Goal: Information Seeking & Learning: Compare options

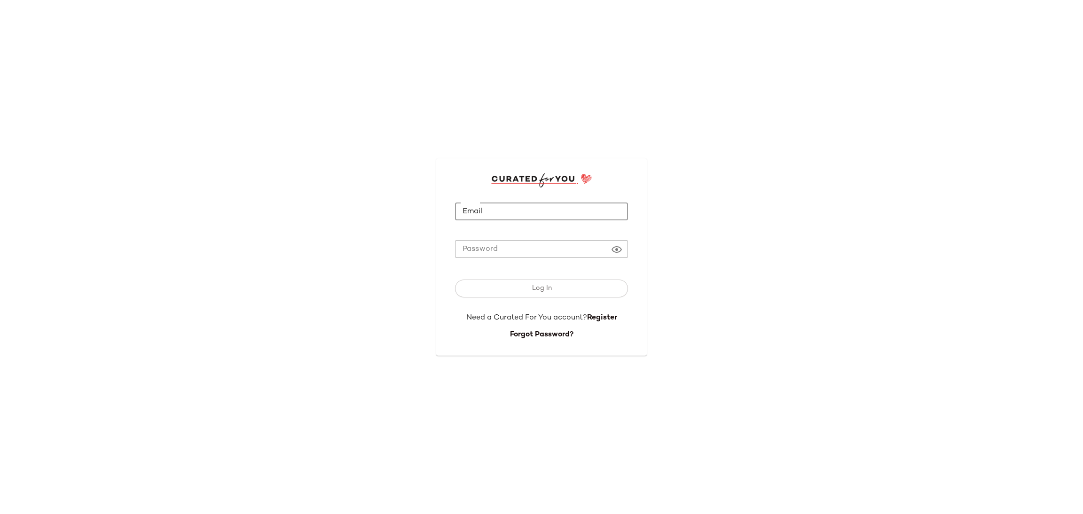
click at [491, 204] on input "Email" at bounding box center [541, 212] width 173 height 18
type input "**********"
click at [455, 280] on button "Log In" at bounding box center [541, 289] width 173 height 18
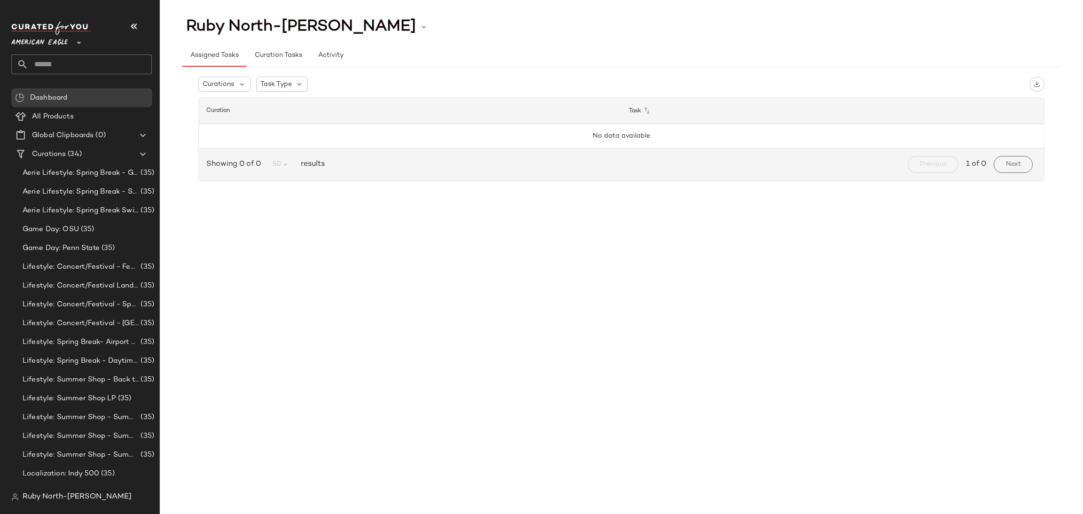
click at [8, 38] on nav "American Eagle ** Dashboard All Products Global Clipboards (0) Curations (34) A…" at bounding box center [80, 257] width 160 height 514
click at [31, 40] on span "American Eagle" at bounding box center [39, 40] width 56 height 17
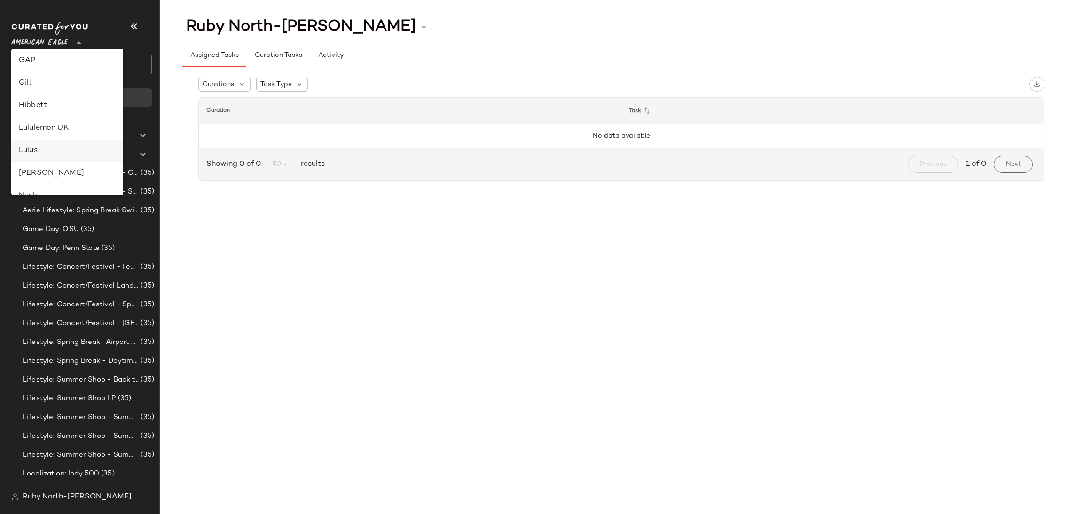
scroll to position [211, 0]
click at [43, 138] on div "Lulus" at bounding box center [67, 146] width 112 height 23
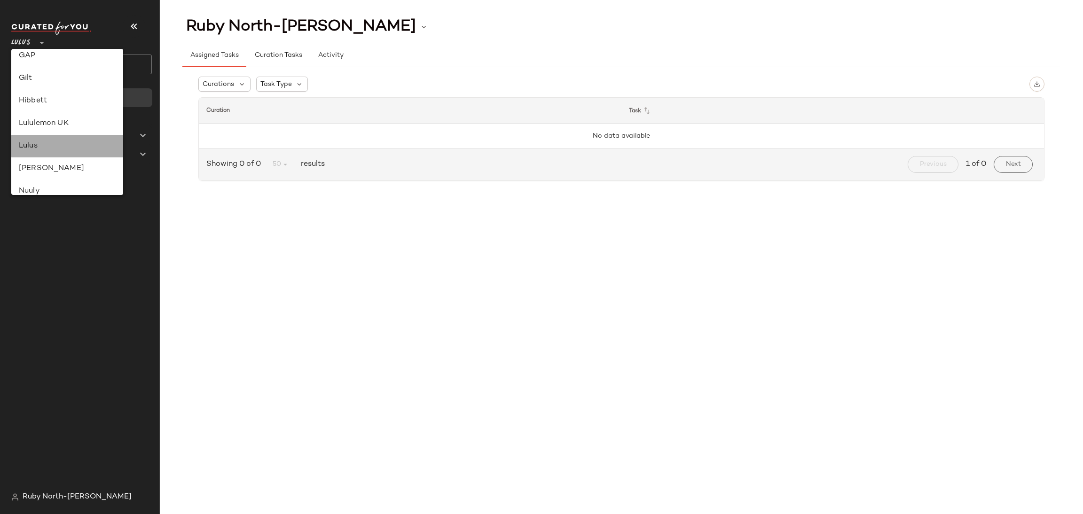
type input "**"
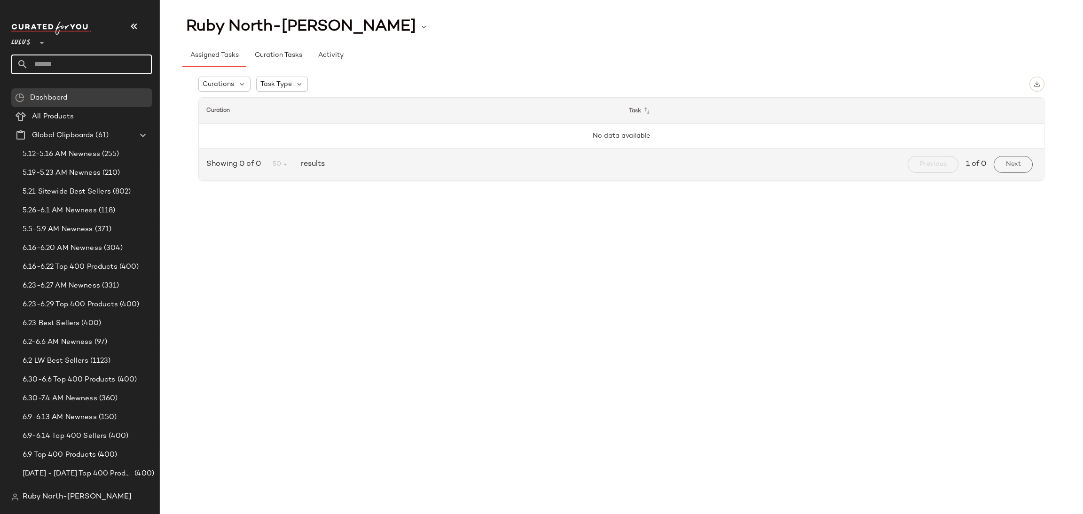
click at [71, 62] on input "text" at bounding box center [90, 65] width 124 height 20
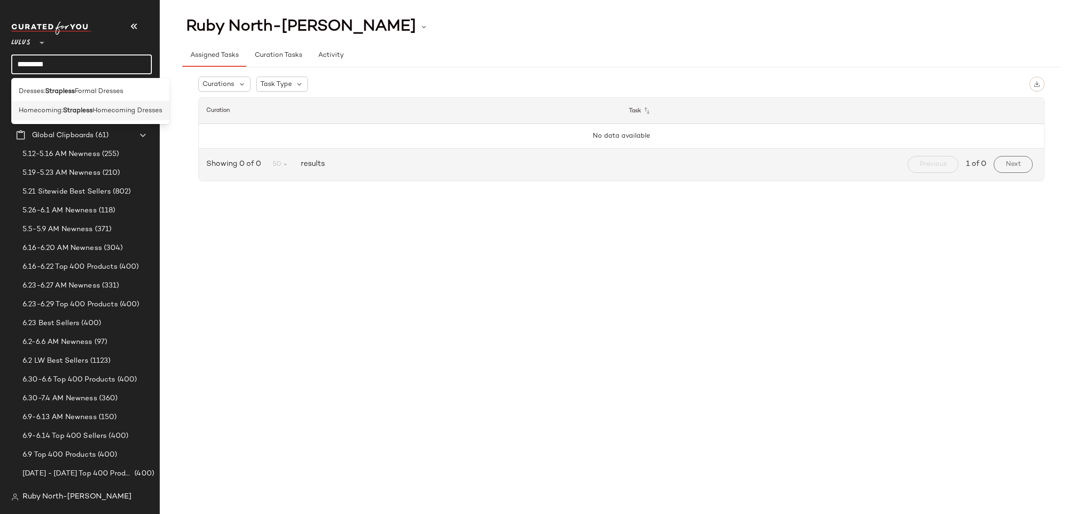
type input "*********"
drag, startPoint x: 86, startPoint y: 104, endPoint x: 86, endPoint y: 99, distance: 5.2
click at [86, 103] on div "Homecoming: Strapless Homecoming Dresses" at bounding box center [90, 110] width 158 height 19
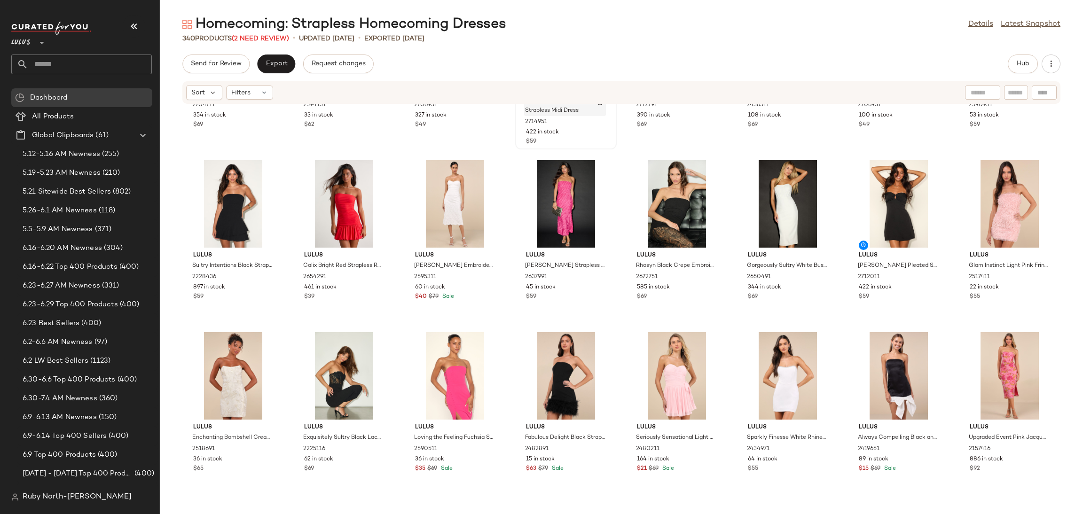
scroll to position [994, 0]
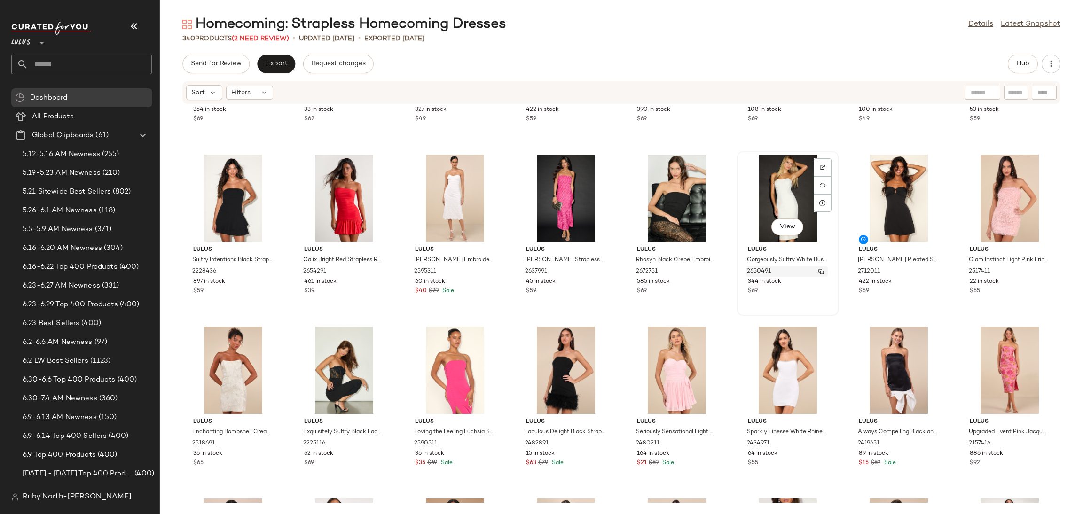
click at [785, 269] on div "2650491" at bounding box center [787, 271] width 82 height 10
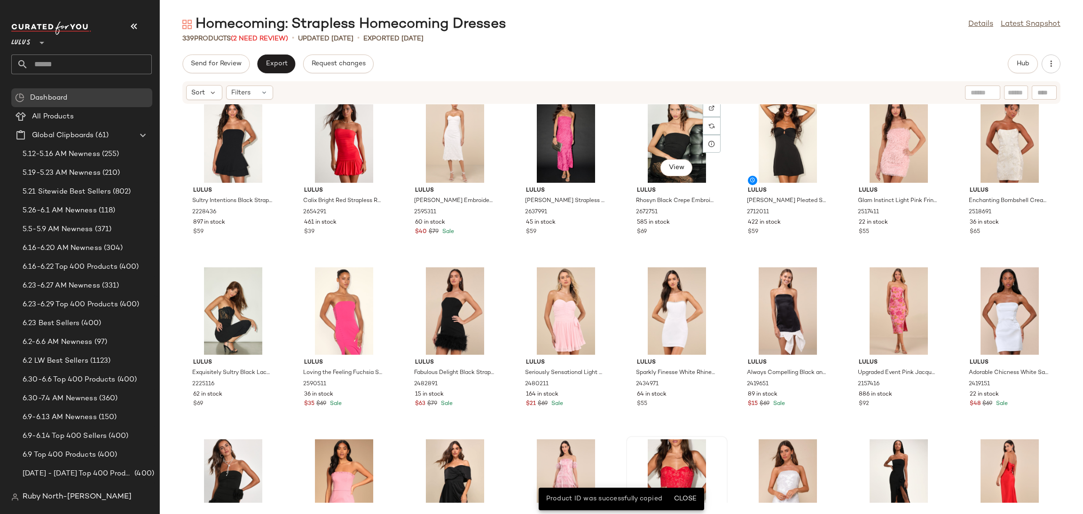
scroll to position [1276, 0]
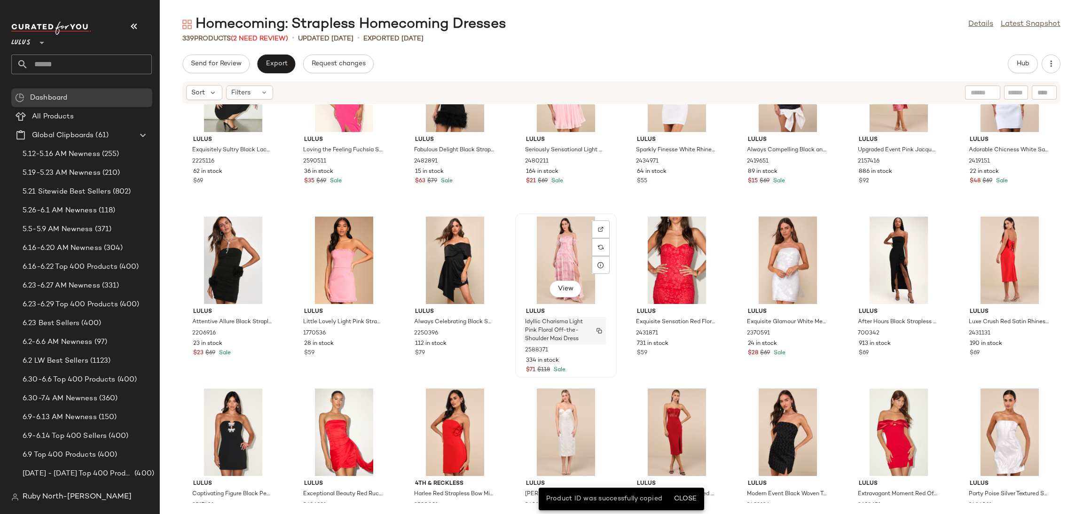
click at [557, 324] on span "Idyllic Charisma Light Pink Floral Off-the-Shoulder Maxi Dress" at bounding box center [556, 330] width 62 height 25
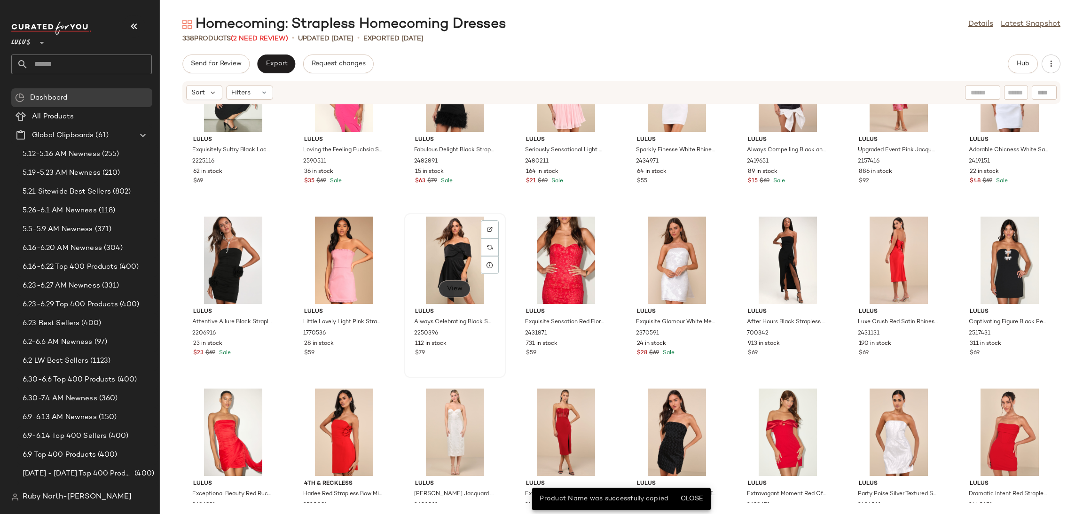
click at [450, 286] on span "View" at bounding box center [454, 289] width 16 height 8
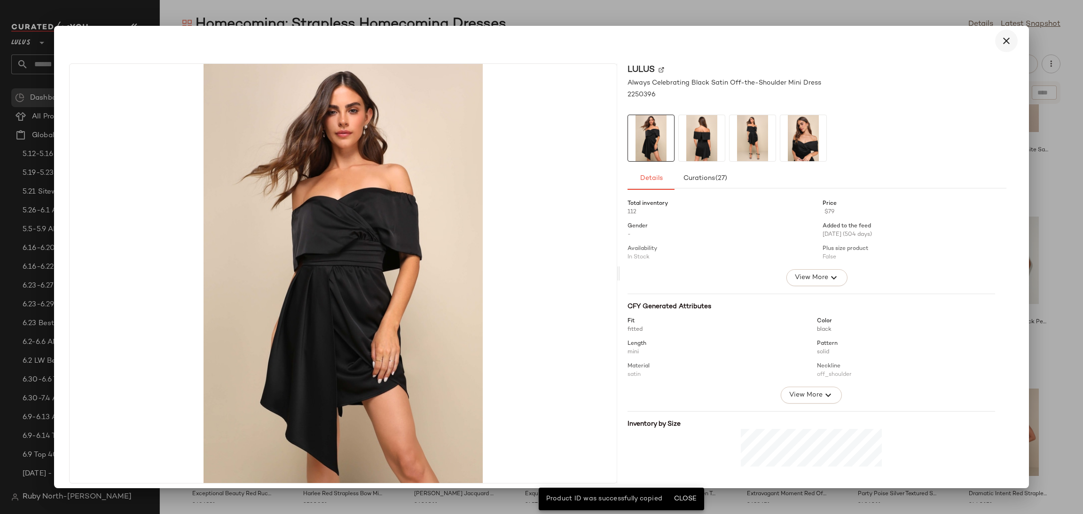
click at [1000, 35] on icon "button" at bounding box center [1005, 40] width 11 height 11
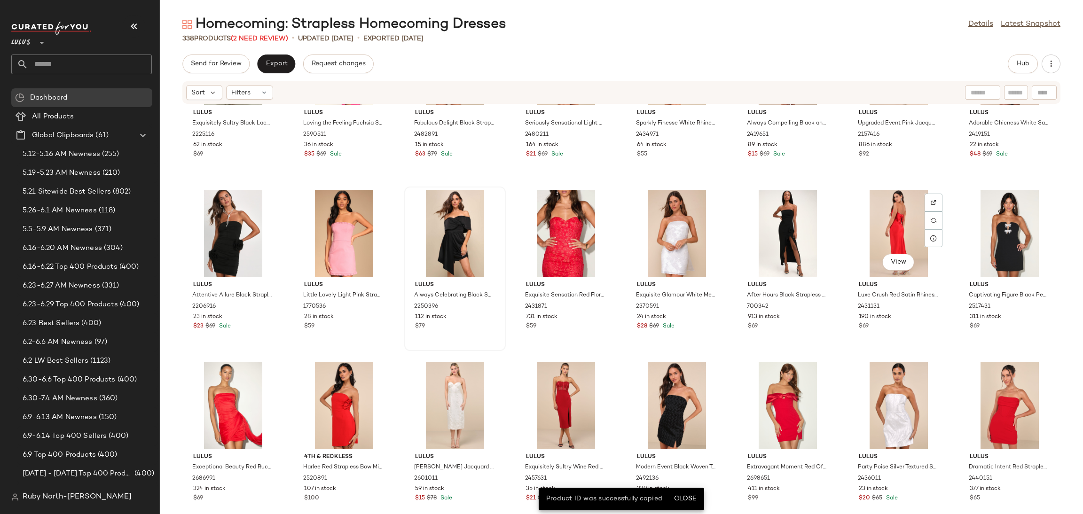
scroll to position [1347, 0]
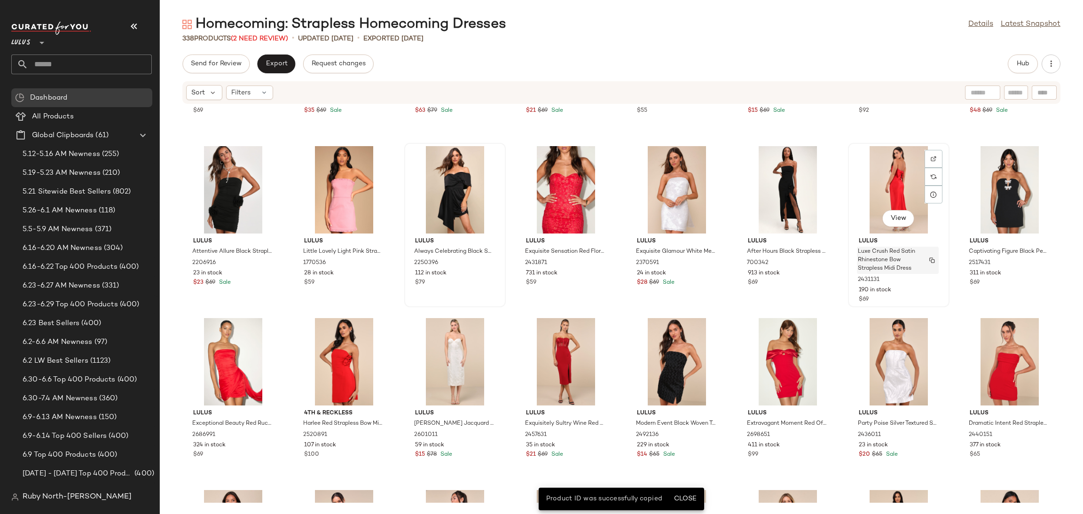
click at [896, 252] on span "Luxe Crush Red Satin Rhinestone Bow Strapless Midi Dress" at bounding box center [889, 260] width 62 height 25
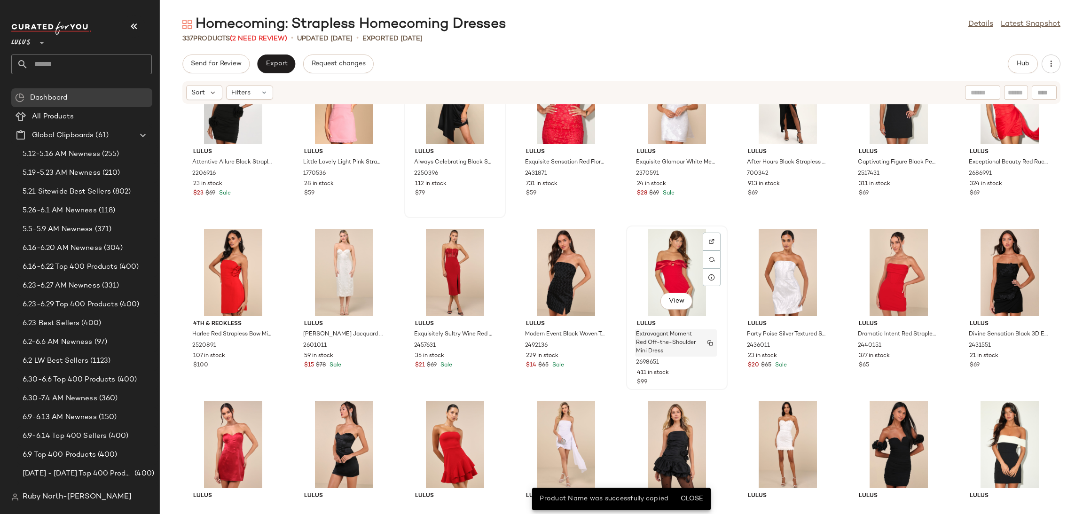
scroll to position [1488, 0]
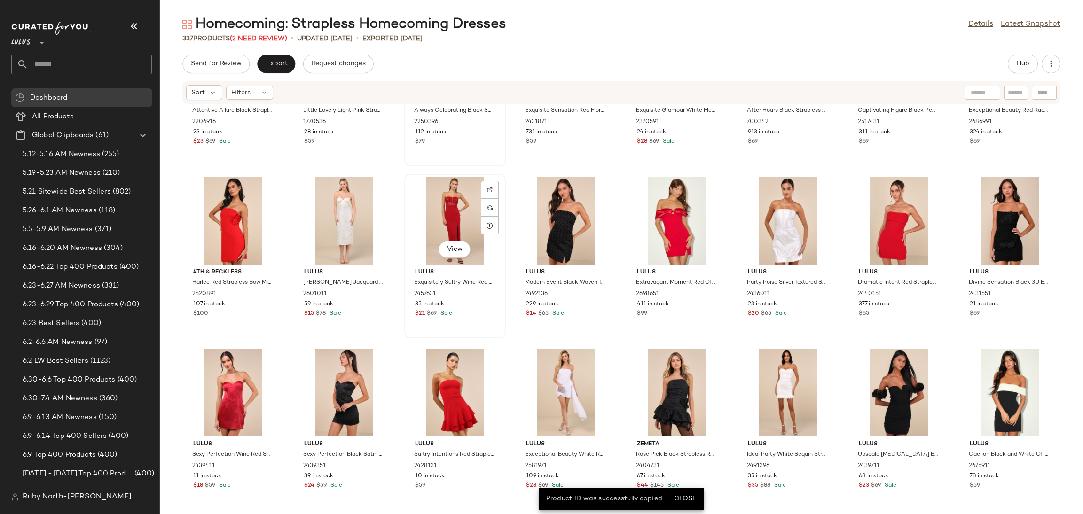
click at [477, 248] on div "View" at bounding box center [454, 220] width 95 height 87
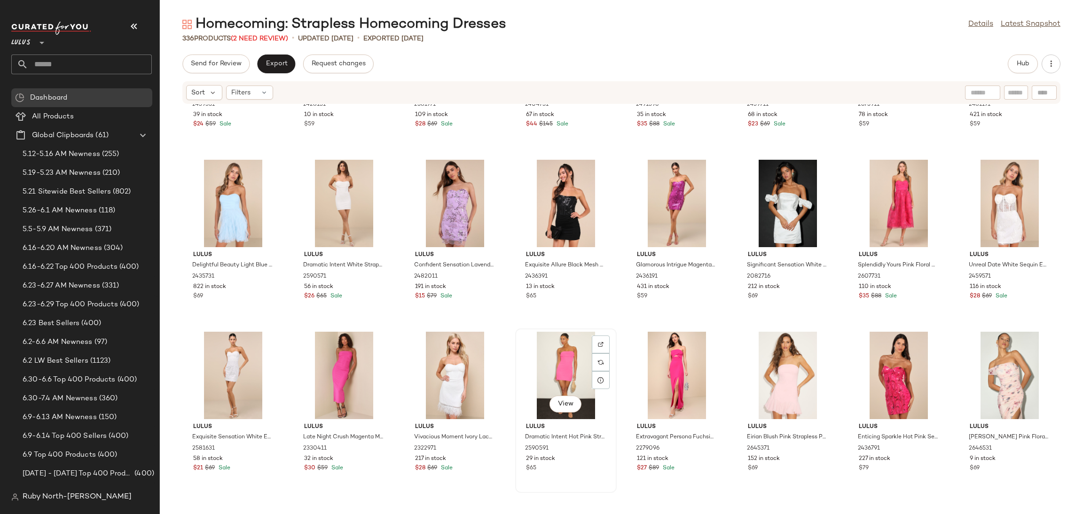
scroll to position [1840, 0]
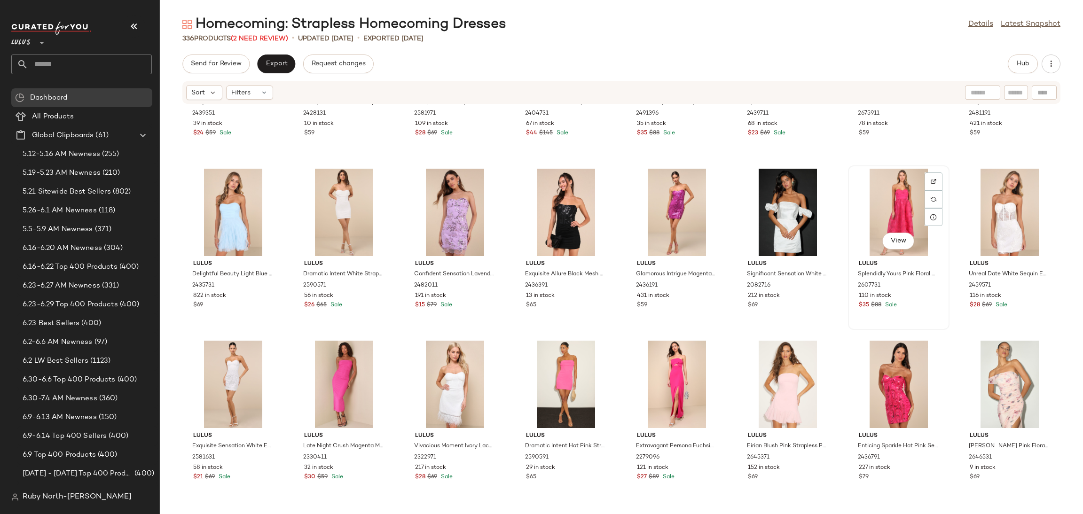
click at [877, 292] on span "110 in stock" at bounding box center [874, 296] width 32 height 8
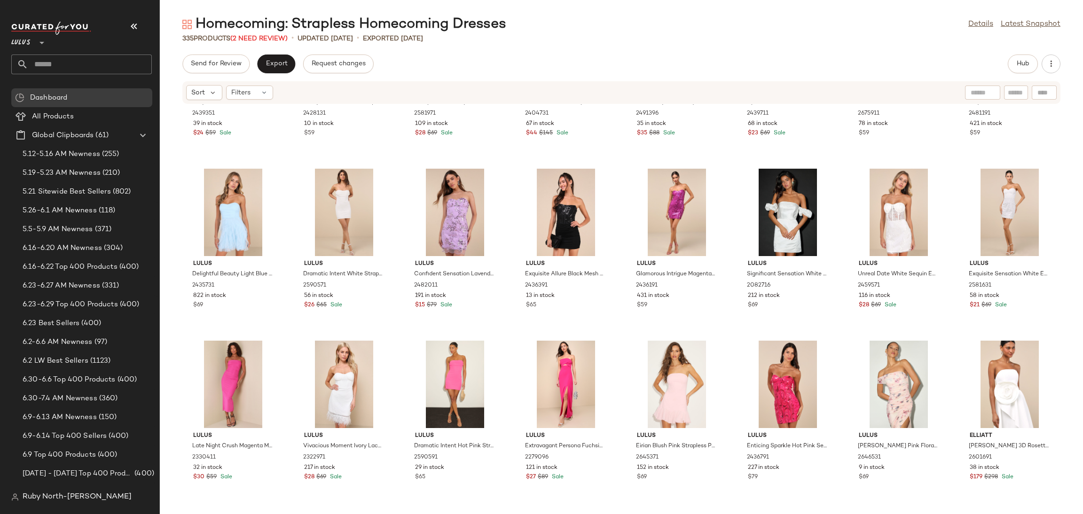
drag, startPoint x: 252, startPoint y: 96, endPoint x: 252, endPoint y: 84, distance: 12.2
click at [252, 86] on div "Filters" at bounding box center [249, 93] width 47 height 14
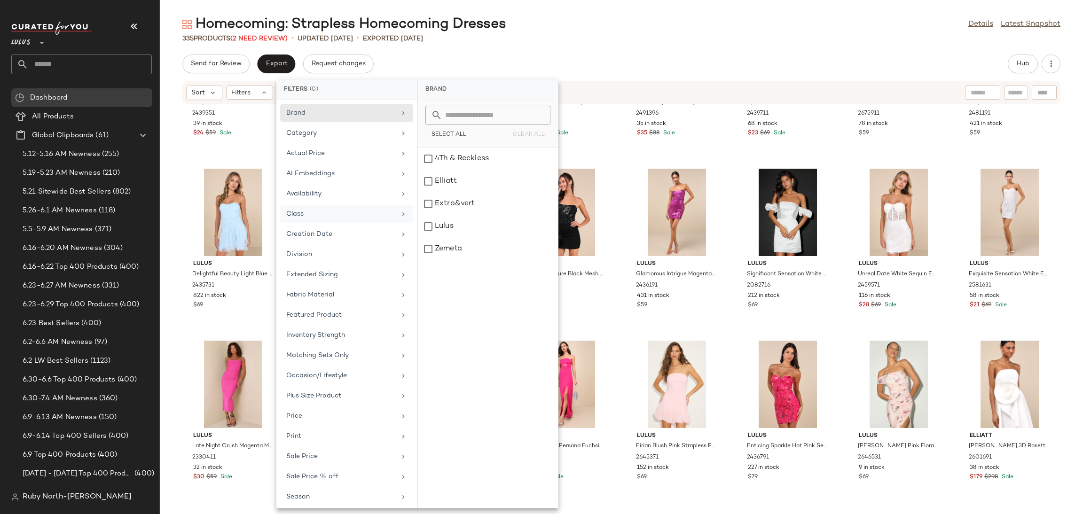
click at [334, 218] on div "Class" at bounding box center [340, 214] width 109 height 10
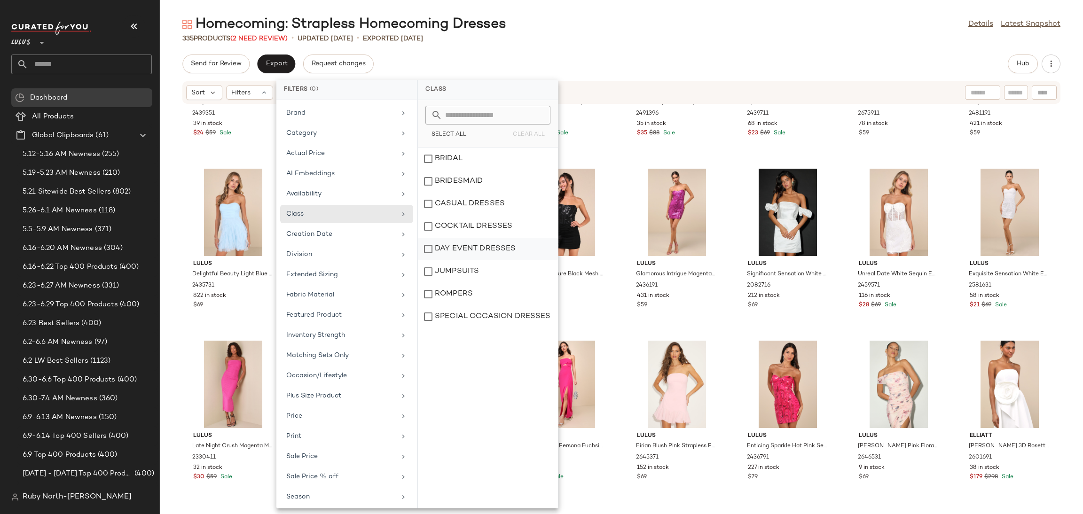
click at [473, 260] on div "DAY EVENT DRESSES" at bounding box center [488, 271] width 140 height 23
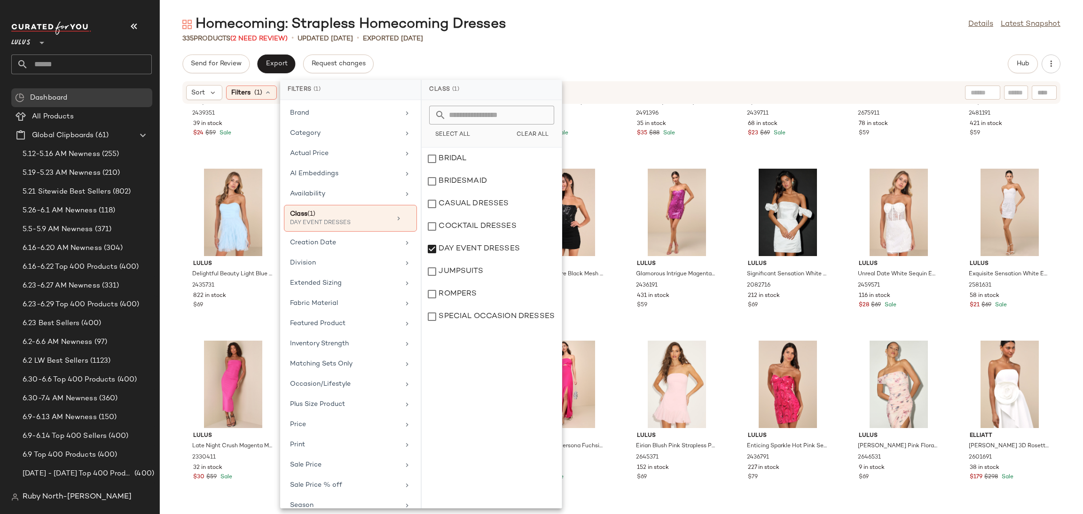
click at [672, 34] on div "335 Products (2 Need Review) • updated [DATE] • Exported [DATE]" at bounding box center [621, 38] width 923 height 9
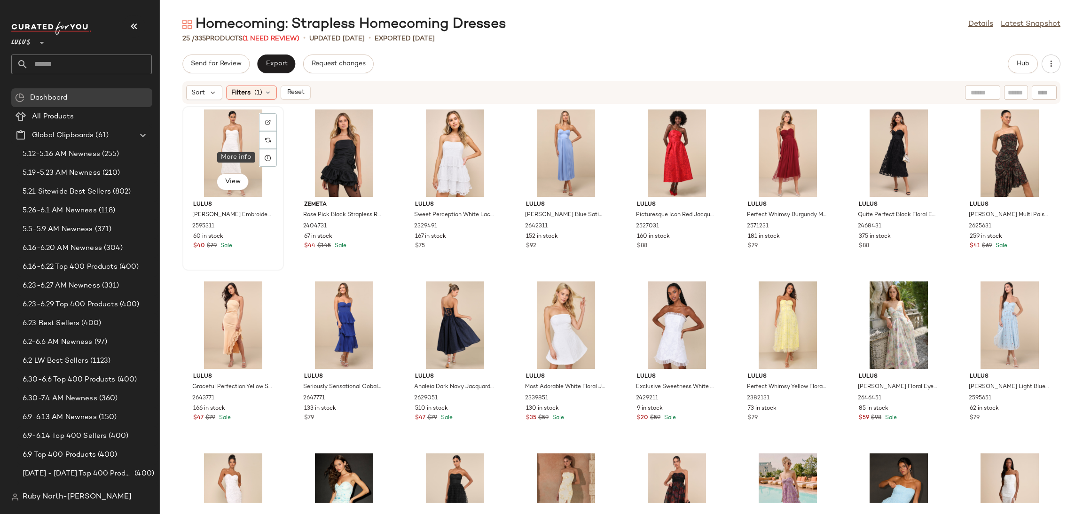
click at [230, 144] on div "View" at bounding box center [233, 152] width 95 height 87
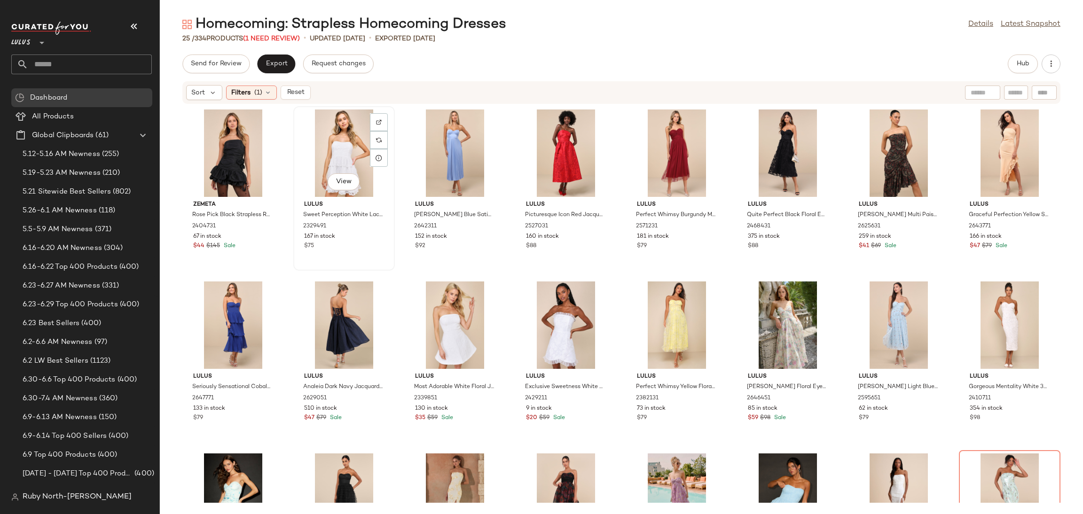
click at [343, 148] on div "View" at bounding box center [343, 152] width 95 height 87
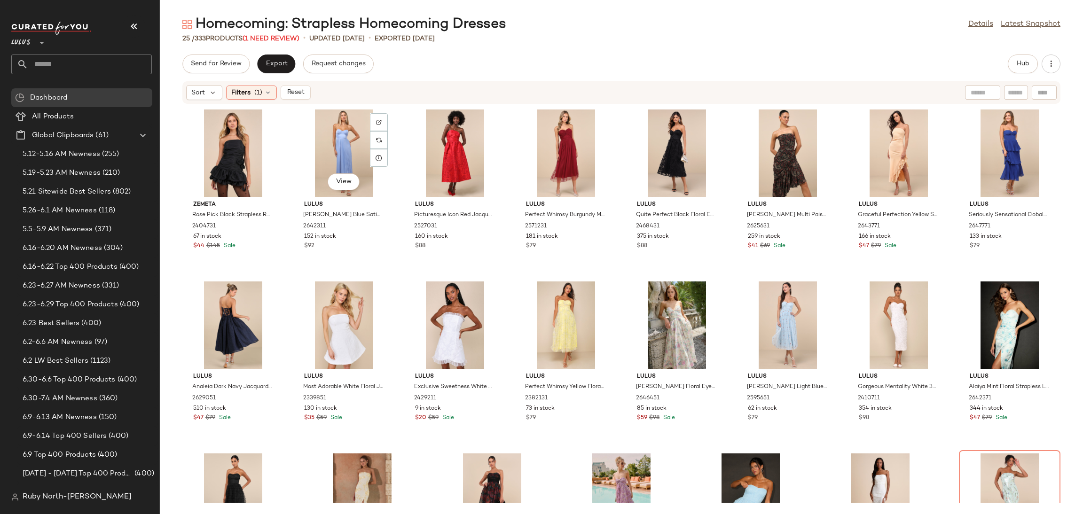
click at [343, 148] on div "View" at bounding box center [343, 152] width 95 height 87
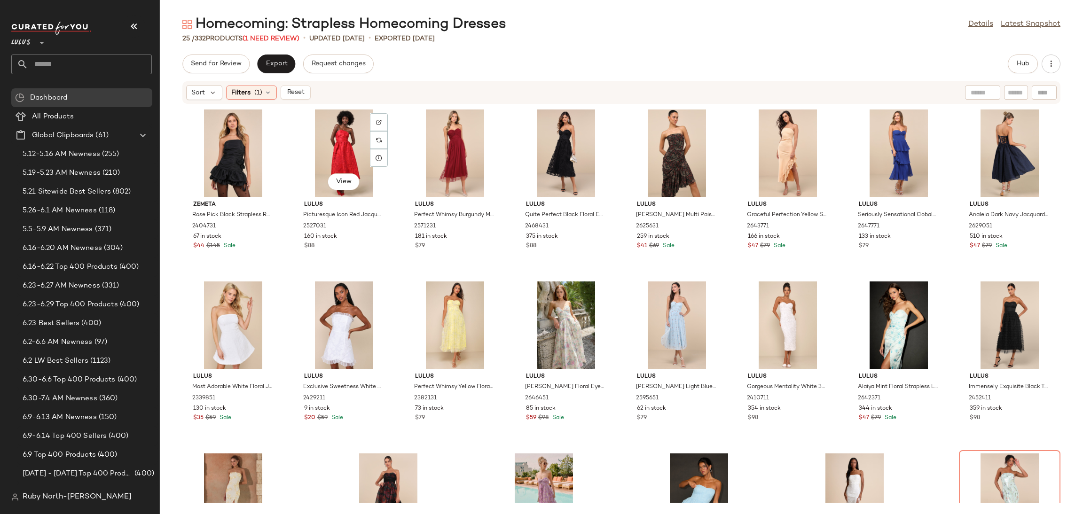
click at [343, 148] on div "View" at bounding box center [343, 152] width 95 height 87
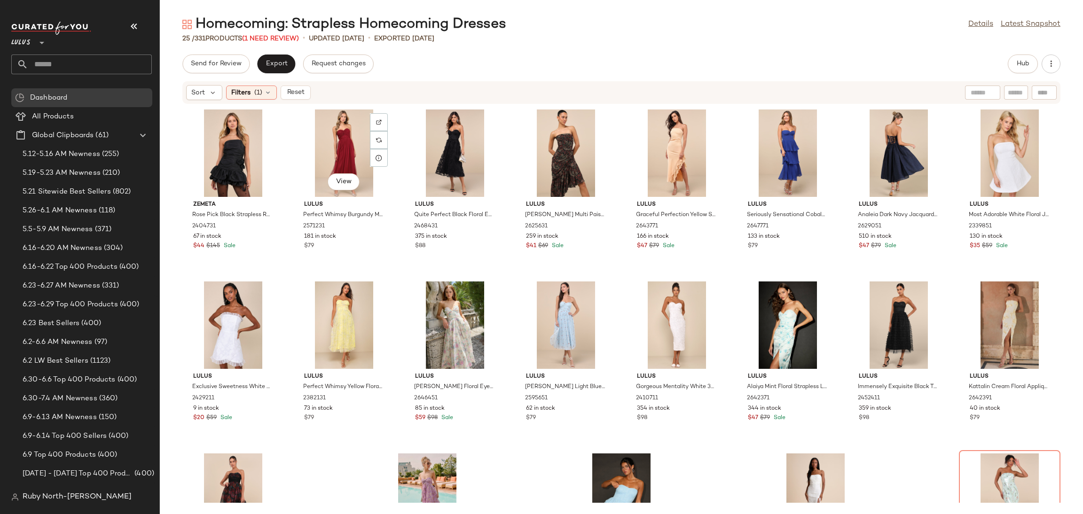
click at [343, 148] on div "View" at bounding box center [343, 152] width 95 height 87
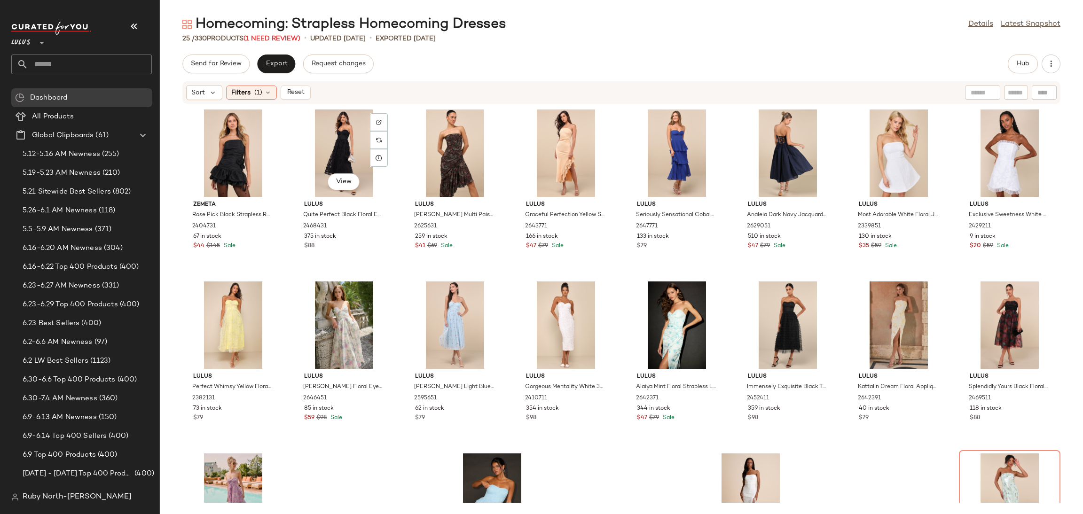
click at [343, 148] on div "View" at bounding box center [343, 152] width 95 height 87
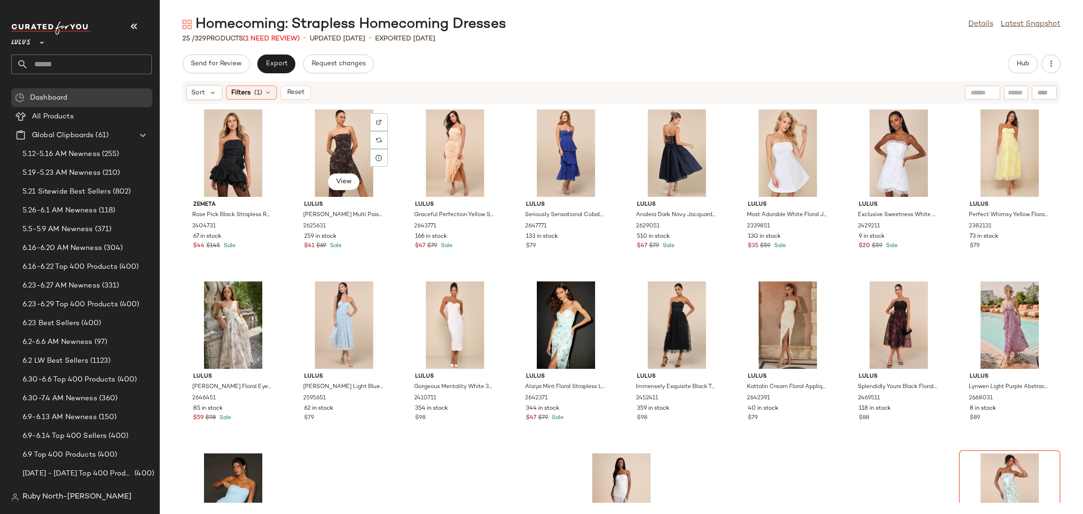
click at [343, 148] on div "View" at bounding box center [343, 152] width 95 height 87
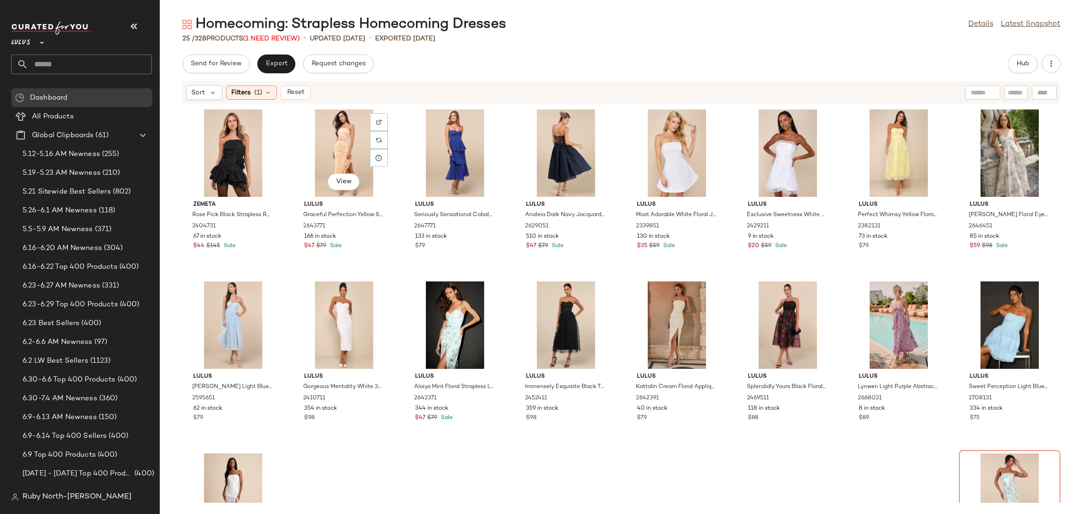
click at [343, 148] on div "View" at bounding box center [343, 152] width 95 height 87
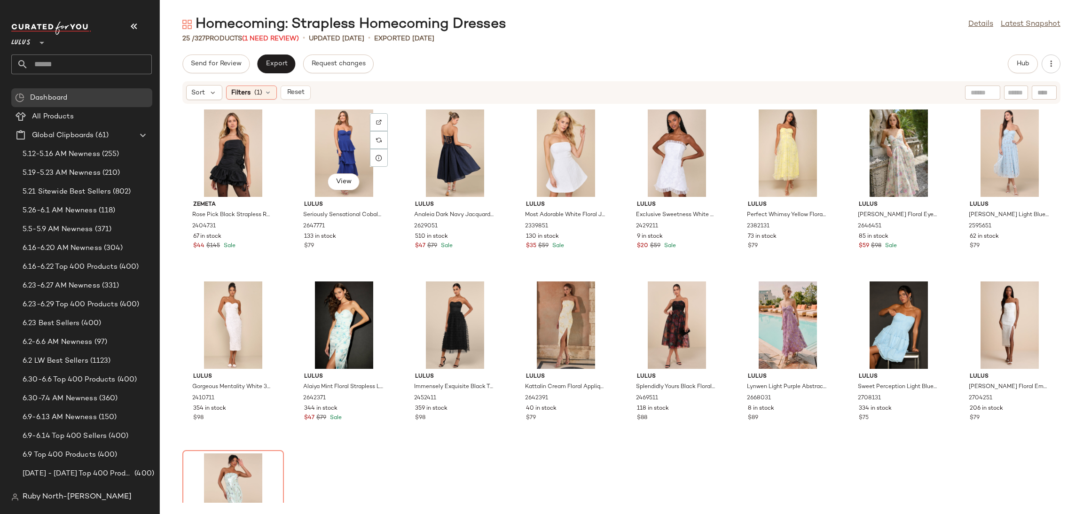
click at [343, 148] on div "View" at bounding box center [343, 152] width 95 height 87
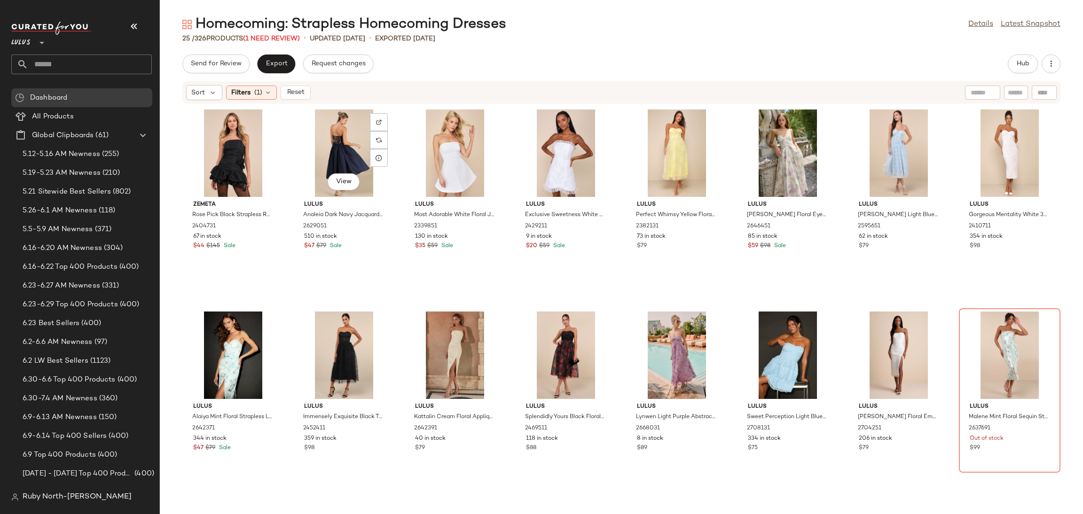
click at [343, 148] on div "View" at bounding box center [343, 152] width 95 height 87
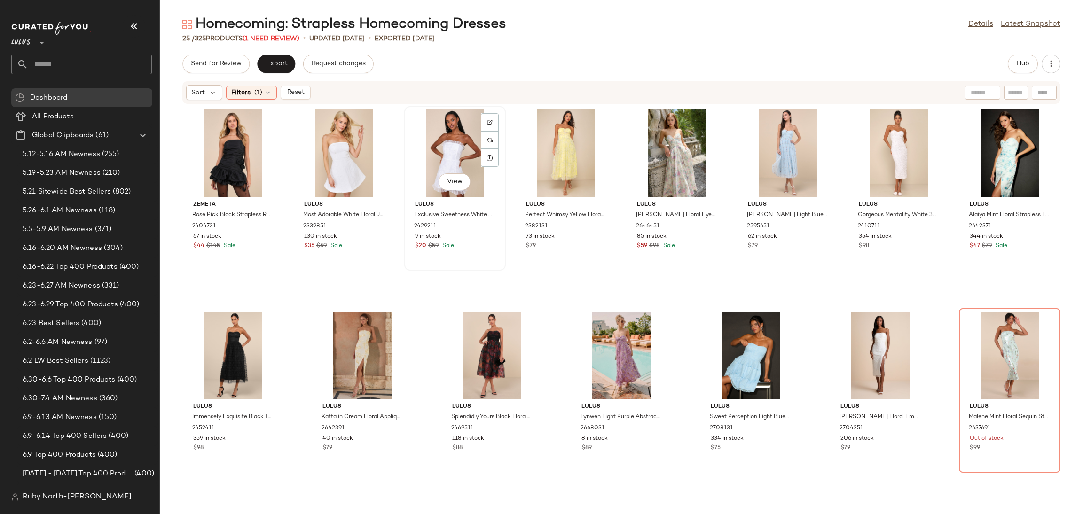
click at [438, 146] on div "View" at bounding box center [454, 152] width 95 height 87
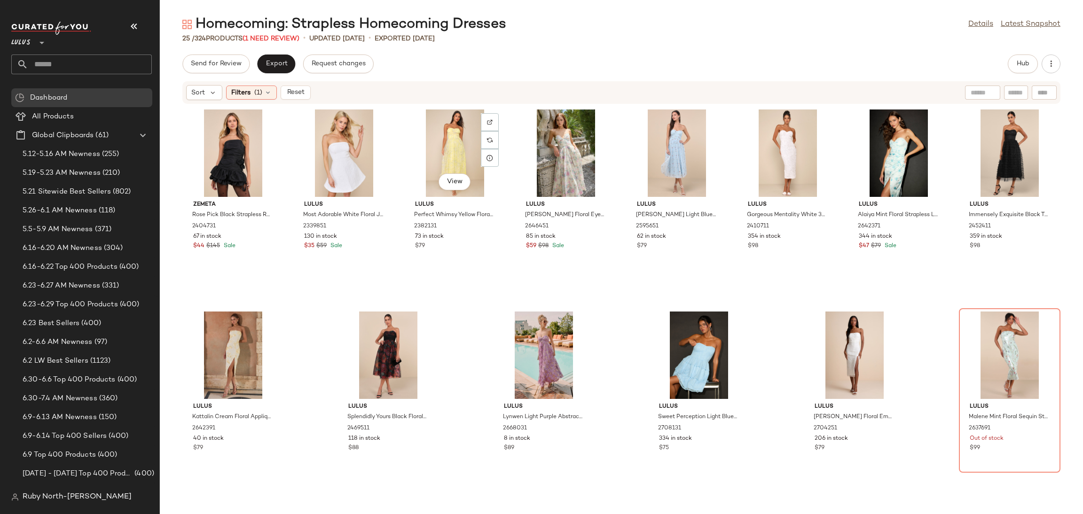
click at [438, 146] on div "View" at bounding box center [454, 152] width 95 height 87
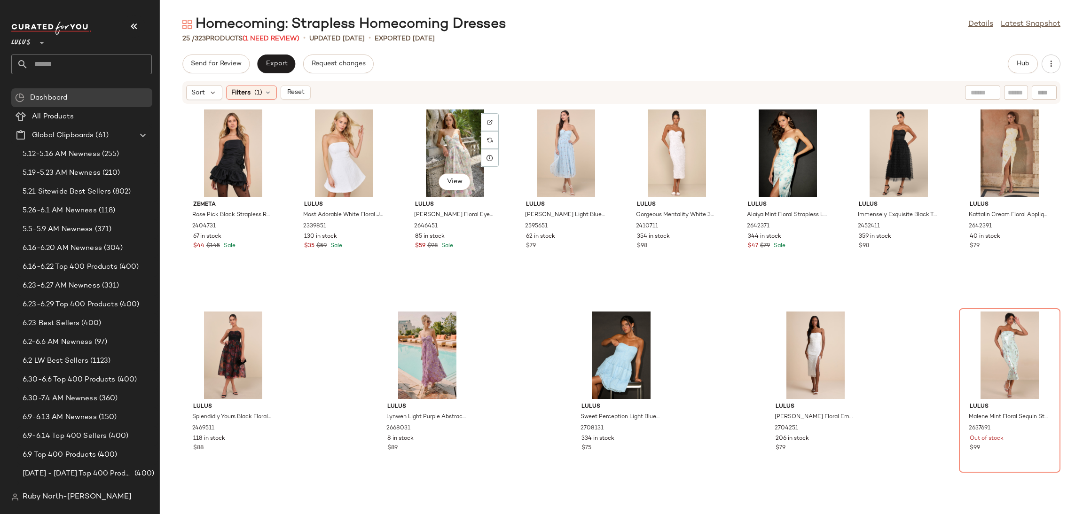
click at [438, 146] on div "View" at bounding box center [454, 152] width 95 height 87
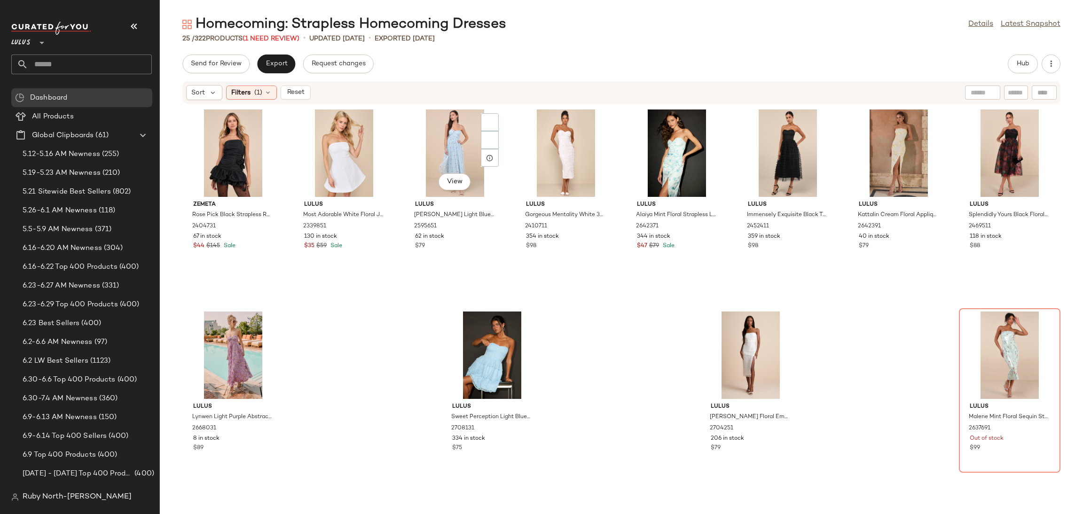
click at [438, 146] on div "View" at bounding box center [454, 152] width 95 height 87
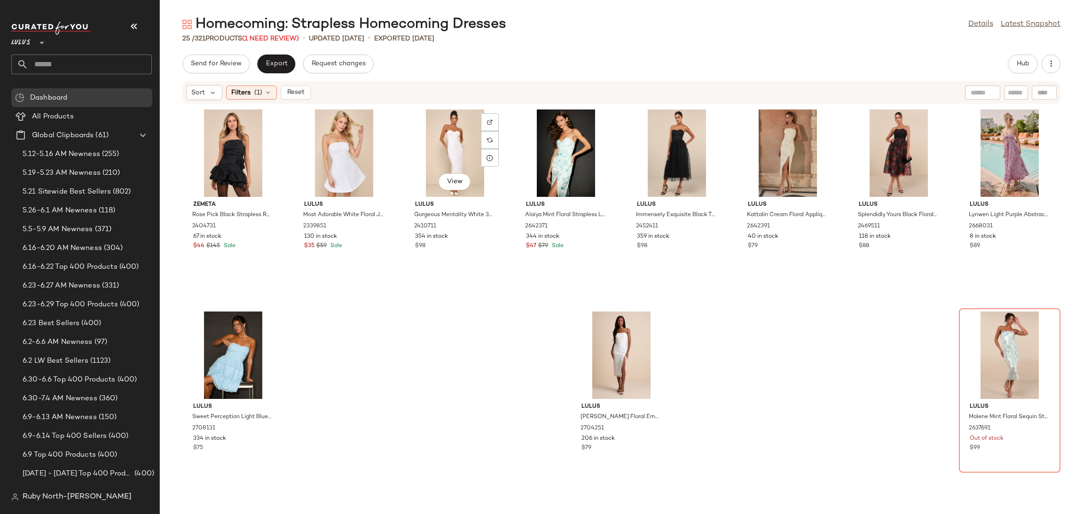
click at [438, 146] on div "View" at bounding box center [454, 152] width 95 height 87
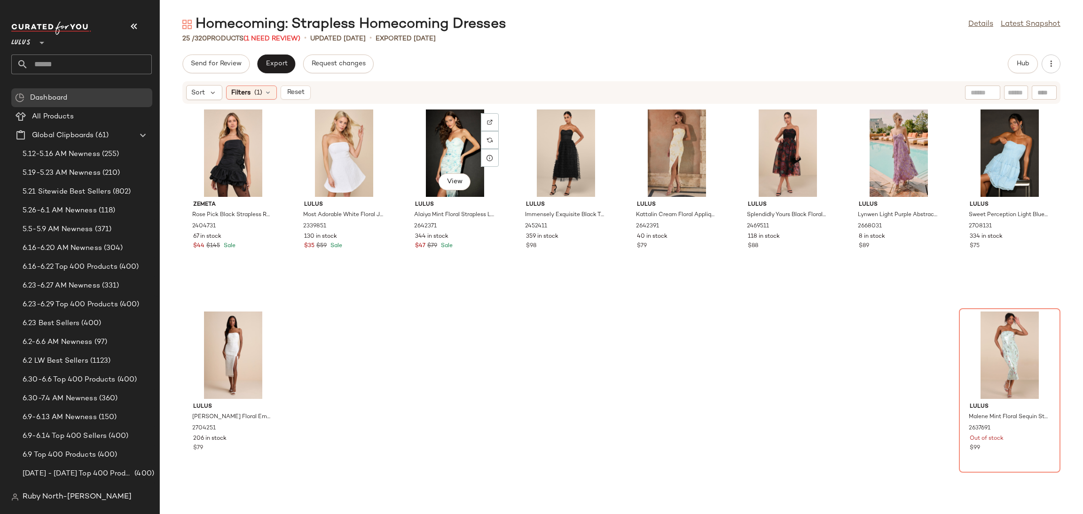
click at [438, 146] on div "View" at bounding box center [454, 152] width 95 height 87
click at [518, 146] on div at bounding box center [565, 152] width 95 height 87
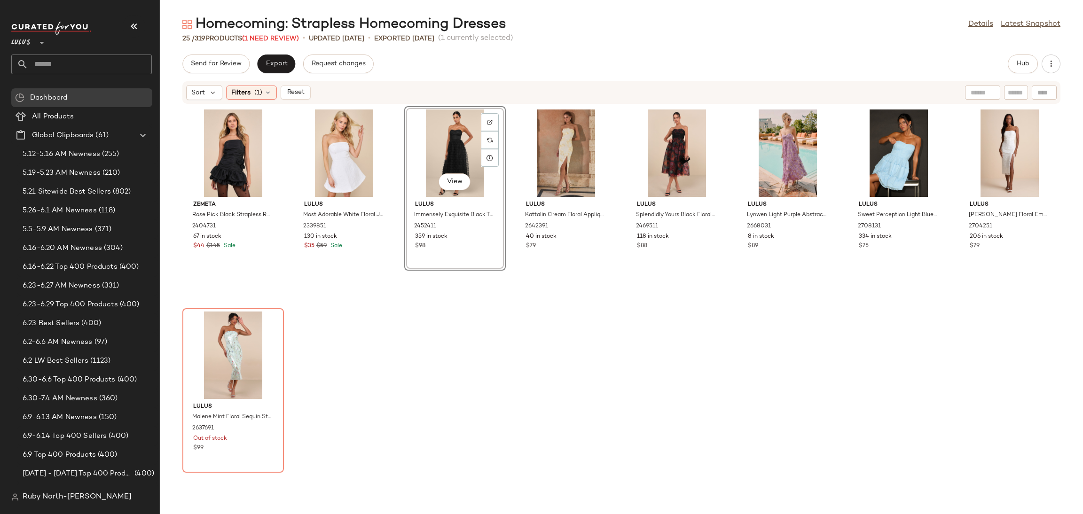
click at [518, 146] on div at bounding box center [565, 152] width 95 height 87
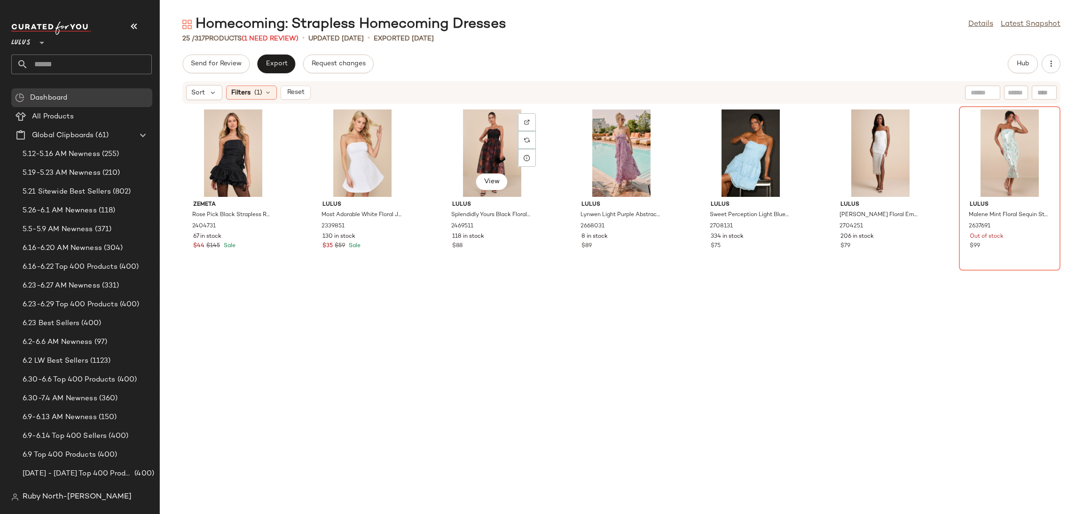
click at [441, 146] on div "View Lulus Splendidly Yours Black Floral Organza Mesh Strapless Midi Dress 2469…" at bounding box center [491, 188] width 101 height 164
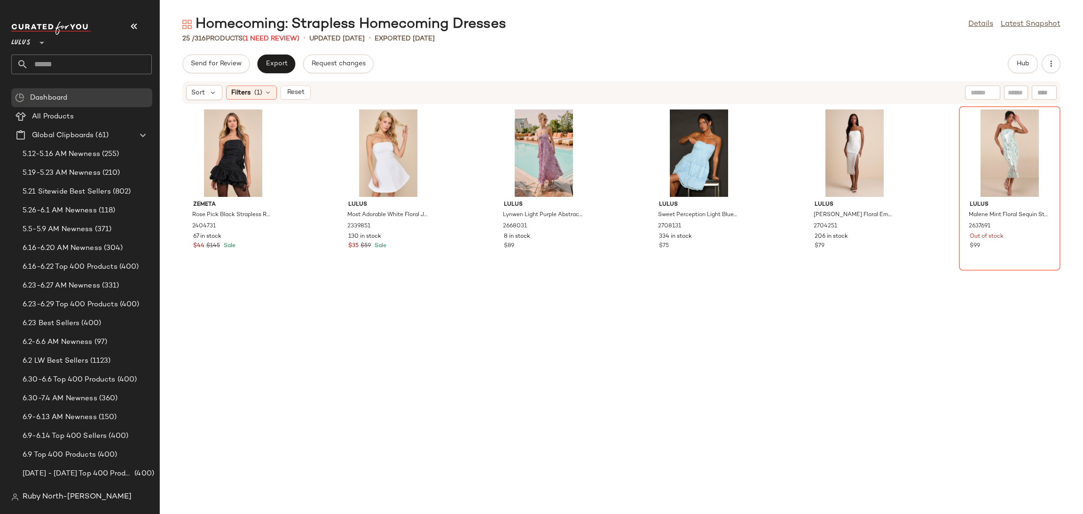
click at [438, 146] on div "[PERSON_NAME] Pick Black Strapless Ruched Rosette Mini Dress 2404731 67 in stoc…" at bounding box center [621, 303] width 923 height 398
click at [553, 162] on div "View" at bounding box center [543, 152] width 95 height 87
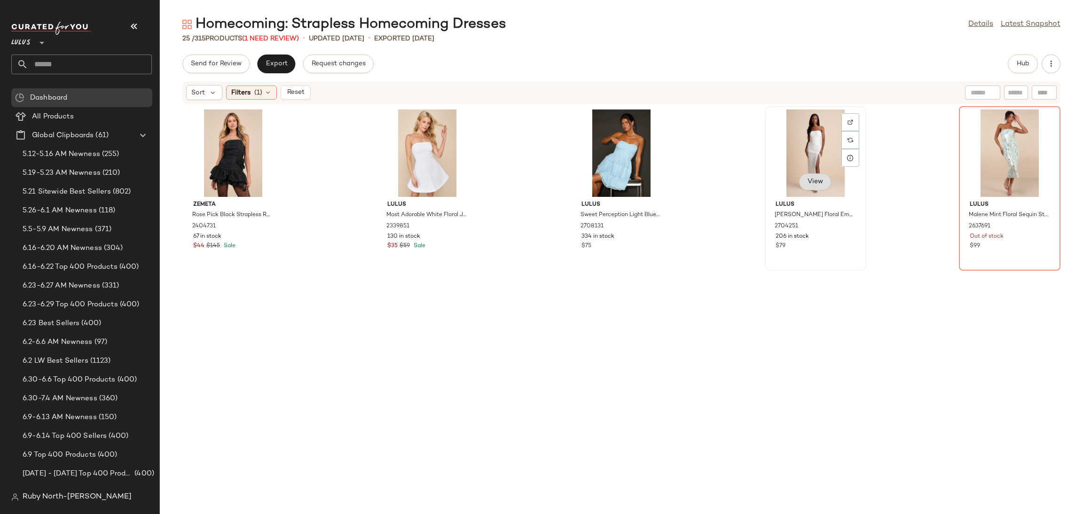
click at [824, 181] on button "View" at bounding box center [815, 181] width 32 height 17
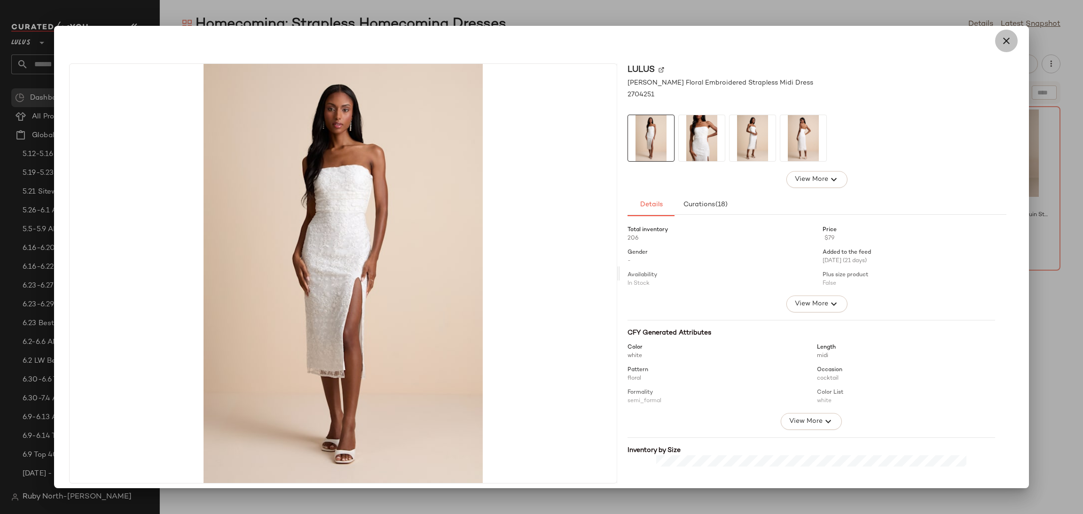
click at [1003, 35] on icon "button" at bounding box center [1005, 40] width 11 height 11
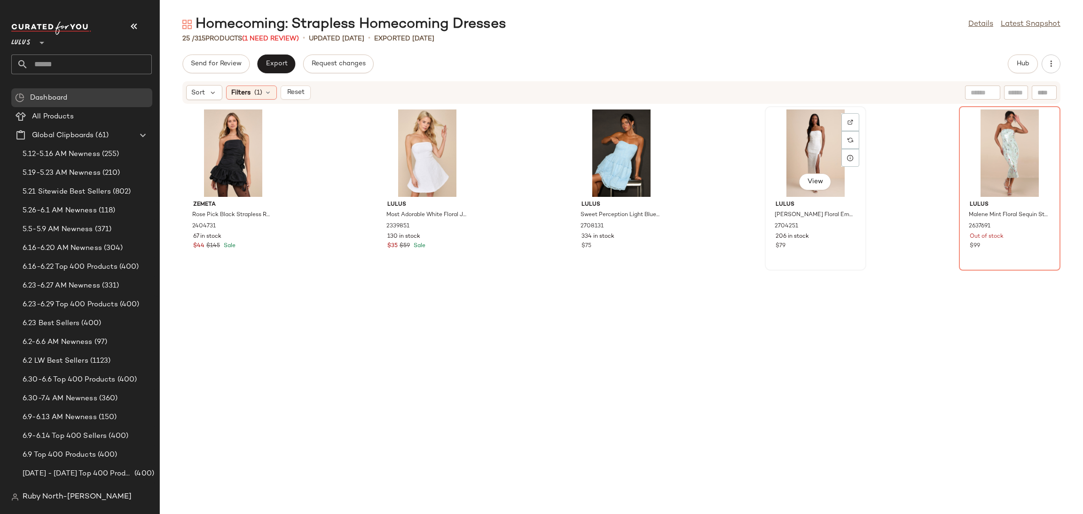
click at [794, 113] on div "View" at bounding box center [815, 152] width 95 height 87
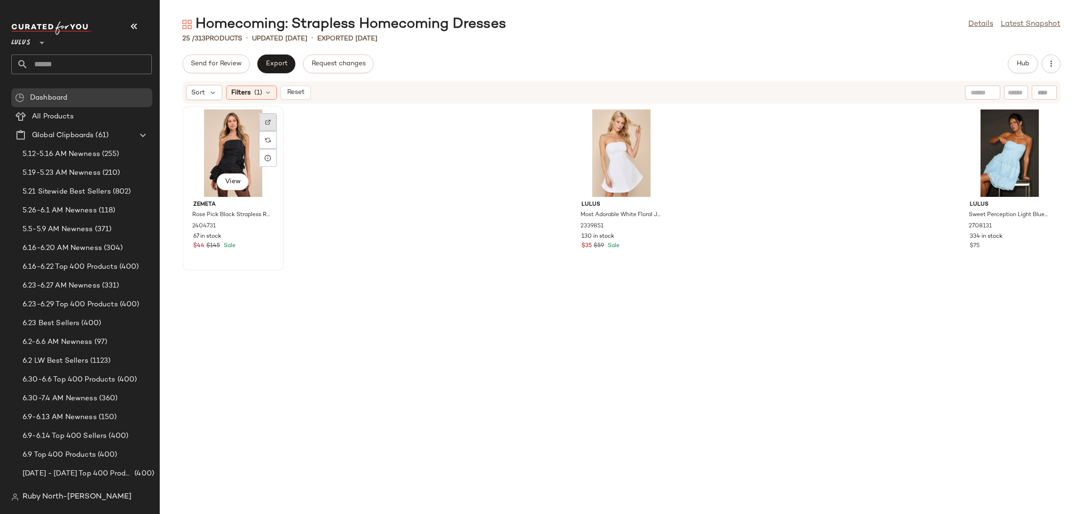
click at [266, 121] on img at bounding box center [268, 122] width 6 height 6
click at [657, 131] on div at bounding box center [656, 140] width 18 height 18
click at [1041, 119] on img at bounding box center [1044, 122] width 6 height 6
click at [251, 88] on div "Filters (1)" at bounding box center [251, 93] width 51 height 14
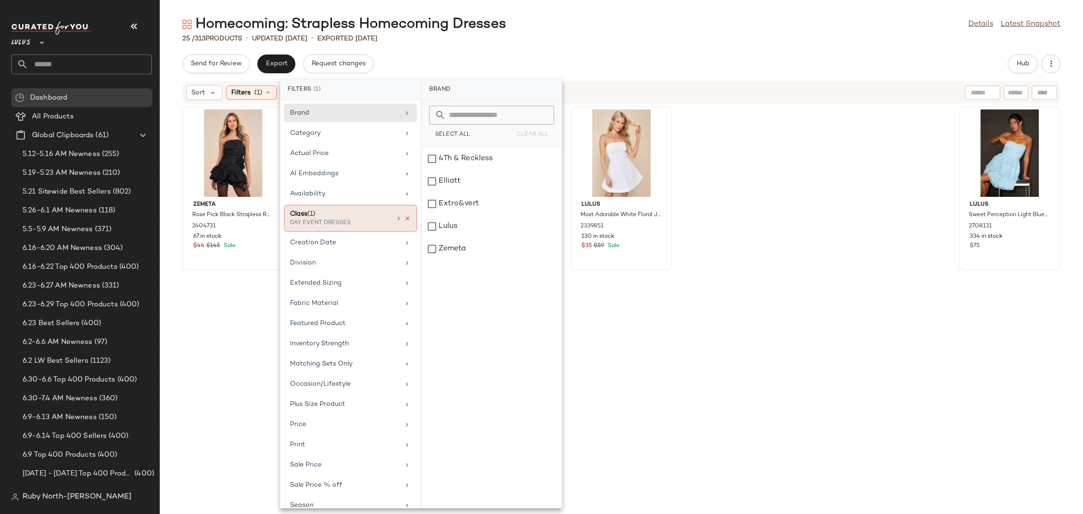
click at [404, 218] on icon at bounding box center [407, 218] width 7 height 7
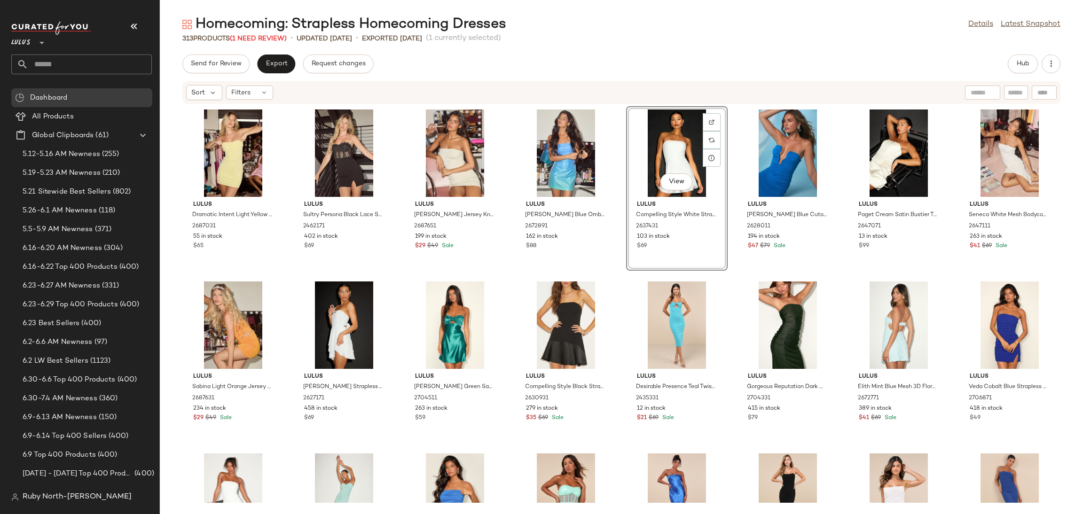
click at [626, 268] on div "View Lulus Compelling Style White Strapless Mini Dress 2637431 103 in stock $69" at bounding box center [676, 188] width 101 height 164
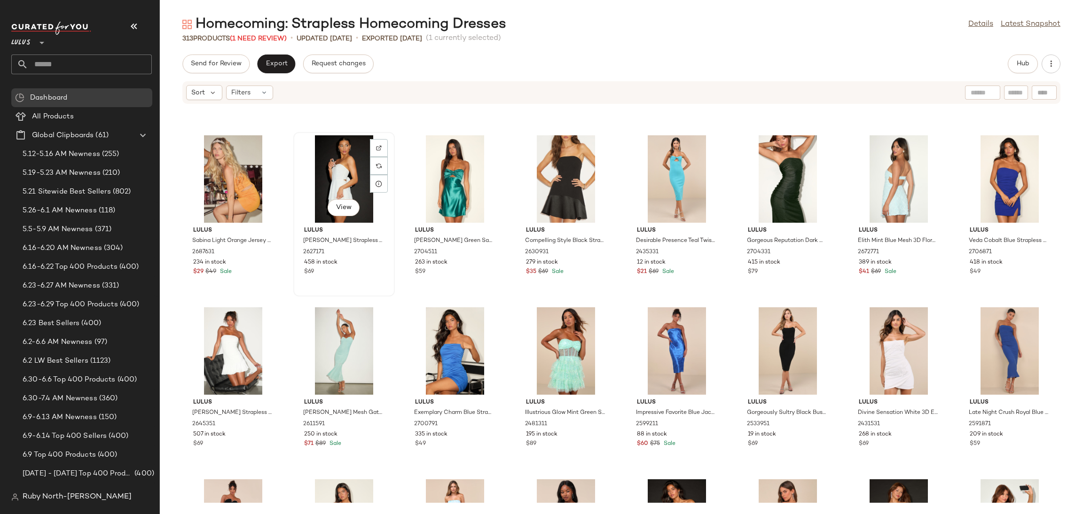
scroll to position [148, 0]
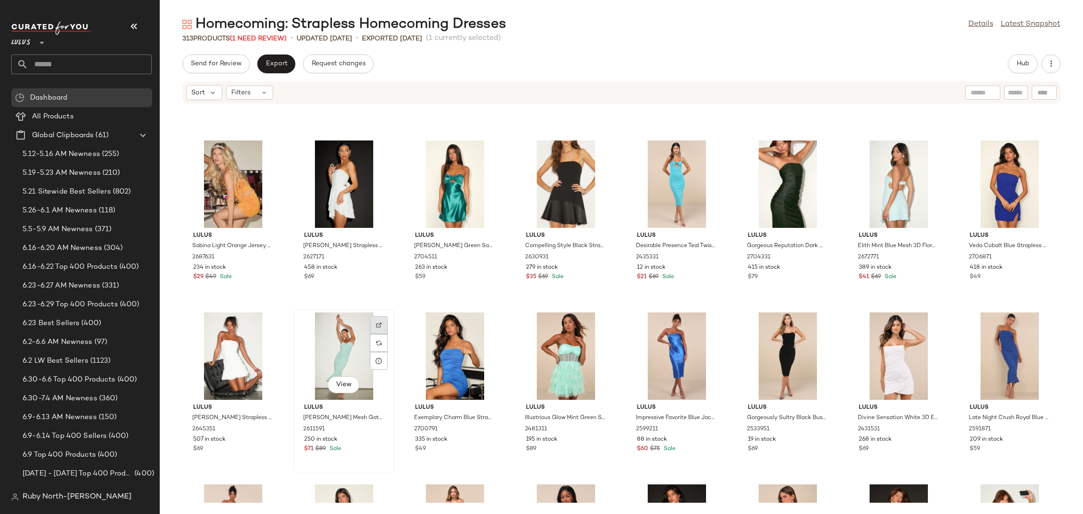
click at [384, 334] on div at bounding box center [379, 343] width 18 height 18
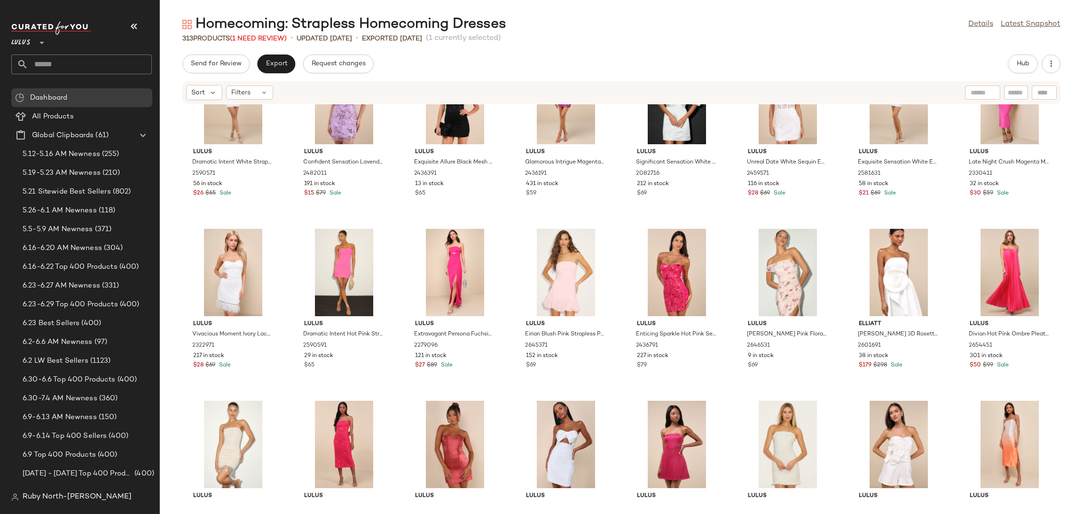
scroll to position [2051, 0]
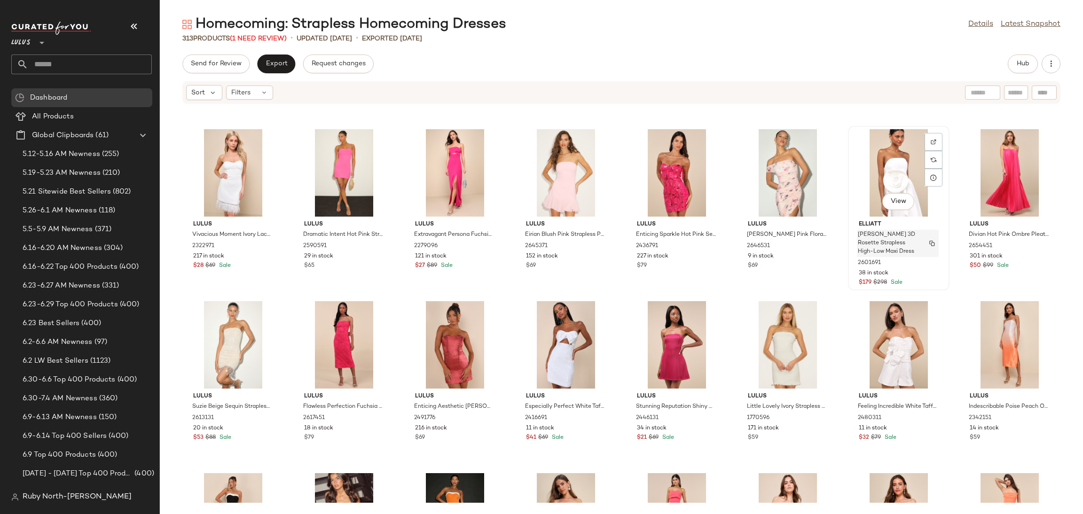
click at [902, 255] on div "[PERSON_NAME] 3D Rosette Strapless High-Low Maxi Dress" at bounding box center [898, 243] width 82 height 27
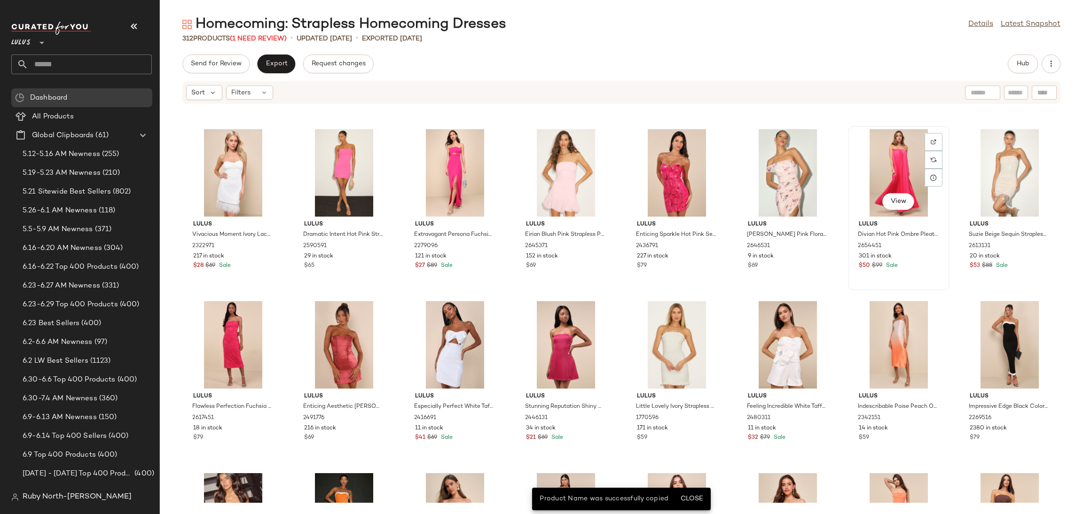
click at [886, 186] on div "View" at bounding box center [898, 172] width 95 height 87
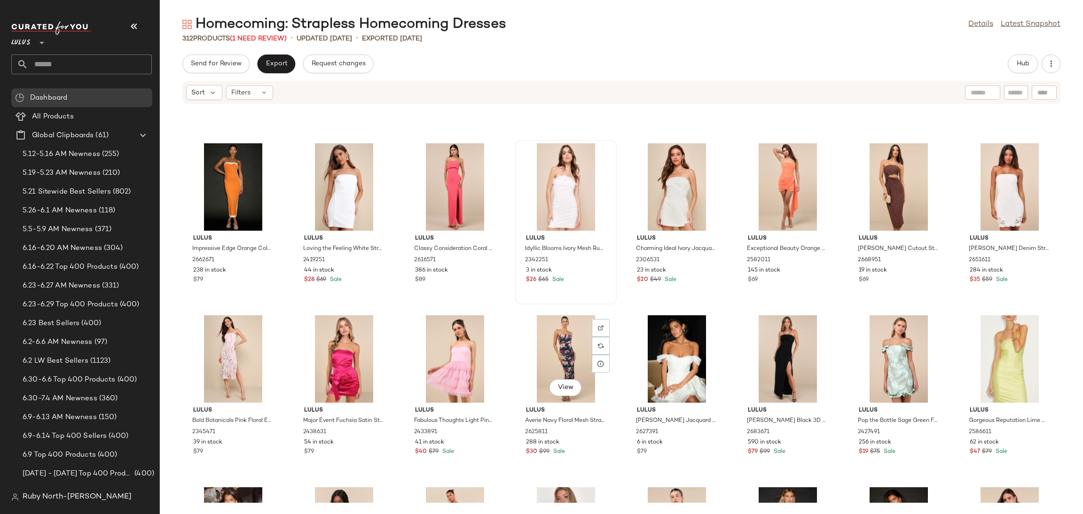
scroll to position [2545, 0]
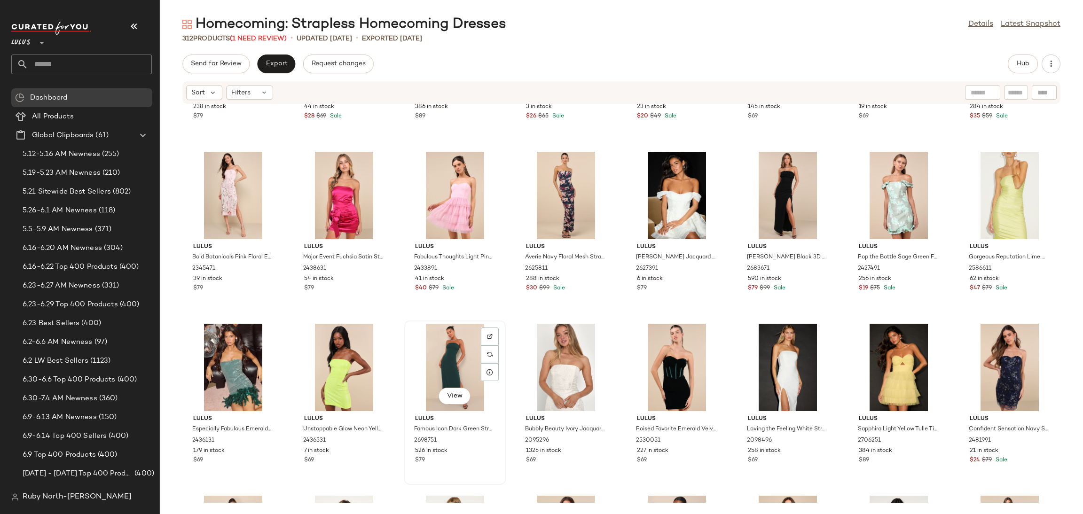
click at [453, 359] on div "View" at bounding box center [454, 367] width 95 height 87
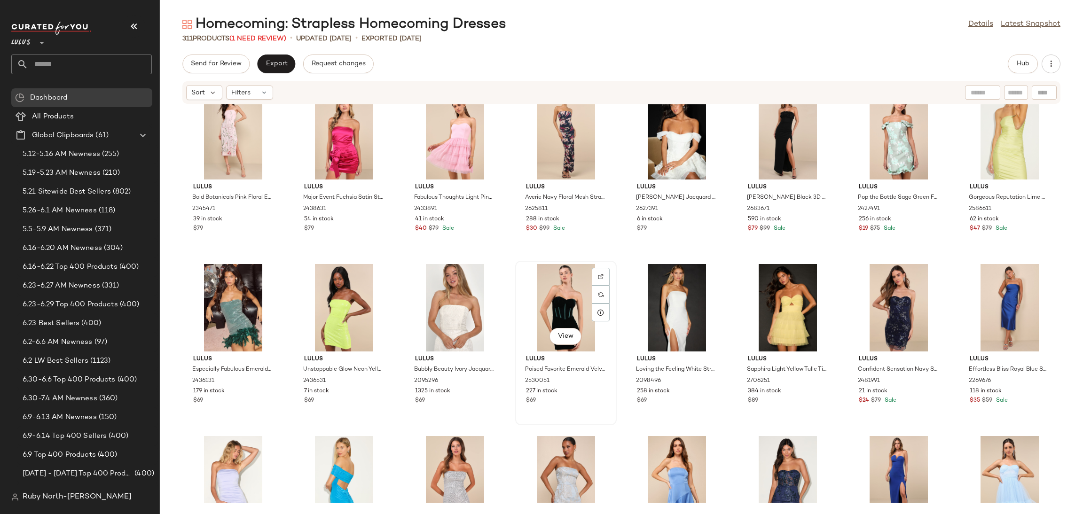
scroll to position [2545, 0]
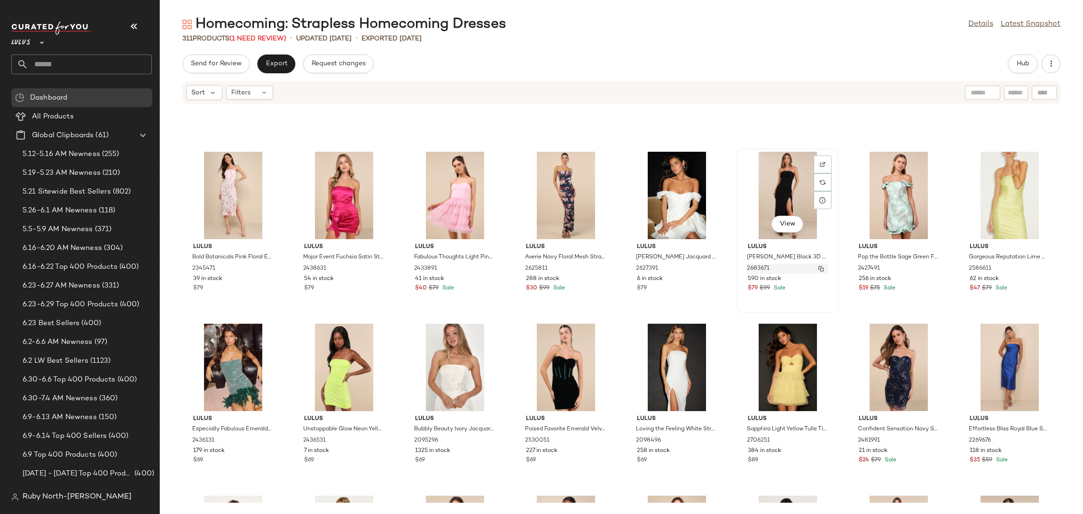
click at [757, 271] on span "2683671" at bounding box center [758, 269] width 23 height 8
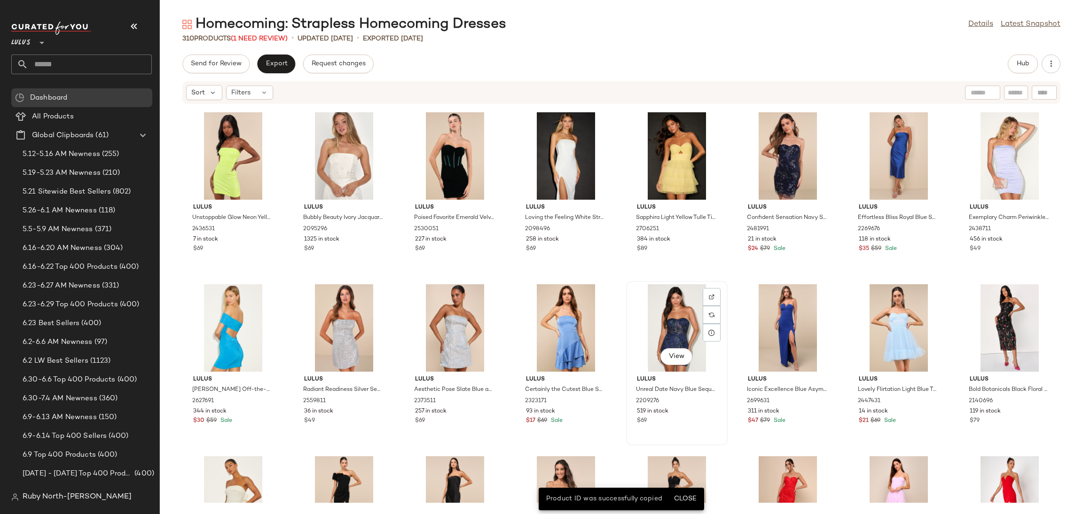
scroll to position [2897, 0]
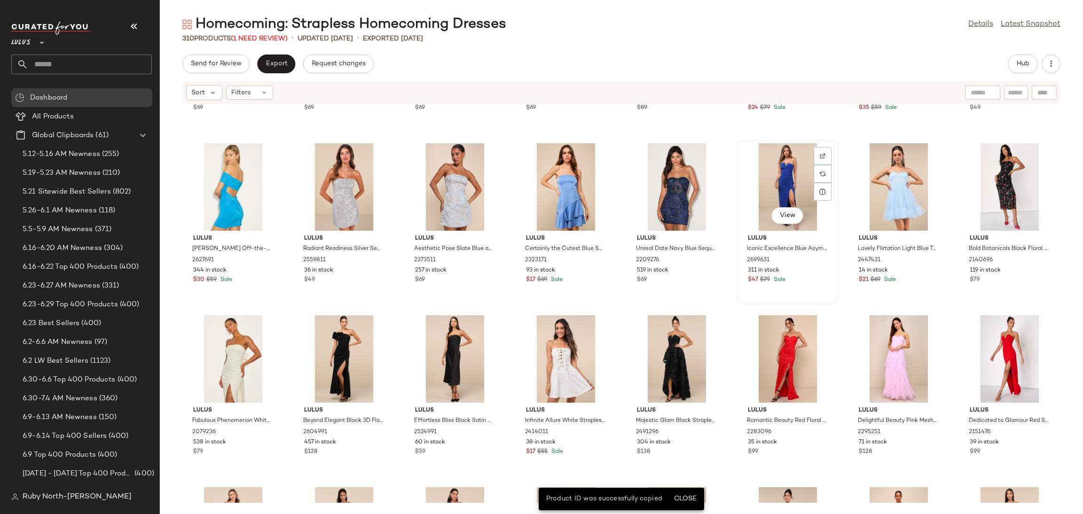
click at [761, 277] on span "$79" at bounding box center [765, 280] width 10 height 8
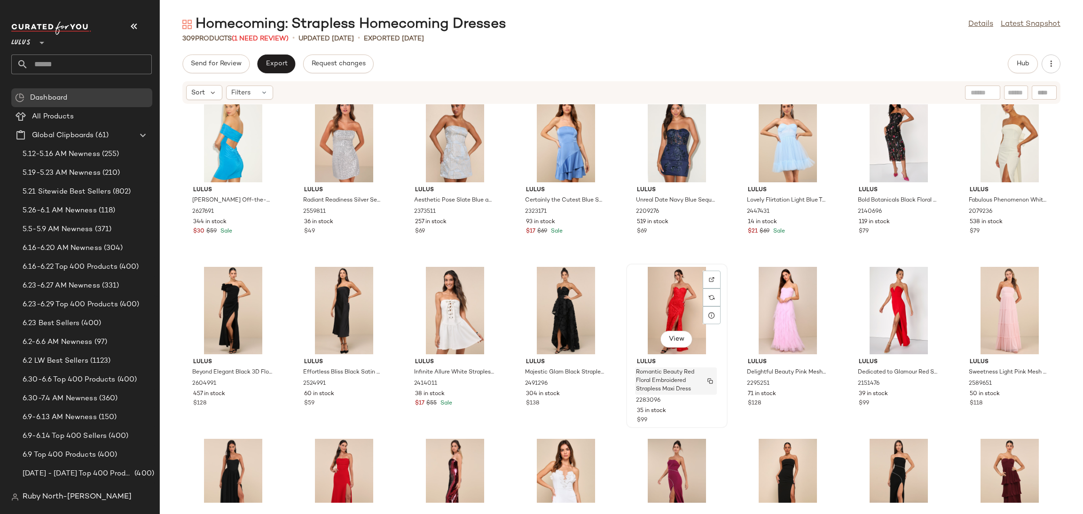
scroll to position [2968, 0]
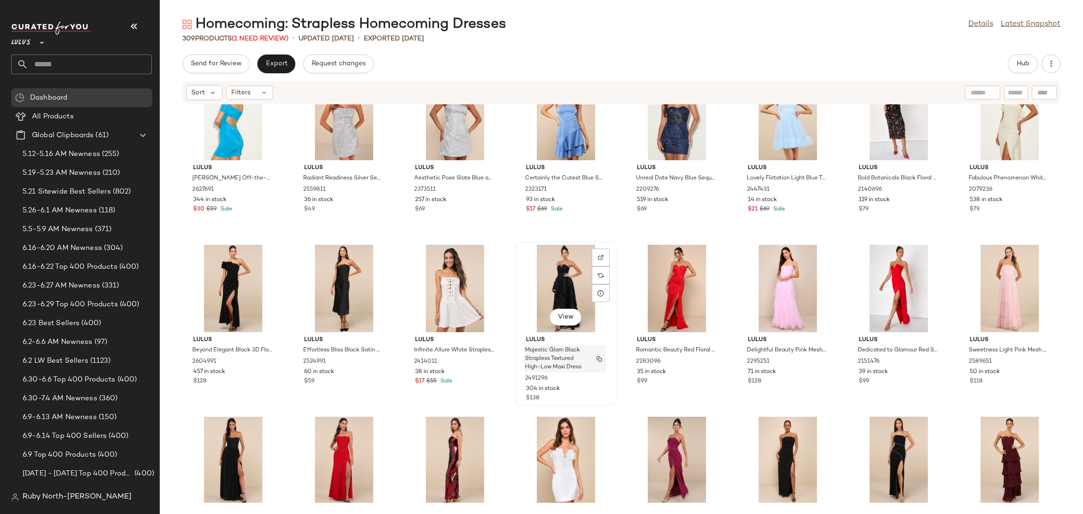
click at [570, 353] on span "Majestic Glam Black Strapless Textured High-Low Maxi Dress" at bounding box center [556, 358] width 62 height 25
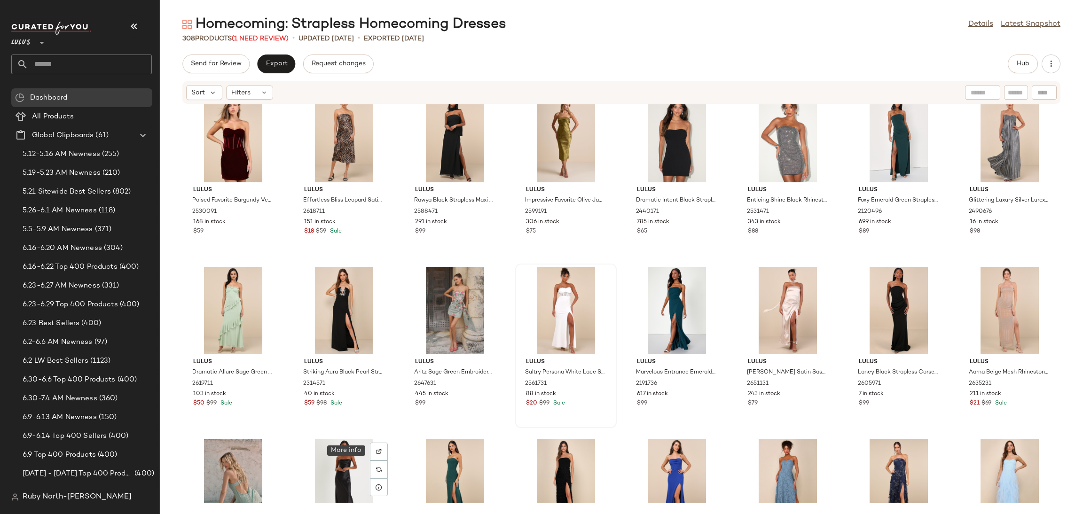
scroll to position [3461, 0]
click at [568, 336] on span "View" at bounding box center [565, 340] width 16 height 8
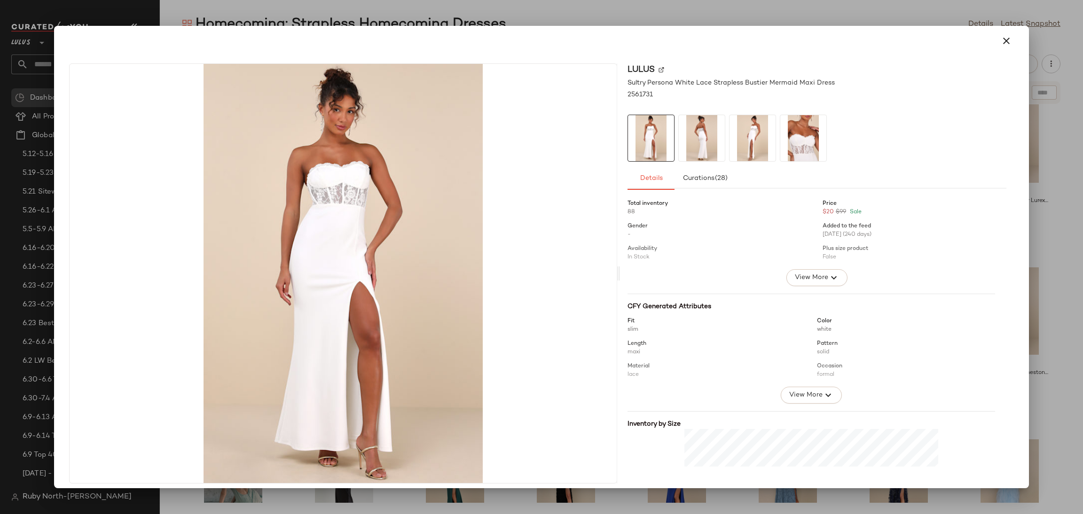
click at [1014, 42] on div at bounding box center [541, 41] width 967 height 30
click at [995, 49] on button "button" at bounding box center [1006, 41] width 23 height 23
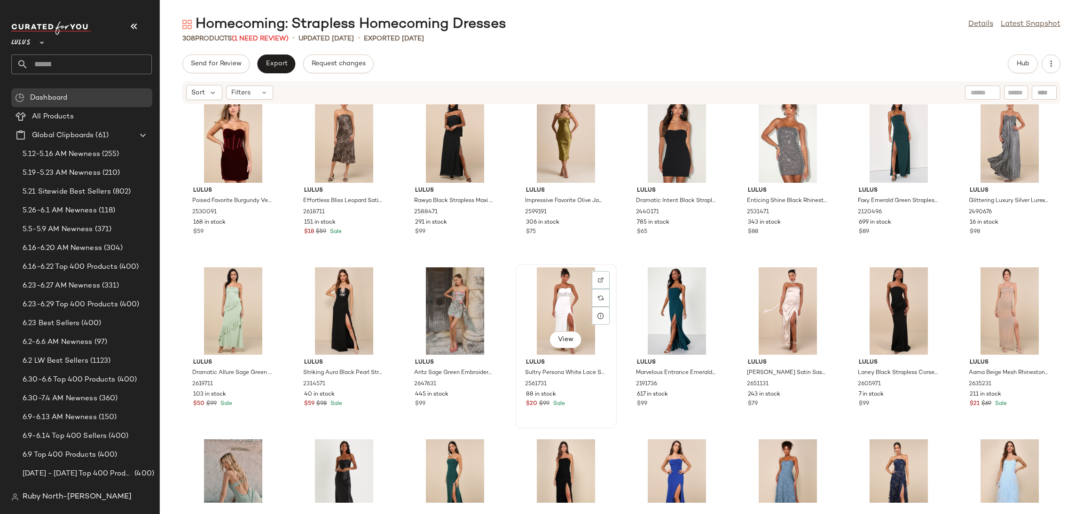
click at [575, 313] on div "View" at bounding box center [565, 310] width 95 height 87
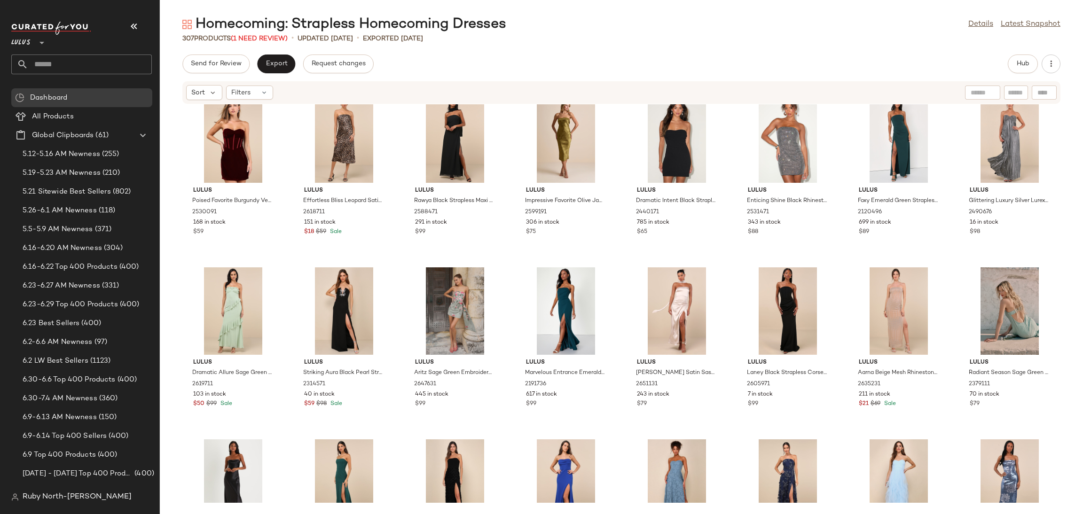
click at [949, 192] on div "Lulus Poised Favorite Burgundy Velvet Bustier Strapless Mini Dress 2530091 168 …" at bounding box center [621, 303] width 923 height 398
click at [986, 203] on span "Glittering Luxury Silver Lurex Pleated Strapless Maxi Dress" at bounding box center [999, 209] width 62 height 25
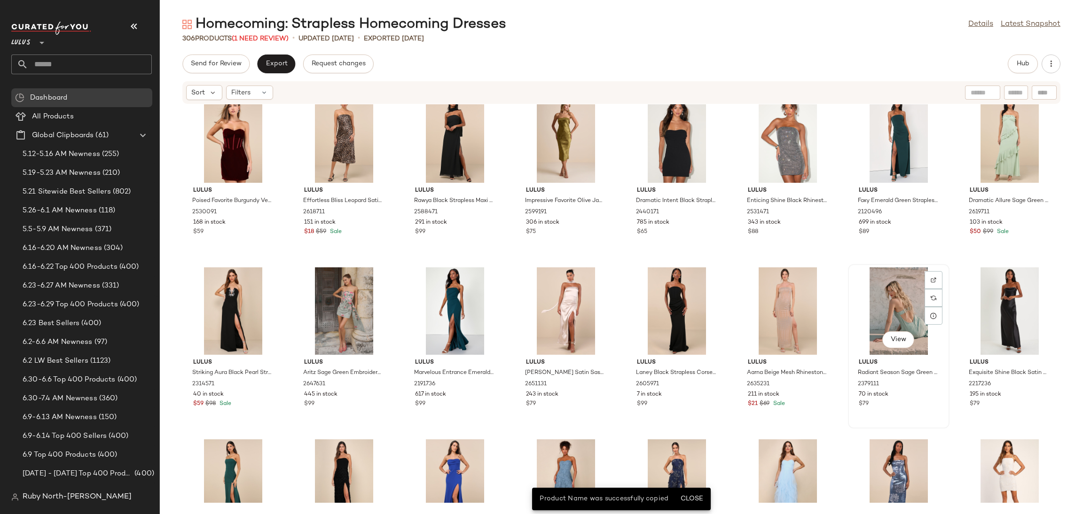
click at [881, 364] on span "Lulus" at bounding box center [898, 363] width 80 height 8
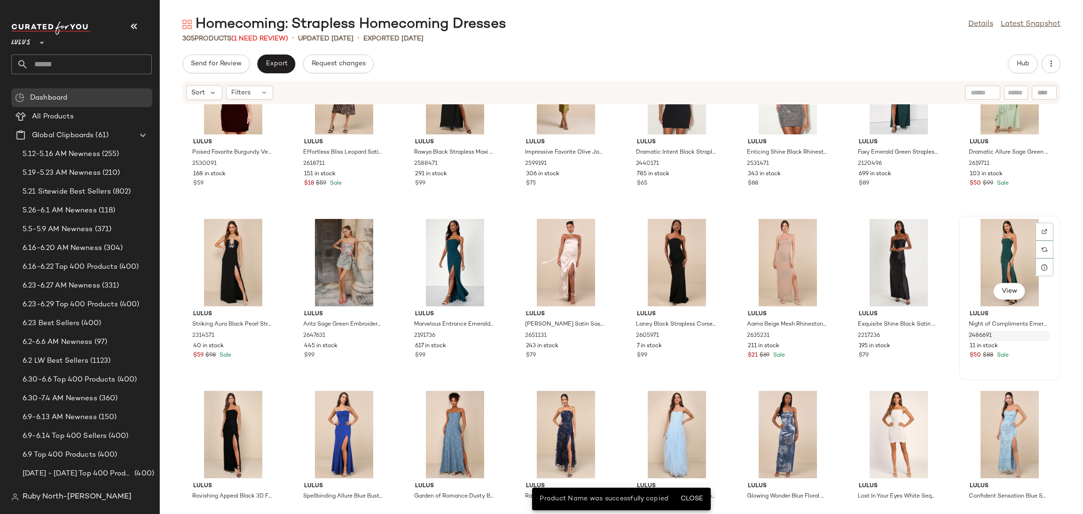
scroll to position [3602, 0]
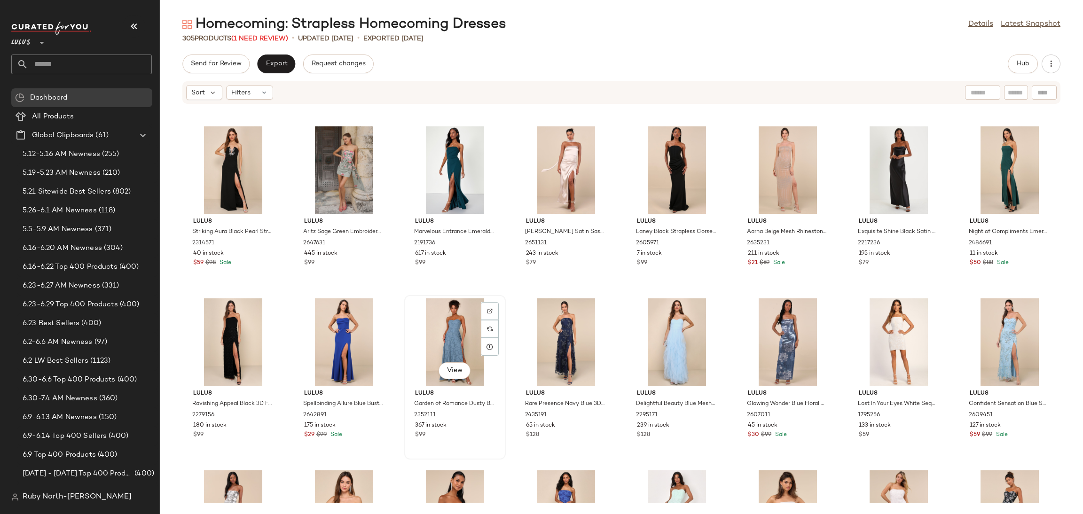
click at [446, 325] on div "View" at bounding box center [454, 341] width 95 height 87
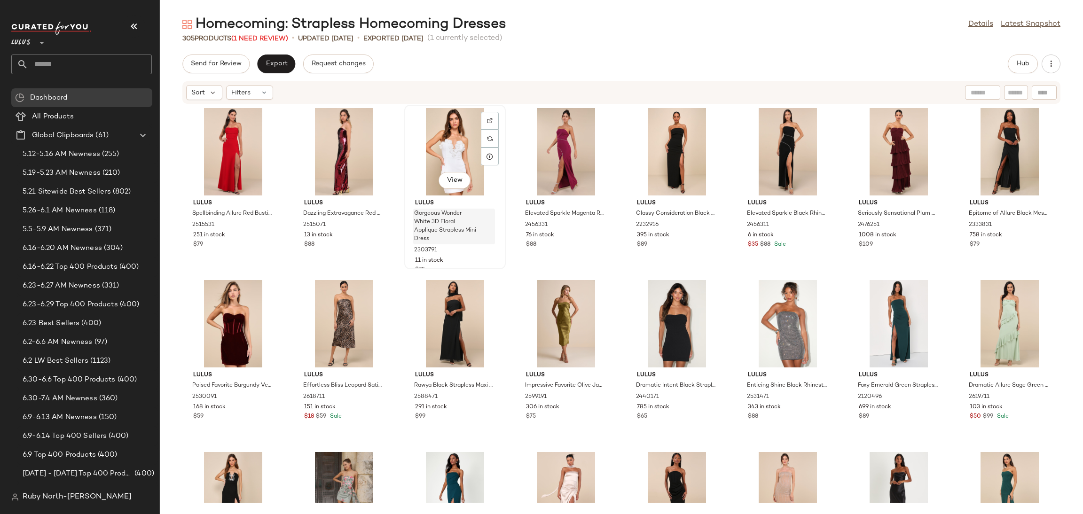
scroll to position [3250, 0]
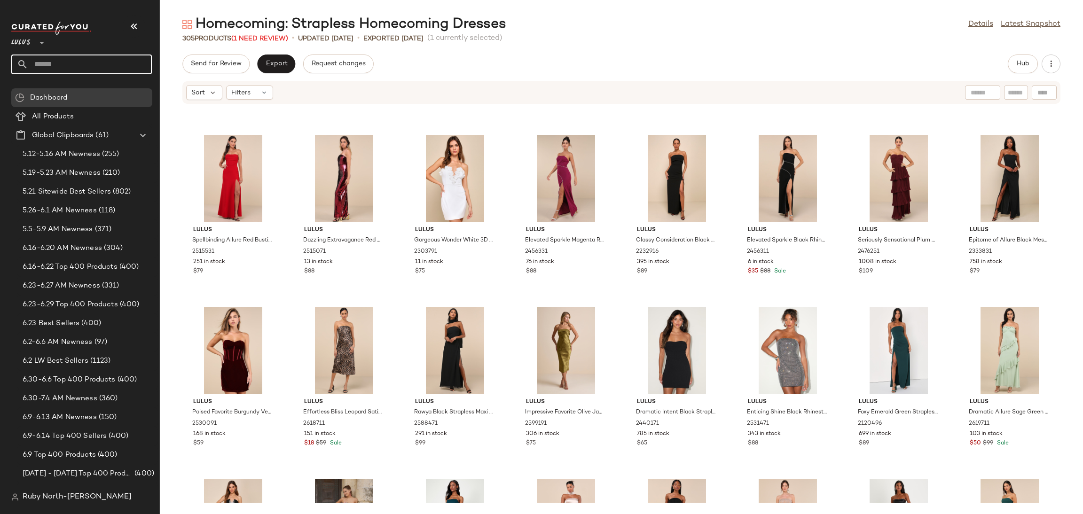
click at [60, 60] on input "text" at bounding box center [90, 65] width 124 height 20
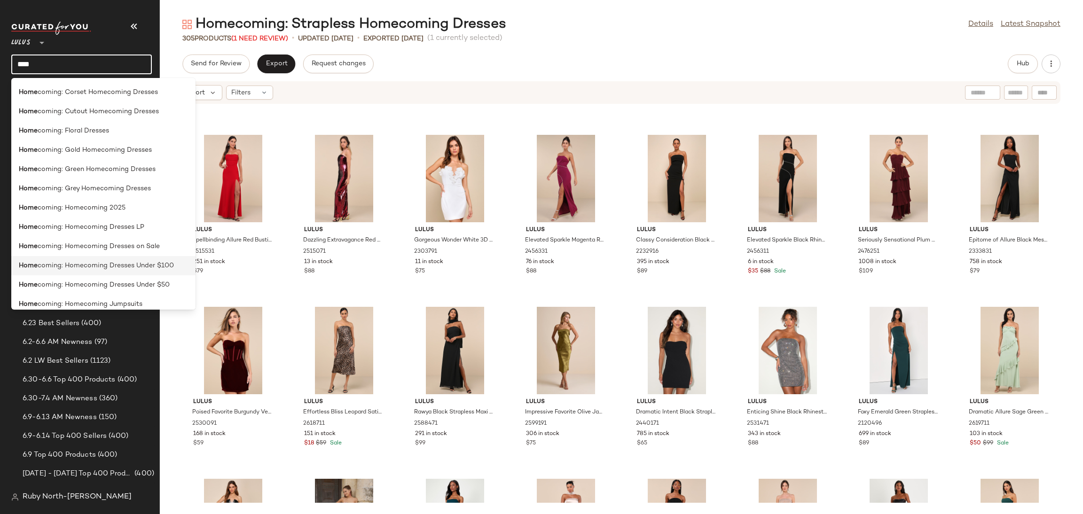
scroll to position [141, 0]
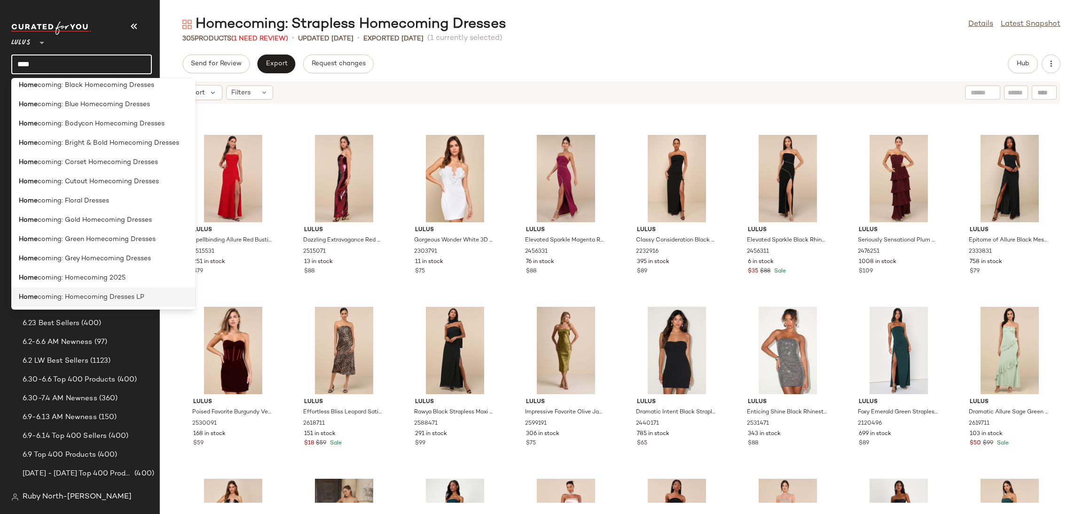
type input "****"
click at [58, 293] on span "coming: Homecoming Dresses LP" at bounding box center [91, 297] width 107 height 10
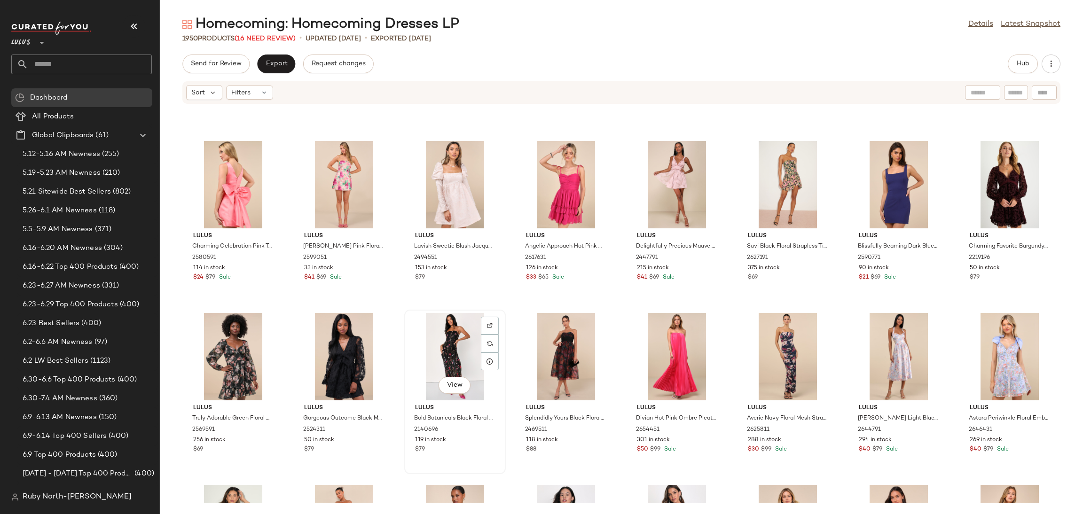
scroll to position [27945, 0]
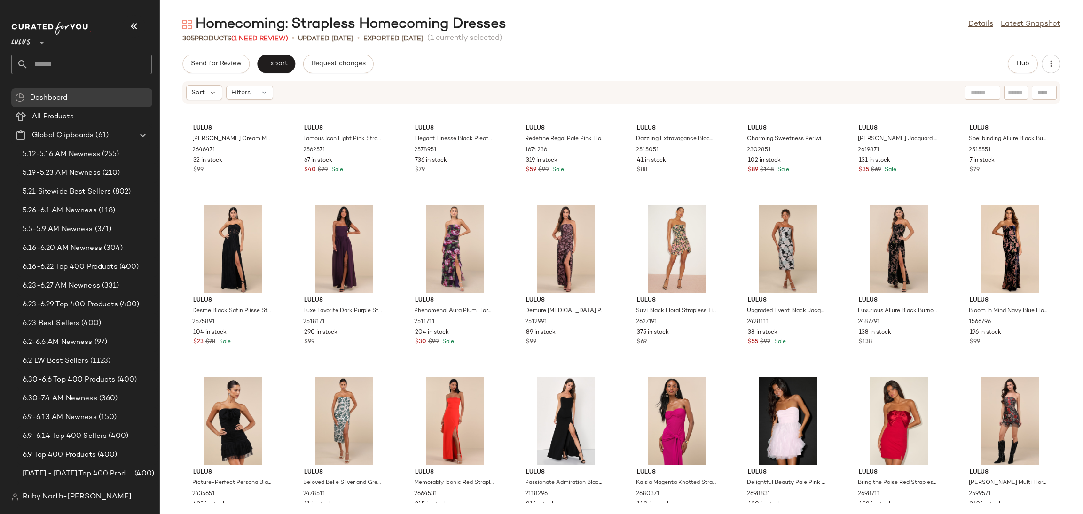
scroll to position [5746, 0]
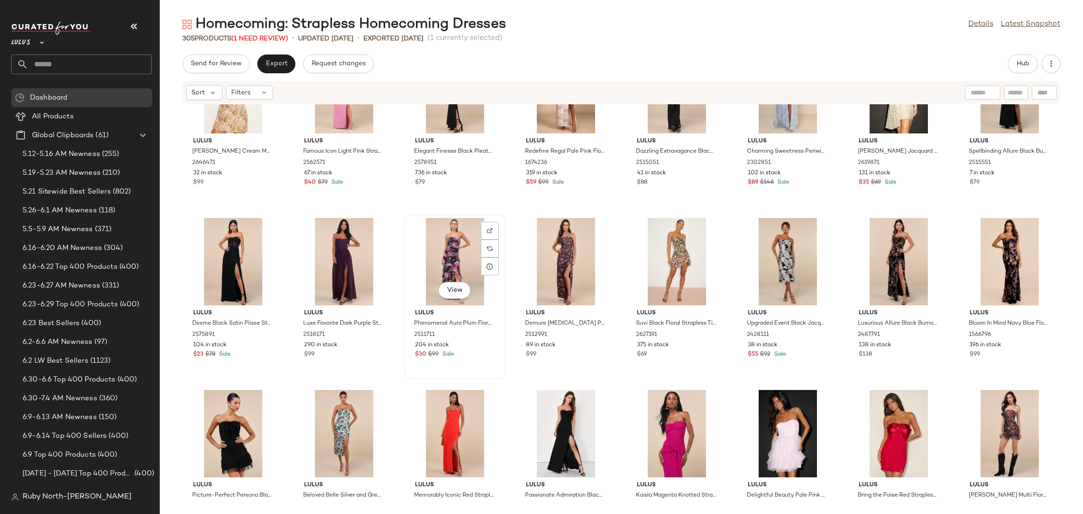
click at [446, 247] on div "View" at bounding box center [454, 261] width 95 height 87
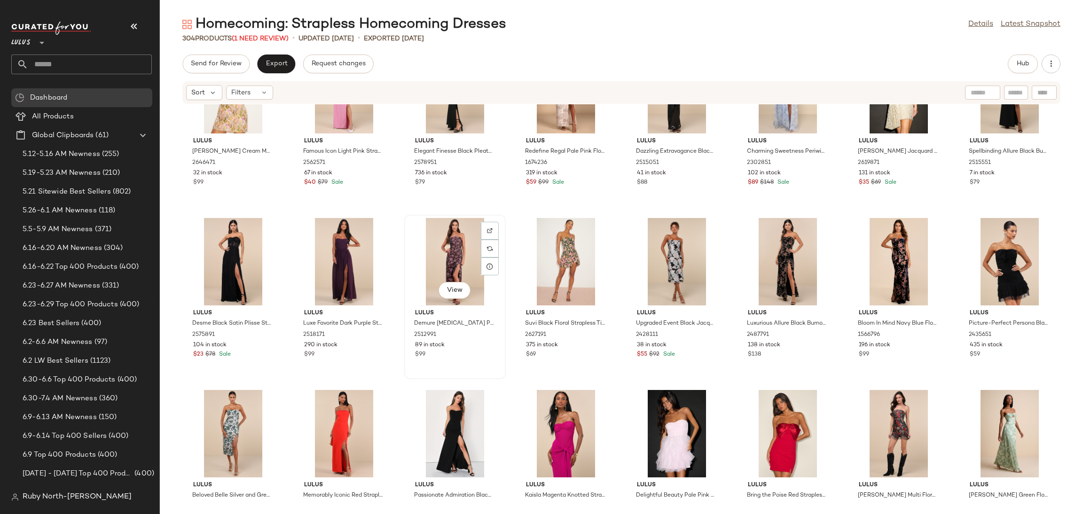
click at [429, 245] on div "View" at bounding box center [454, 261] width 95 height 87
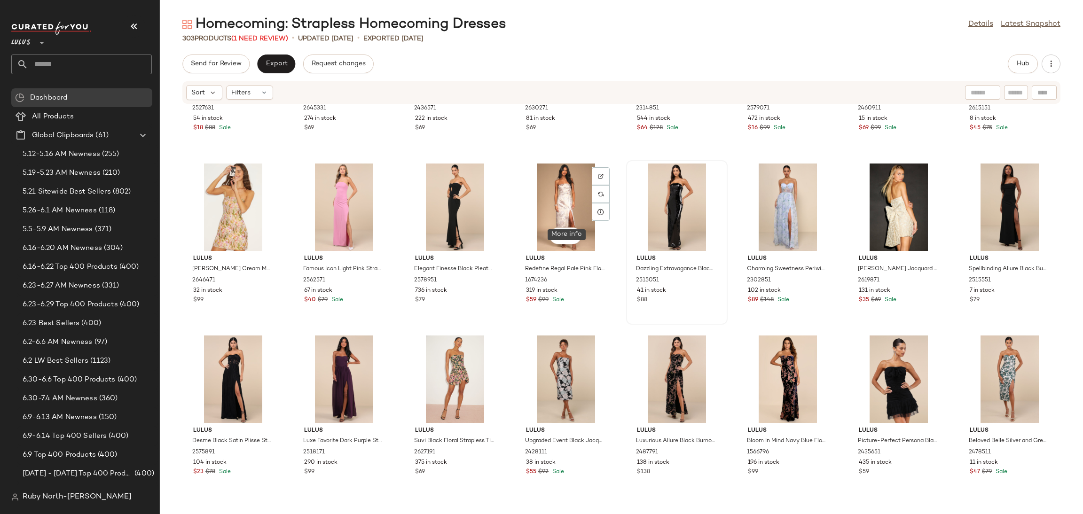
scroll to position [5605, 0]
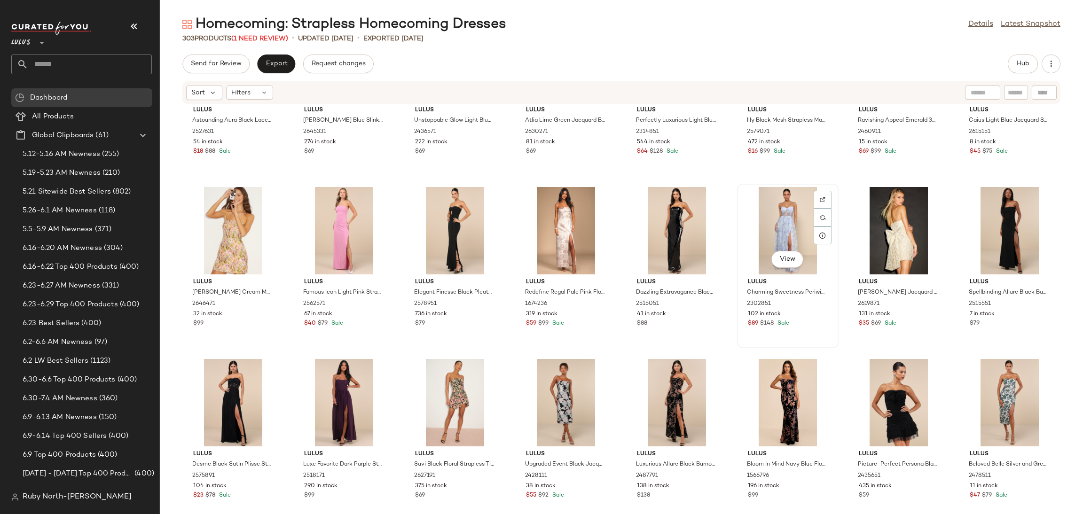
click at [795, 212] on div "View" at bounding box center [787, 230] width 95 height 87
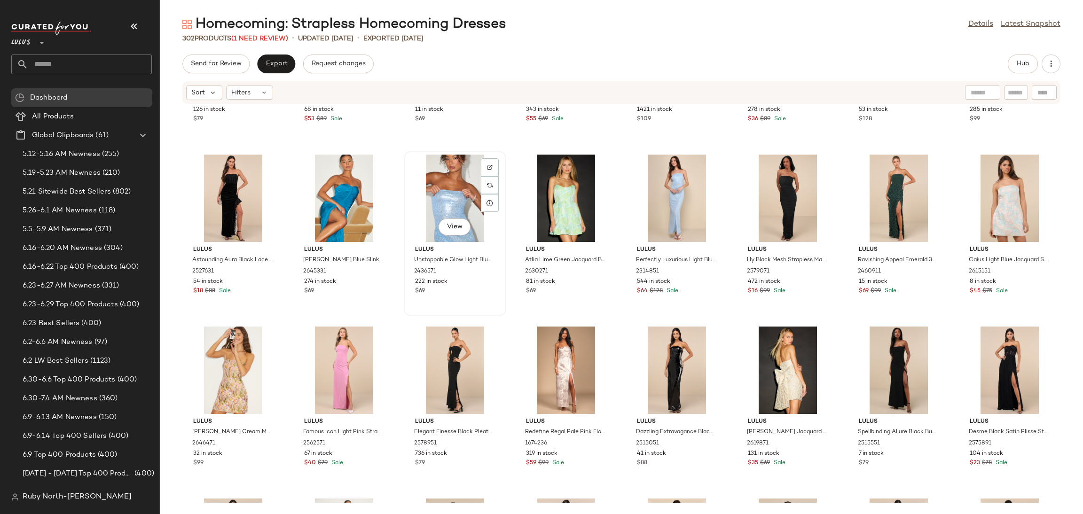
scroll to position [5464, 0]
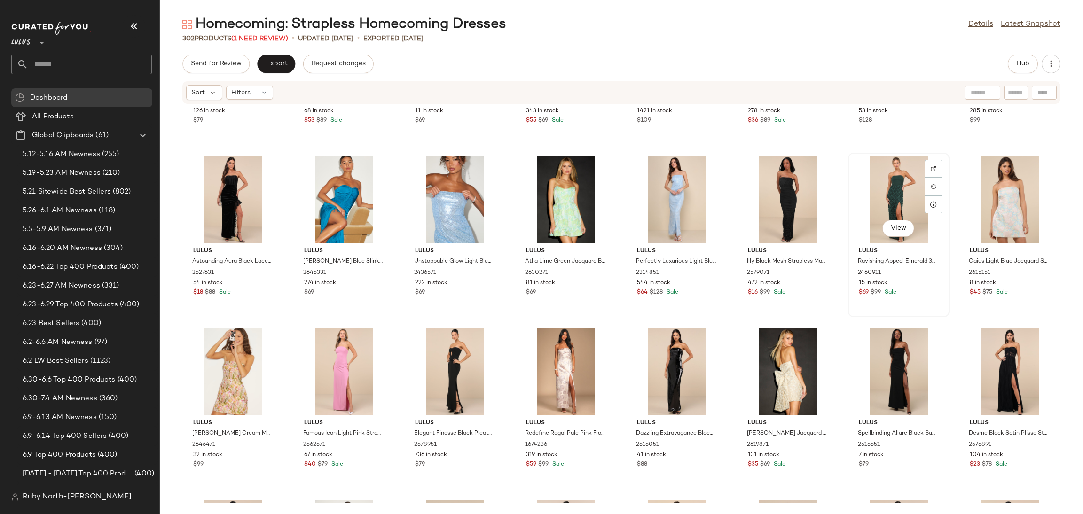
click at [895, 194] on div "View" at bounding box center [898, 199] width 95 height 87
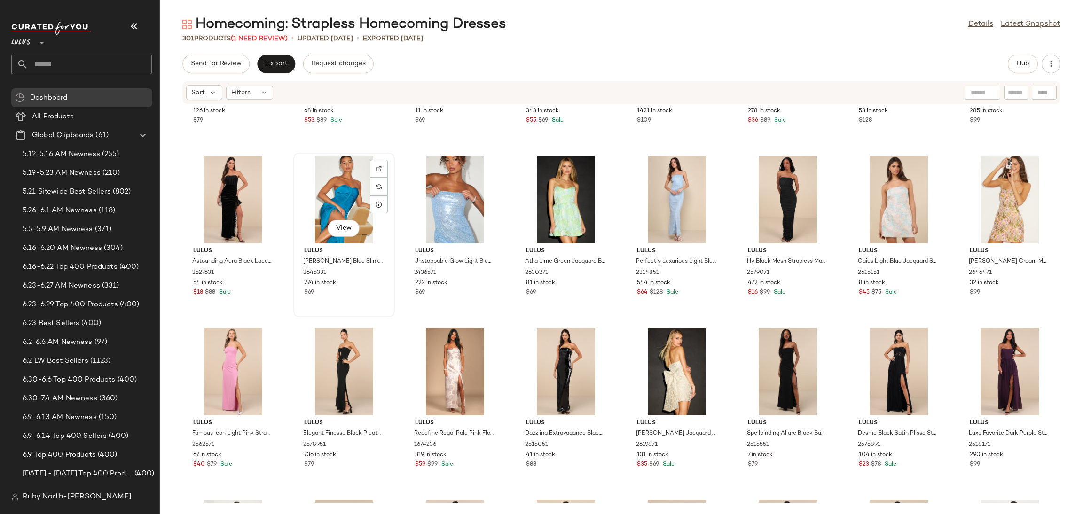
click at [332, 198] on div "View" at bounding box center [343, 199] width 95 height 87
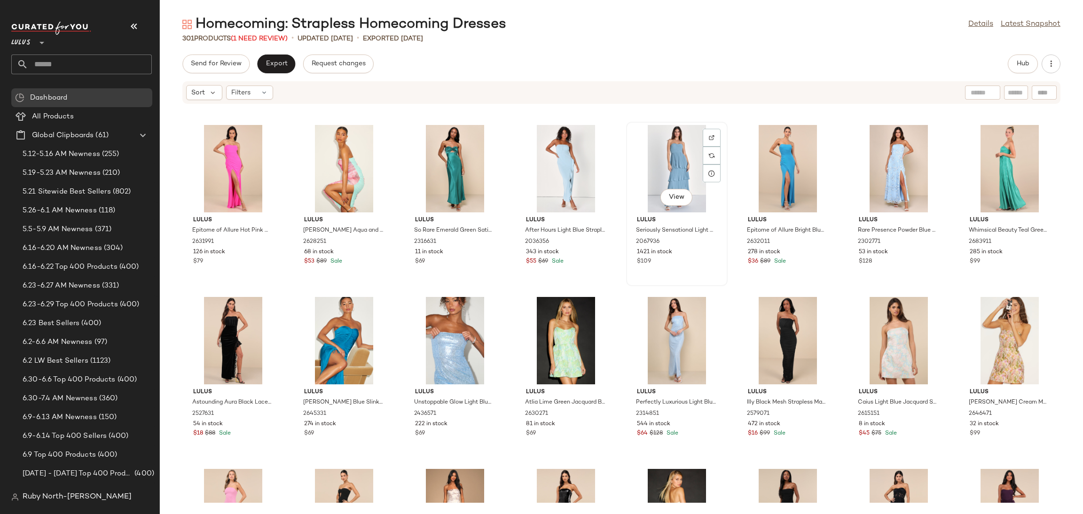
click at [669, 170] on div "View" at bounding box center [676, 168] width 95 height 87
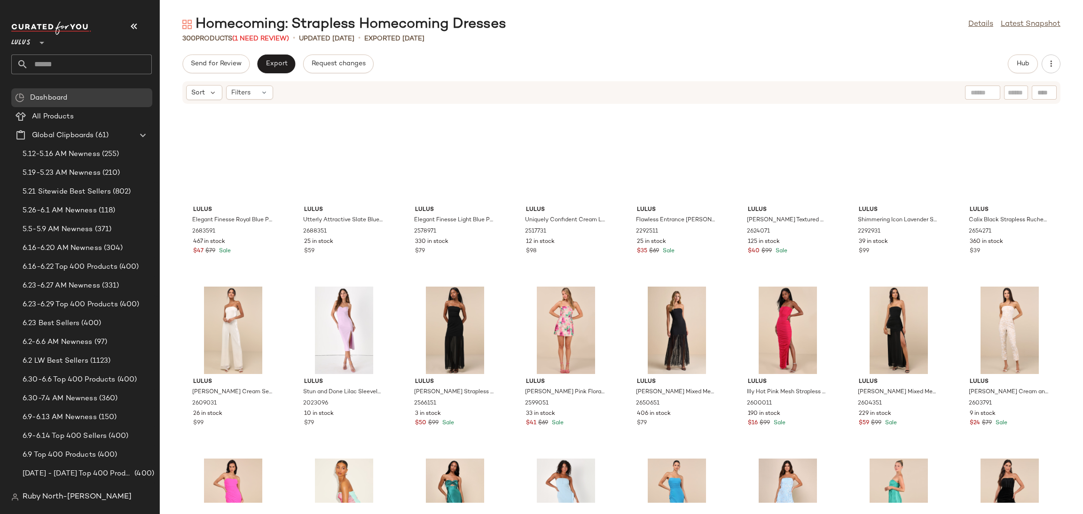
scroll to position [4900, 0]
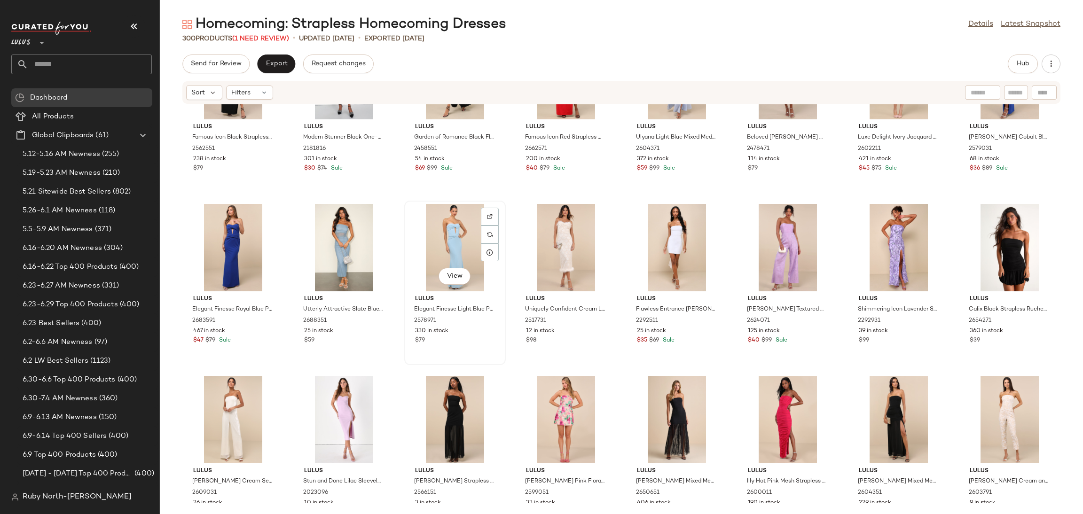
click at [435, 226] on div "View" at bounding box center [454, 247] width 95 height 87
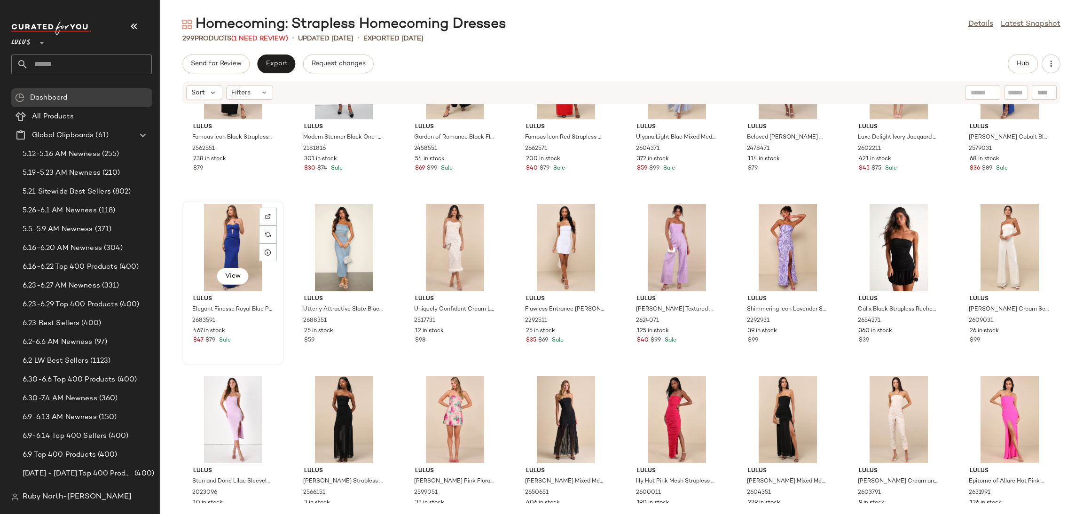
click at [235, 247] on div "View" at bounding box center [233, 247] width 95 height 87
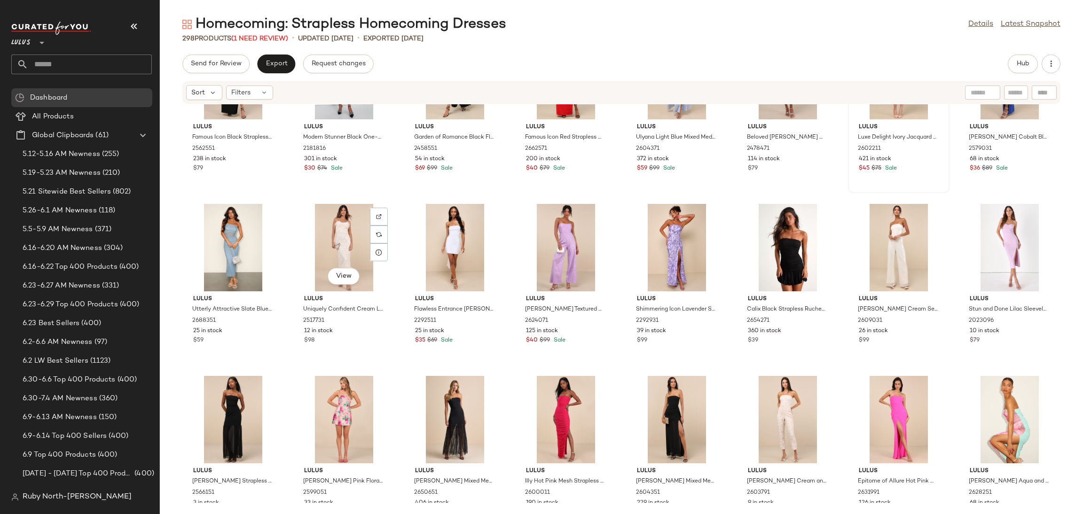
click at [373, 243] on div at bounding box center [379, 252] width 18 height 18
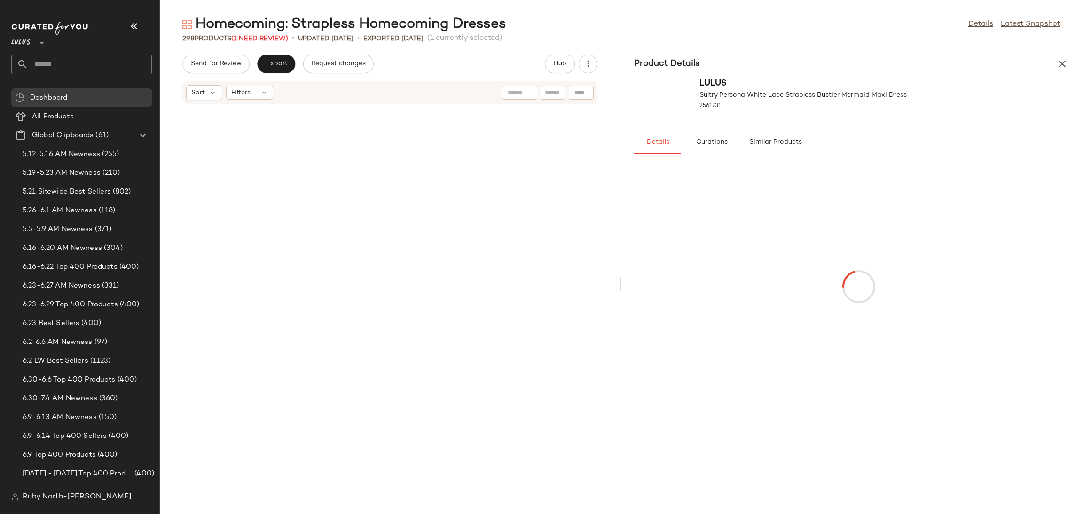
scroll to position [5416, 0]
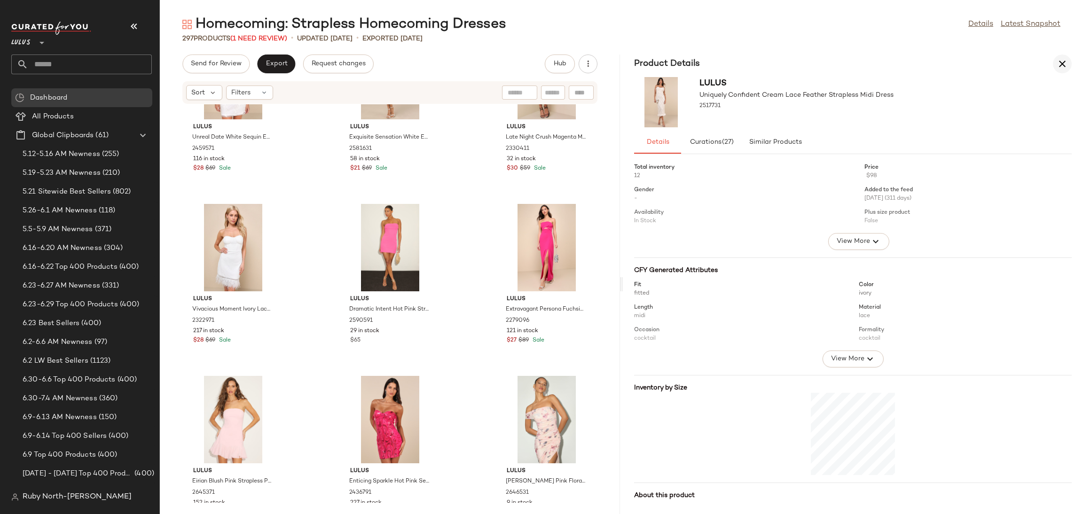
click at [1060, 60] on icon "button" at bounding box center [1061, 63] width 11 height 11
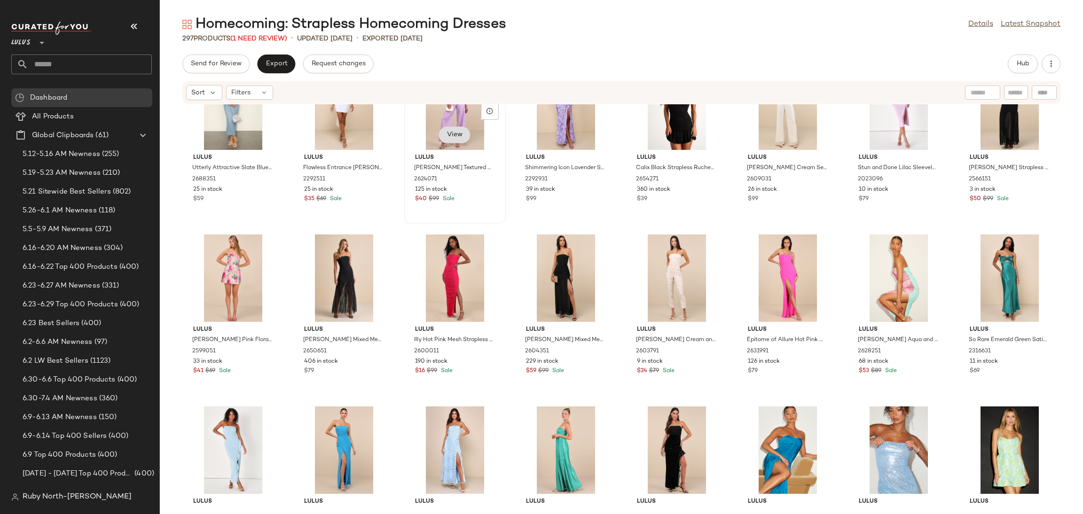
scroll to position [4892, 0]
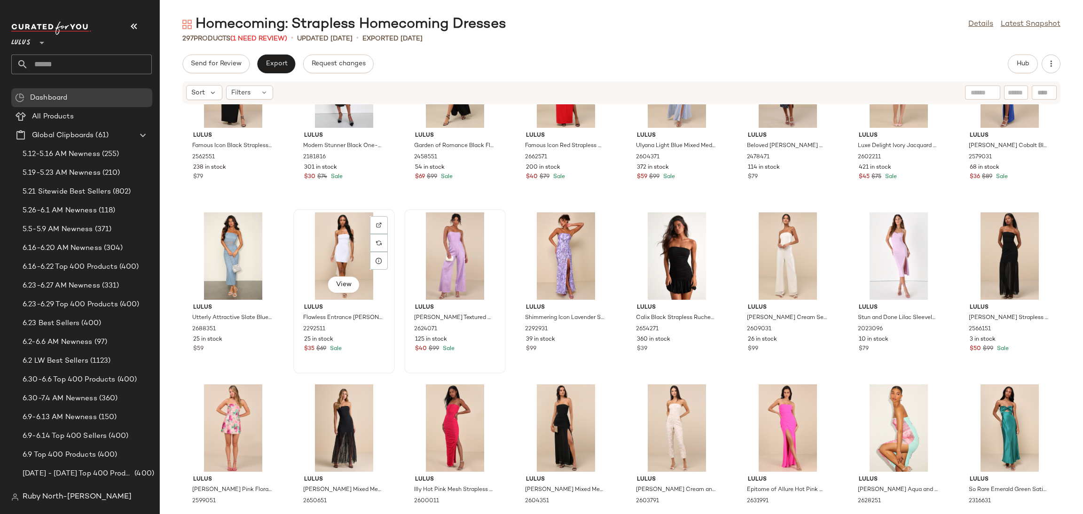
click at [347, 268] on div "View" at bounding box center [343, 255] width 95 height 87
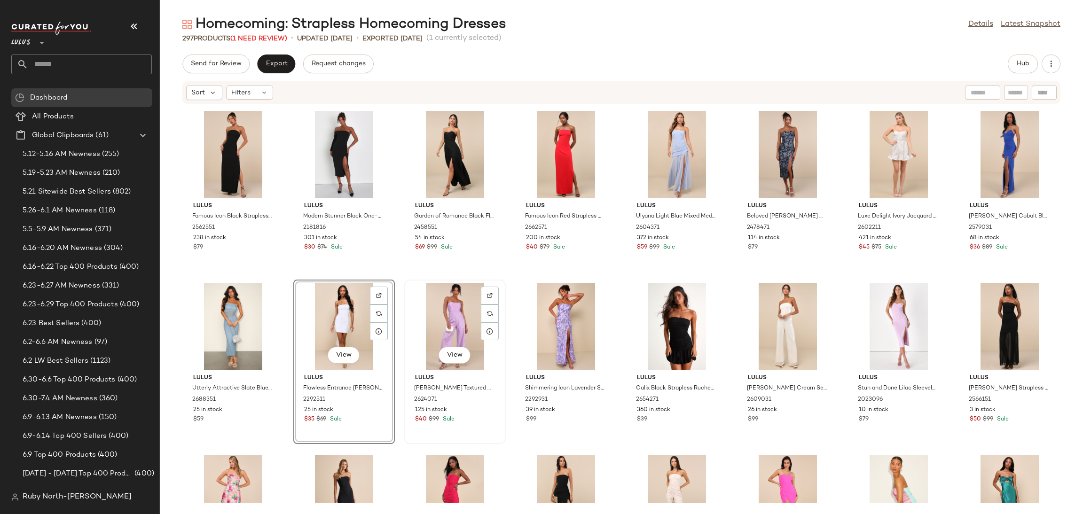
click at [428, 344] on div "View" at bounding box center [454, 326] width 95 height 87
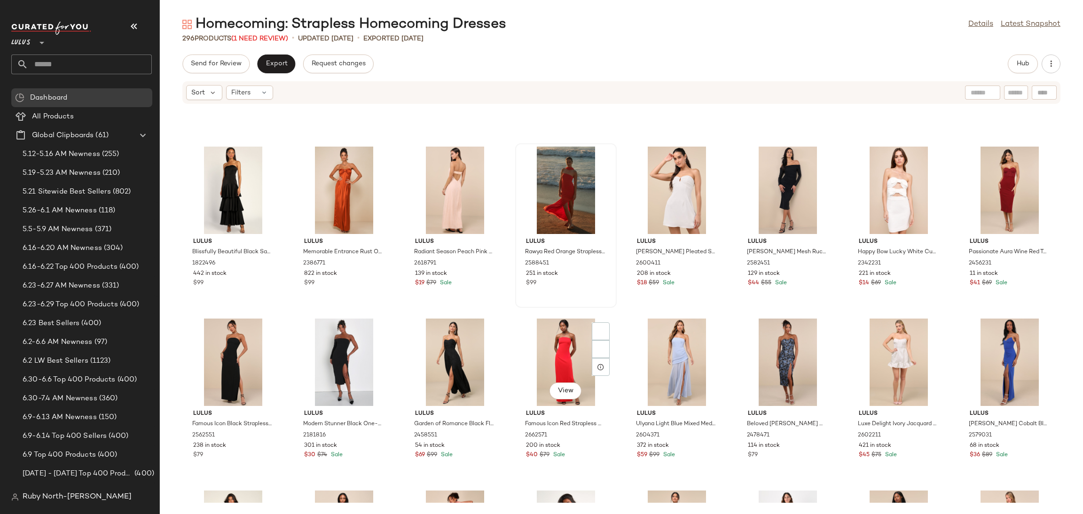
scroll to position [4610, 0]
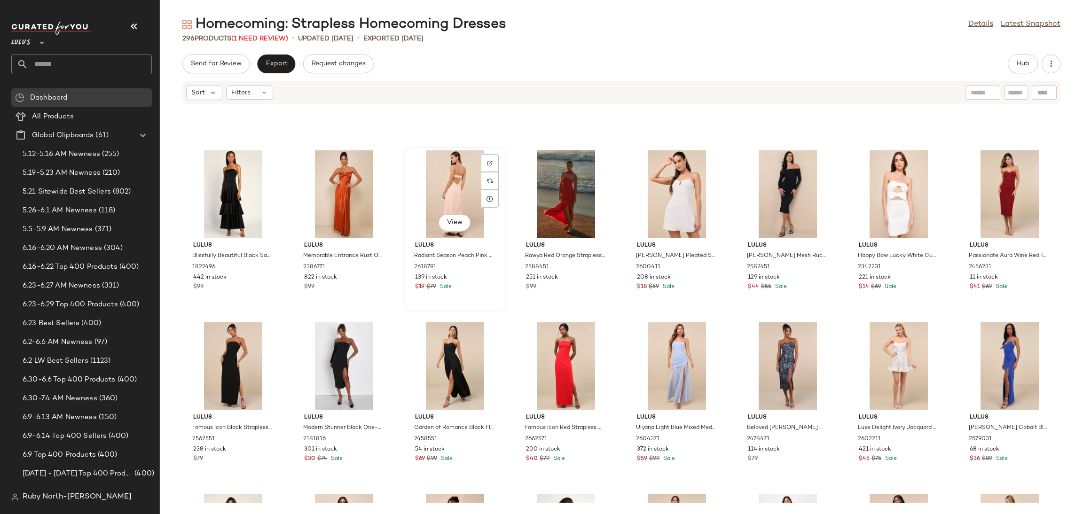
click at [438, 172] on div "View" at bounding box center [454, 193] width 95 height 87
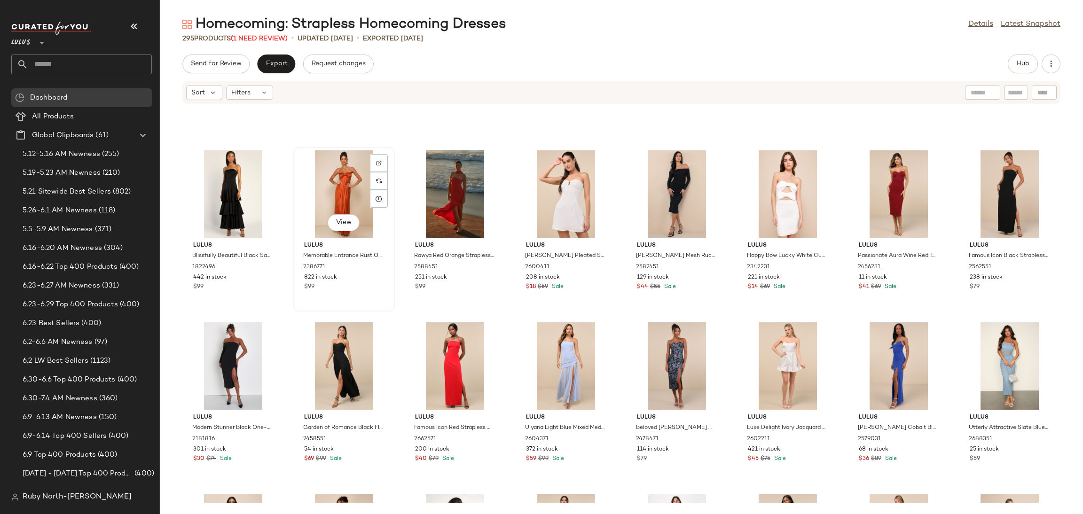
click at [359, 183] on div "View" at bounding box center [343, 193] width 95 height 87
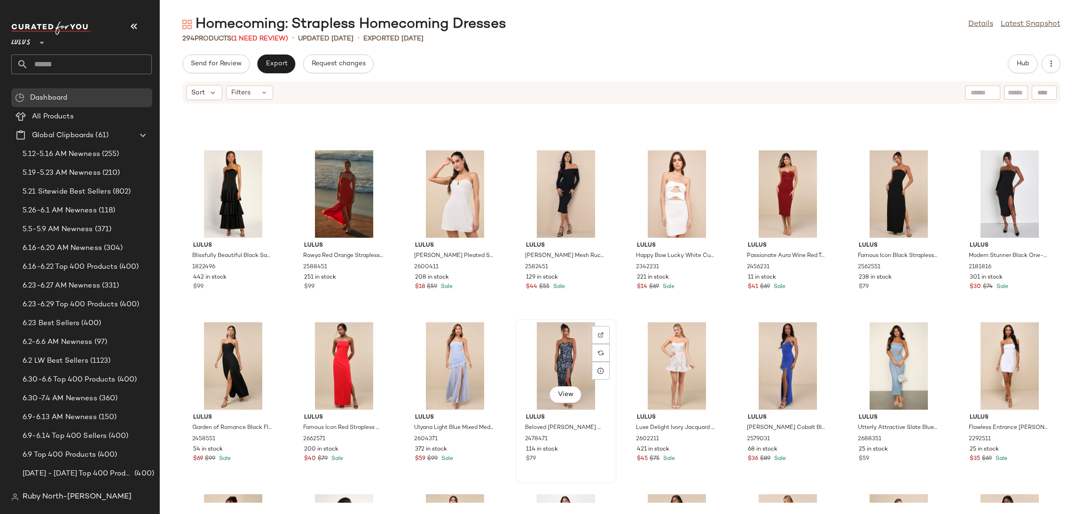
click at [576, 353] on div "View" at bounding box center [565, 365] width 95 height 87
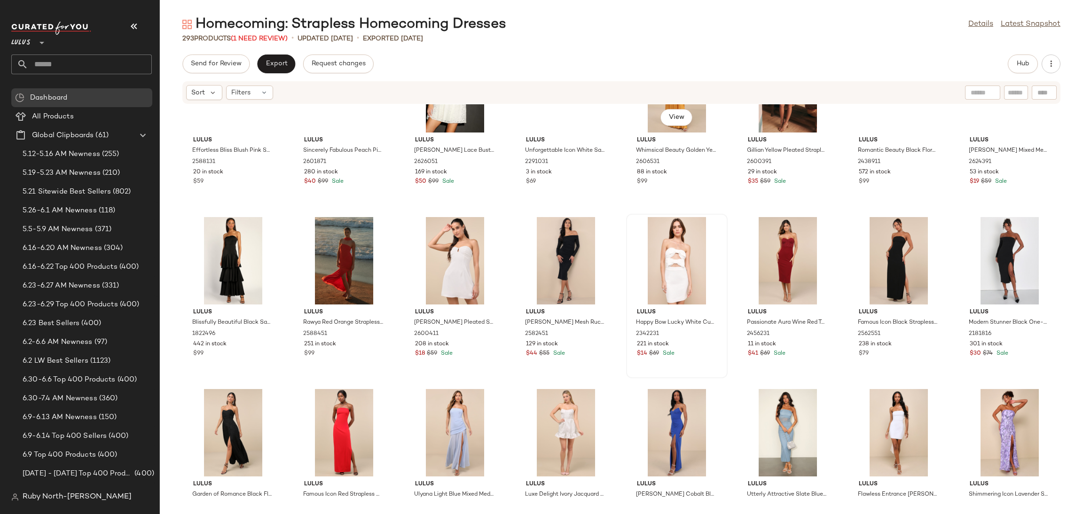
scroll to position [4469, 0]
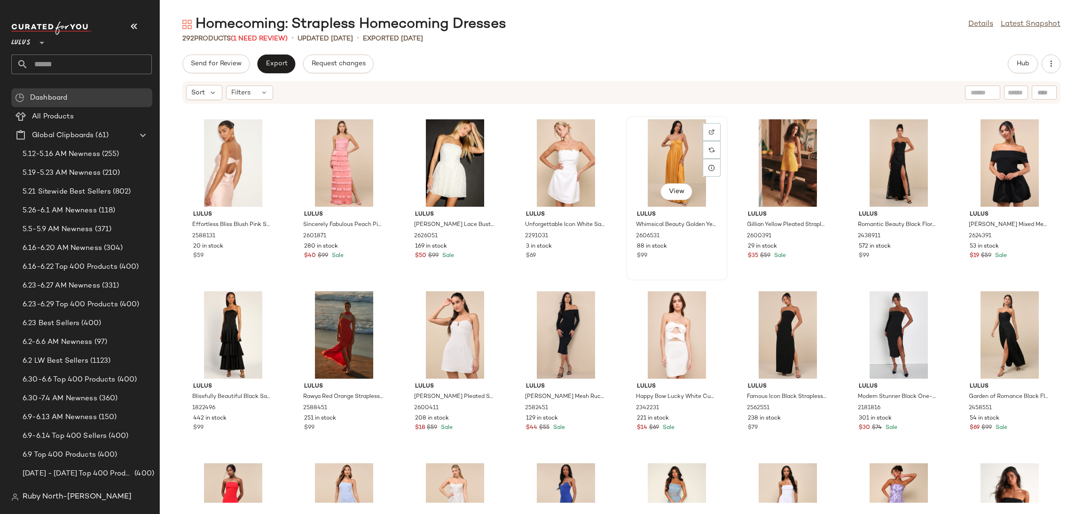
click at [666, 156] on div "View" at bounding box center [676, 162] width 95 height 87
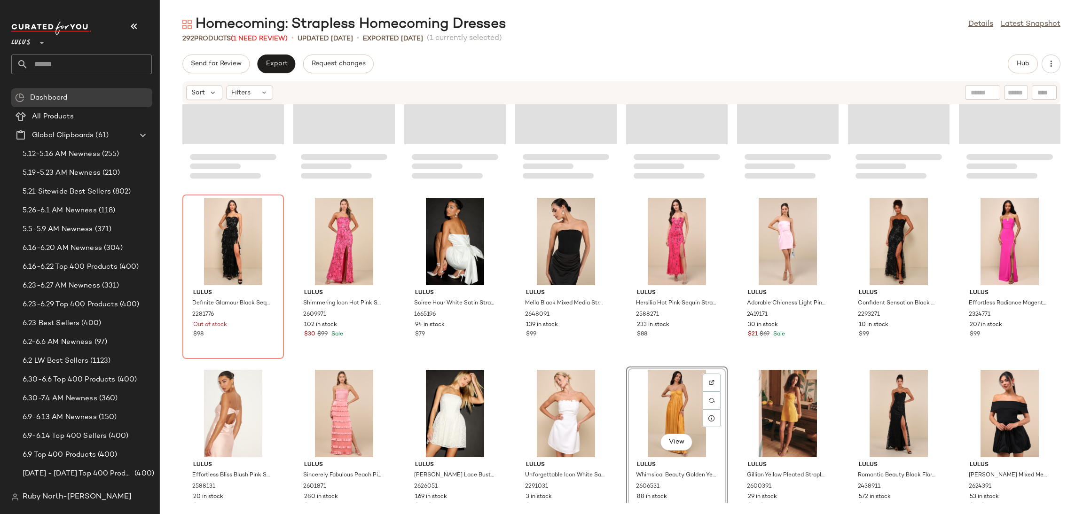
scroll to position [4187, 0]
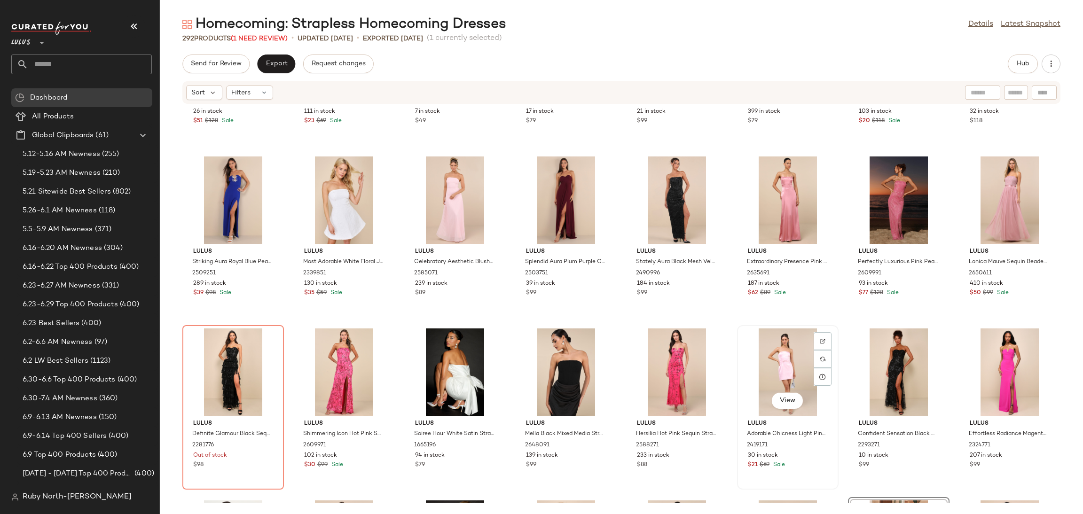
scroll to position [4064, 0]
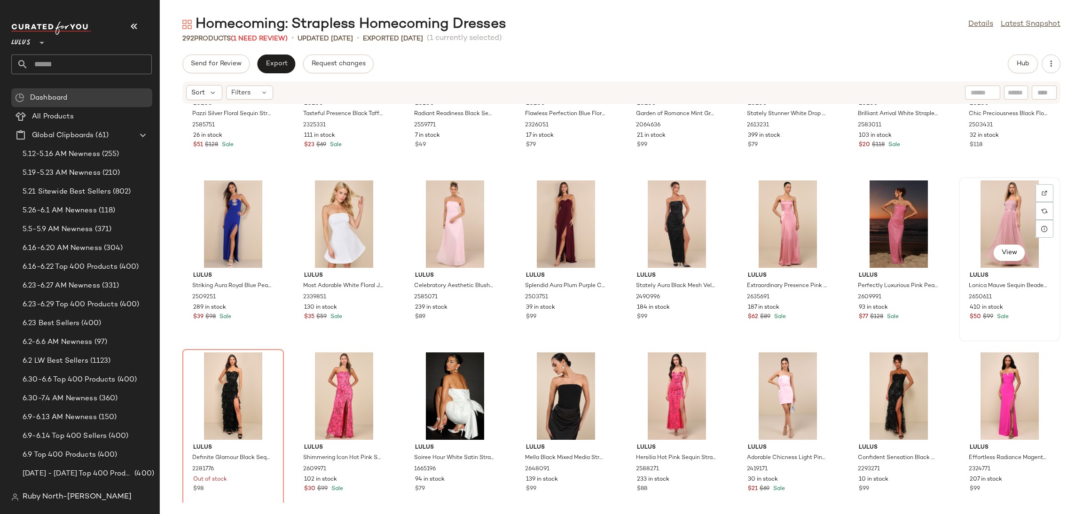
click at [1011, 201] on div "View" at bounding box center [1009, 223] width 95 height 87
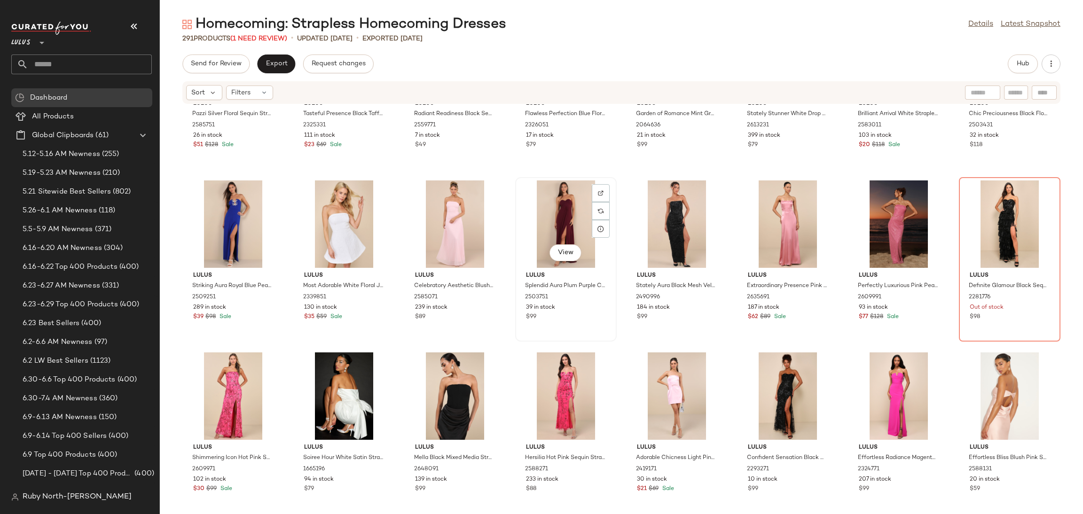
click at [542, 222] on div "View" at bounding box center [565, 223] width 95 height 87
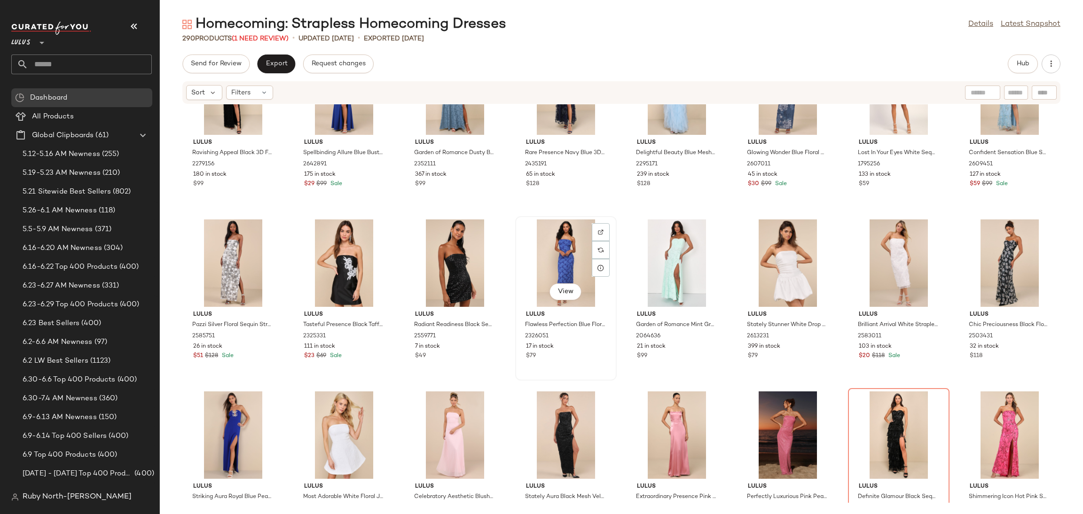
scroll to position [3852, 0]
click at [650, 249] on div "View" at bounding box center [676, 263] width 95 height 87
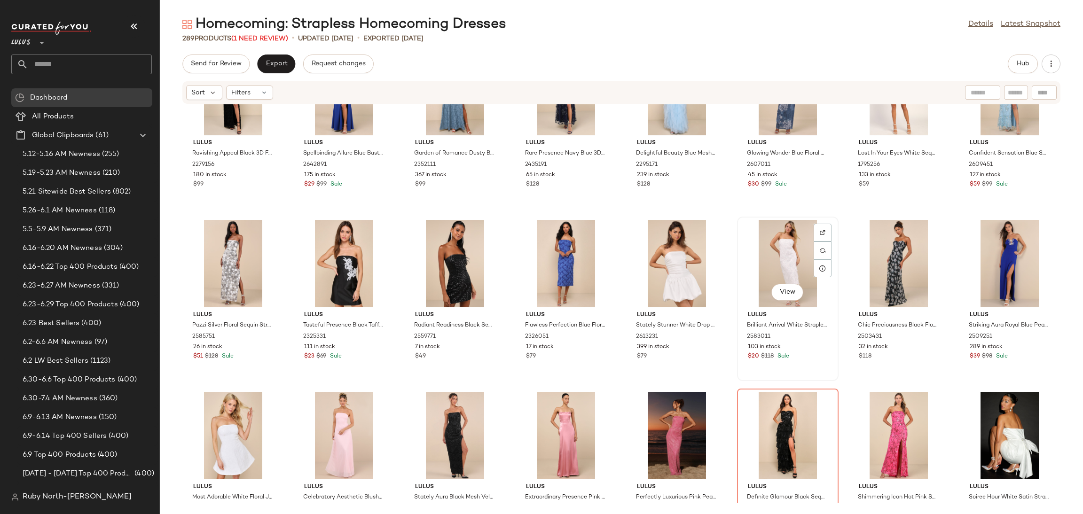
click at [774, 249] on div "View" at bounding box center [787, 263] width 95 height 87
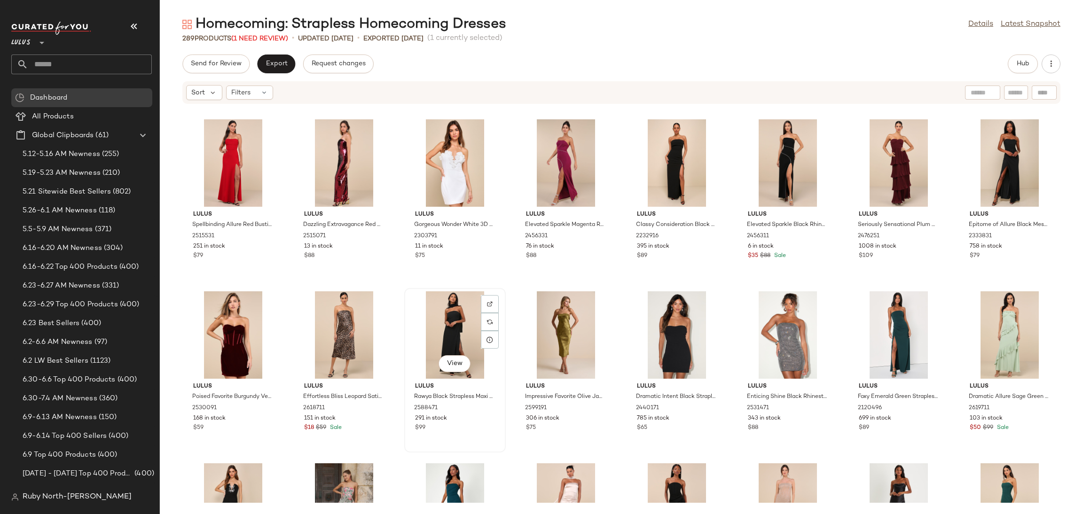
scroll to position [3359, 0]
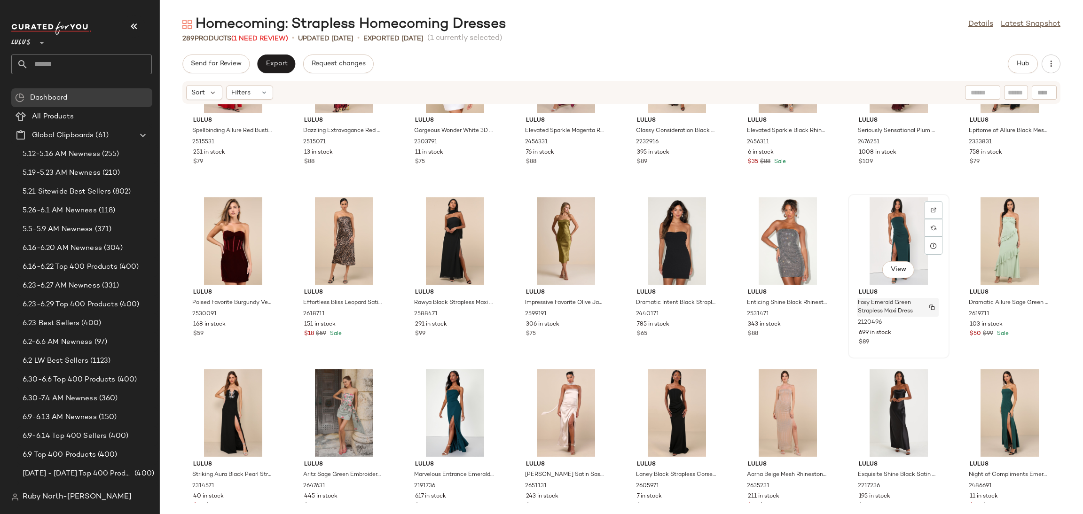
click at [897, 304] on span "Foxy Emerald Green Strapless Maxi Dress" at bounding box center [889, 307] width 62 height 17
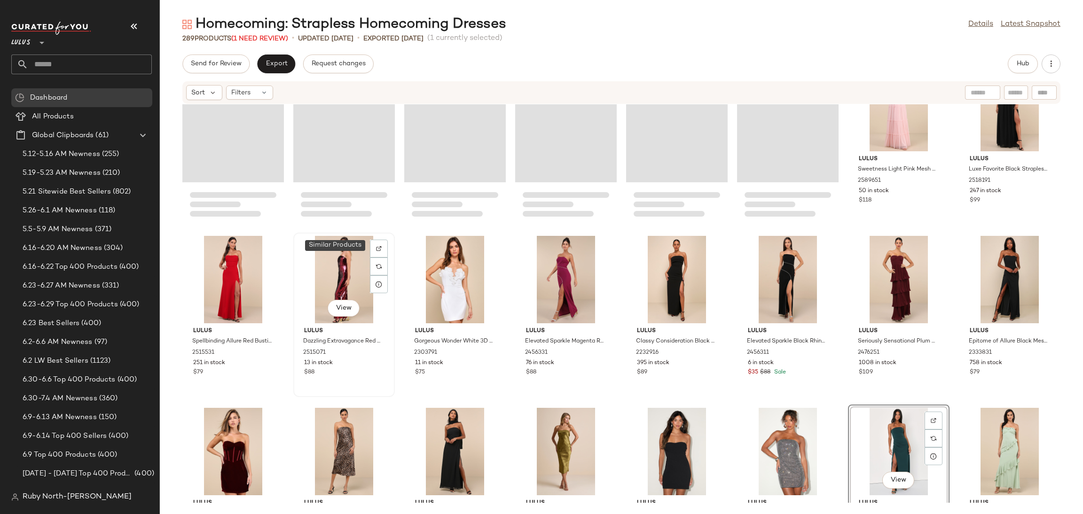
scroll to position [3077, 0]
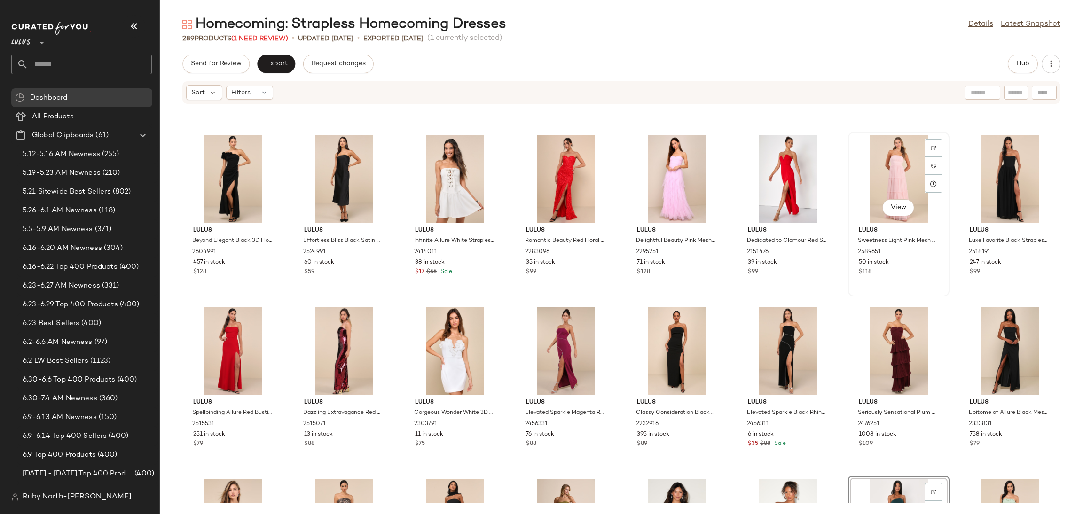
click at [880, 181] on div "View" at bounding box center [898, 178] width 95 height 87
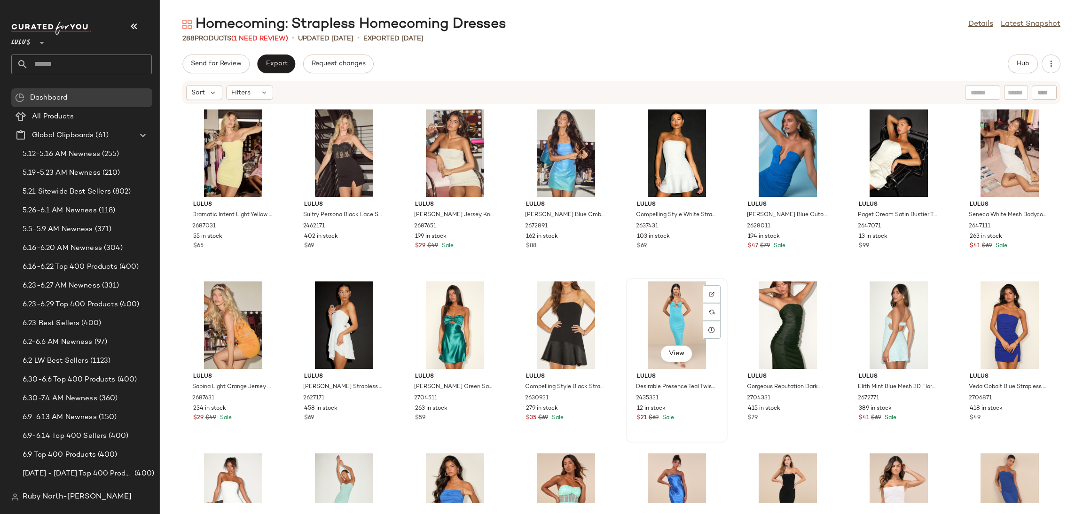
click at [664, 311] on div "View" at bounding box center [676, 324] width 95 height 87
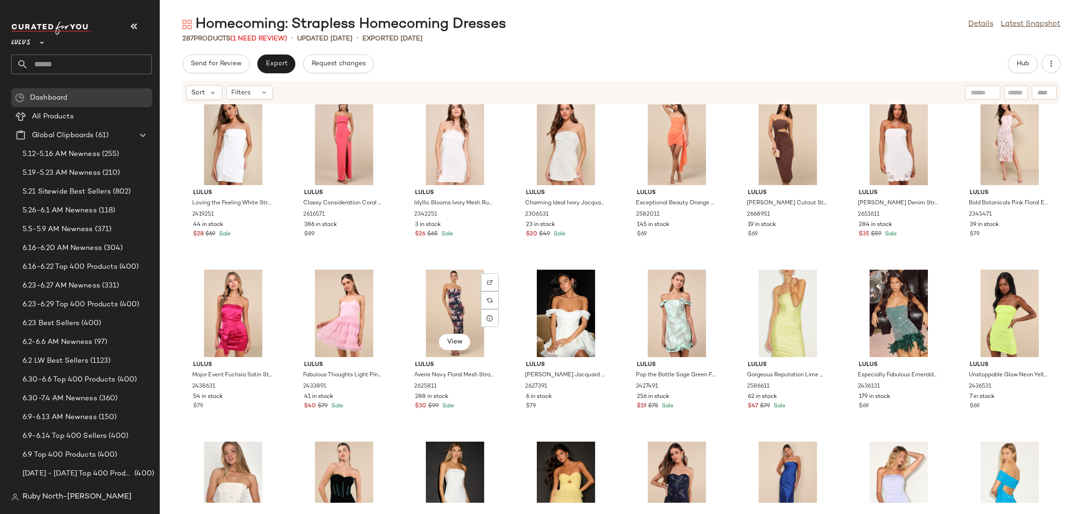
scroll to position [2404, 0]
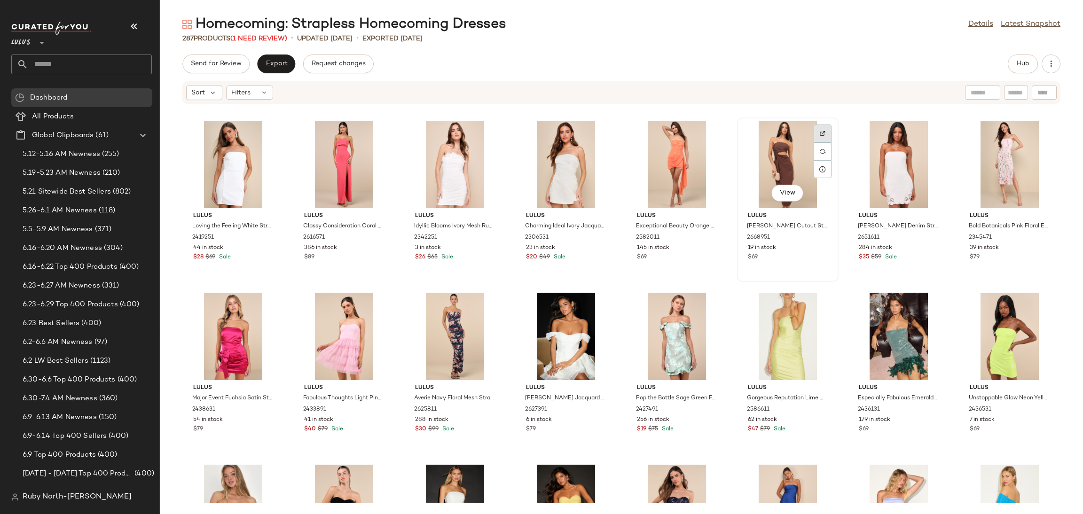
click at [814, 142] on div at bounding box center [822, 151] width 18 height 18
click at [782, 141] on div "View" at bounding box center [787, 164] width 95 height 87
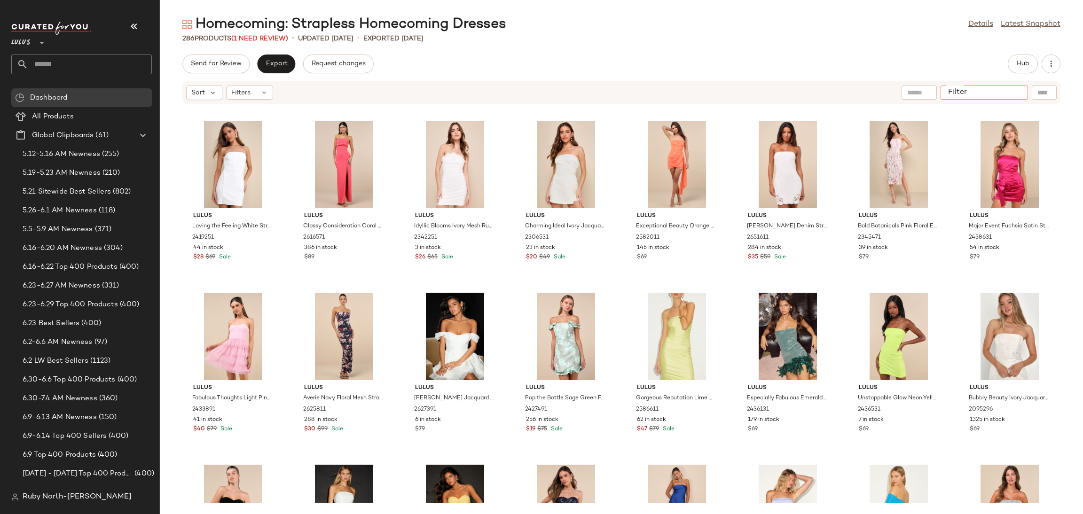
click at [1012, 94] on input "Filter" at bounding box center [984, 93] width 80 height 10
type input "*****"
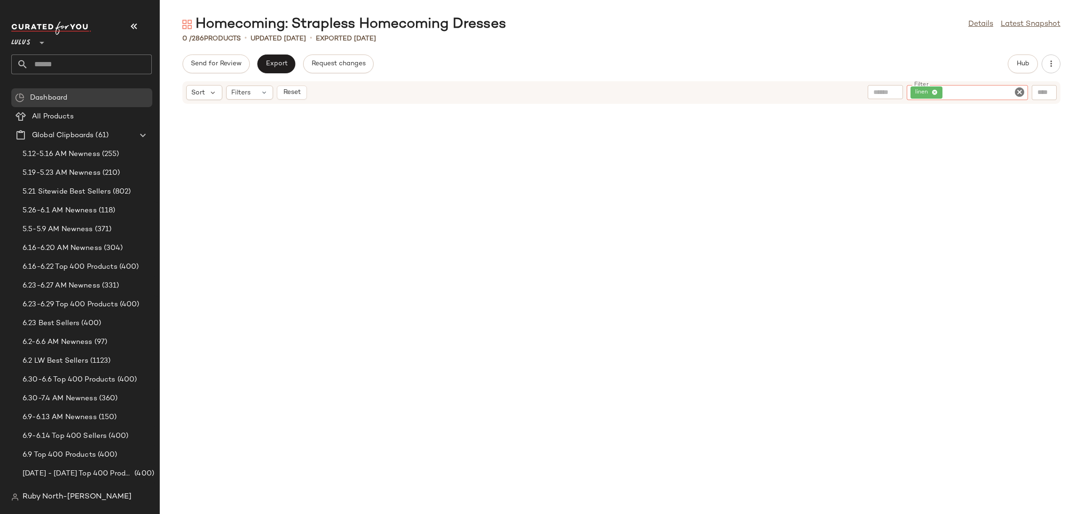
click at [1016, 92] on icon "Clear Filter" at bounding box center [1018, 91] width 11 height 11
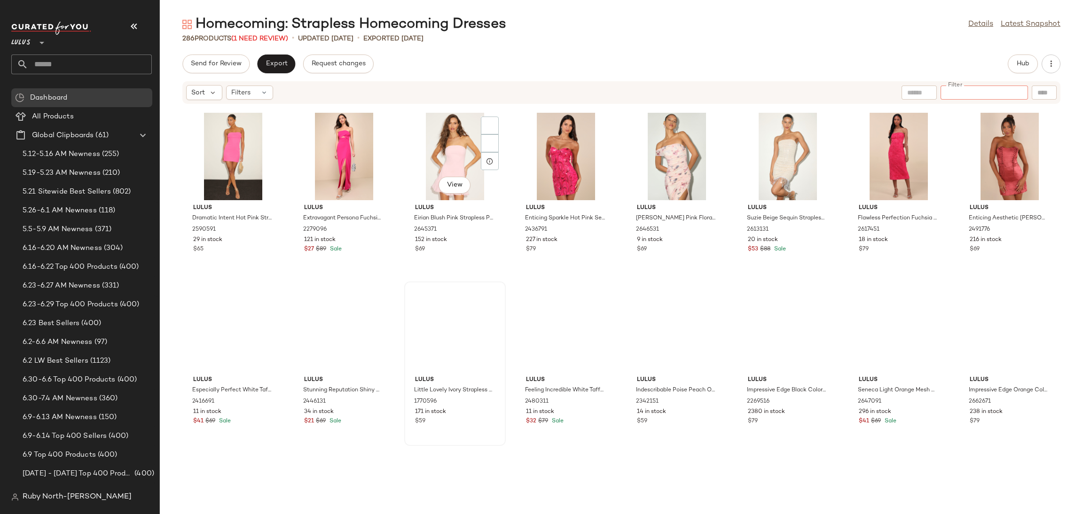
scroll to position [2122, 0]
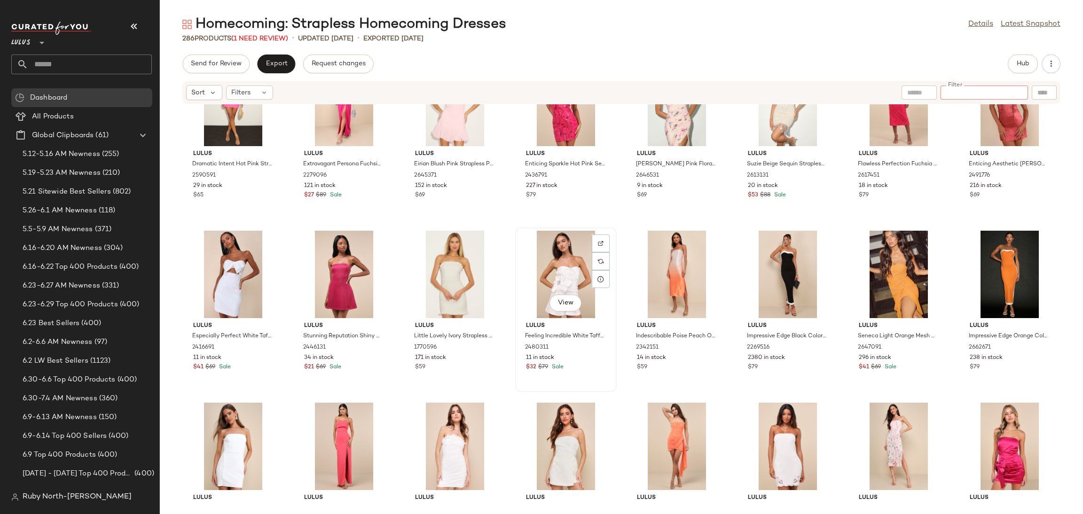
click at [516, 380] on div "View Lulus Feeling Incredible White Taffeta Applique Strapless Romper 2480311 1…" at bounding box center [566, 309] width 100 height 163
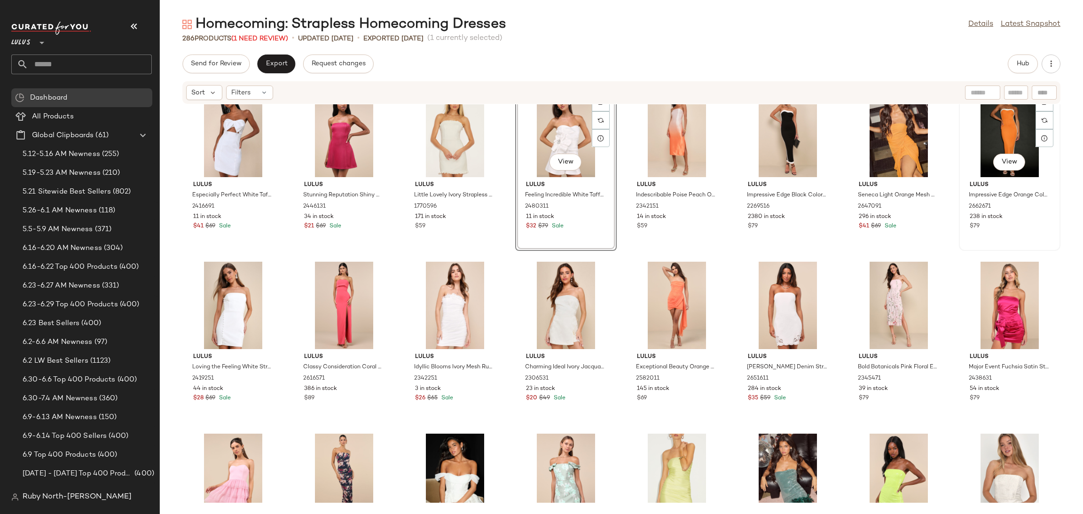
scroll to position [2122, 0]
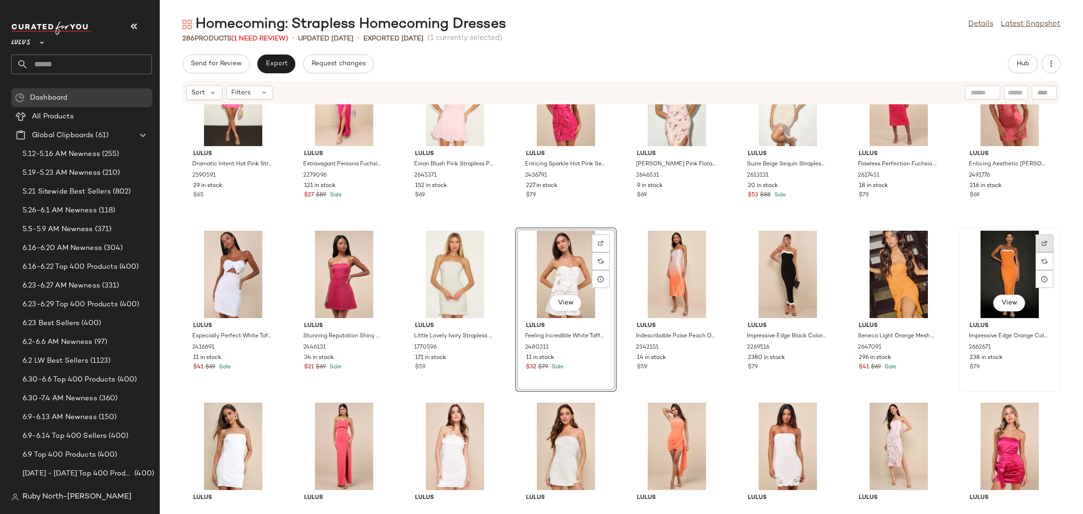
click at [1045, 252] on div at bounding box center [1044, 261] width 18 height 18
click at [982, 281] on div "View" at bounding box center [1009, 274] width 95 height 87
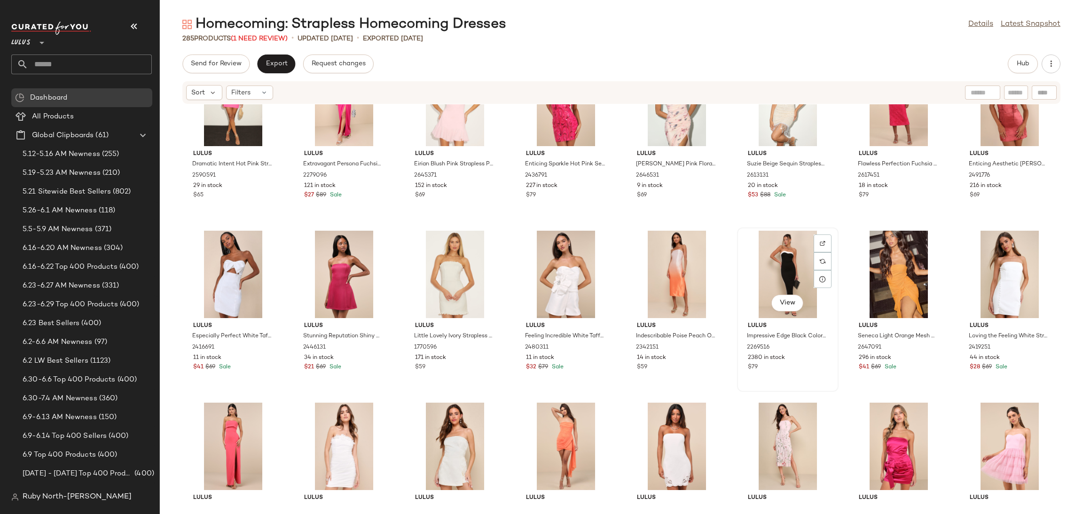
click at [764, 248] on div "View" at bounding box center [787, 274] width 95 height 87
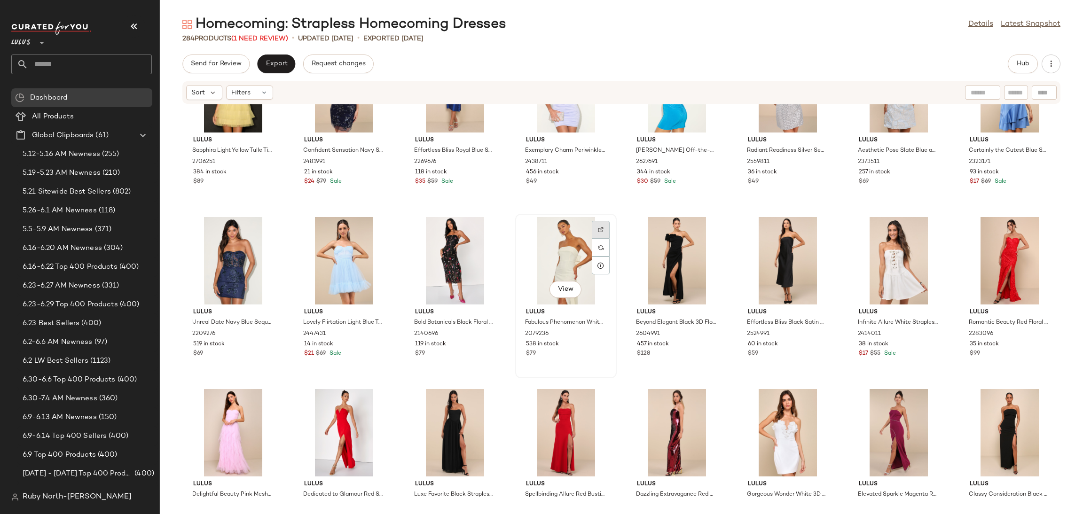
scroll to position [2897, 0]
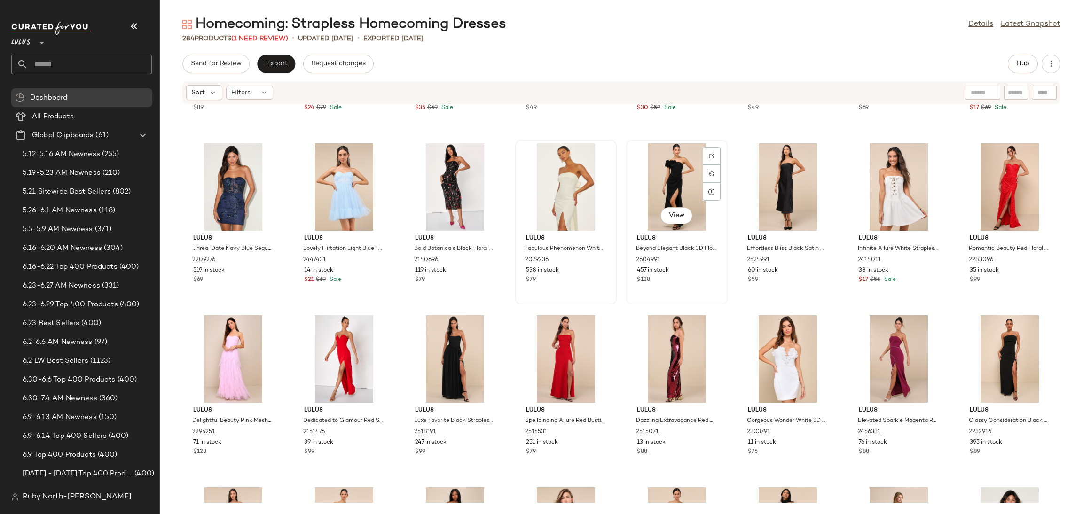
click at [663, 173] on div "View" at bounding box center [676, 186] width 95 height 87
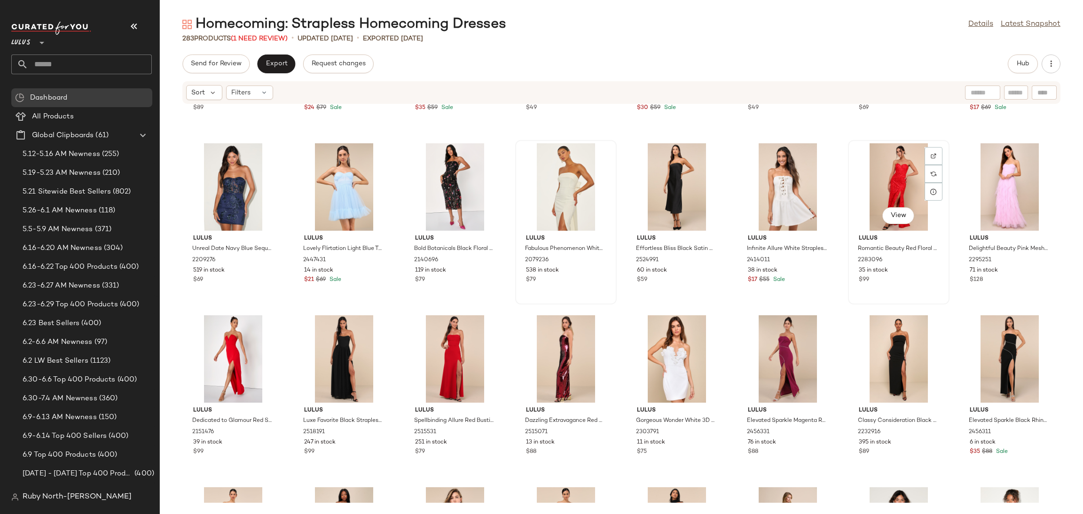
click at [906, 188] on div "View" at bounding box center [898, 186] width 95 height 87
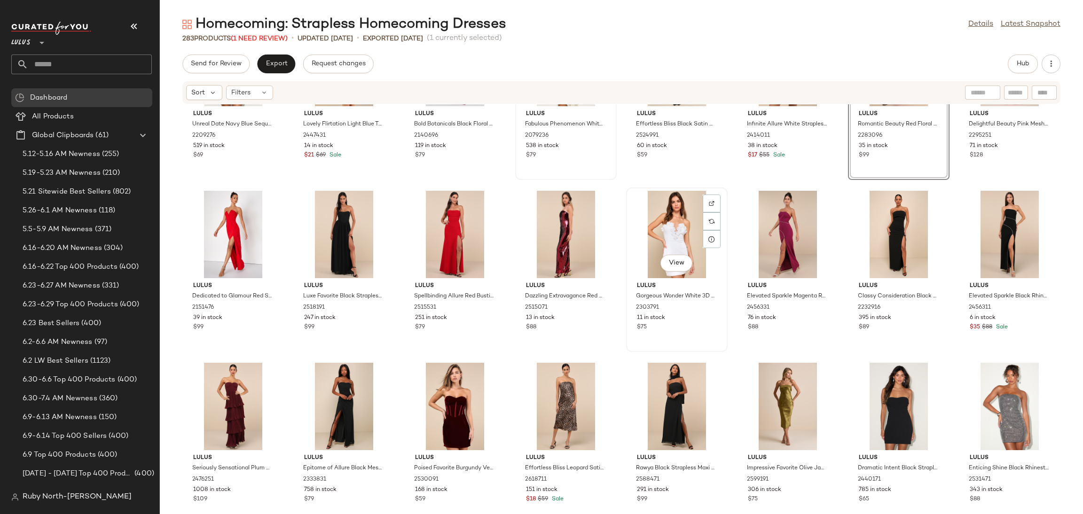
scroll to position [3038, 0]
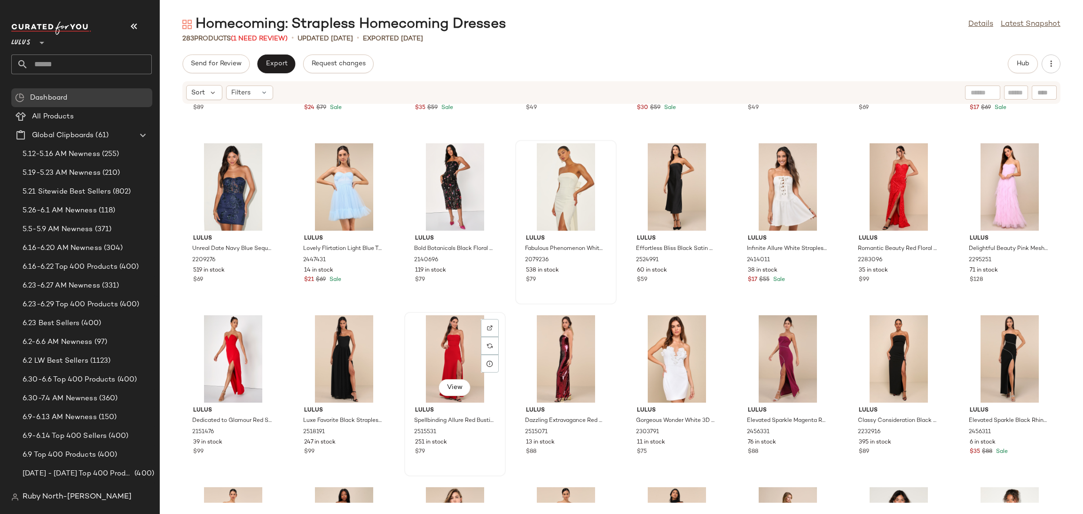
click at [424, 343] on div "View" at bounding box center [454, 358] width 95 height 87
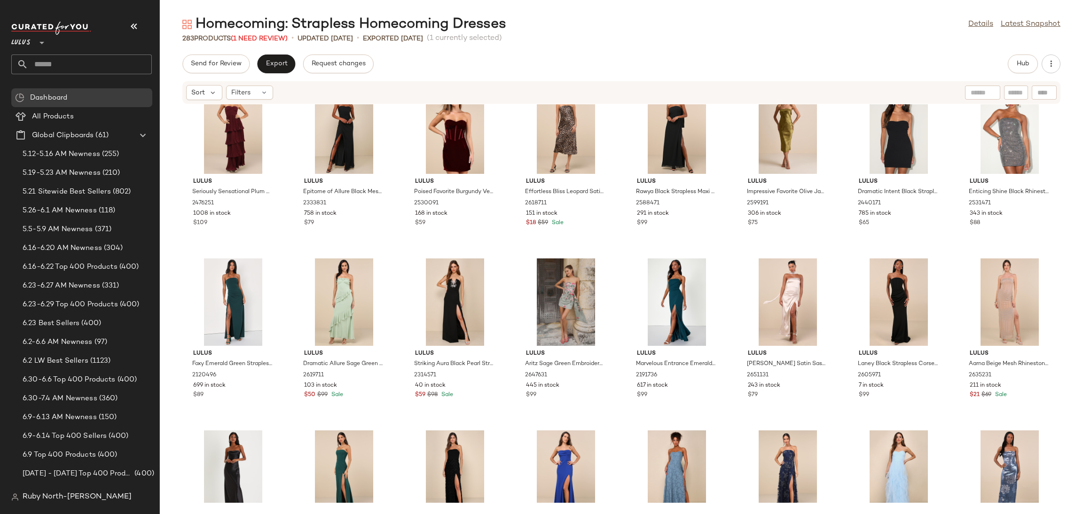
scroll to position [3320, 0]
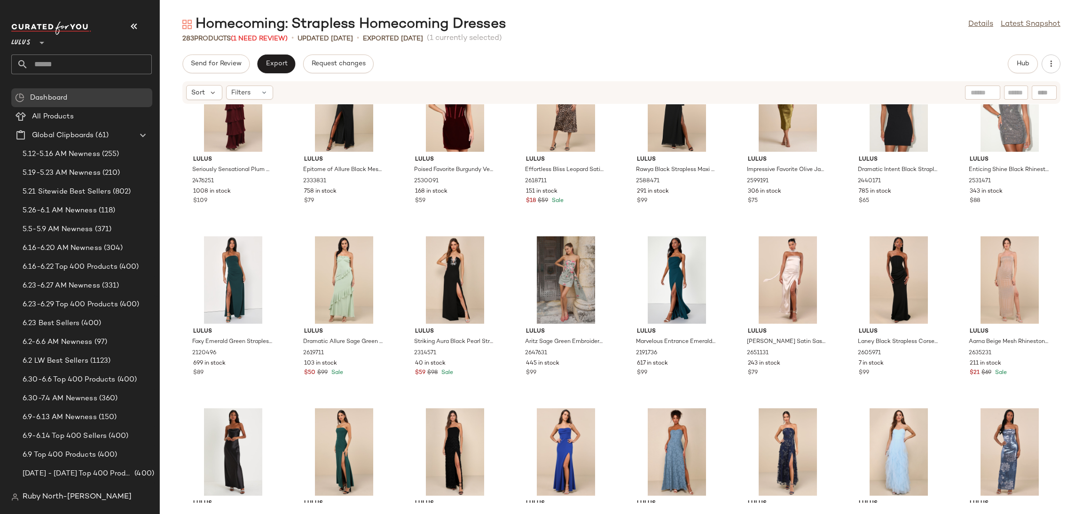
click at [508, 347] on div "Lulus Seriously Sensational Plum Purple Strapless Tiered Maxi Dress 2476251 100…" at bounding box center [621, 303] width 923 height 398
click at [332, 272] on div "View" at bounding box center [343, 279] width 95 height 87
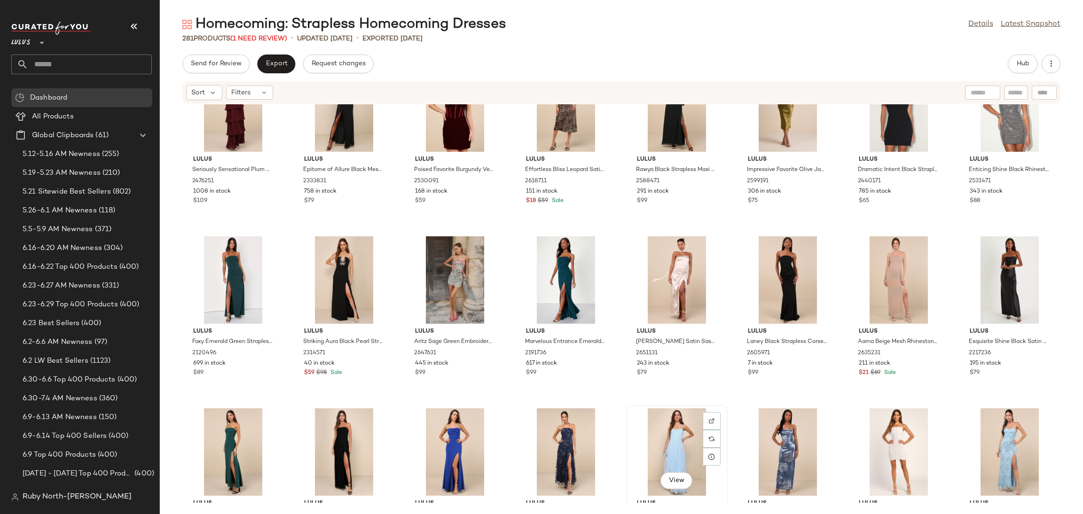
click at [667, 444] on div "View" at bounding box center [676, 451] width 95 height 87
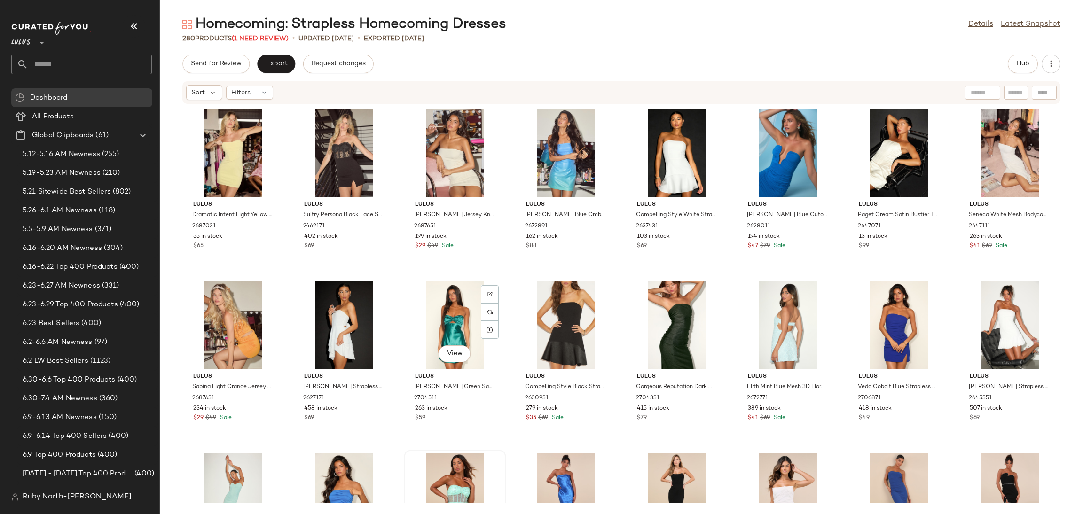
scroll to position [211, 0]
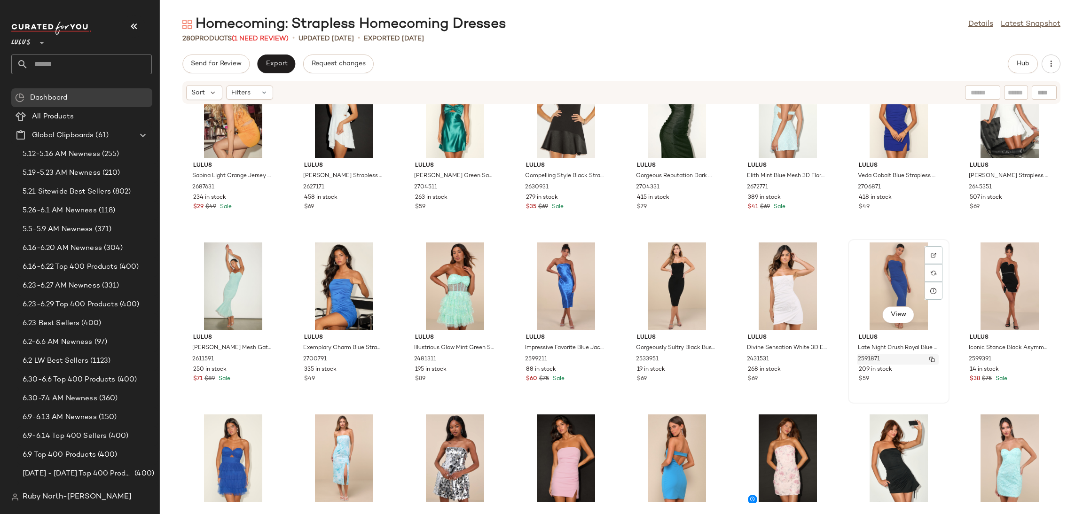
click at [881, 355] on div "2591871" at bounding box center [898, 359] width 82 height 10
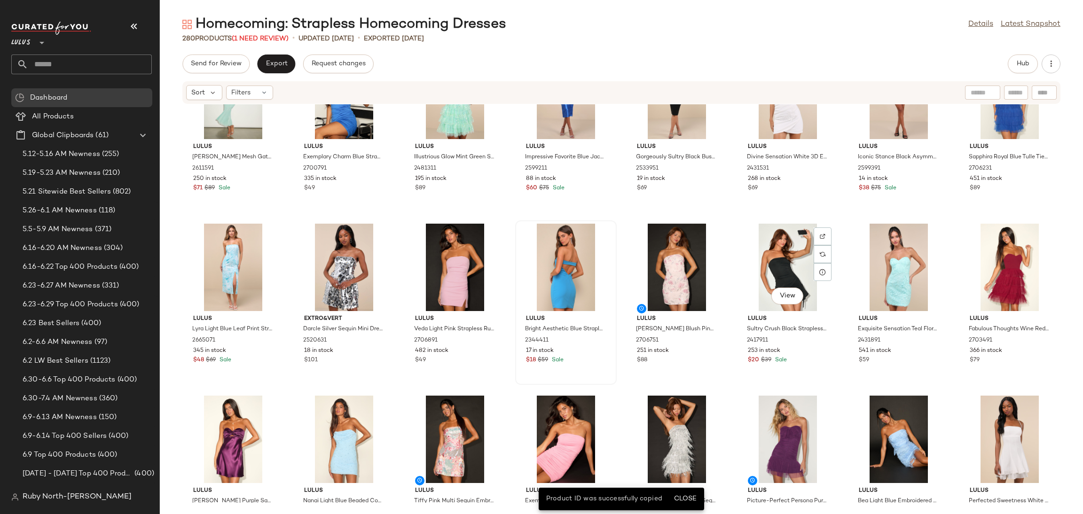
scroll to position [430, 0]
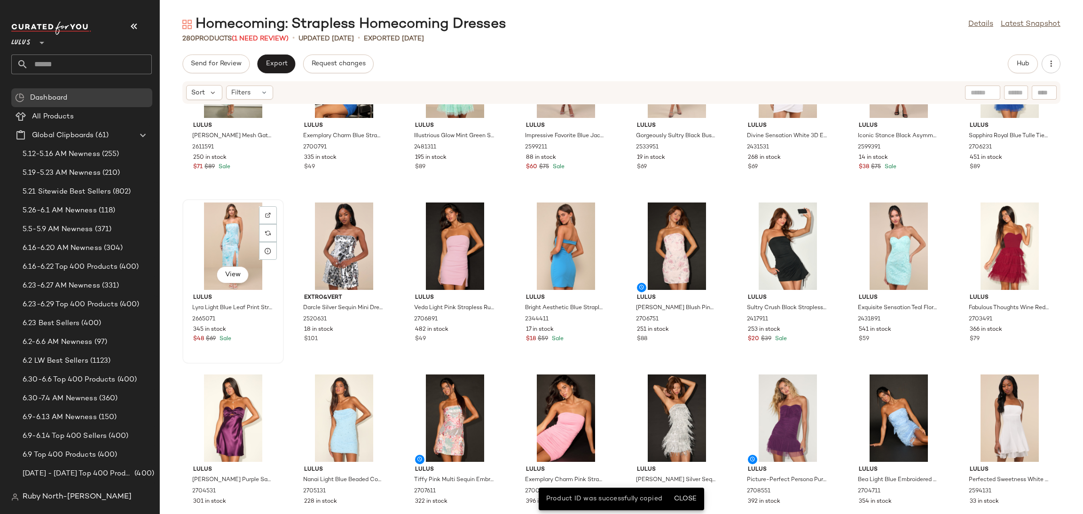
click at [251, 225] on div "View" at bounding box center [233, 246] width 95 height 87
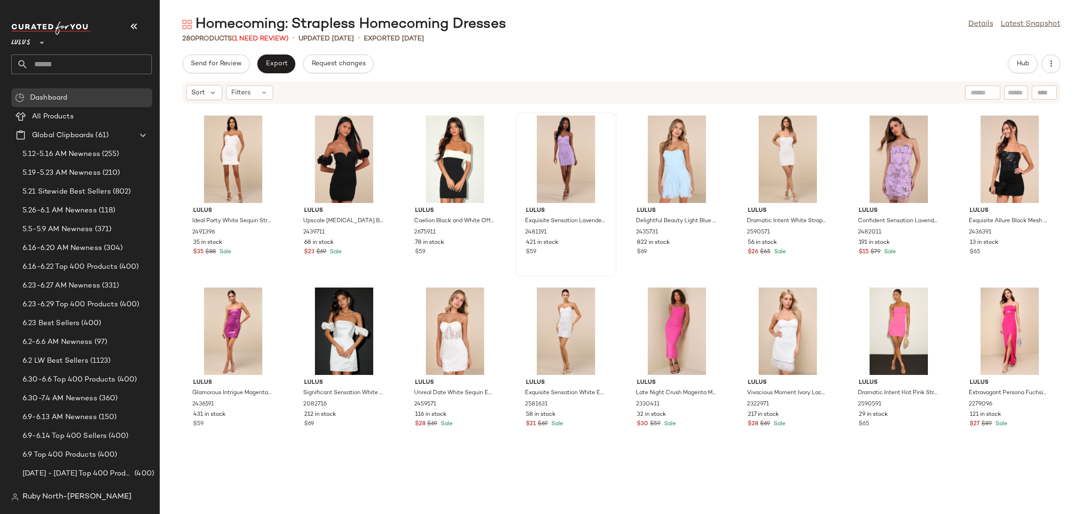
scroll to position [1770, 0]
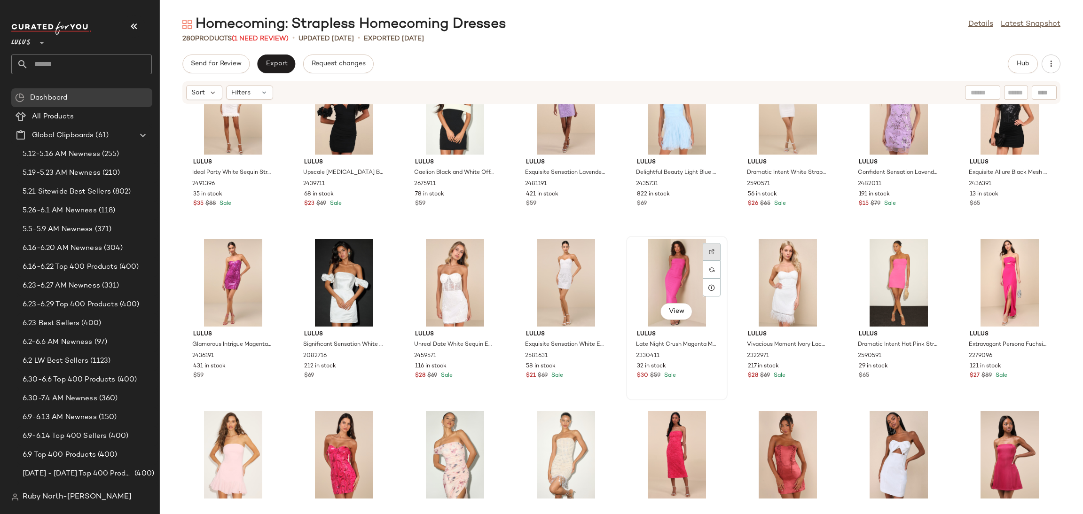
click at [711, 251] on img at bounding box center [712, 252] width 6 height 6
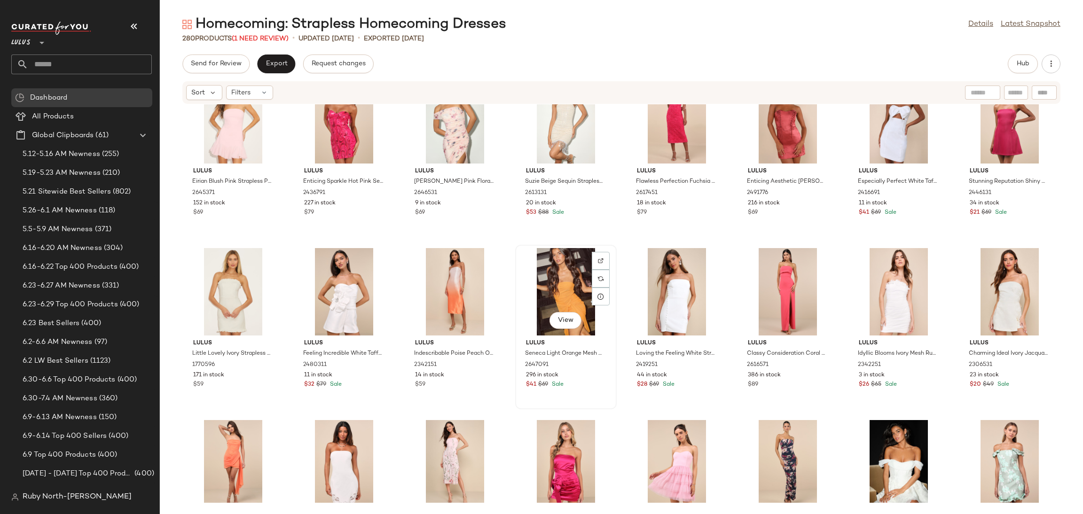
scroll to position [2192, 0]
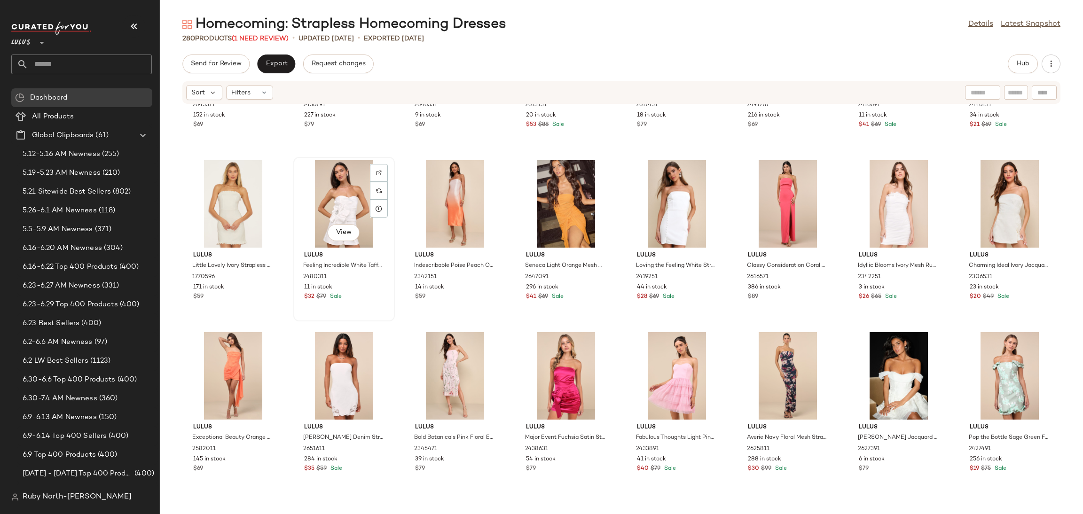
click at [332, 173] on div "View" at bounding box center [343, 203] width 95 height 87
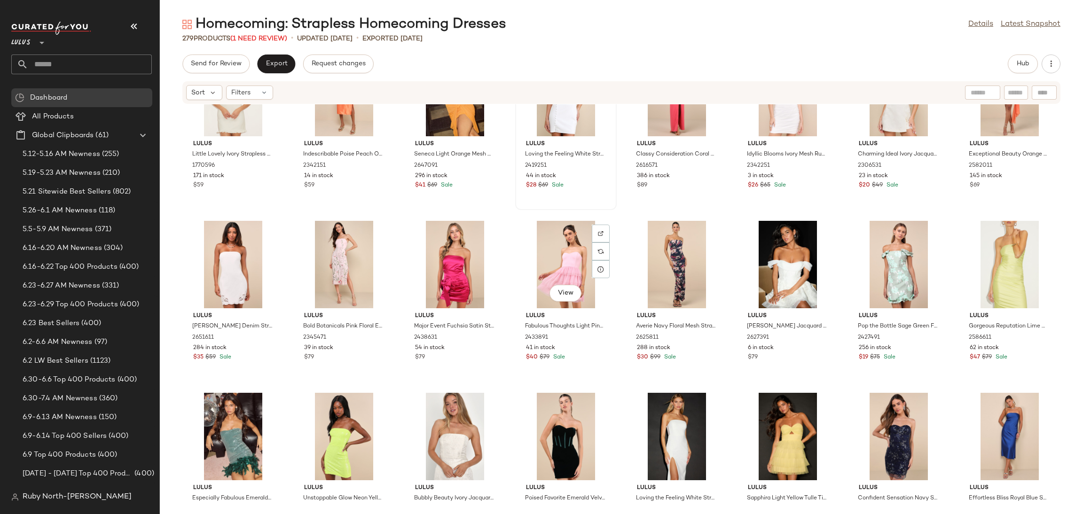
scroll to position [2333, 0]
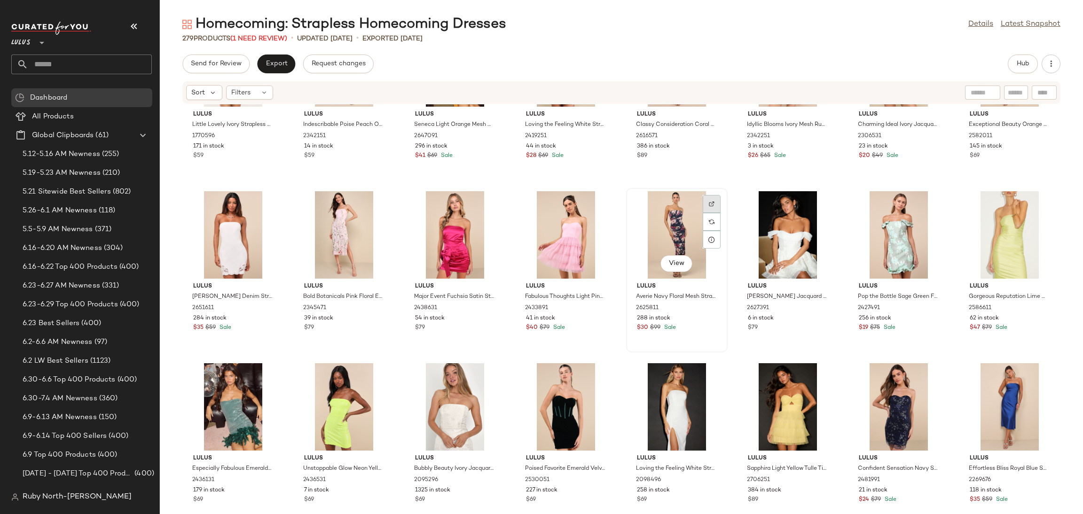
click at [709, 204] on img at bounding box center [712, 204] width 6 height 6
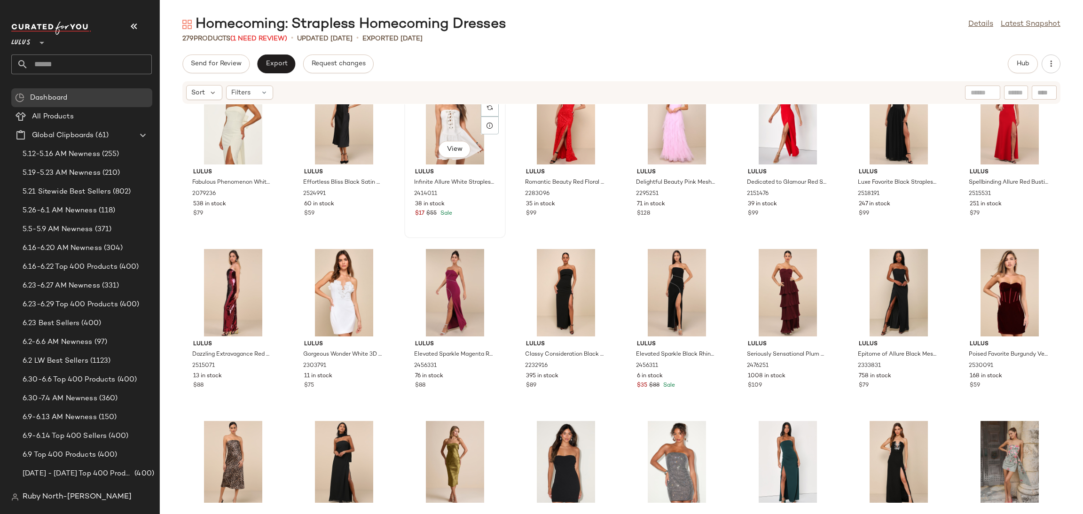
scroll to position [3179, 0]
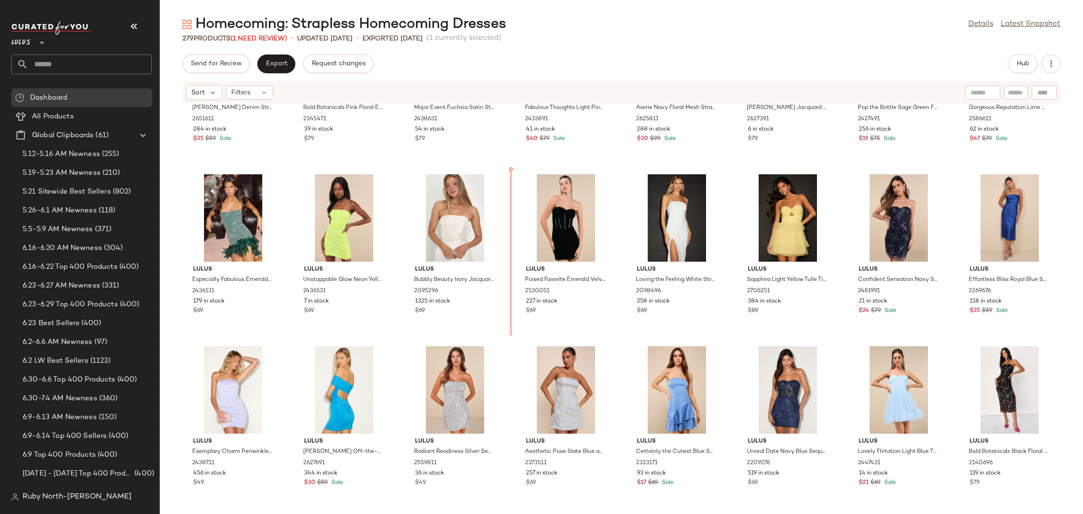
scroll to position [2516, 0]
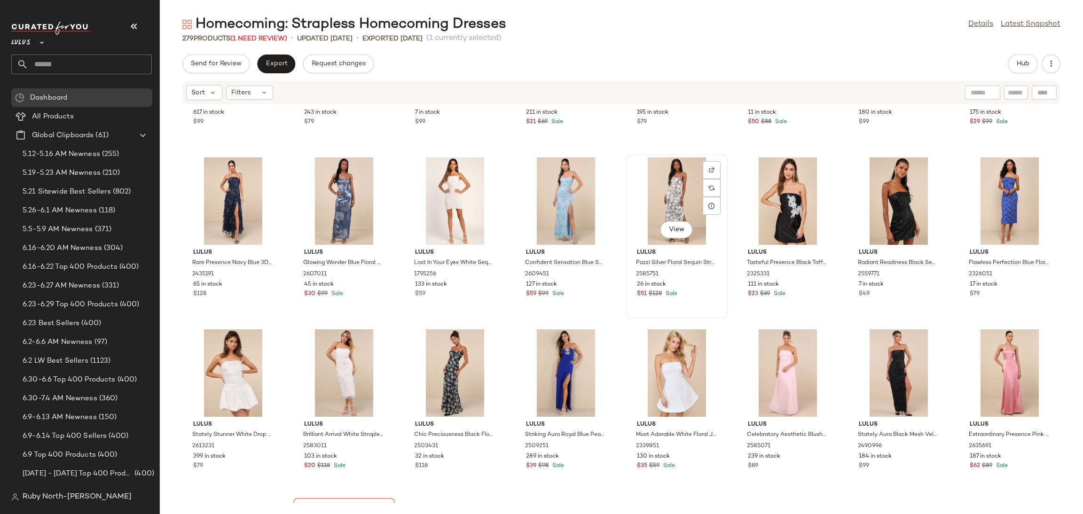
scroll to position [3573, 0]
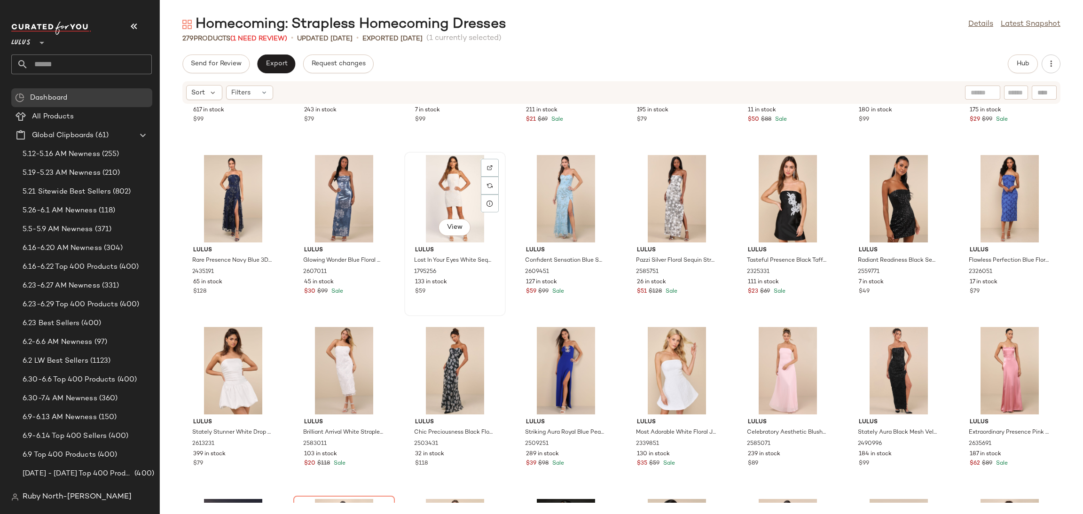
click at [459, 207] on div "View" at bounding box center [454, 198] width 95 height 87
click at [895, 200] on div "View" at bounding box center [898, 198] width 95 height 87
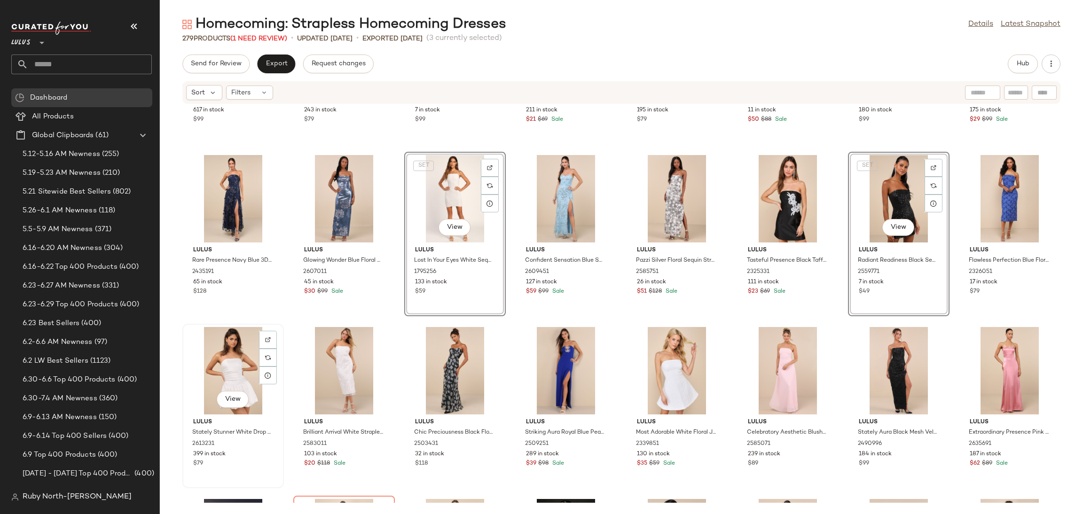
click at [232, 352] on div "View" at bounding box center [233, 370] width 95 height 87
click at [683, 358] on div "View" at bounding box center [676, 370] width 95 height 87
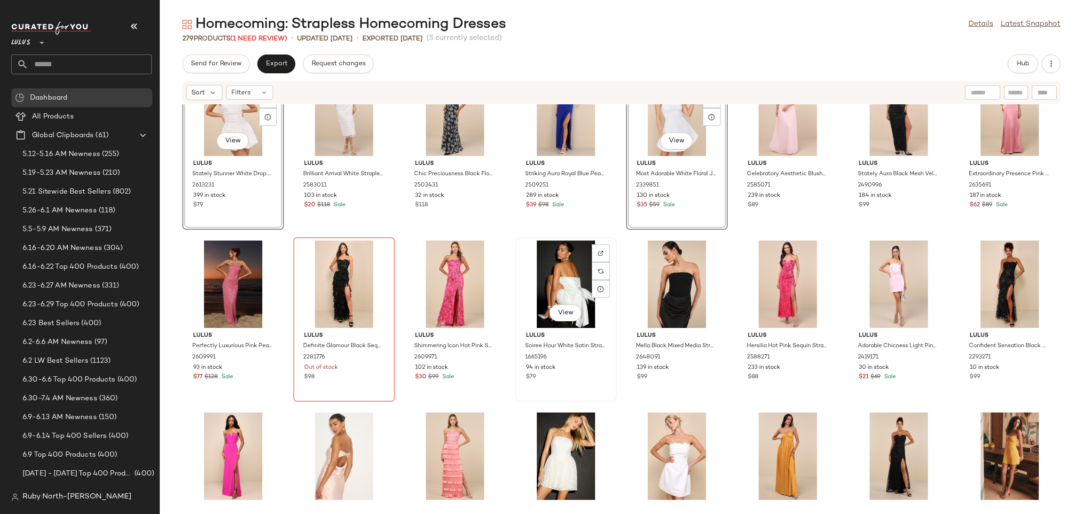
scroll to position [3855, 0]
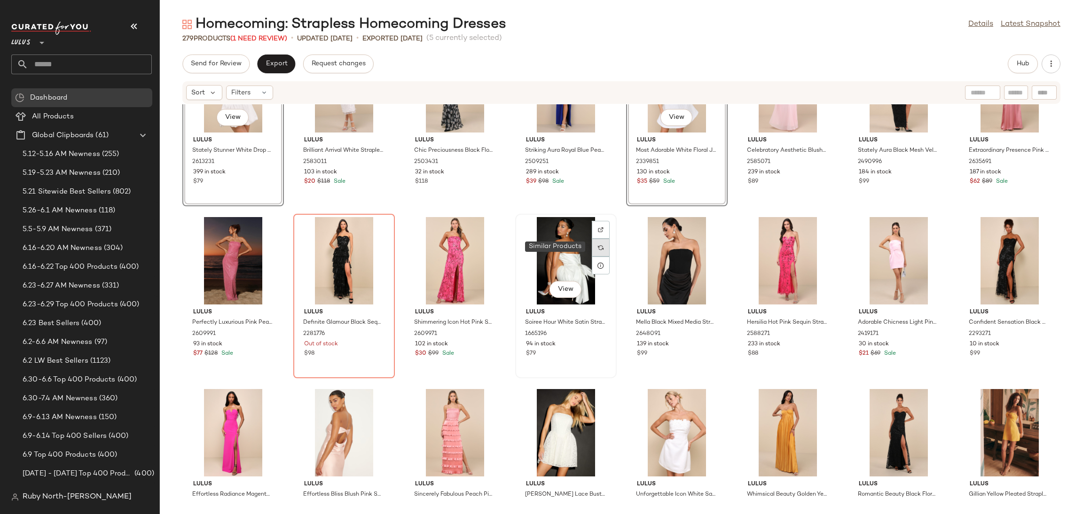
click at [594, 239] on div at bounding box center [601, 248] width 18 height 18
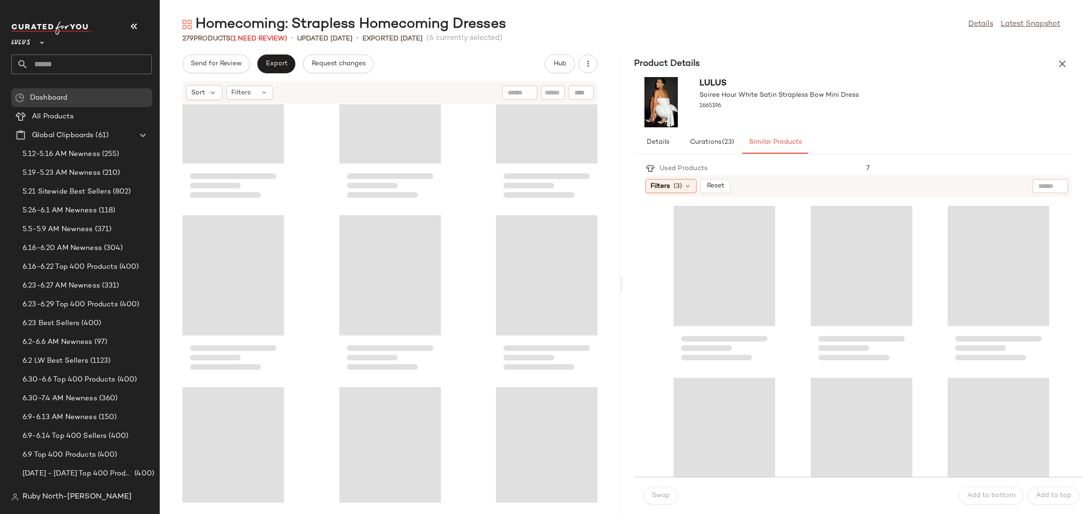
scroll to position [10490, 0]
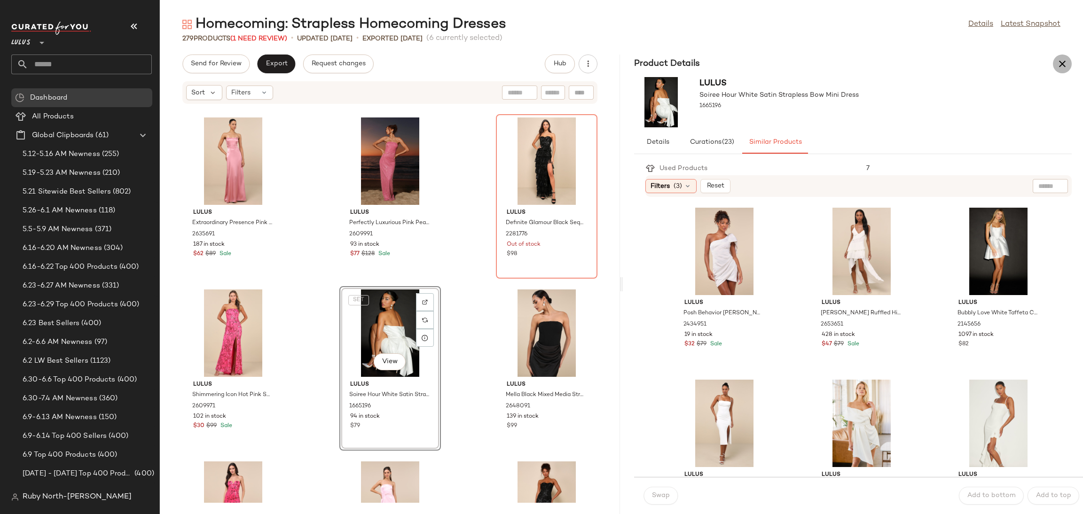
click at [1063, 58] on icon "button" at bounding box center [1061, 63] width 11 height 11
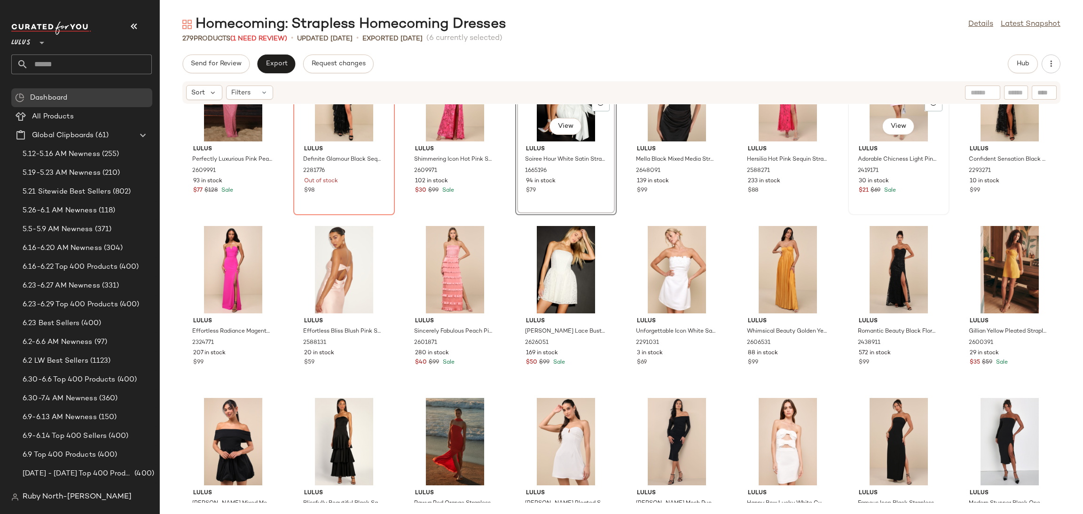
scroll to position [3995, 0]
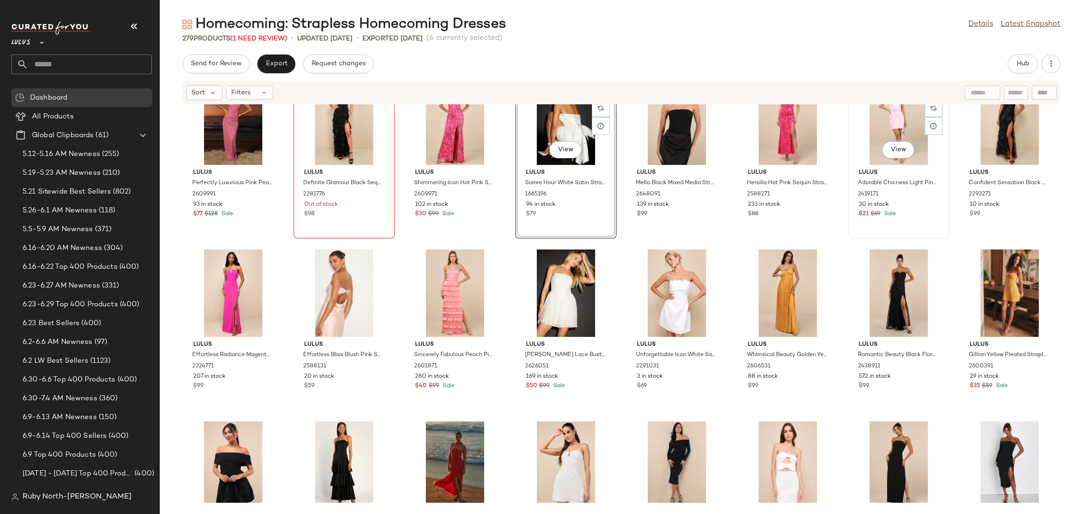
click at [895, 210] on div "$21 $69 Sale" at bounding box center [898, 214] width 80 height 8
click at [664, 303] on div "View" at bounding box center [676, 292] width 95 height 87
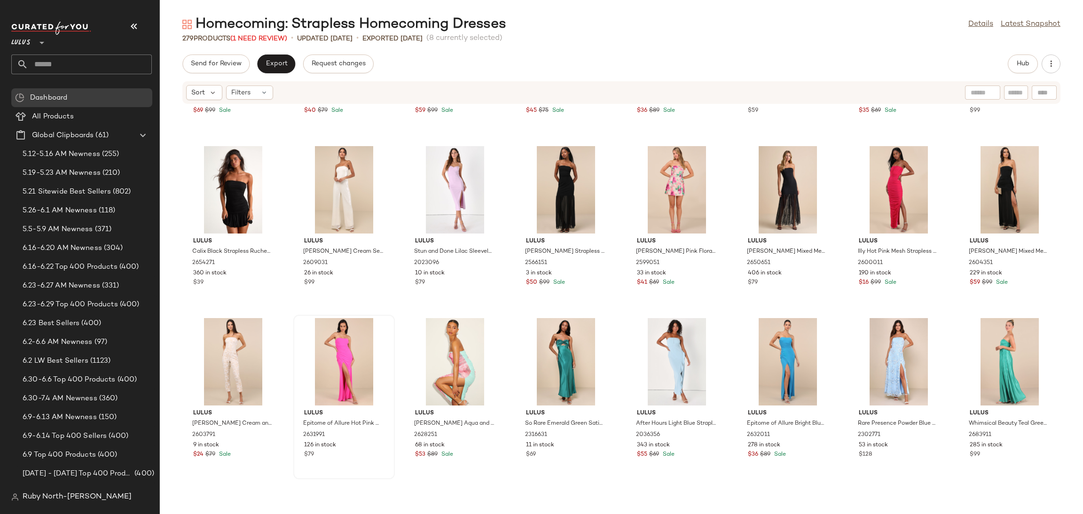
scroll to position [4629, 0]
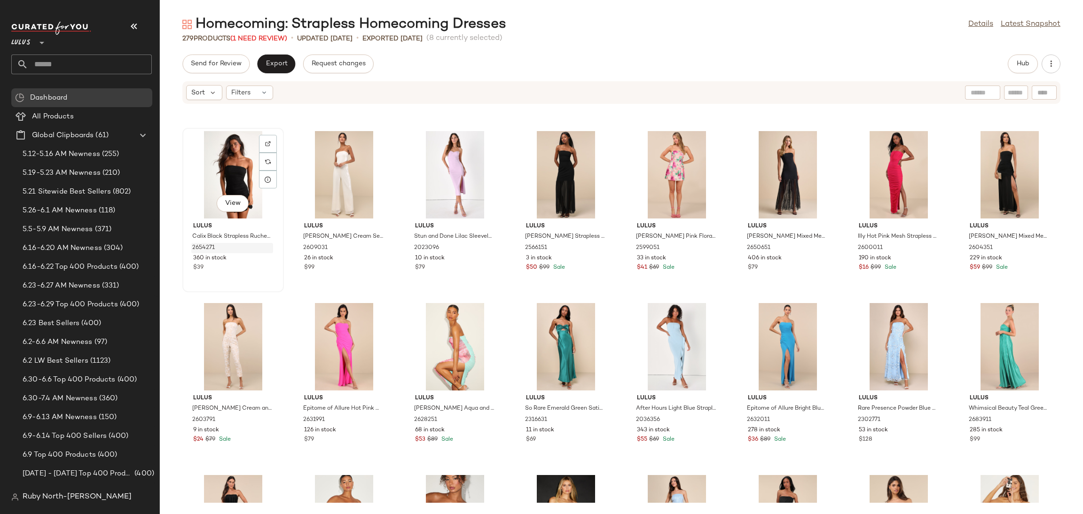
click at [239, 252] on div "2654271" at bounding box center [232, 248] width 82 height 10
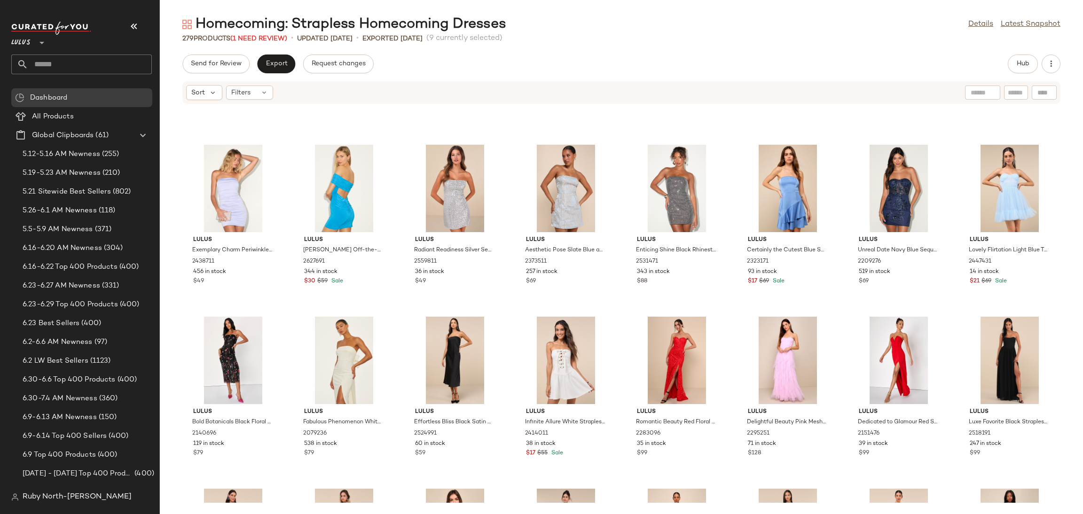
scroll to position [2713, 0]
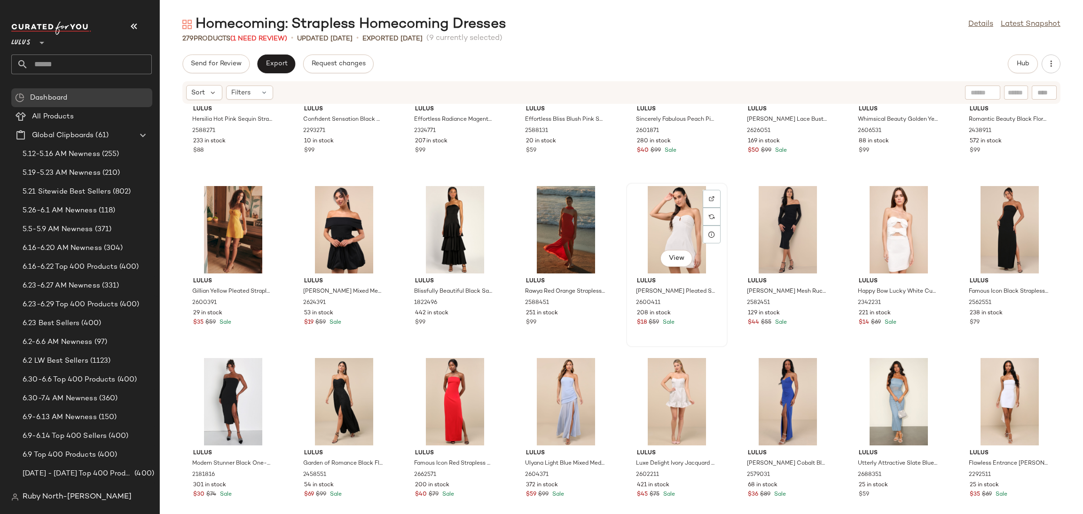
scroll to position [4193, 0]
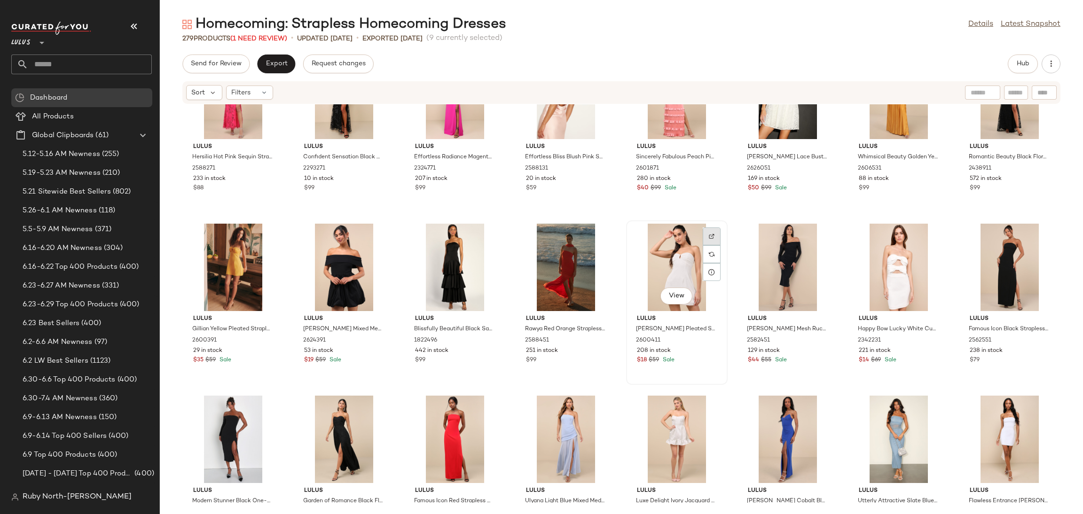
click at [712, 245] on div at bounding box center [711, 254] width 18 height 18
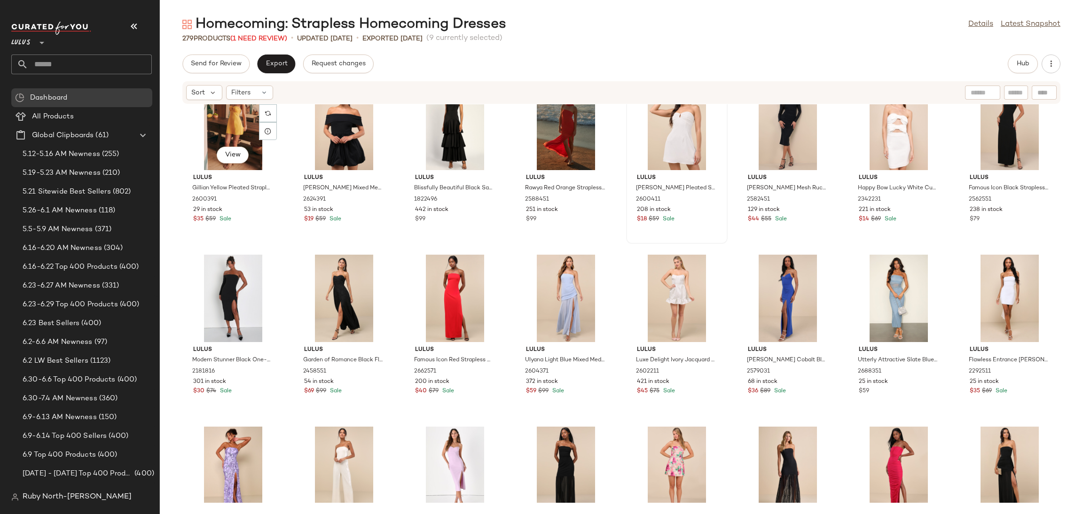
scroll to position [4263, 0]
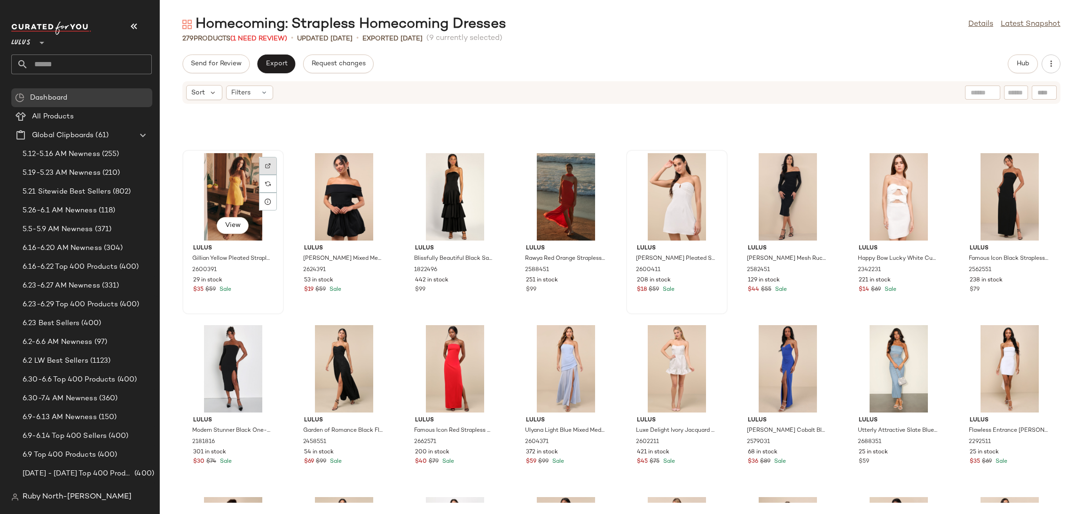
click at [265, 175] on div at bounding box center [268, 184] width 18 height 18
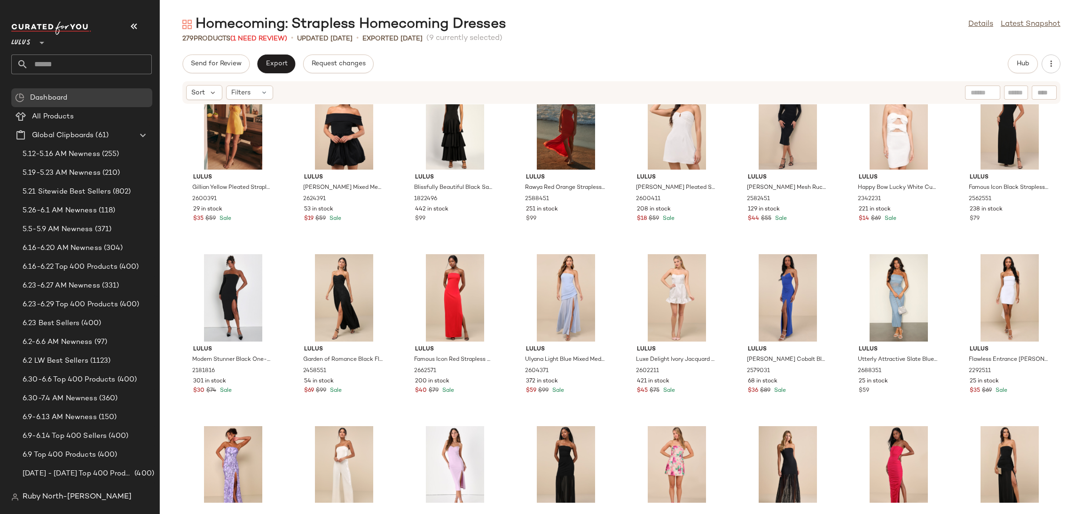
scroll to position [4334, 0]
click at [230, 272] on div "View" at bounding box center [233, 298] width 95 height 87
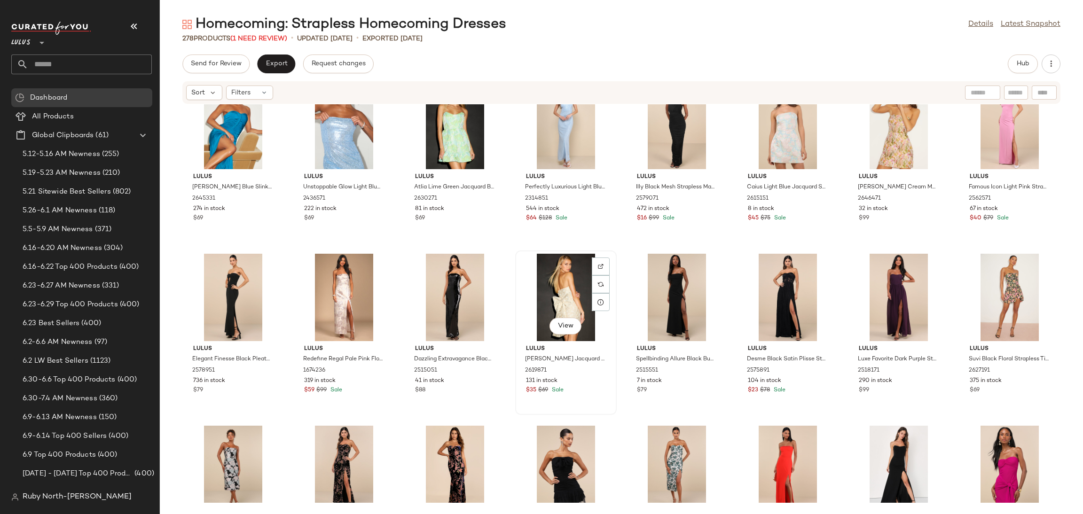
scroll to position [5109, 0]
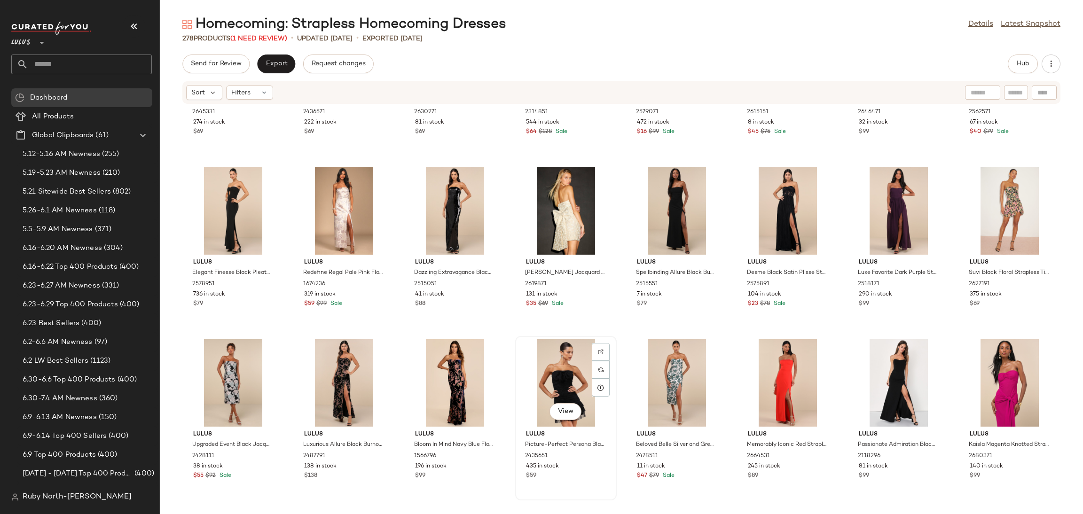
click at [569, 361] on div "View" at bounding box center [565, 382] width 95 height 87
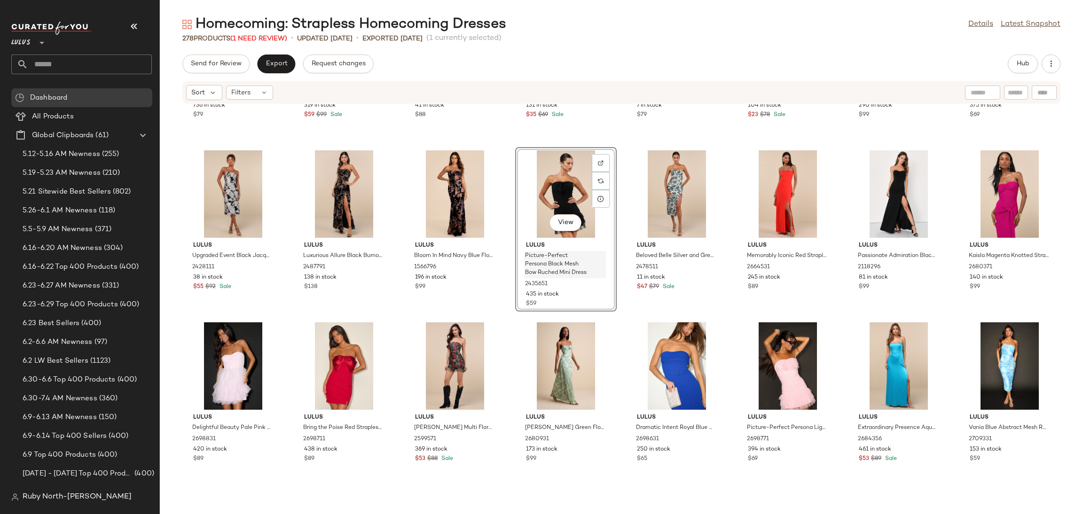
scroll to position [5320, 0]
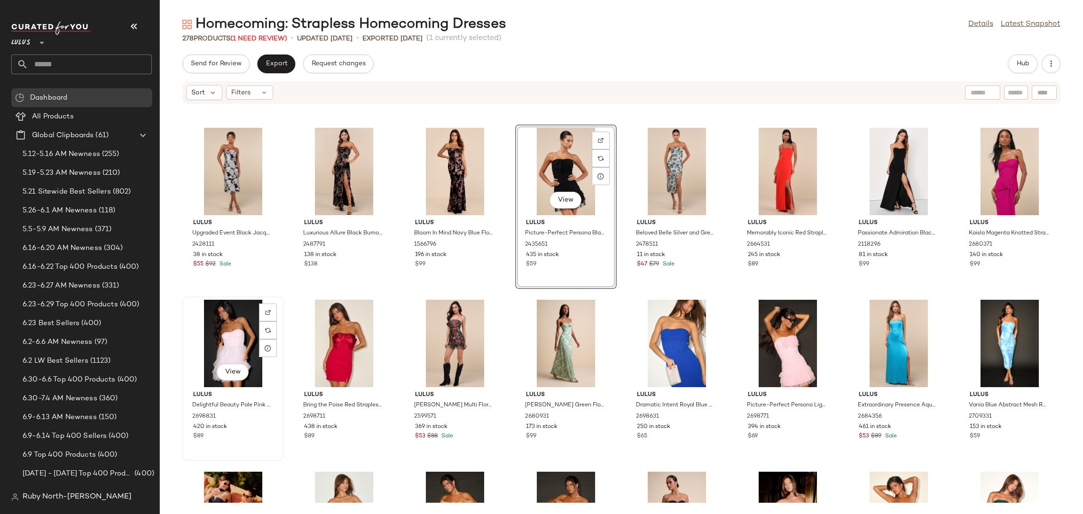
click at [234, 339] on div "View" at bounding box center [233, 343] width 95 height 87
click at [327, 334] on div "View" at bounding box center [343, 343] width 95 height 87
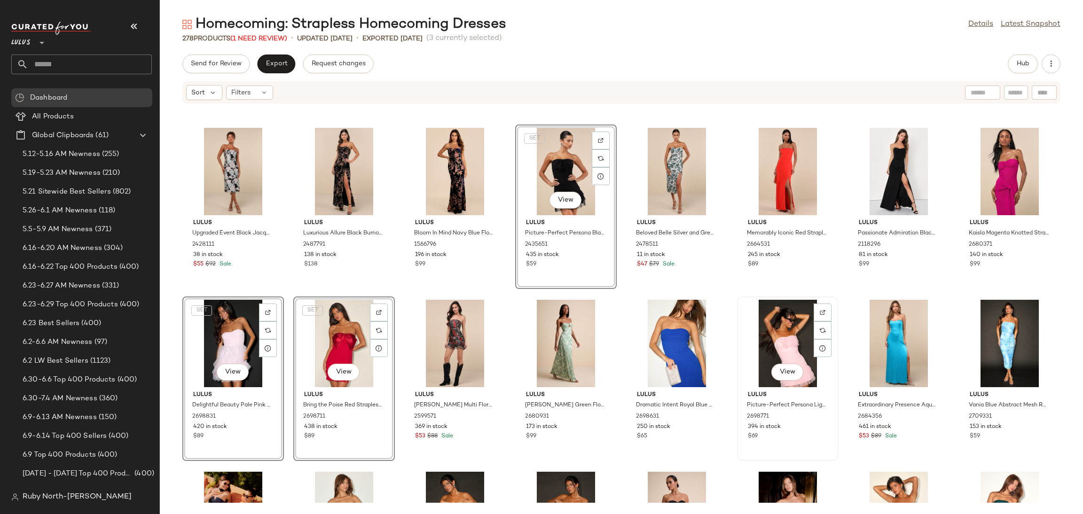
click at [754, 331] on div "View" at bounding box center [787, 343] width 95 height 87
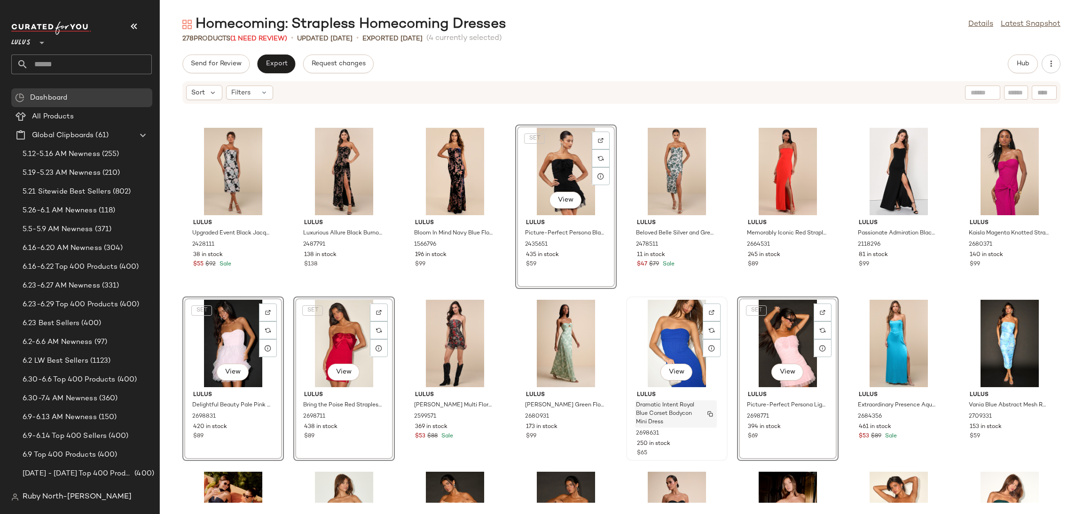
click at [673, 408] on span "Dramatic Intent Royal Blue Corset Bodycon Mini Dress" at bounding box center [667, 413] width 62 height 25
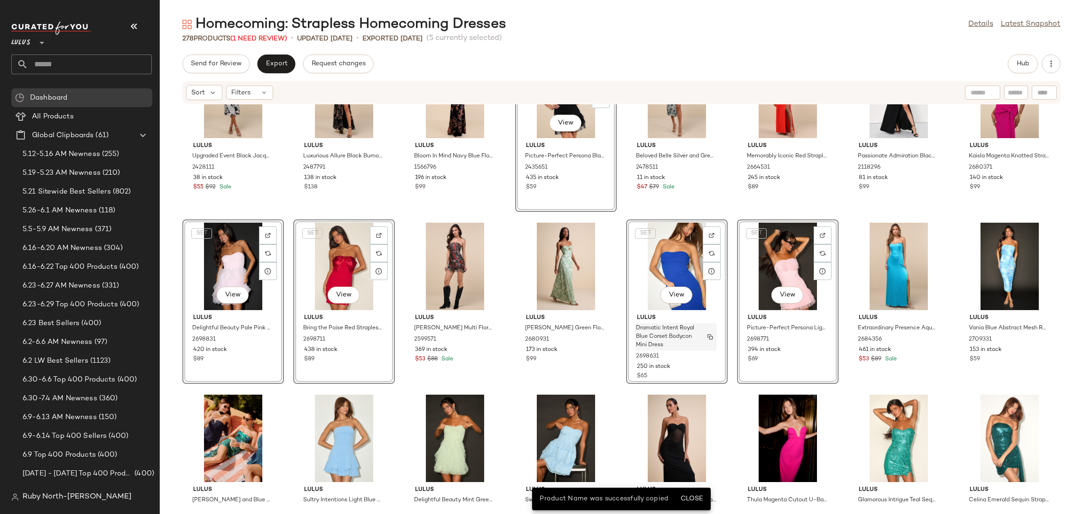
scroll to position [5532, 0]
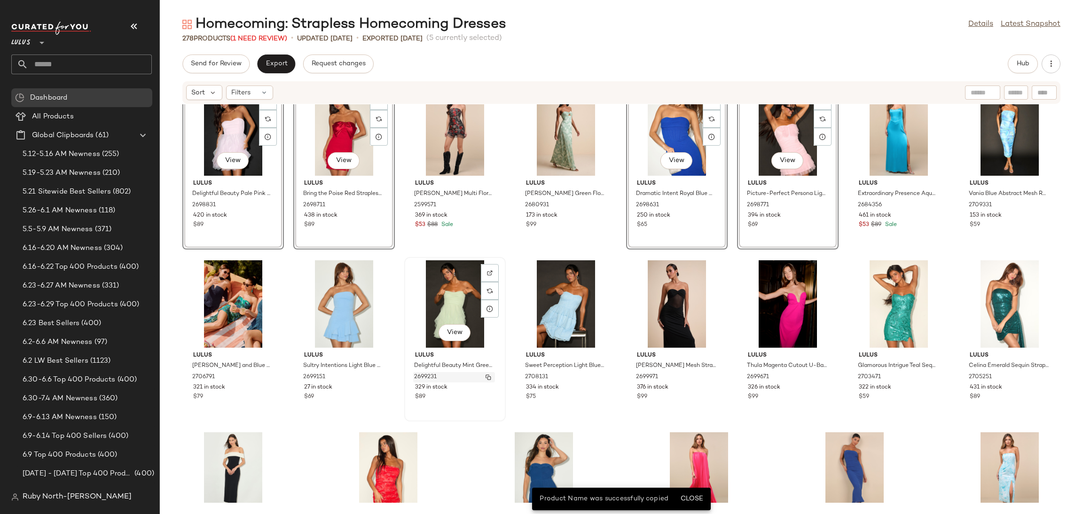
click at [445, 380] on div "2699231" at bounding box center [454, 377] width 82 height 10
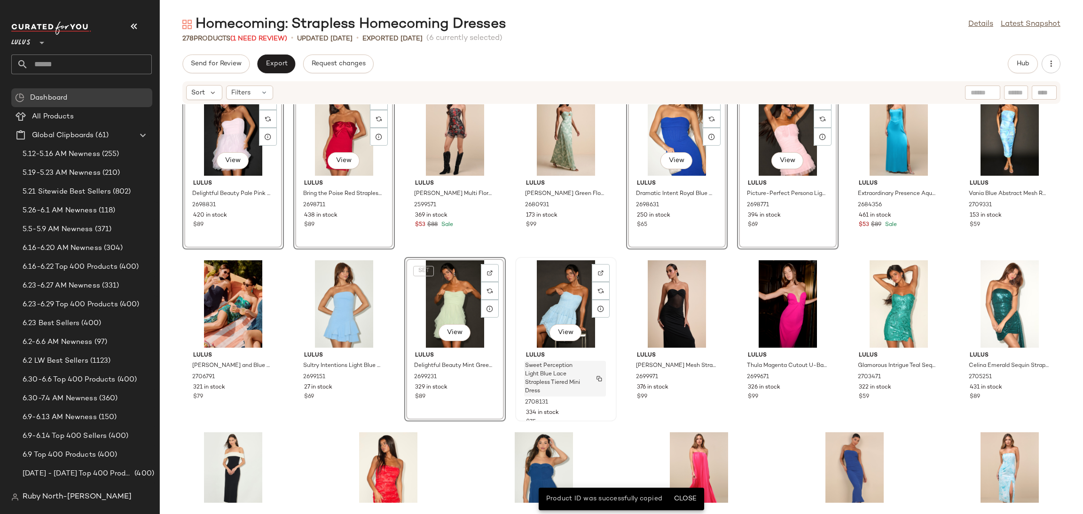
click at [560, 370] on span "Sweet Perception Light Blue Lace Strapless Tiered Mini Dress" at bounding box center [556, 379] width 62 height 34
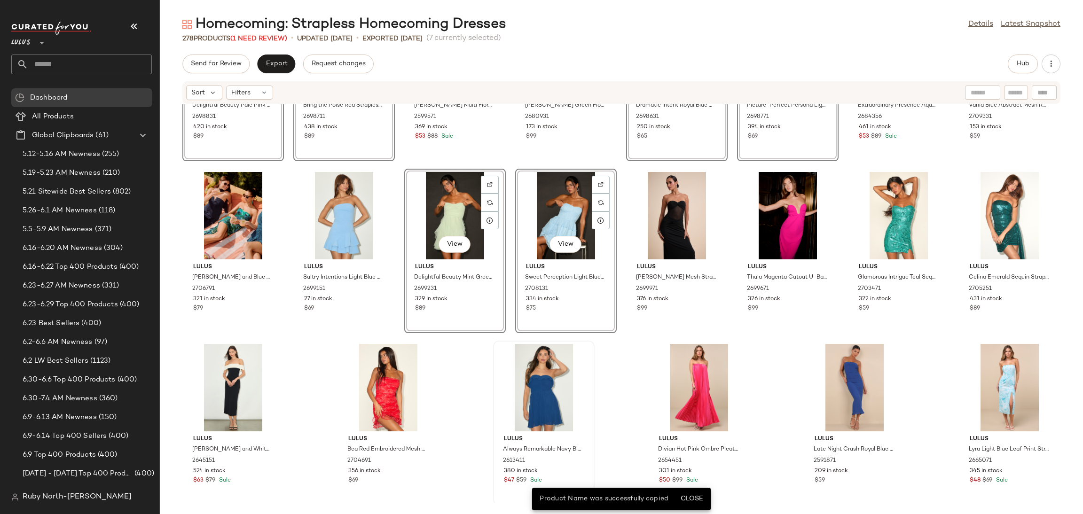
scroll to position [5622, 0]
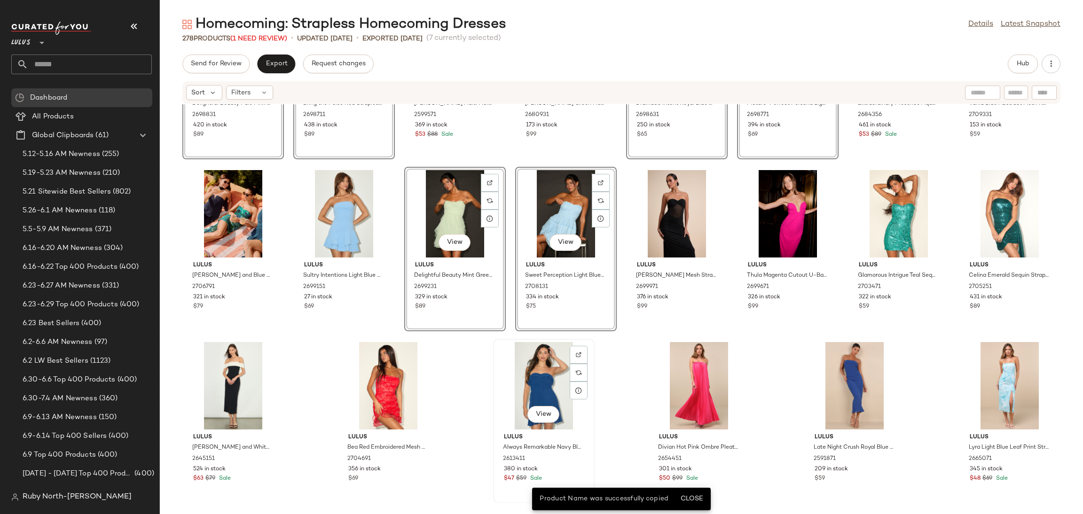
click at [532, 382] on div "View" at bounding box center [543, 385] width 95 height 87
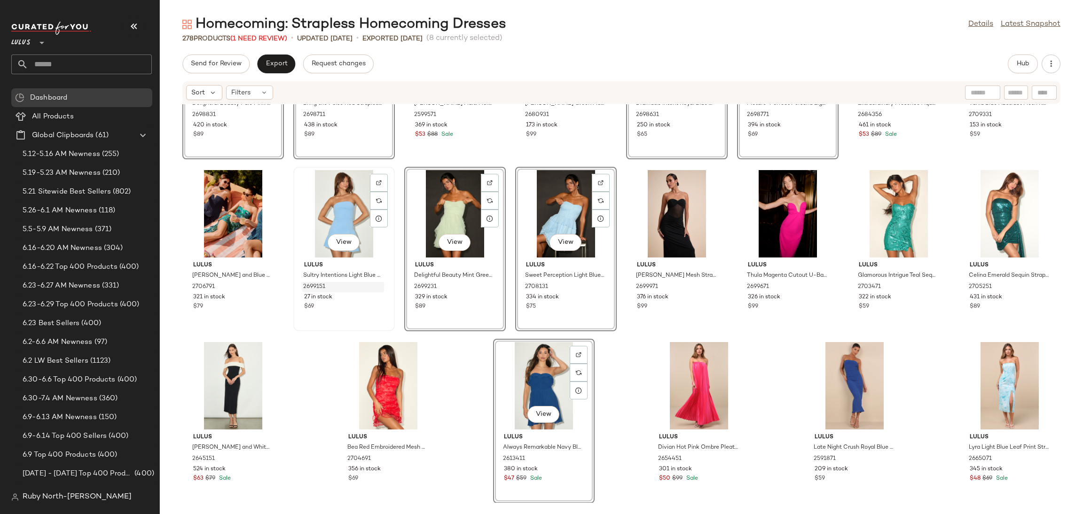
click at [348, 288] on div "2699151" at bounding box center [343, 287] width 82 height 10
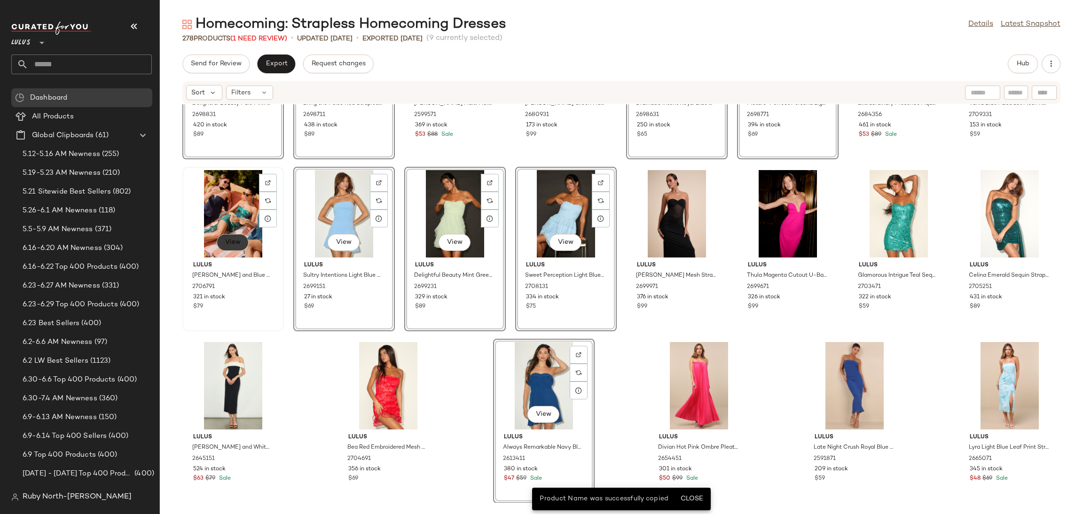
click at [223, 247] on button "View" at bounding box center [233, 242] width 32 height 17
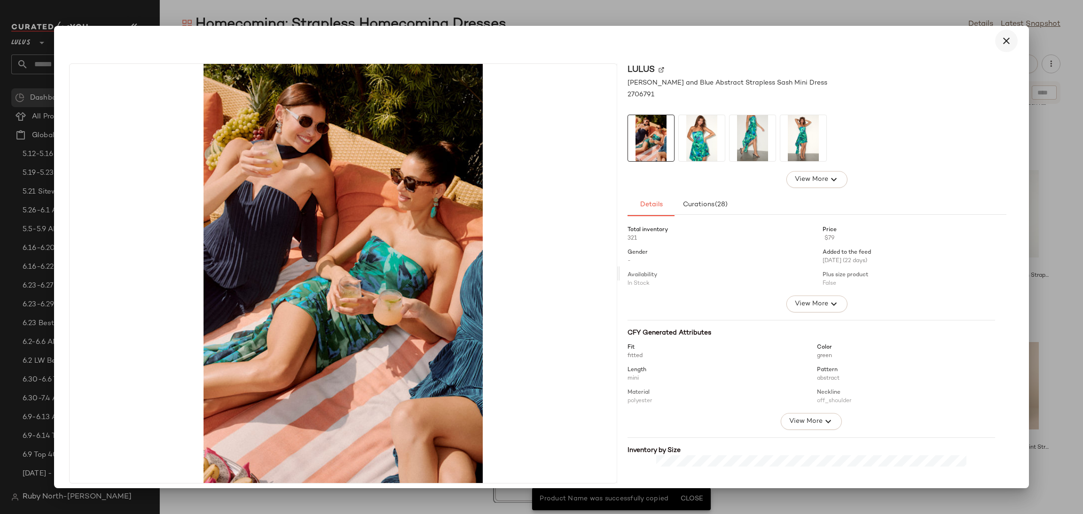
click at [1007, 45] on button "button" at bounding box center [1006, 41] width 23 height 23
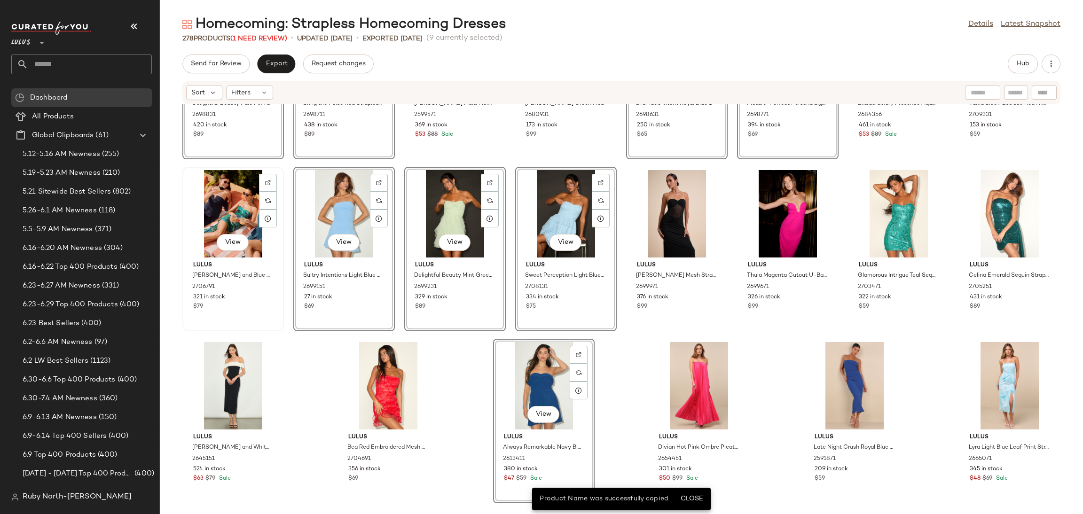
click at [227, 220] on div "View" at bounding box center [233, 213] width 95 height 87
click at [882, 203] on div "View" at bounding box center [898, 213] width 95 height 87
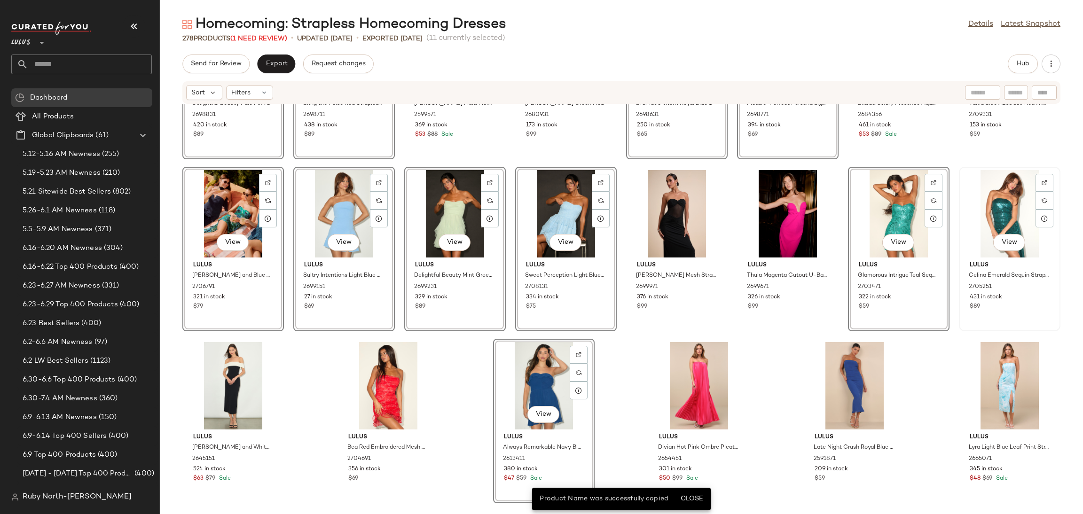
click at [1002, 203] on div "View" at bounding box center [1009, 213] width 95 height 87
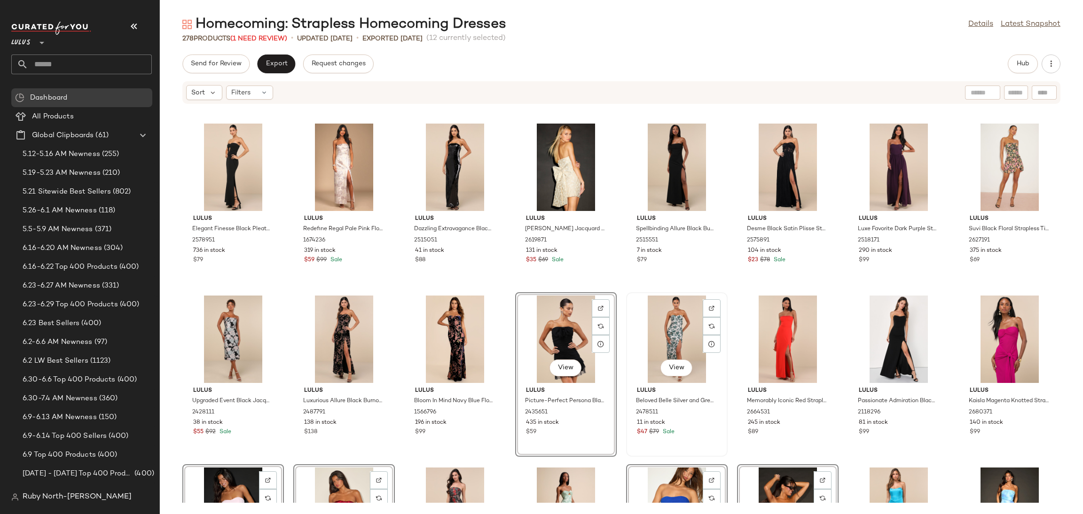
scroll to position [5129, 0]
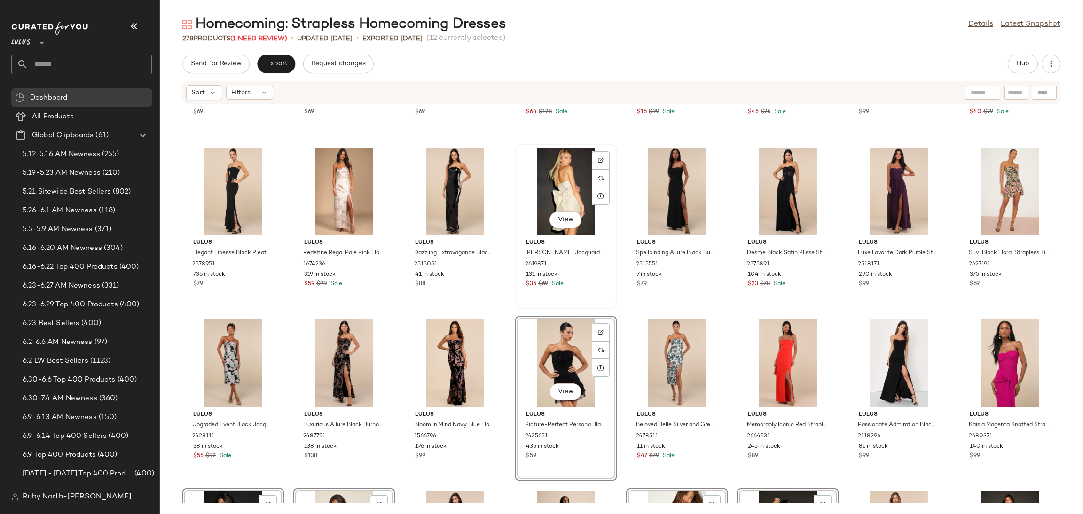
click at [582, 279] on div "[PERSON_NAME] Aurelius Champagne Jacquard Strapless Bow Mini Dress 2619871 131 …" at bounding box center [565, 262] width 95 height 55
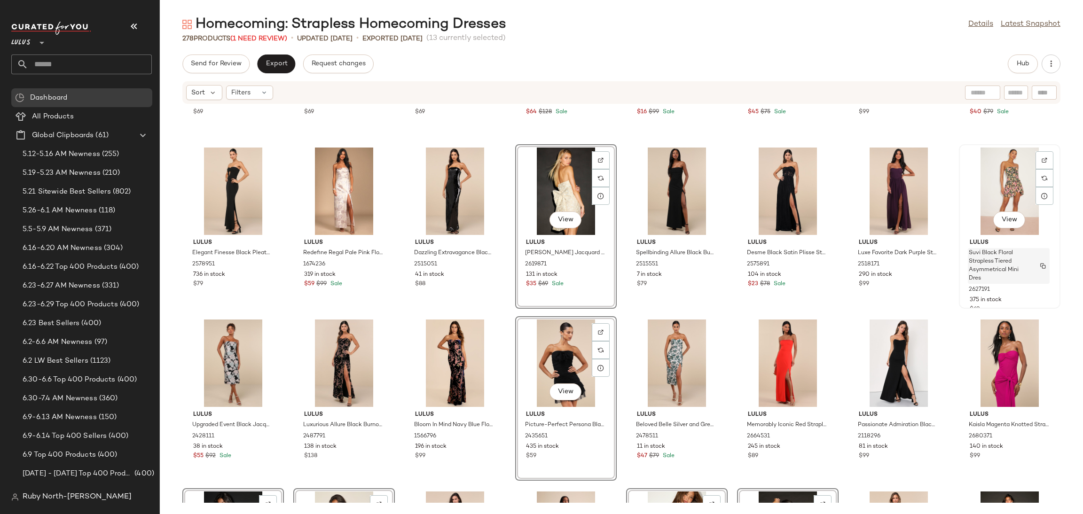
click at [1002, 260] on span "Suvi Black Floral Strapless Tiered Asymmetrical Mini Dres" at bounding box center [999, 266] width 62 height 34
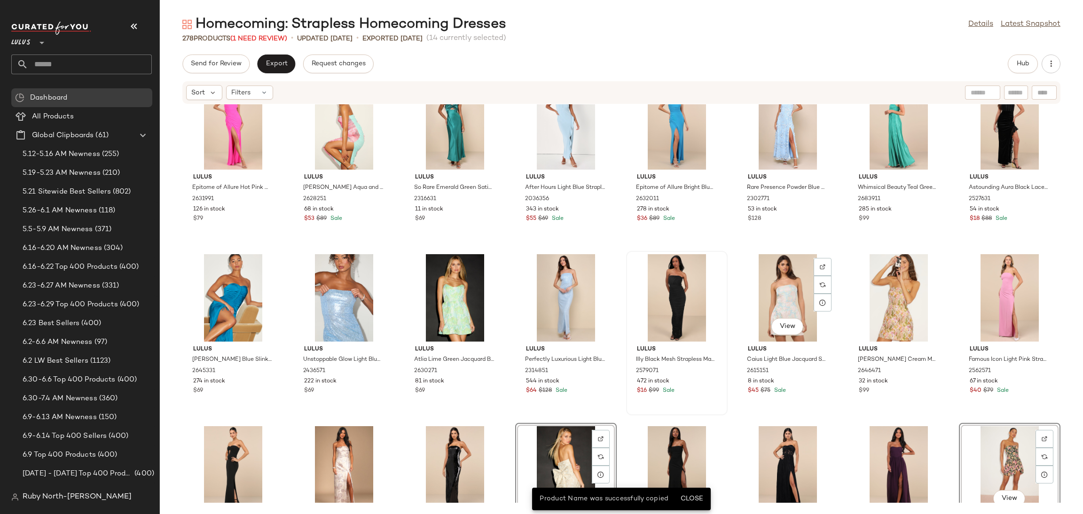
scroll to position [4847, 0]
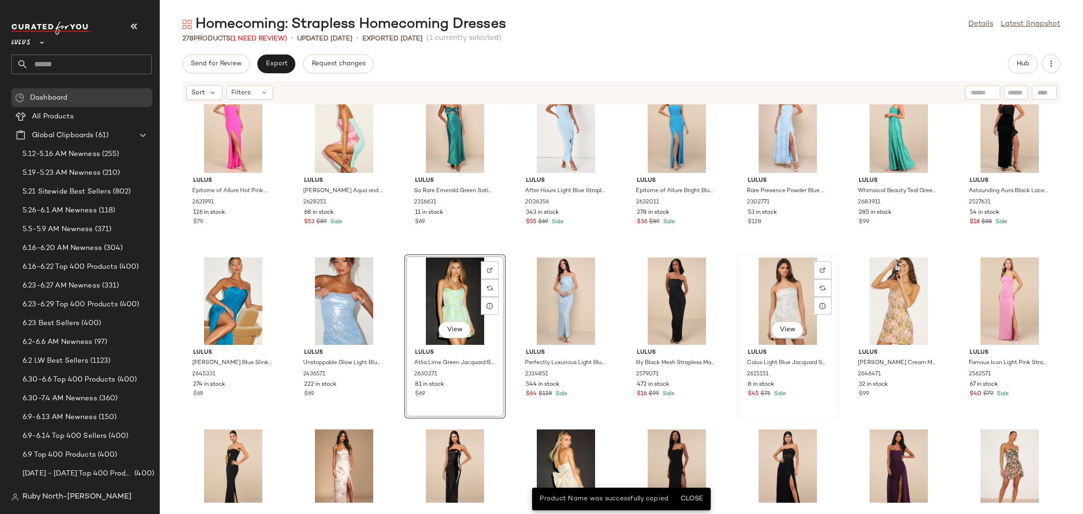
click at [780, 289] on div "View" at bounding box center [787, 300] width 95 height 87
click at [878, 283] on div "View" at bounding box center [898, 300] width 95 height 87
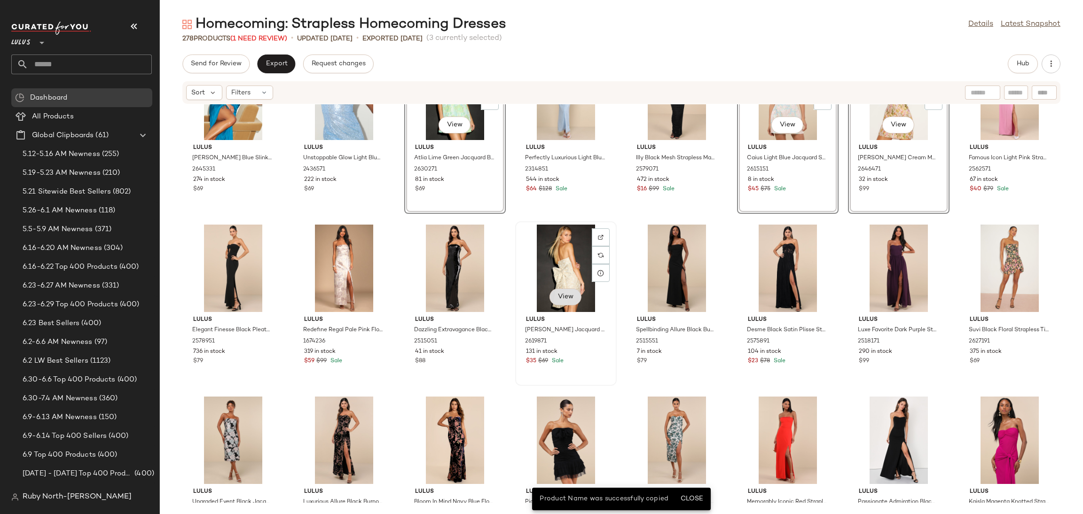
scroll to position [5058, 0]
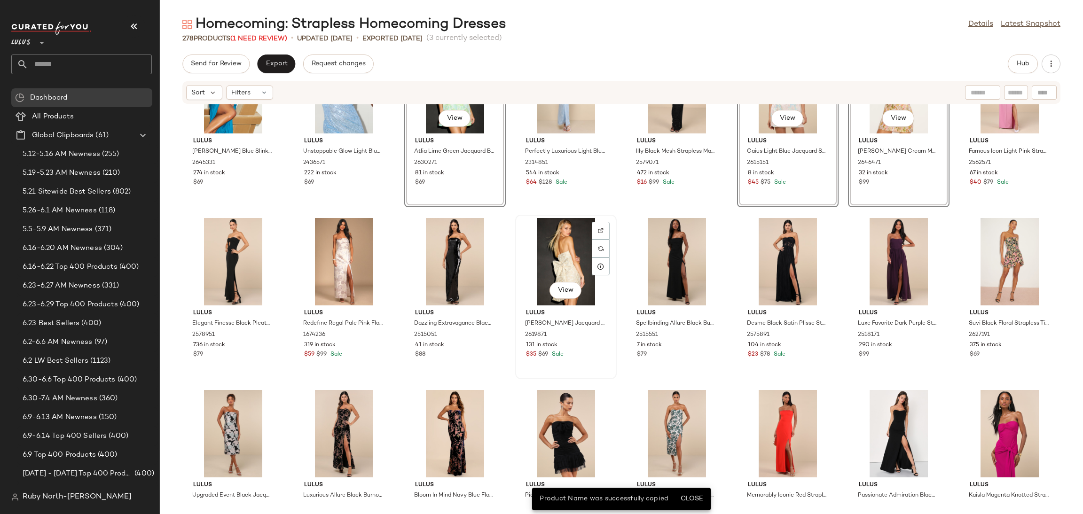
click at [557, 257] on div "View" at bounding box center [565, 261] width 95 height 87
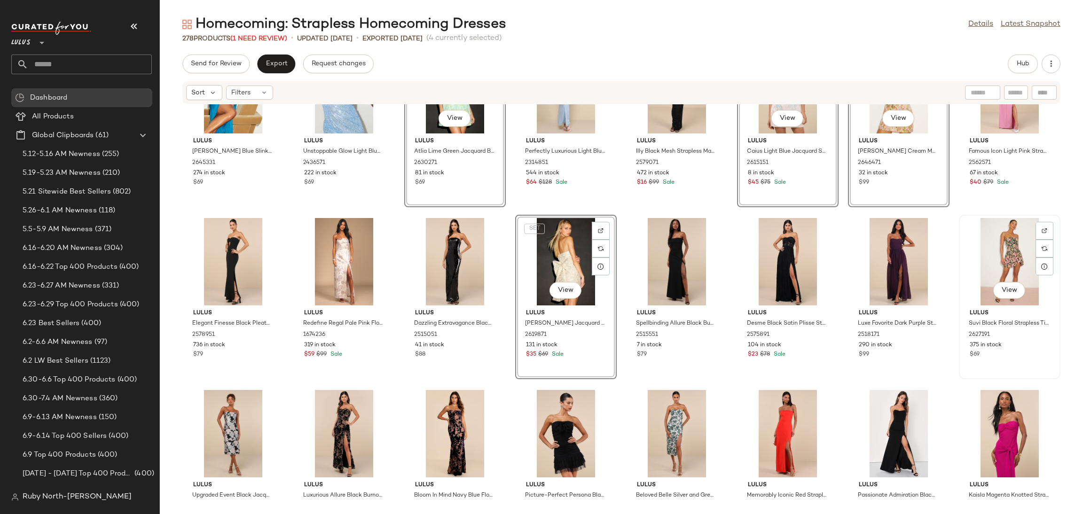
click at [1002, 262] on div "View" at bounding box center [1009, 261] width 95 height 87
click at [576, 418] on div "View" at bounding box center [565, 433] width 95 height 87
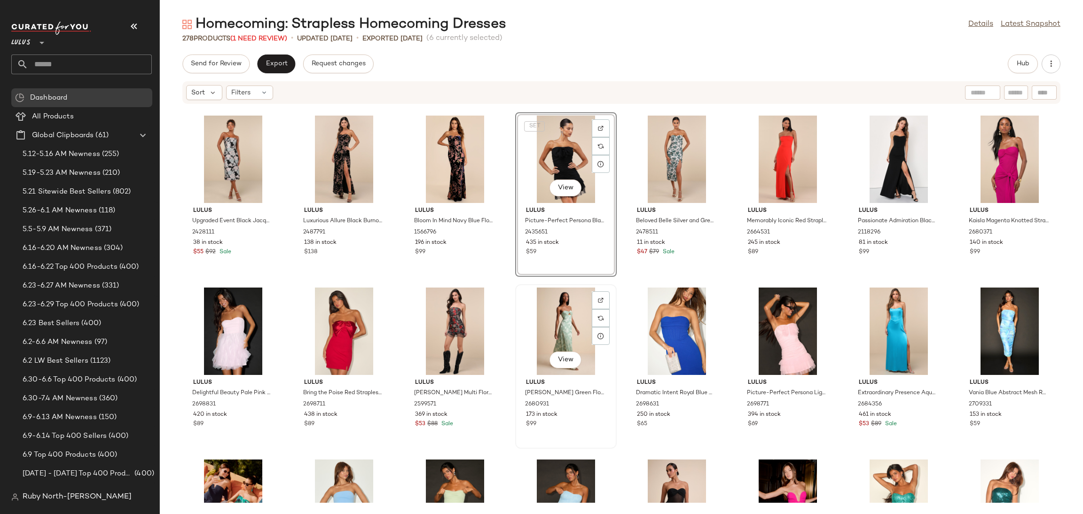
scroll to position [5340, 0]
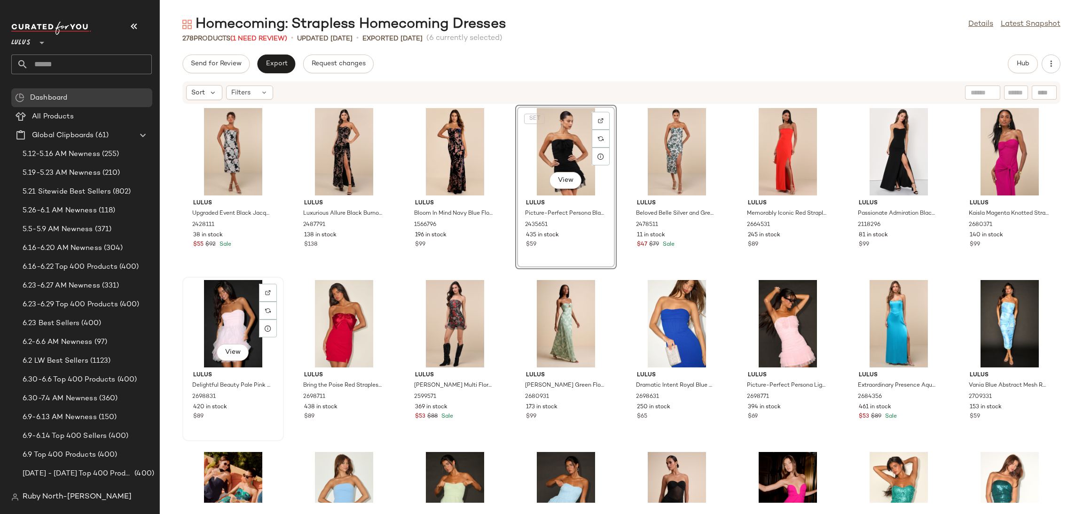
click at [250, 314] on div "View" at bounding box center [233, 323] width 95 height 87
click at [329, 316] on div "View" at bounding box center [343, 323] width 95 height 87
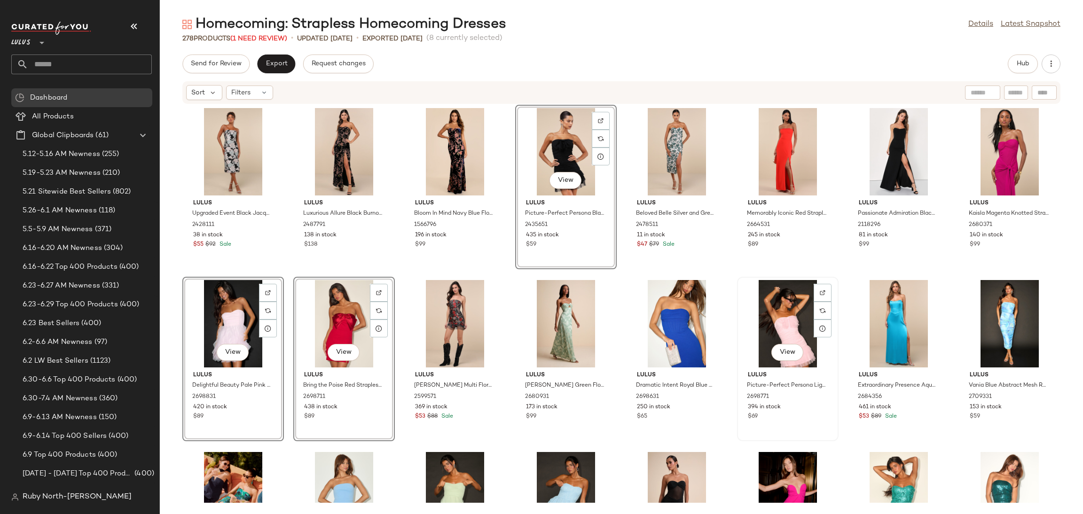
click at [772, 323] on div "View" at bounding box center [787, 323] width 95 height 87
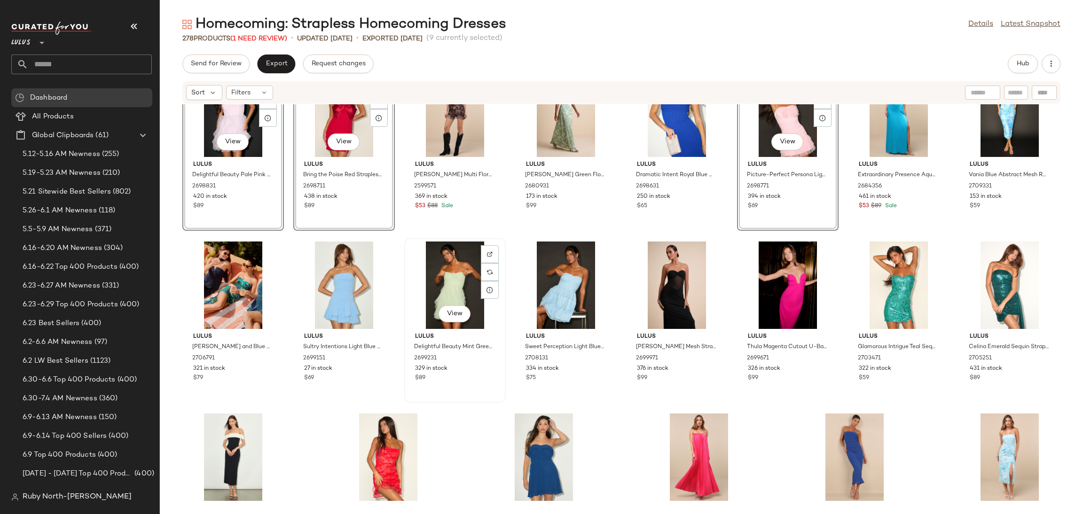
scroll to position [5551, 0]
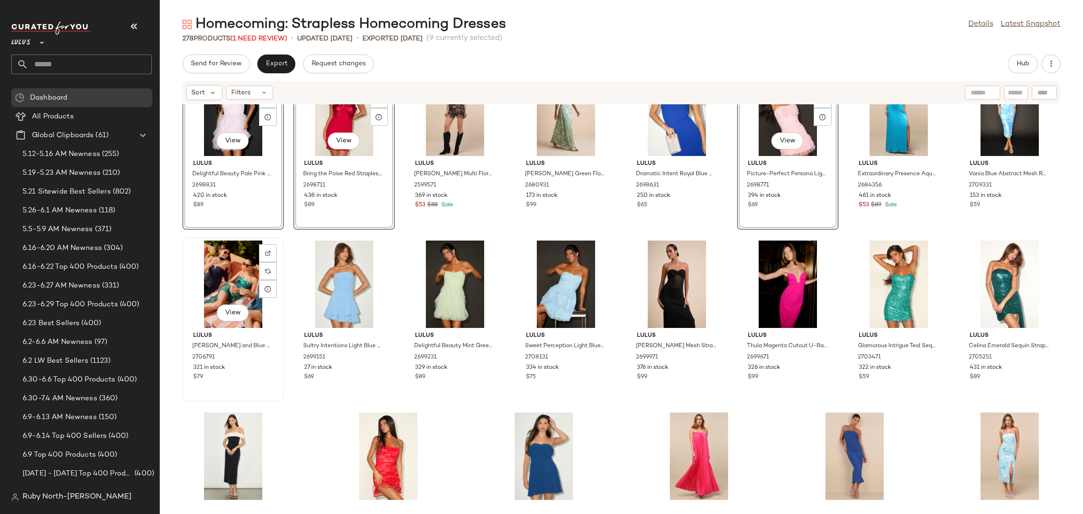
click at [224, 272] on div "View" at bounding box center [233, 284] width 95 height 87
click at [330, 285] on div "View" at bounding box center [343, 284] width 95 height 87
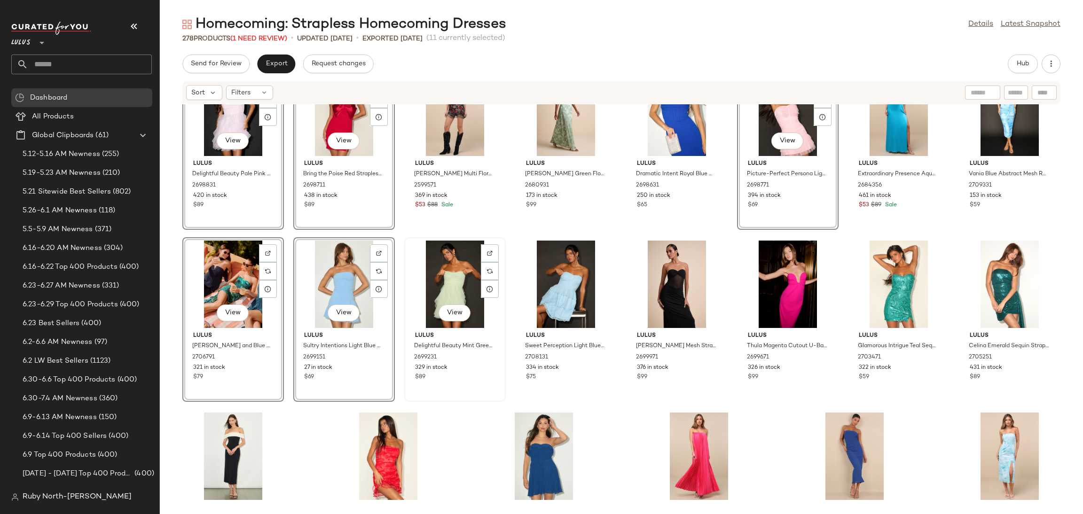
click at [454, 290] on div "View" at bounding box center [454, 284] width 95 height 87
click at [554, 282] on div "View" at bounding box center [565, 284] width 95 height 87
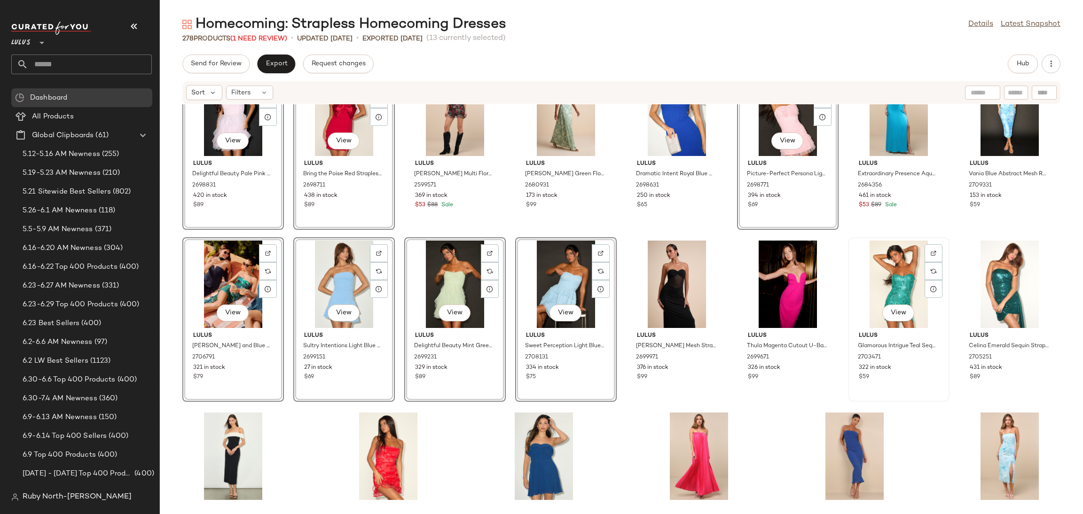
click at [907, 279] on div "View" at bounding box center [898, 284] width 95 height 87
click at [991, 297] on div "View" at bounding box center [1009, 284] width 95 height 87
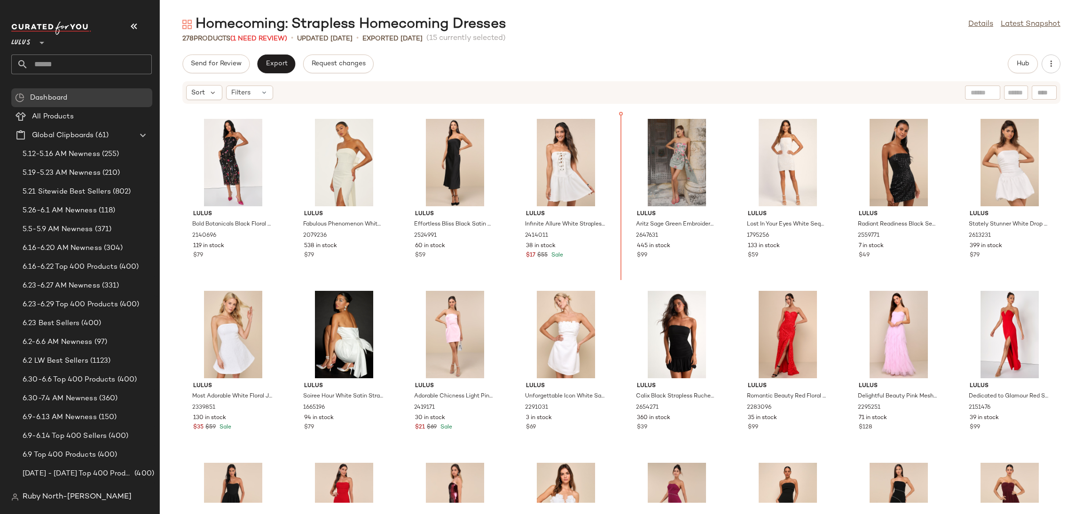
scroll to position [2916, 0]
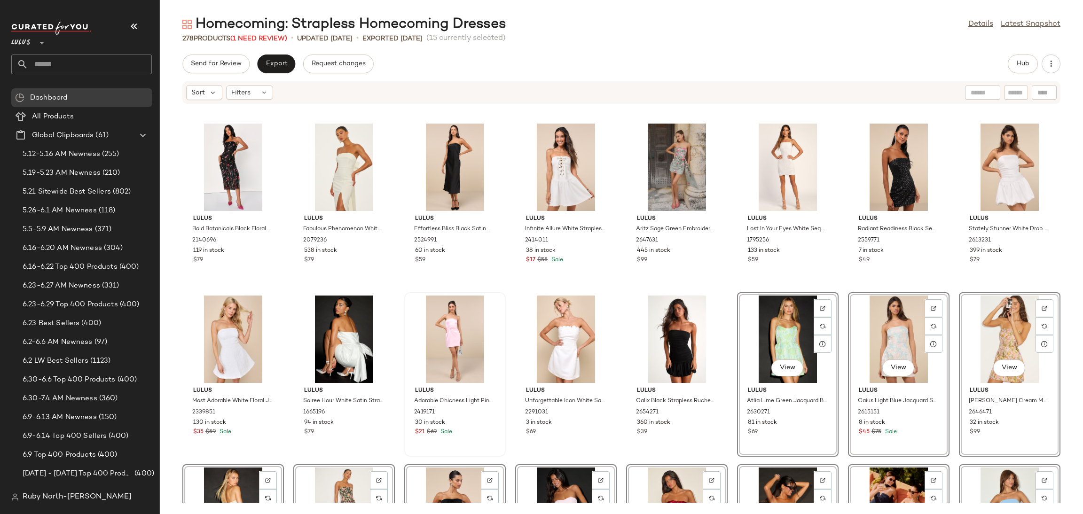
scroll to position [2916, 0]
click at [505, 287] on div "Lulus Bold Botanicals Black Floral Embroidered Strapless Midi Dress 2140696 119…" at bounding box center [621, 303] width 923 height 398
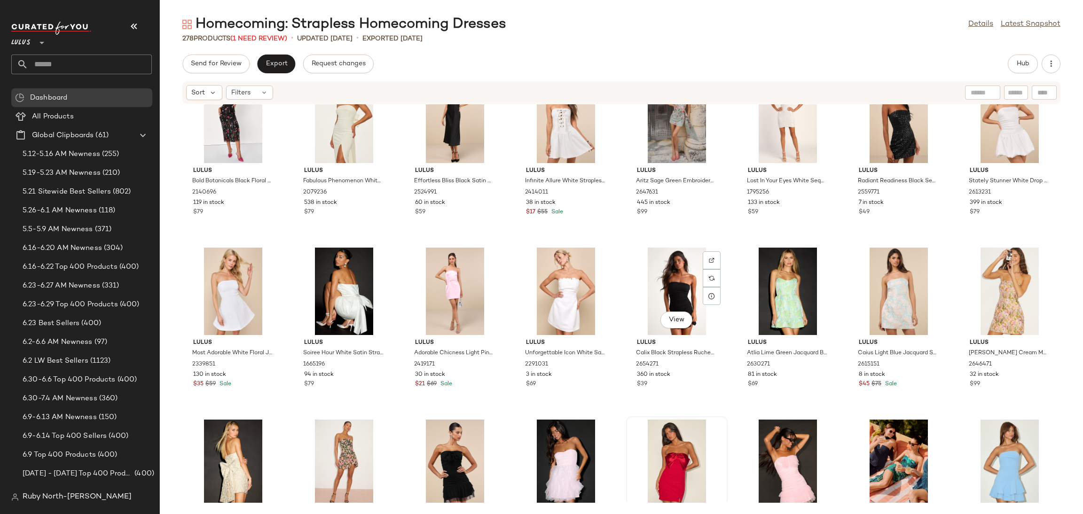
scroll to position [3057, 0]
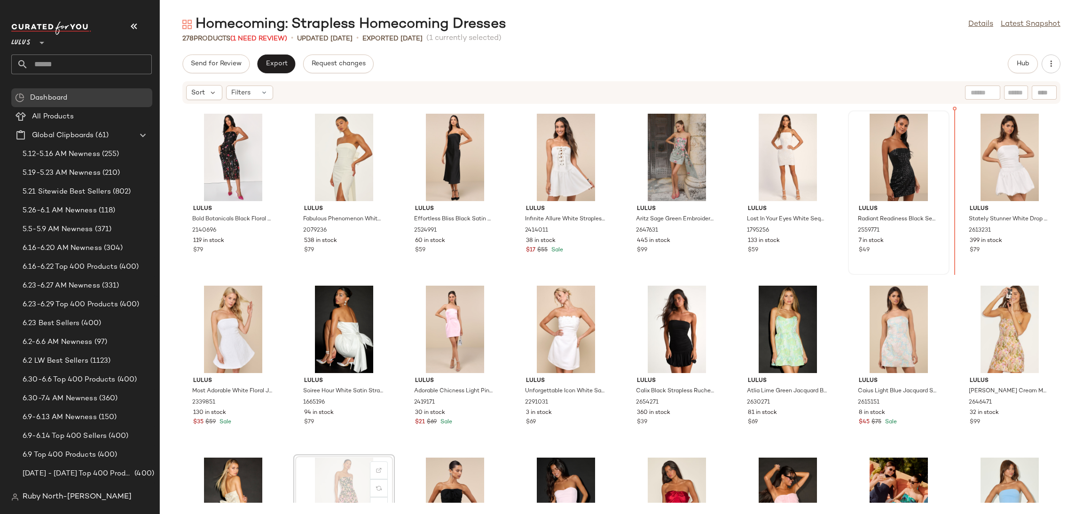
scroll to position [2913, 0]
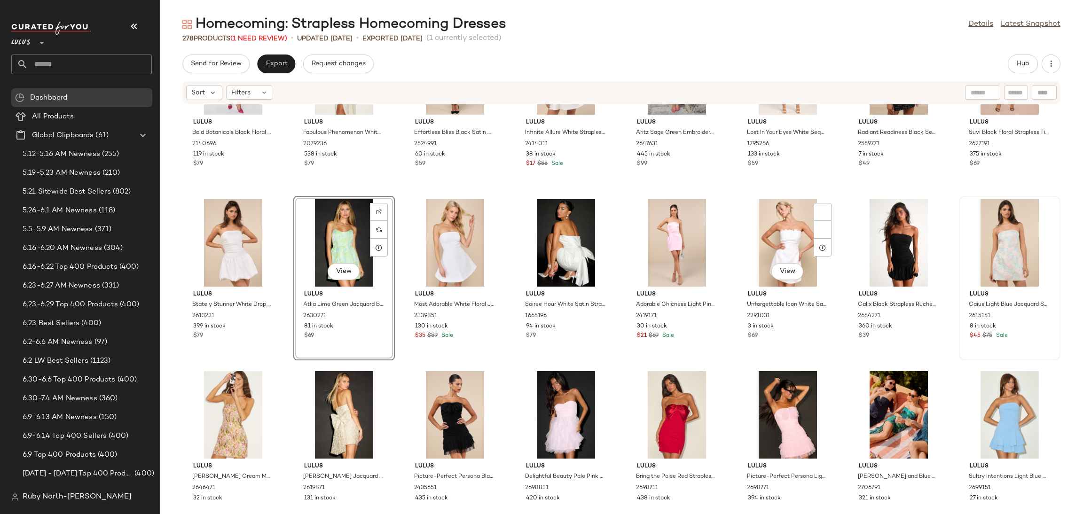
scroll to position [3054, 0]
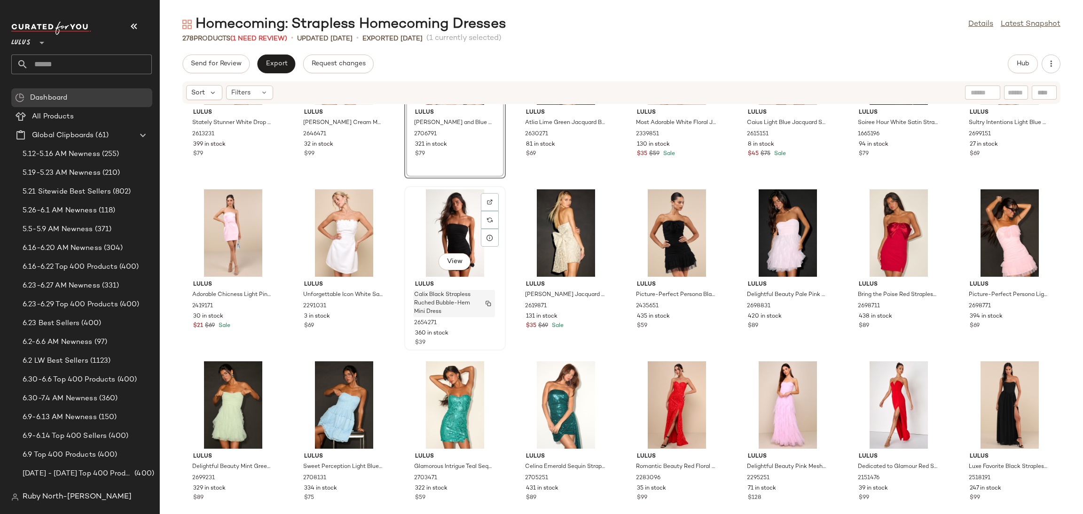
scroll to position [3336, 0]
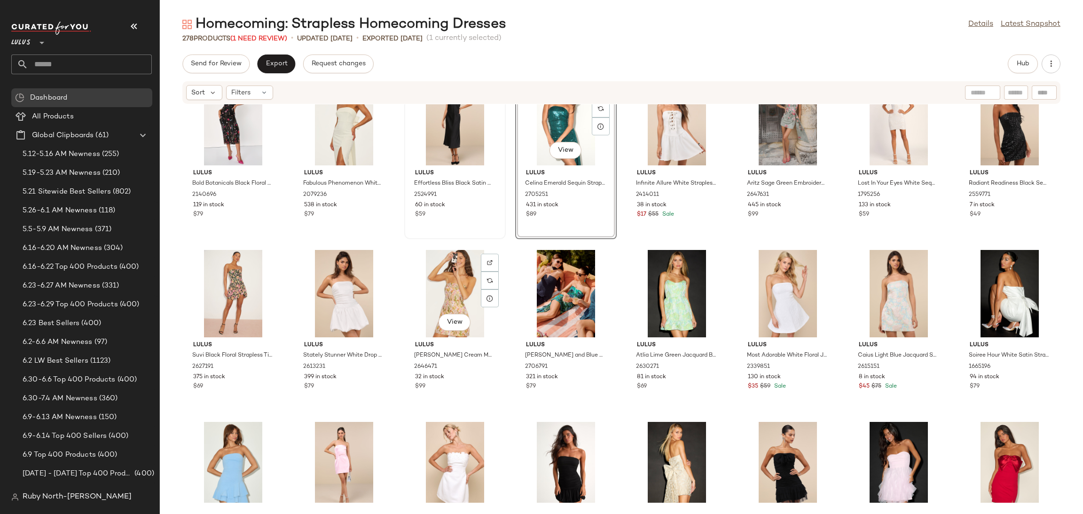
scroll to position [2952, 0]
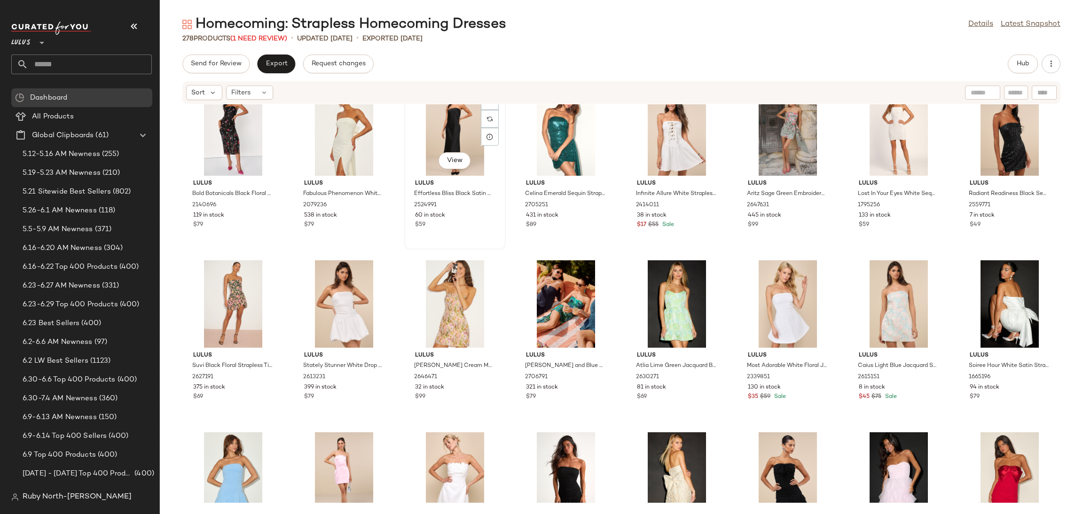
click at [455, 138] on div "View" at bounding box center [454, 131] width 95 height 87
click at [234, 124] on div "View" at bounding box center [233, 131] width 95 height 87
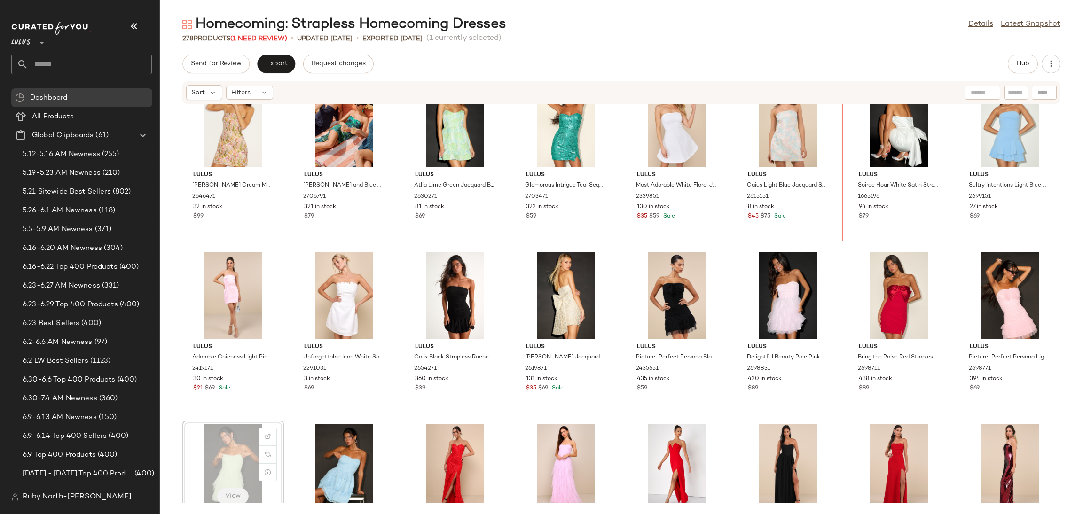
scroll to position [3110, 0]
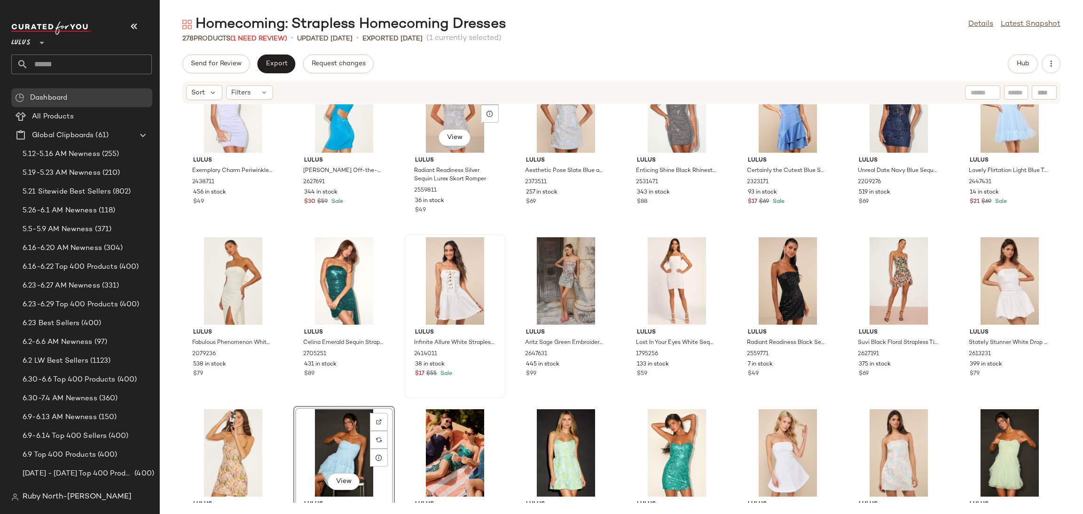
scroll to position [2736, 0]
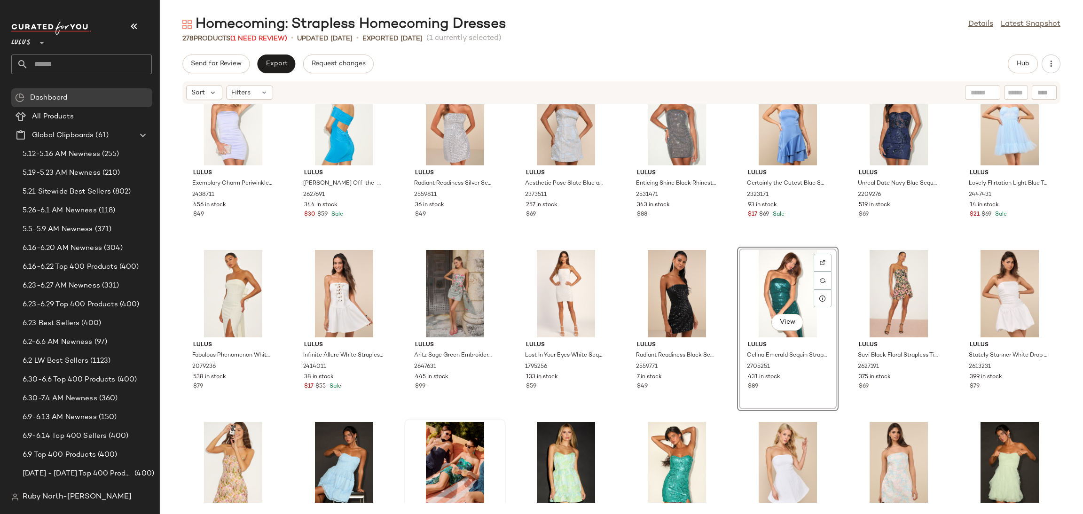
scroll to position [2877, 0]
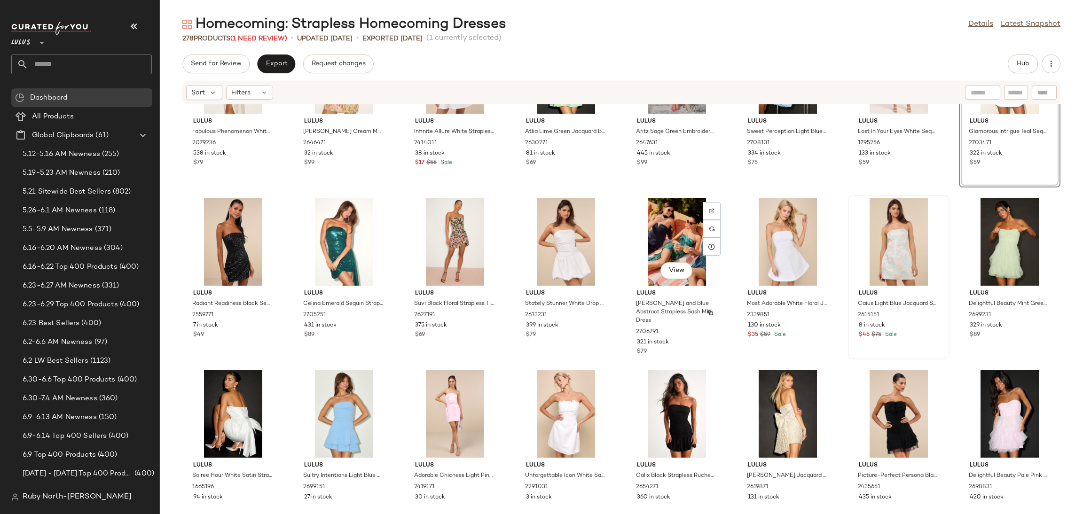
scroll to position [2944, 0]
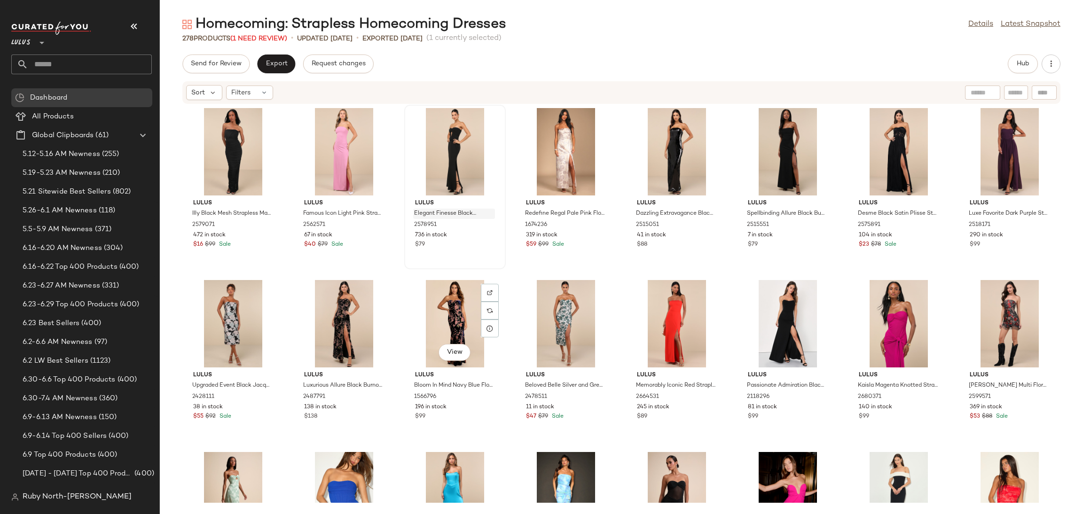
scroll to position [5270, 0]
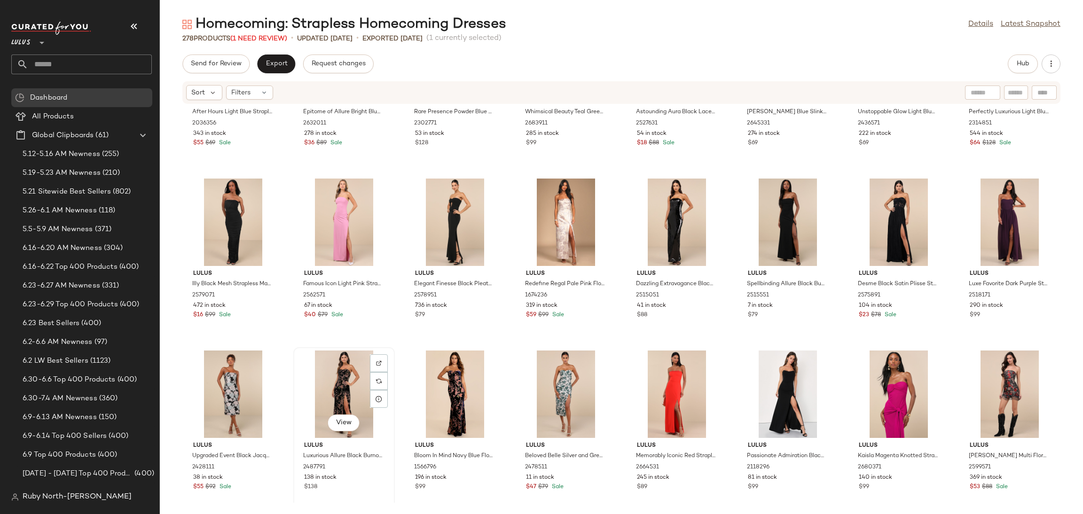
click at [337, 376] on div "View" at bounding box center [343, 394] width 95 height 87
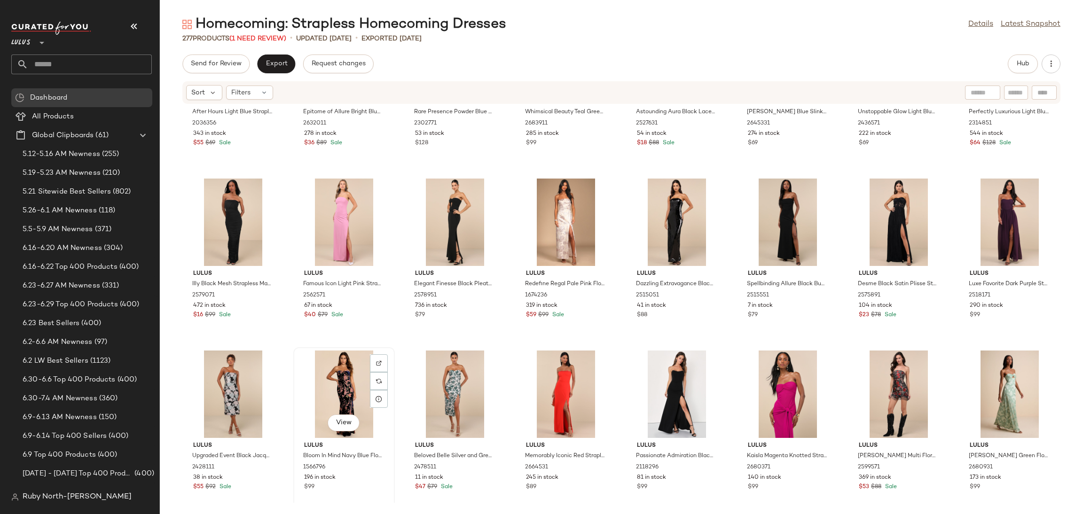
click at [342, 383] on div "View" at bounding box center [343, 394] width 95 height 87
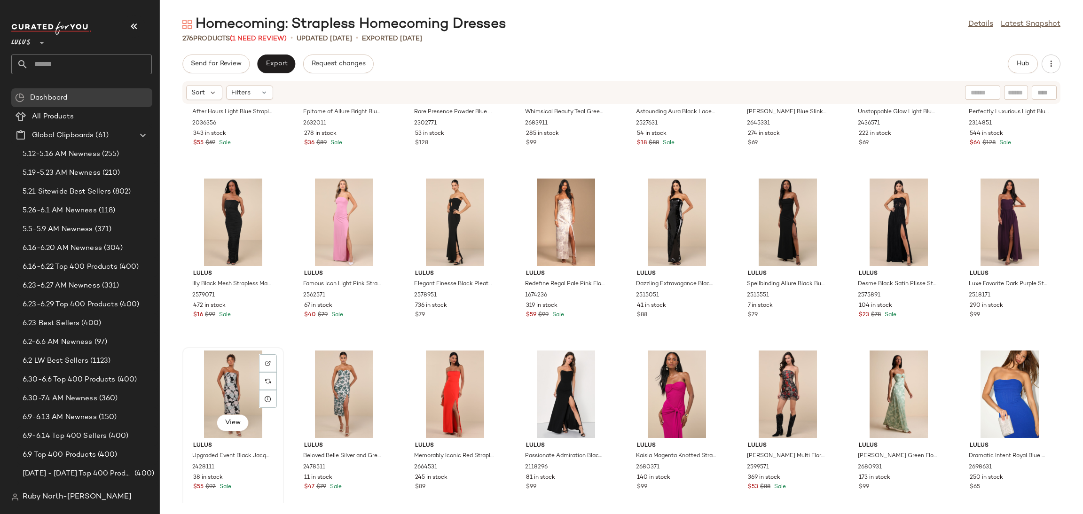
click at [223, 393] on div "View" at bounding box center [233, 394] width 95 height 87
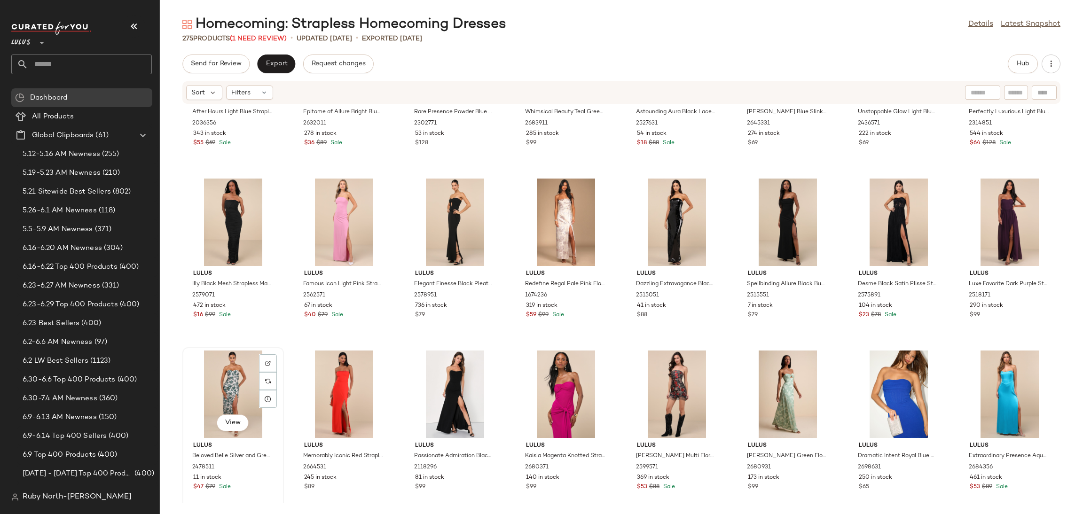
click at [225, 386] on div "View" at bounding box center [233, 394] width 95 height 87
click at [311, 337] on div "View Lulus Famous Icon Light Pink Strapless Column Maxi Dress 2562571 67 in sto…" at bounding box center [344, 257] width 100 height 163
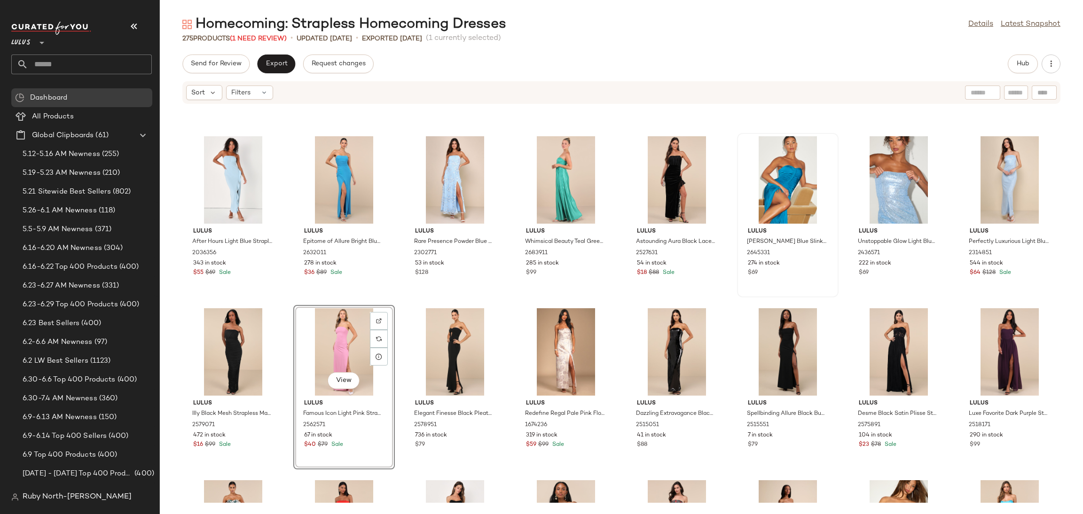
scroll to position [5058, 0]
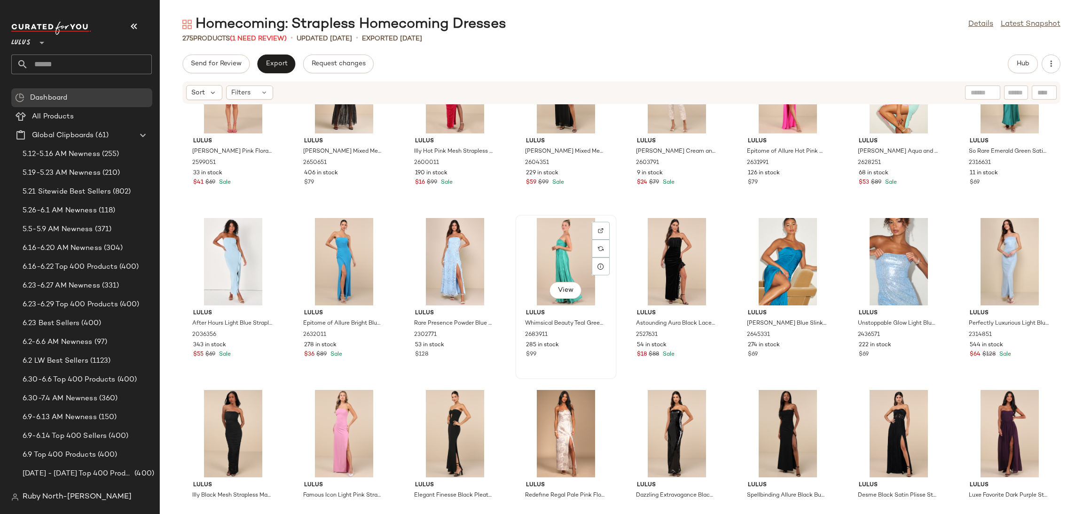
click at [520, 243] on div "View" at bounding box center [565, 261] width 95 height 87
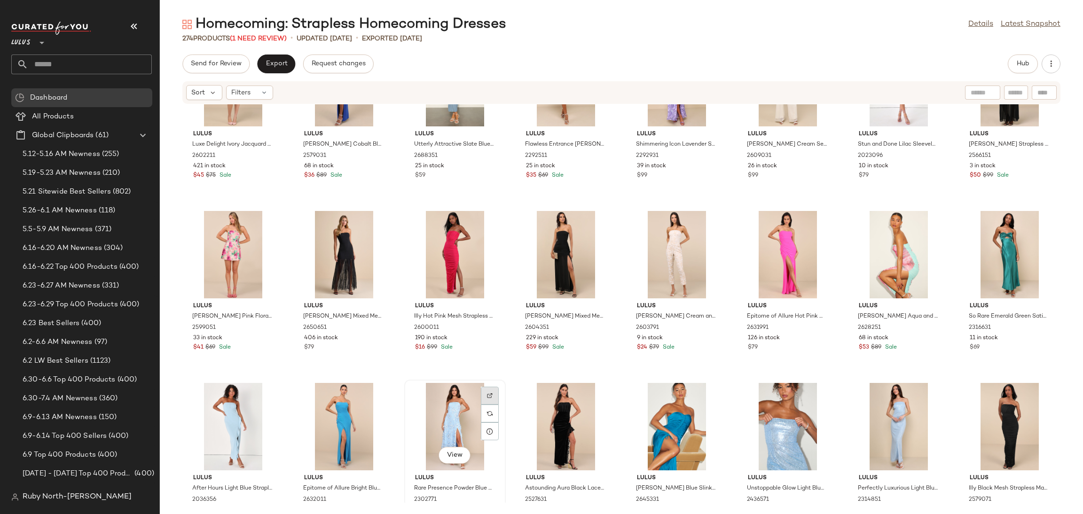
scroll to position [4917, 0]
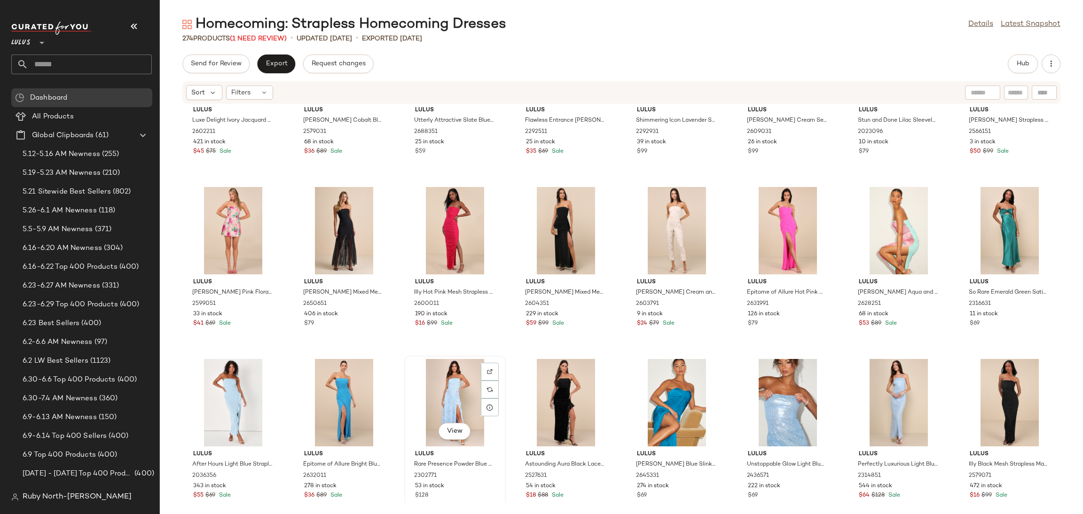
click at [435, 382] on div "View" at bounding box center [454, 402] width 95 height 87
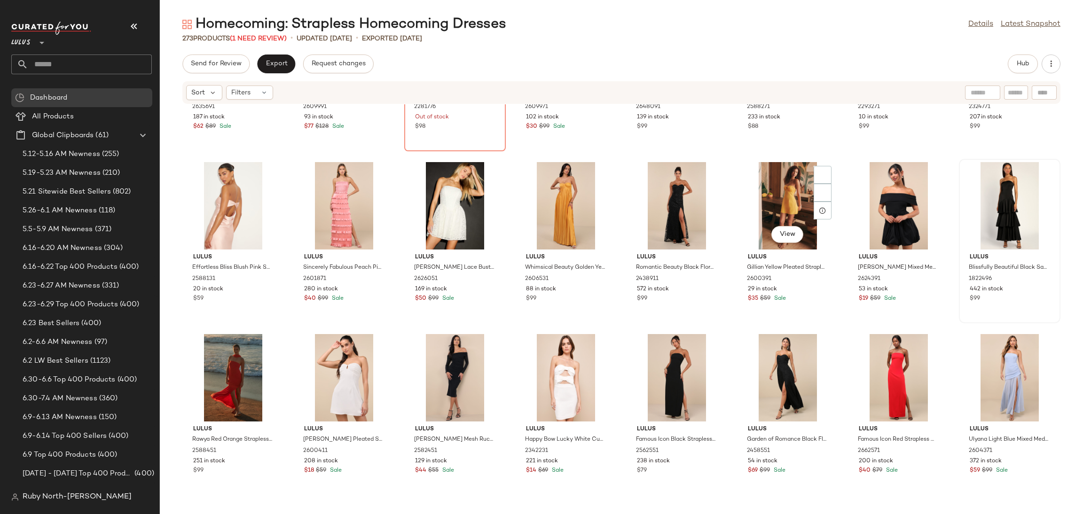
scroll to position [4353, 0]
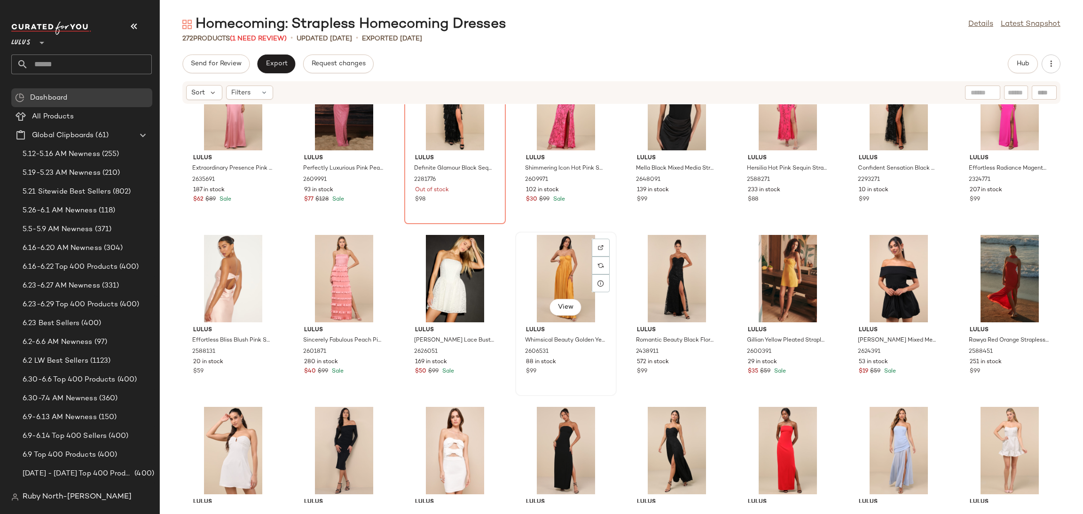
click at [568, 245] on div "View" at bounding box center [565, 278] width 95 height 87
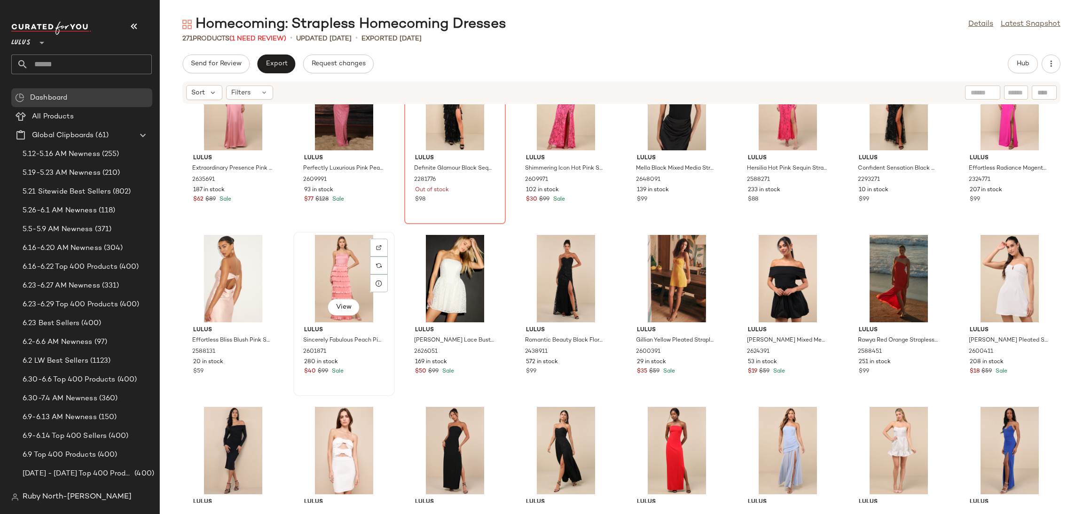
scroll to position [4212, 0]
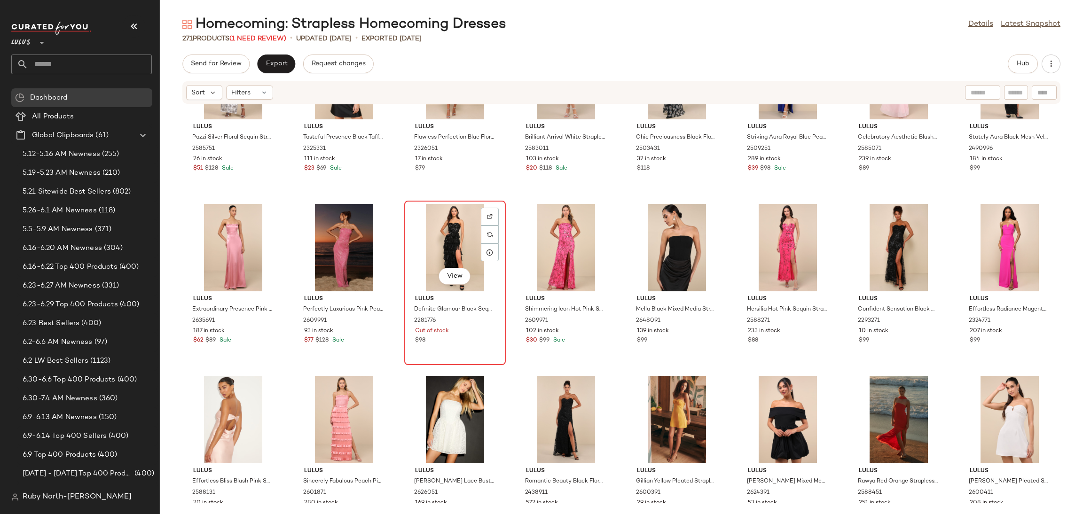
click at [438, 234] on div "View" at bounding box center [454, 247] width 95 height 87
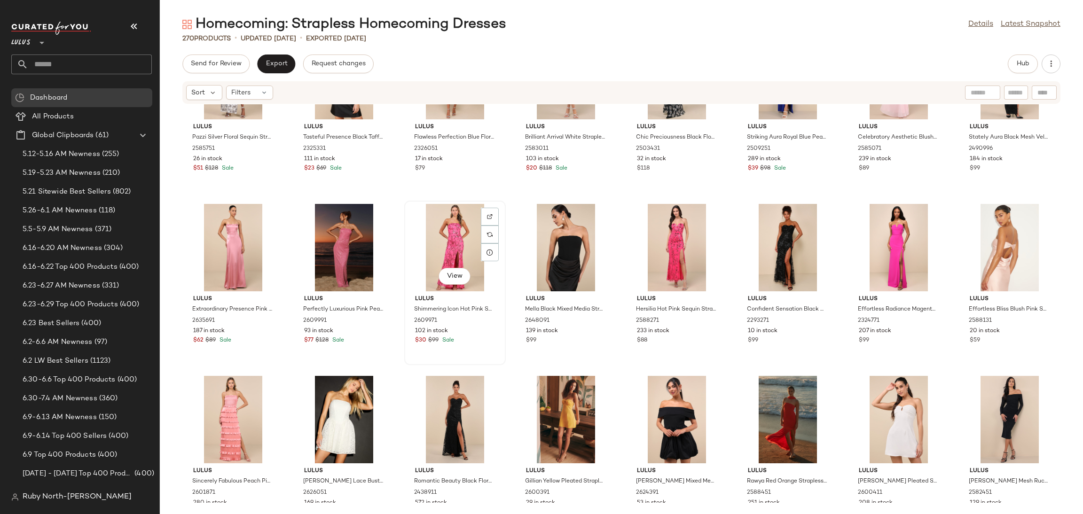
click at [466, 232] on div "View" at bounding box center [454, 247] width 95 height 87
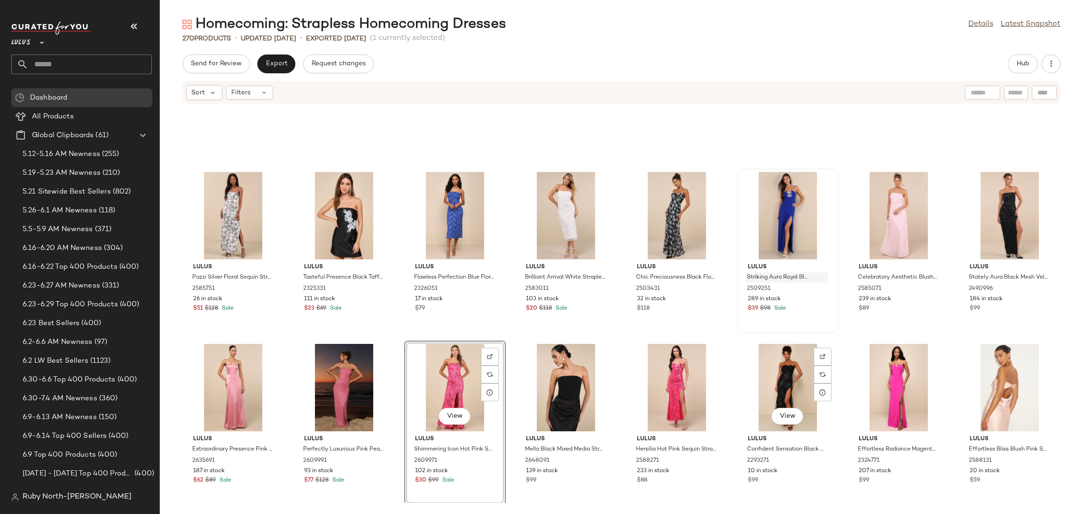
scroll to position [4071, 0]
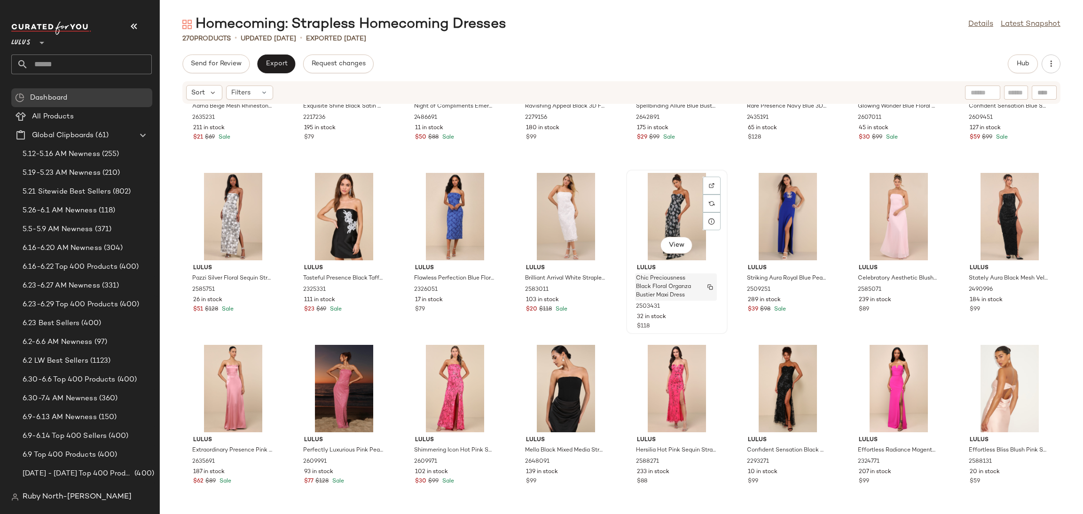
click at [712, 276] on div "Chic Preciousness Black Floral Organza Bustier Maxi Dress" at bounding box center [676, 286] width 82 height 27
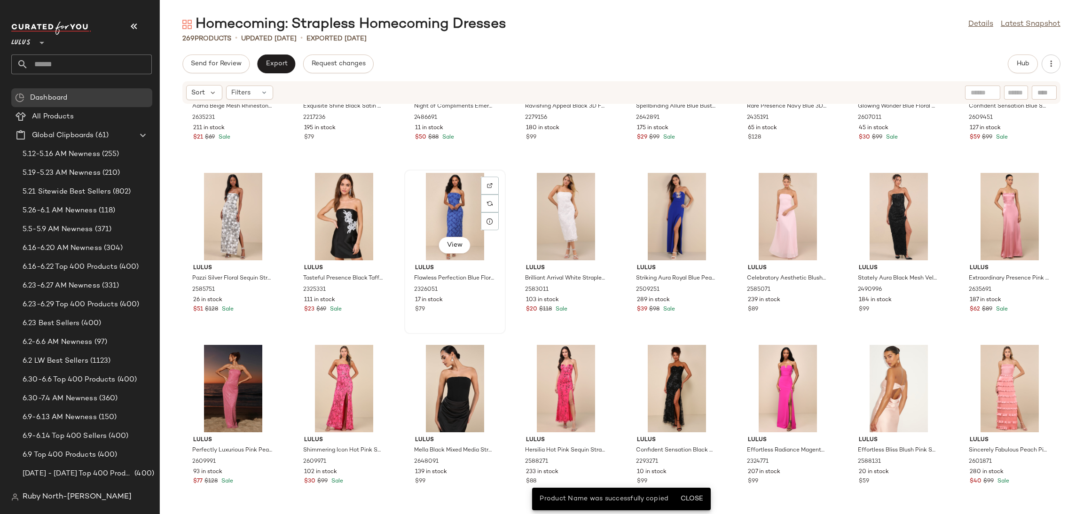
click at [429, 224] on div "View" at bounding box center [454, 216] width 95 height 87
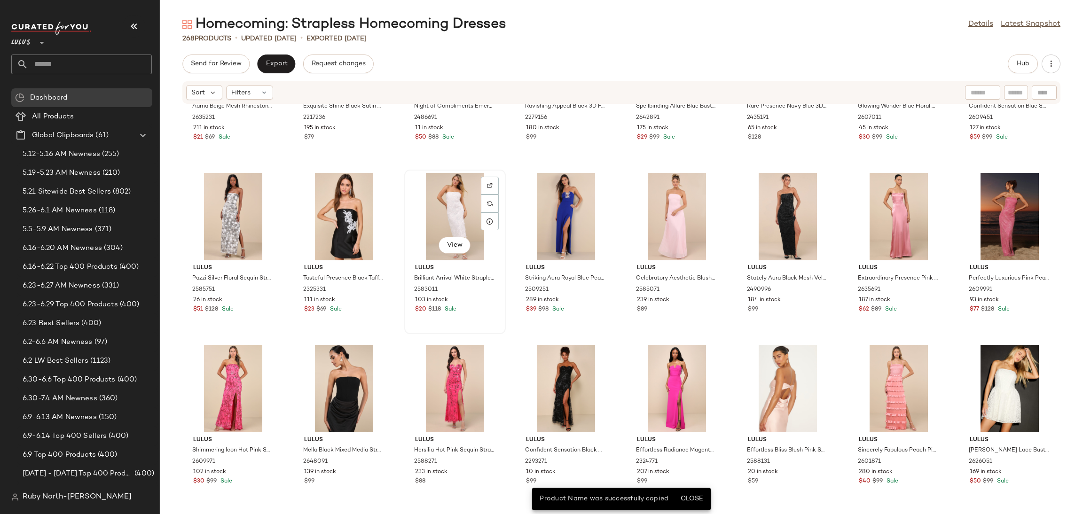
click at [441, 220] on div "View" at bounding box center [454, 216] width 95 height 87
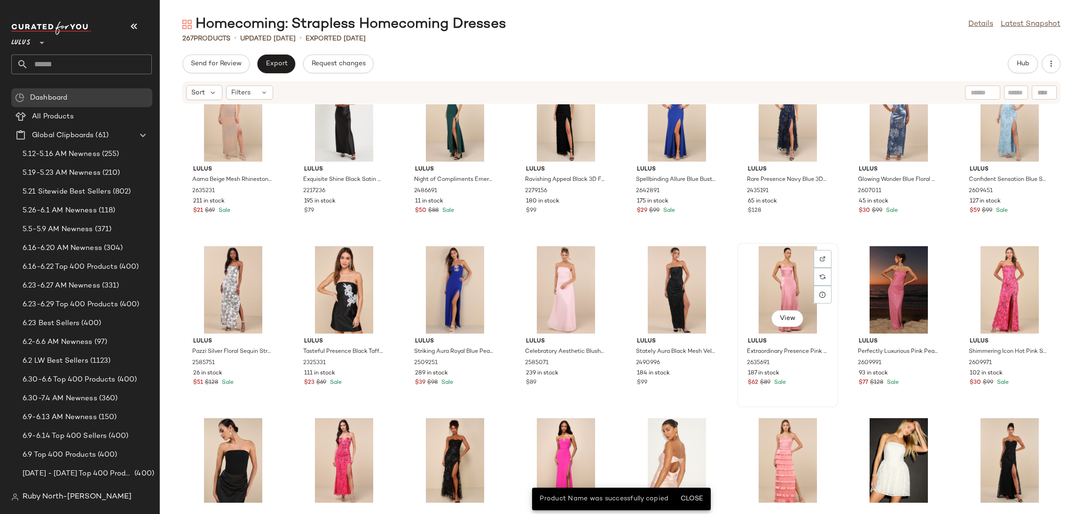
scroll to position [4001, 0]
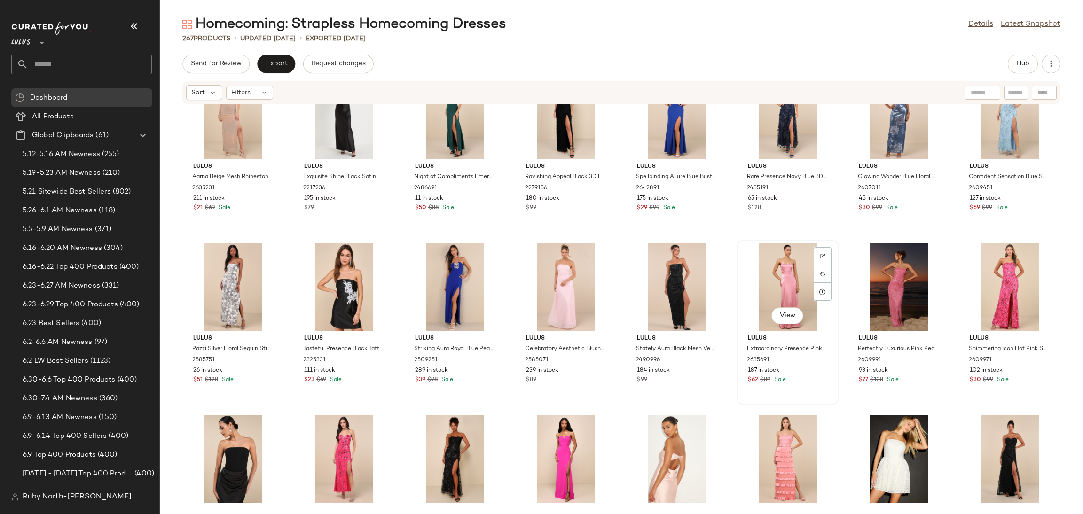
click at [788, 277] on div "View" at bounding box center [787, 286] width 95 height 87
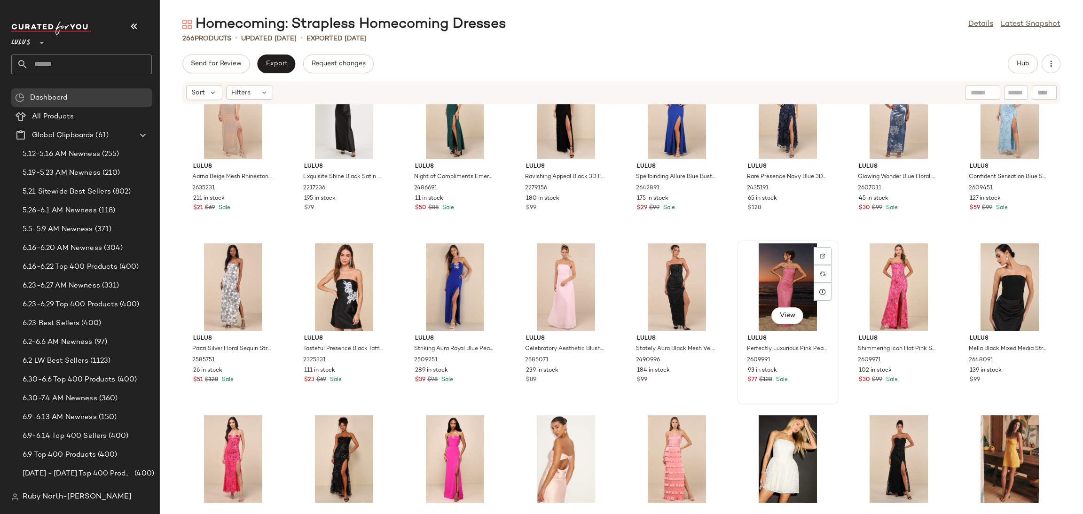
click at [784, 271] on div "View" at bounding box center [787, 286] width 95 height 87
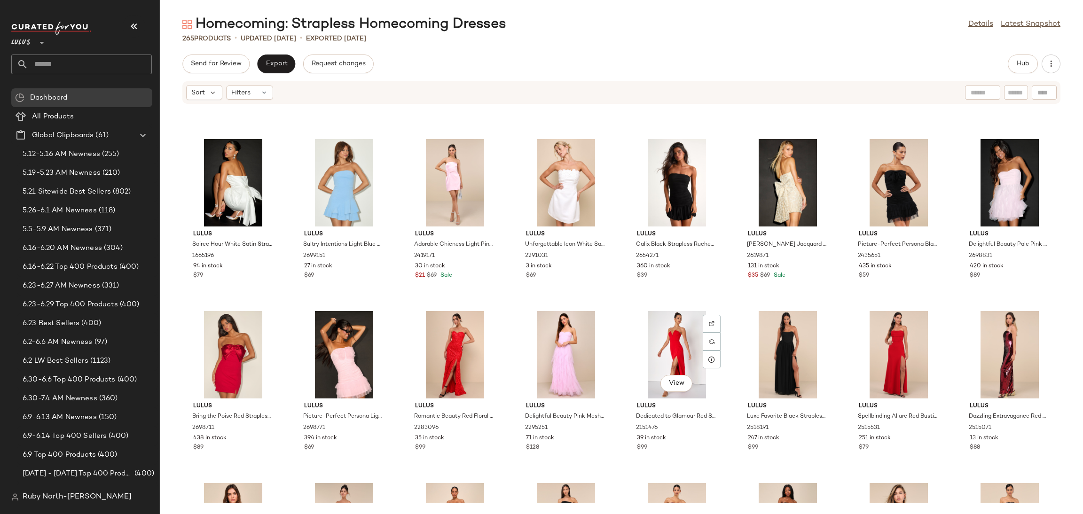
scroll to position [3226, 0]
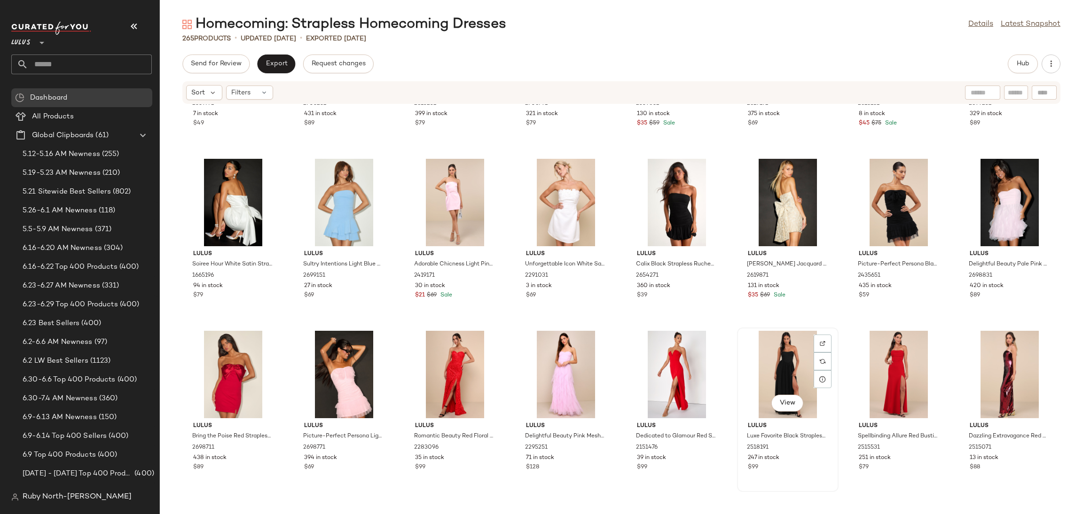
click at [780, 359] on div "View" at bounding box center [787, 374] width 95 height 87
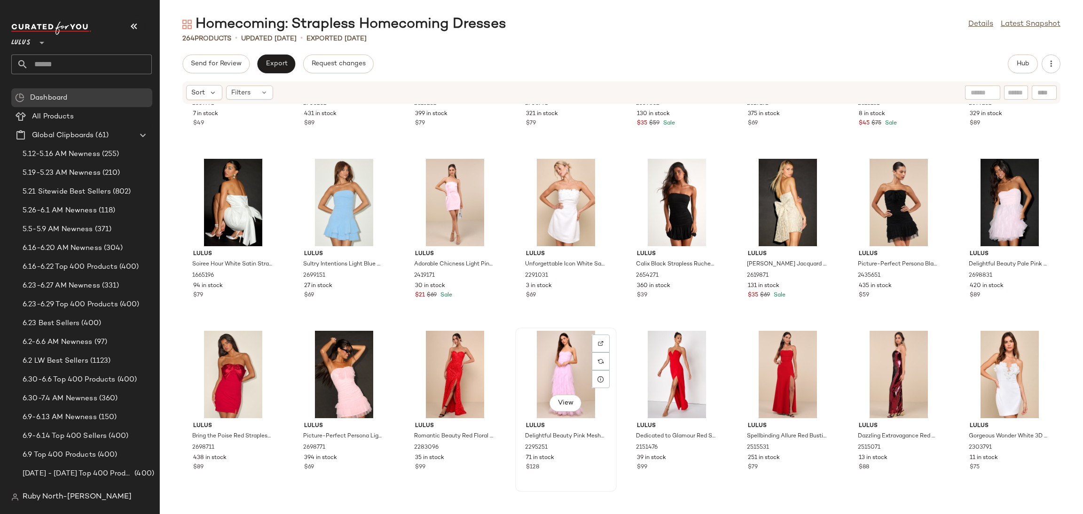
click at [554, 353] on div "View" at bounding box center [565, 374] width 95 height 87
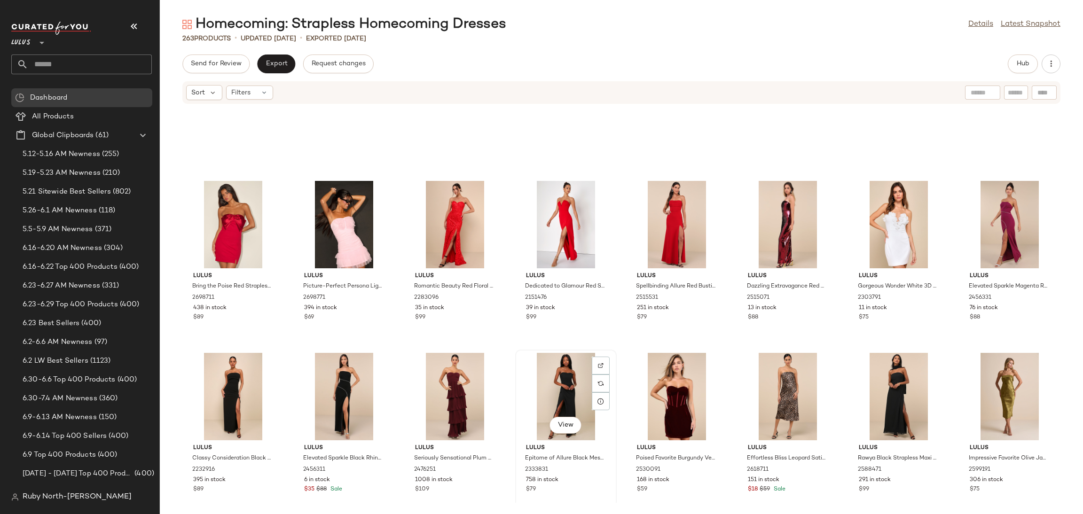
scroll to position [3508, 0]
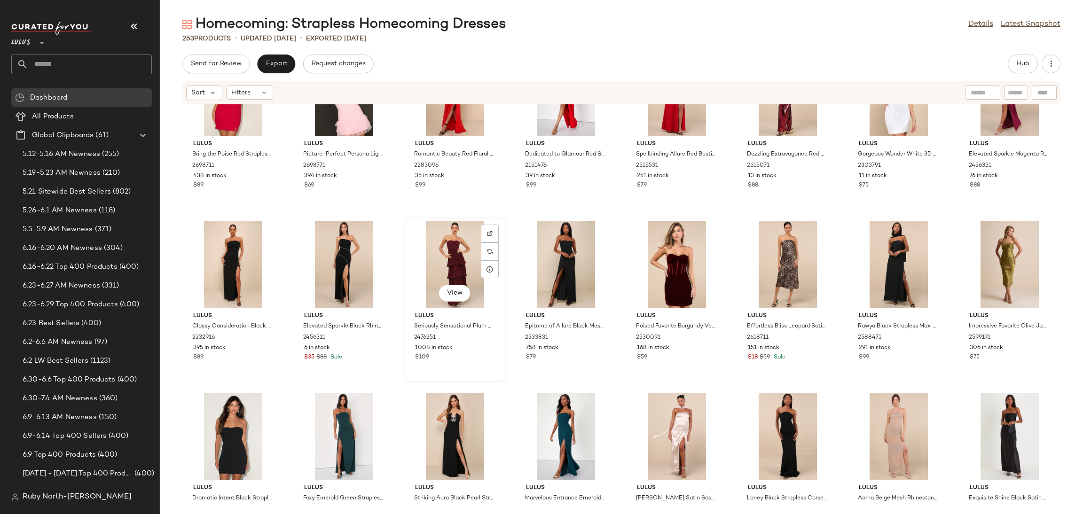
click at [438, 251] on div "View" at bounding box center [454, 264] width 95 height 87
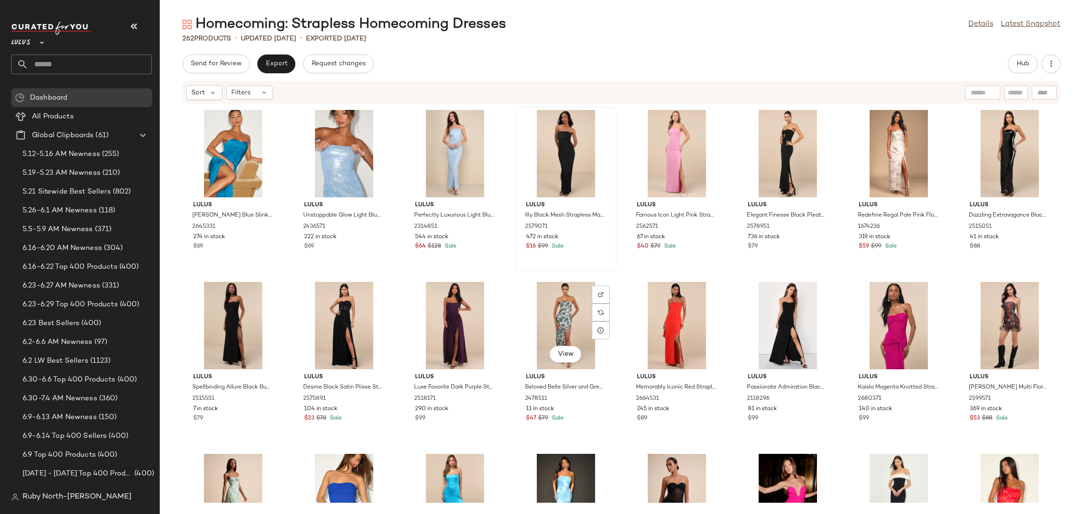
scroll to position [4988, 0]
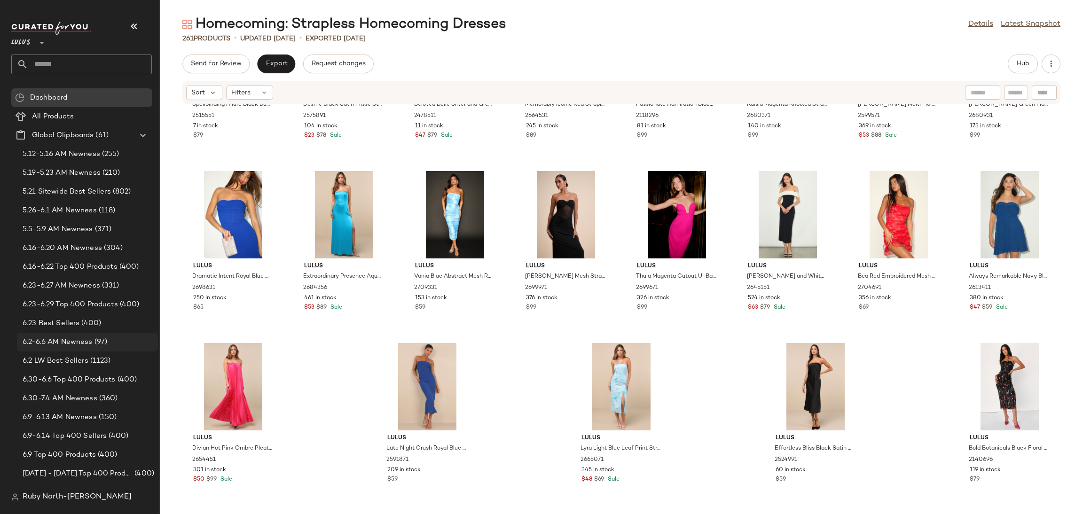
scroll to position [5278, 0]
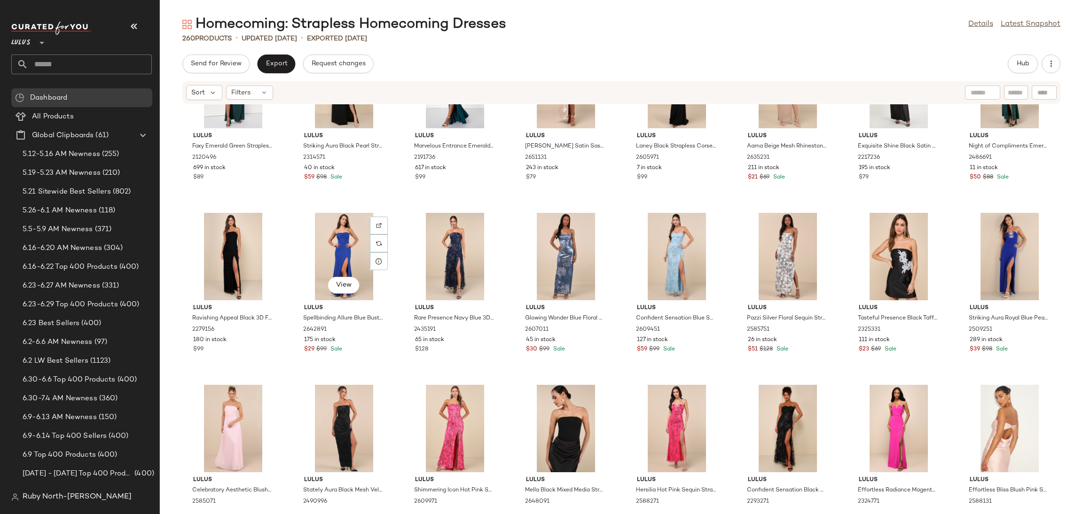
scroll to position [3868, 0]
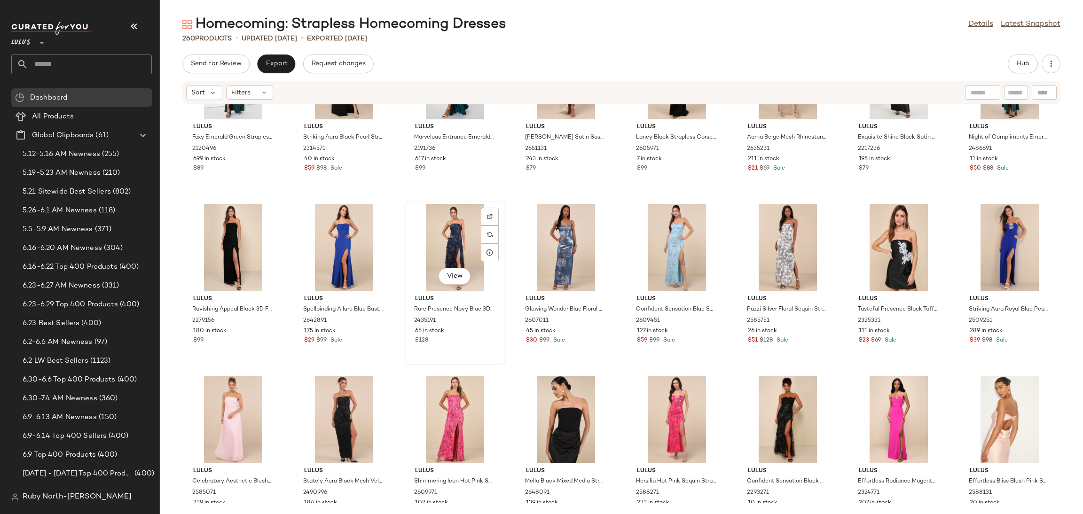
click at [415, 268] on div "View" at bounding box center [454, 247] width 95 height 87
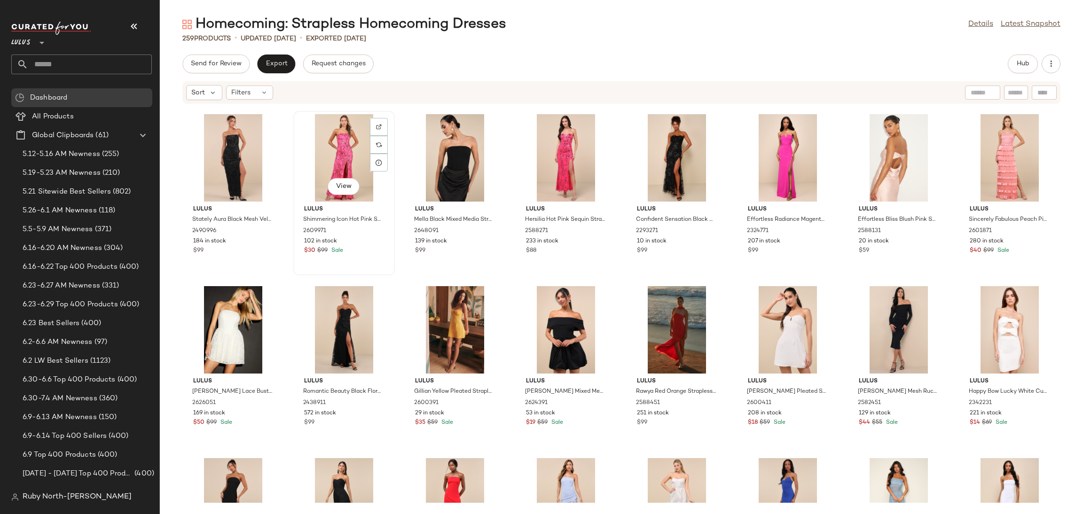
scroll to position [4150, 0]
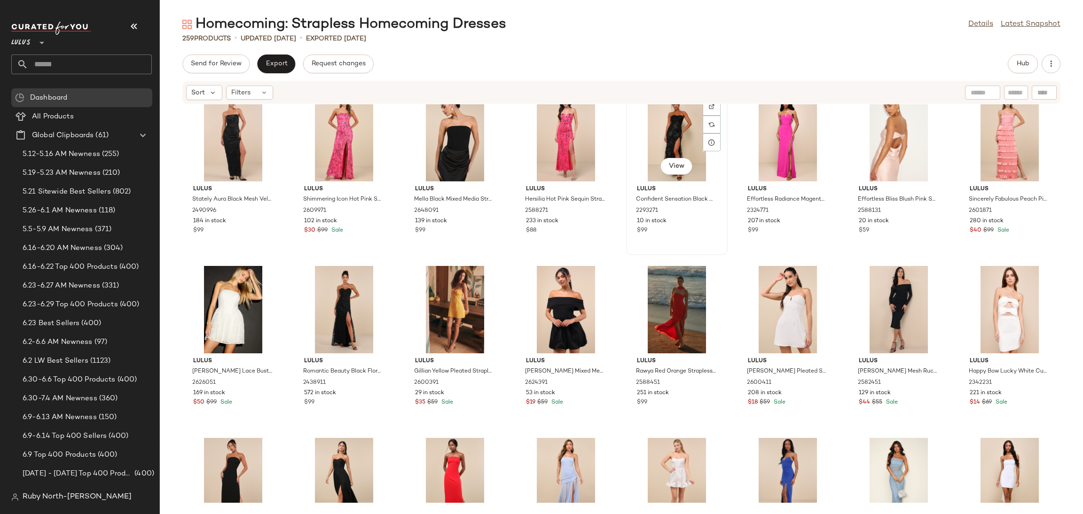
click at [654, 235] on div "Lulus Confident Sensation Black Sequin Strapless Bustier Maxi Dress 2293271 10 …" at bounding box center [676, 208] width 95 height 55
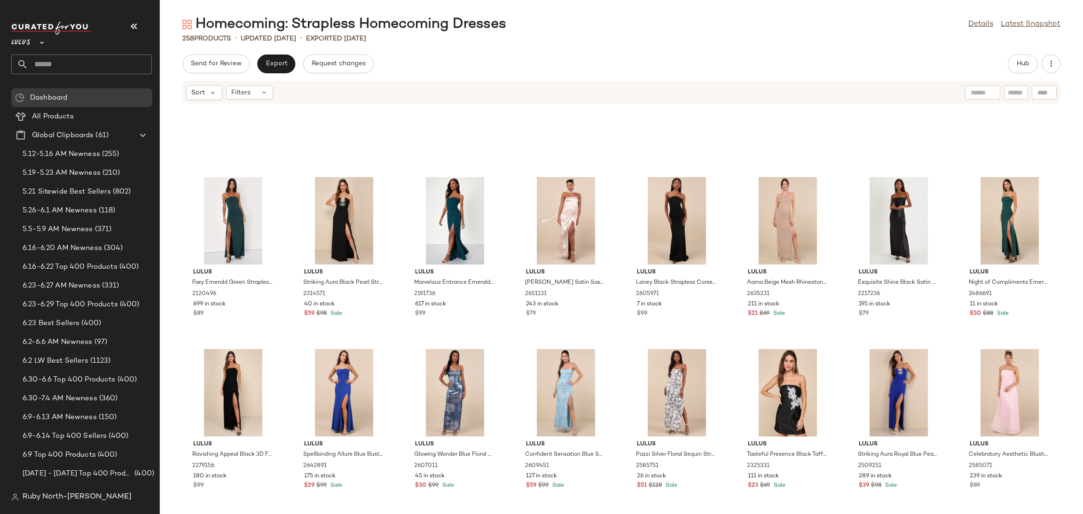
scroll to position [4009, 0]
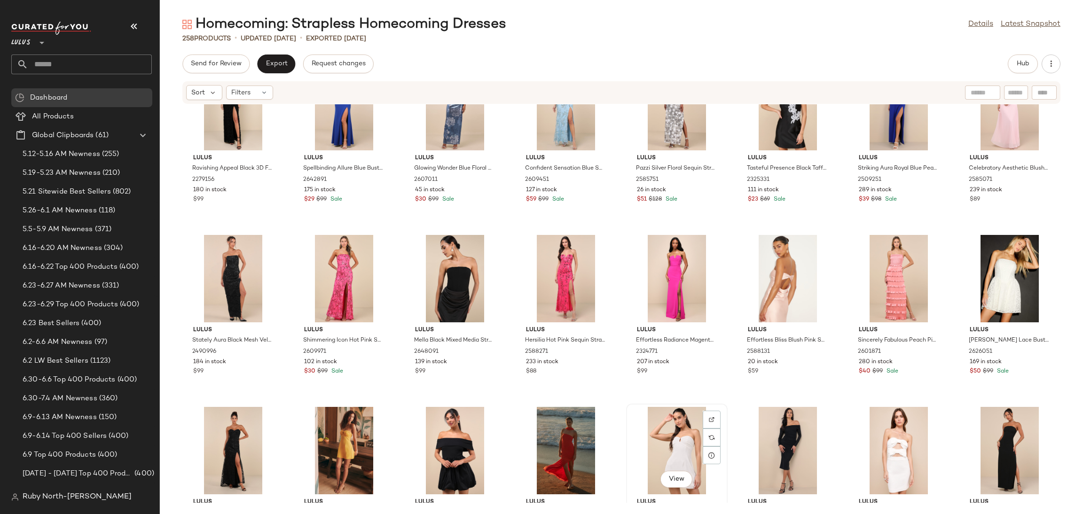
click at [667, 431] on div "View" at bounding box center [676, 450] width 95 height 87
click at [890, 434] on div "View" at bounding box center [898, 450] width 95 height 87
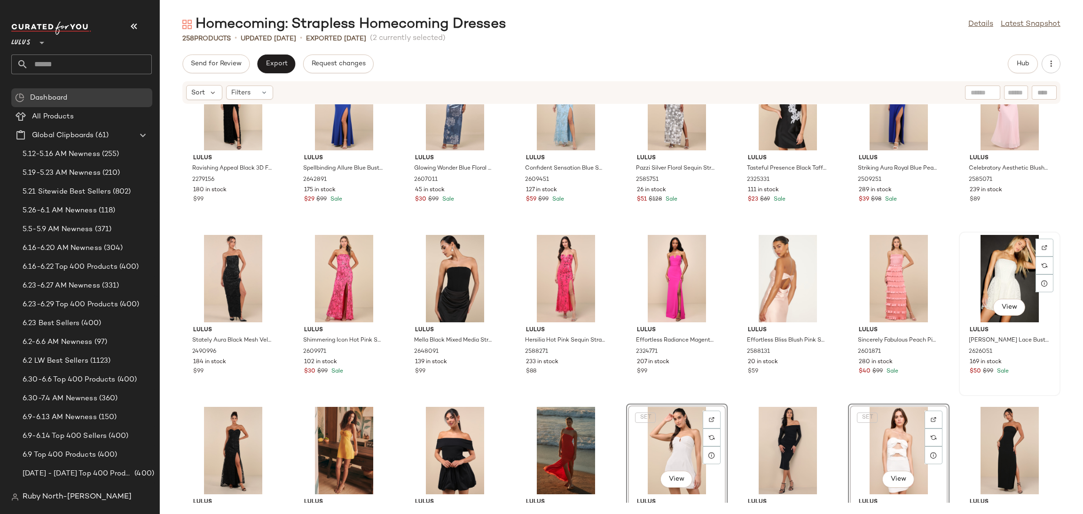
click at [1007, 282] on div "View" at bounding box center [1009, 278] width 95 height 87
click at [772, 400] on div "Lulus Ravishing Appeal Black 3D Floral Applique Strapless Maxi Dress 2279156 18…" at bounding box center [621, 303] width 923 height 398
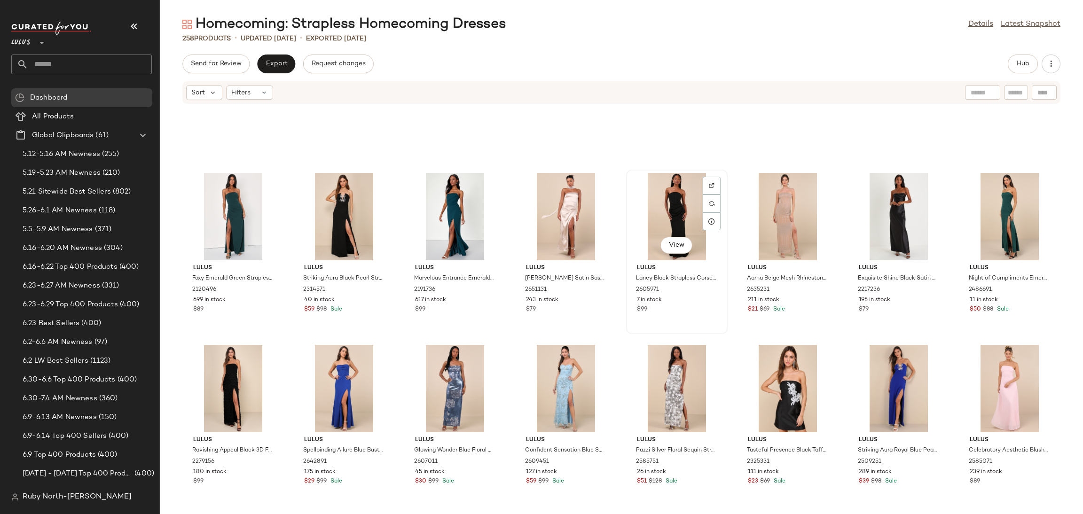
scroll to position [3684, 0]
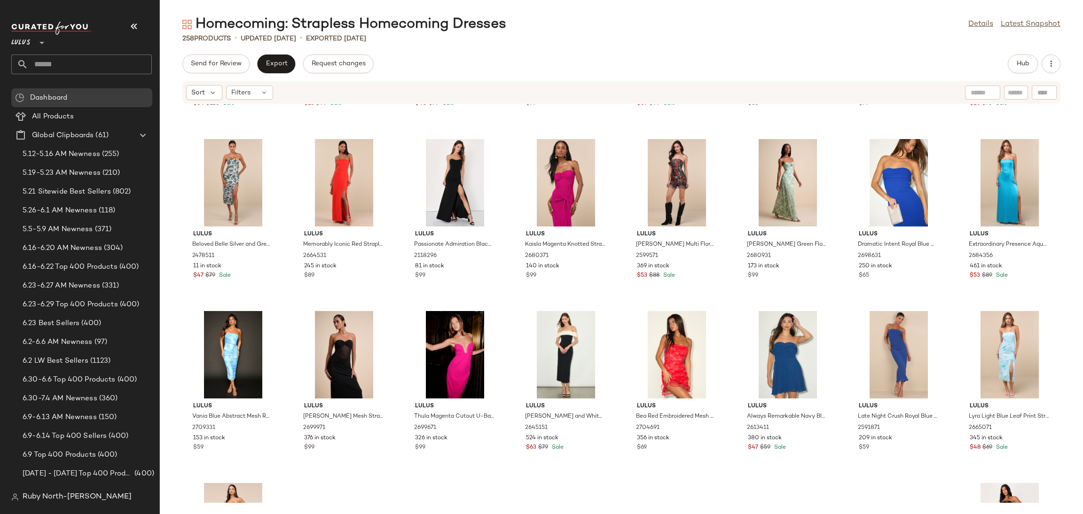
scroll to position [5278, 0]
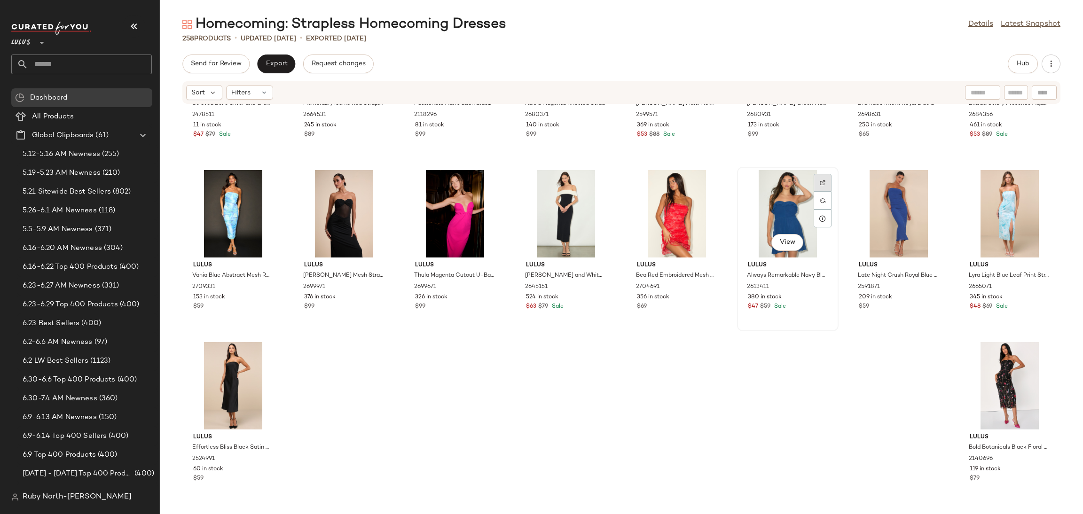
click at [824, 192] on div at bounding box center [822, 201] width 18 height 18
click at [283, 63] on span "Export" at bounding box center [276, 64] width 22 height 8
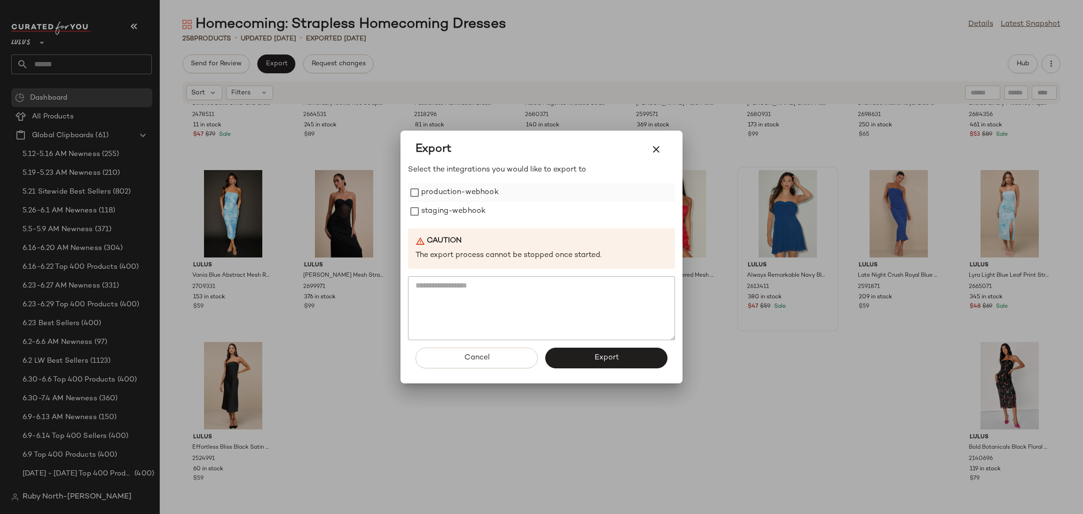
click at [476, 186] on label "production-webhook" at bounding box center [460, 192] width 78 height 19
click at [474, 206] on label "staging-webhook" at bounding box center [453, 211] width 64 height 19
click at [578, 363] on button "Export" at bounding box center [606, 358] width 122 height 21
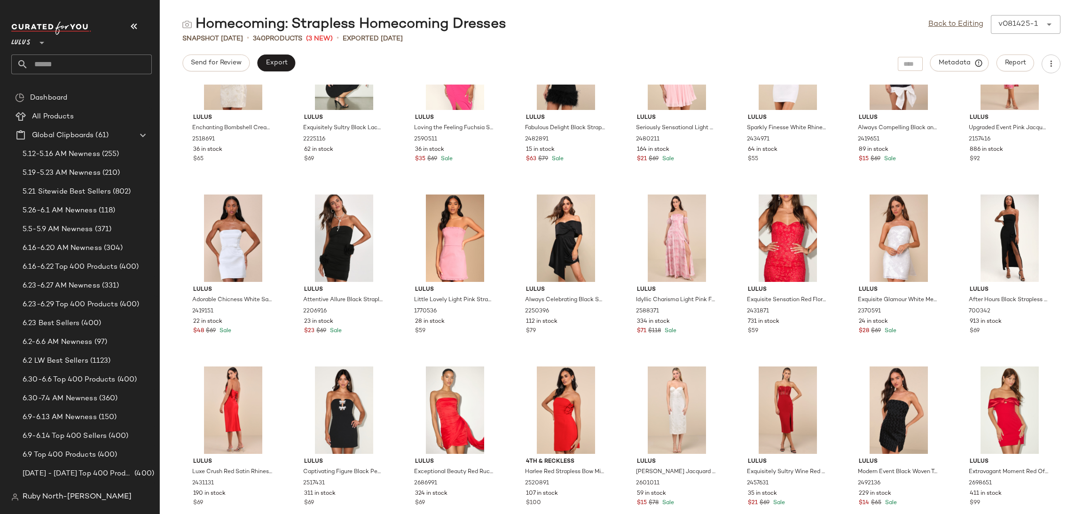
scroll to position [1276, 0]
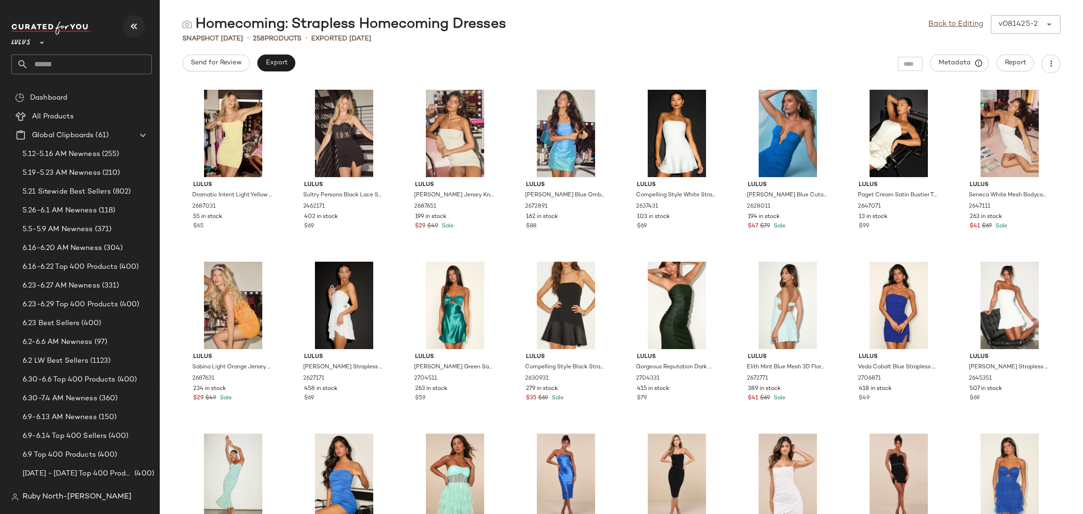
click at [126, 30] on button "button" at bounding box center [134, 26] width 23 height 23
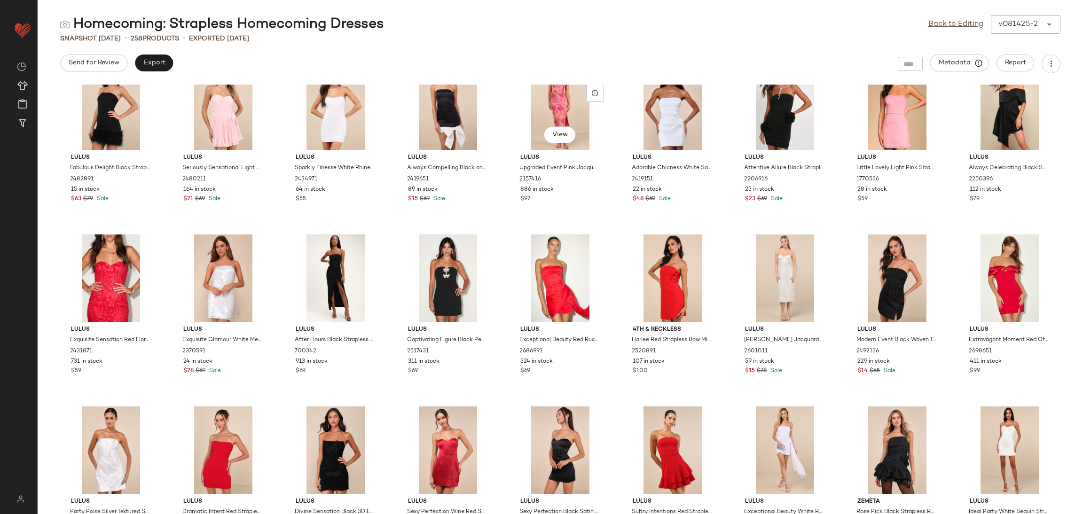
scroll to position [1065, 0]
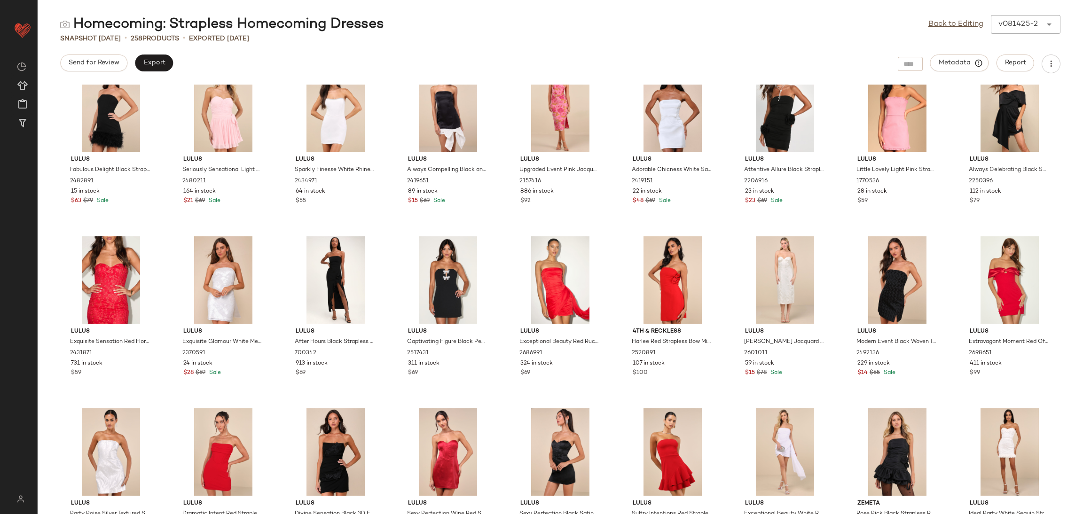
click at [944, 16] on div "Back to Editing v081425-2 ******" at bounding box center [994, 24] width 132 height 19
click at [944, 29] on link "Back to Editing" at bounding box center [955, 24] width 55 height 11
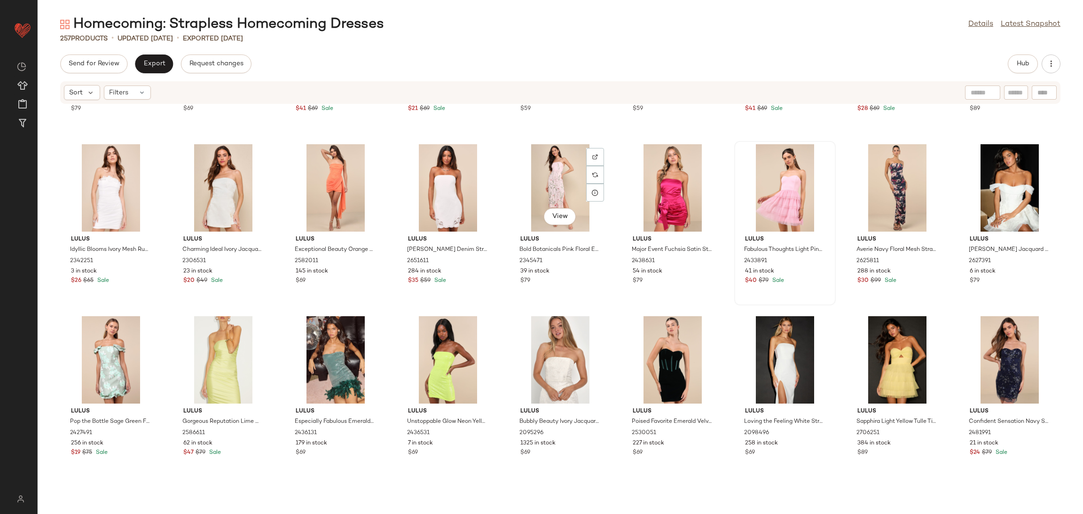
scroll to position [2057, 0]
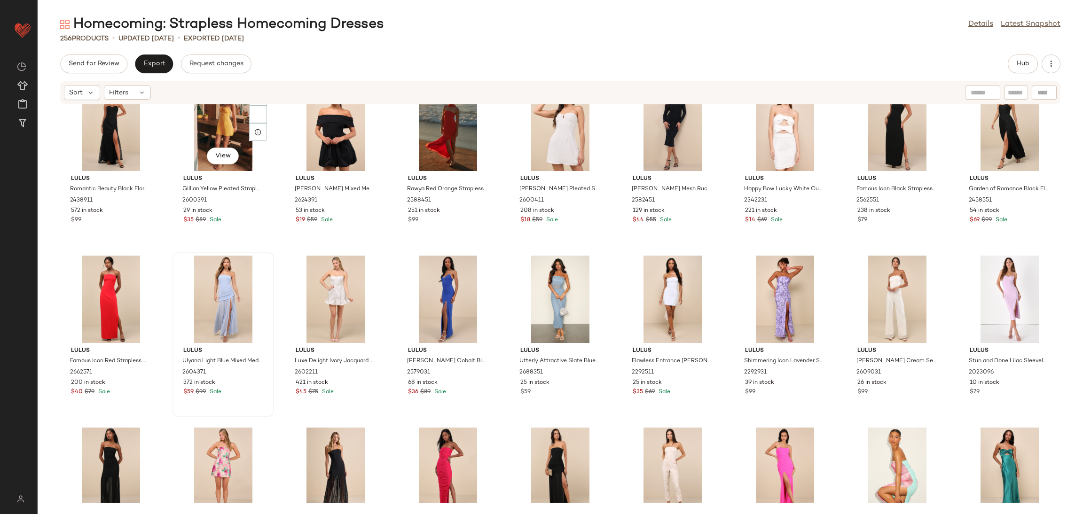
scroll to position [3678, 0]
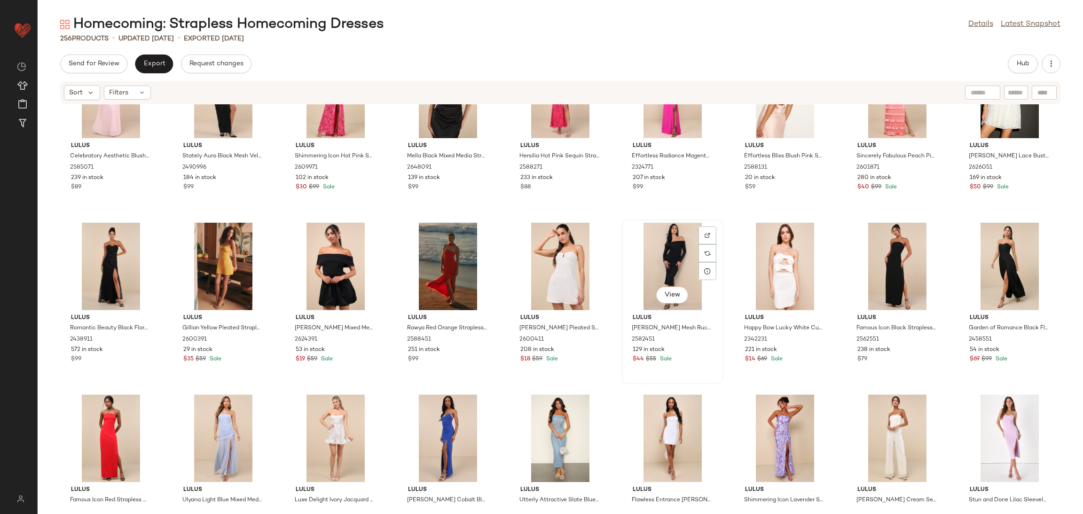
click at [677, 251] on div "View" at bounding box center [672, 266] width 95 height 87
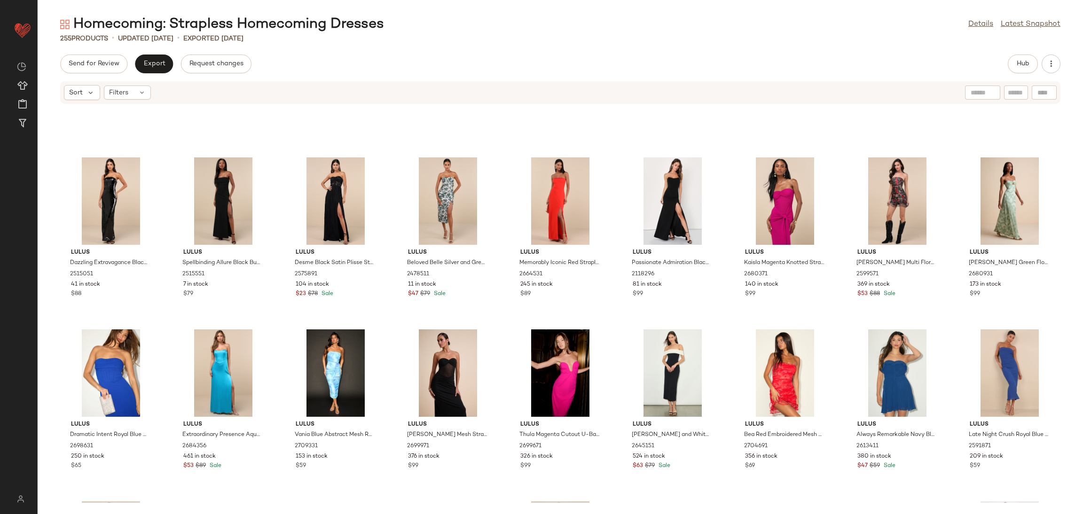
scroll to position [4308, 0]
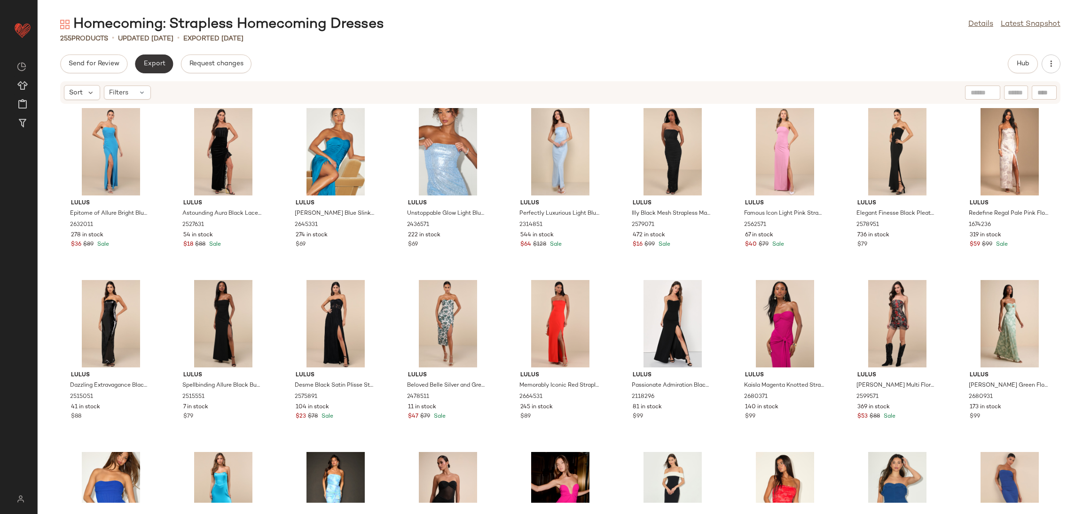
click at [164, 63] on button "Export" at bounding box center [154, 64] width 38 height 19
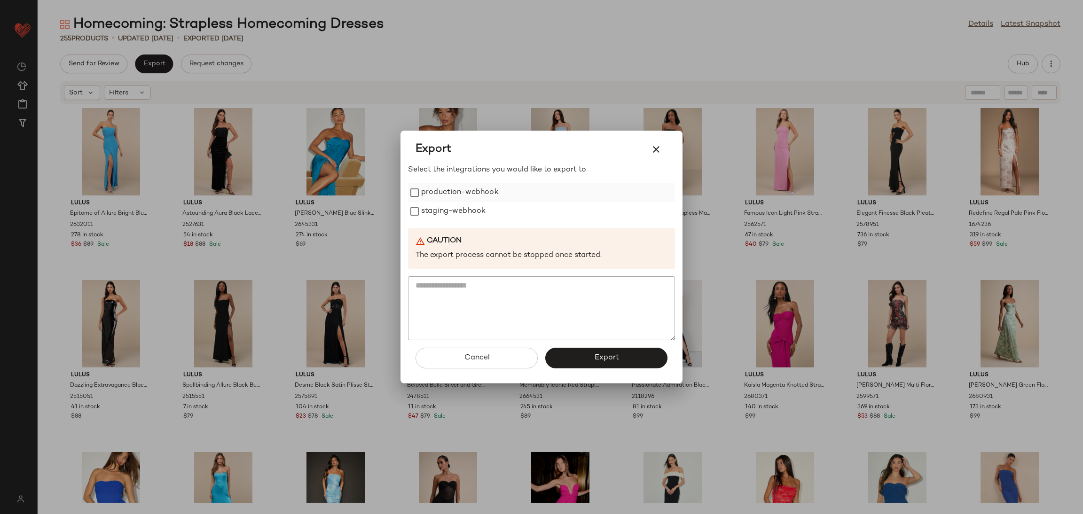
click at [459, 188] on label "production-webhook" at bounding box center [460, 192] width 78 height 19
drag, startPoint x: 461, startPoint y: 205, endPoint x: 512, endPoint y: 284, distance: 93.8
click at [461, 206] on label "staging-webhook" at bounding box center [453, 211] width 64 height 19
click at [628, 359] on button "Export" at bounding box center [606, 358] width 122 height 21
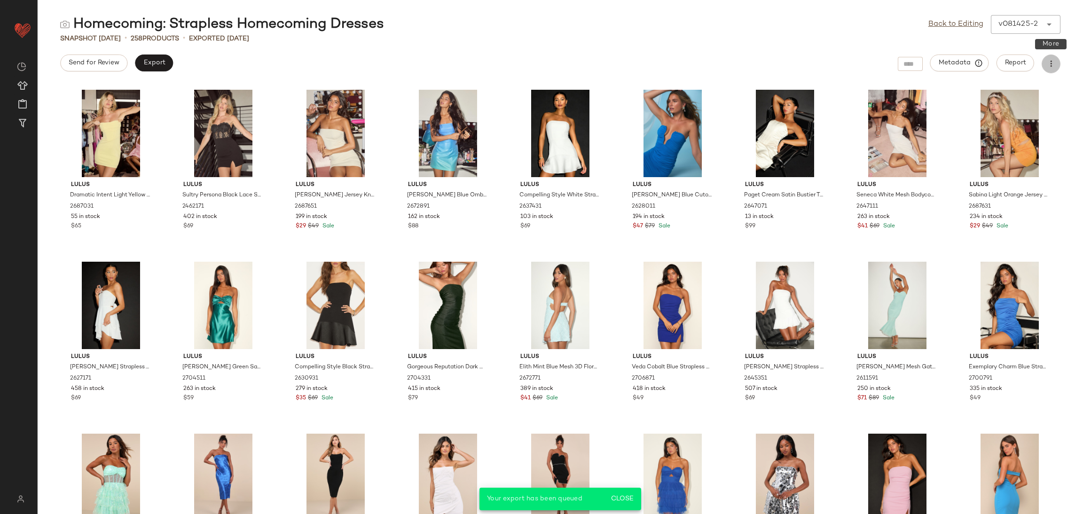
click at [1049, 59] on icon "button" at bounding box center [1050, 63] width 9 height 9
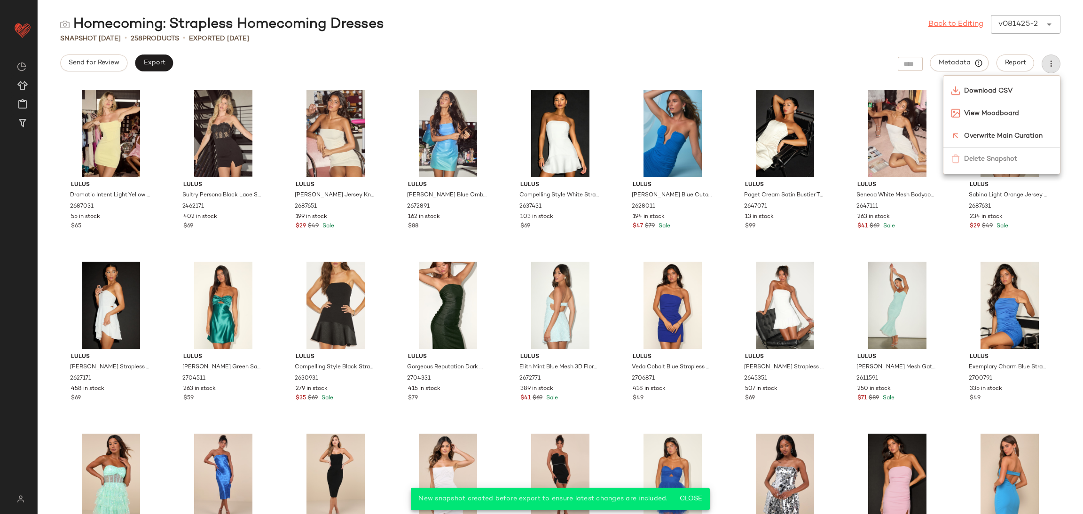
click at [948, 26] on link "Back to Editing" at bounding box center [955, 24] width 55 height 11
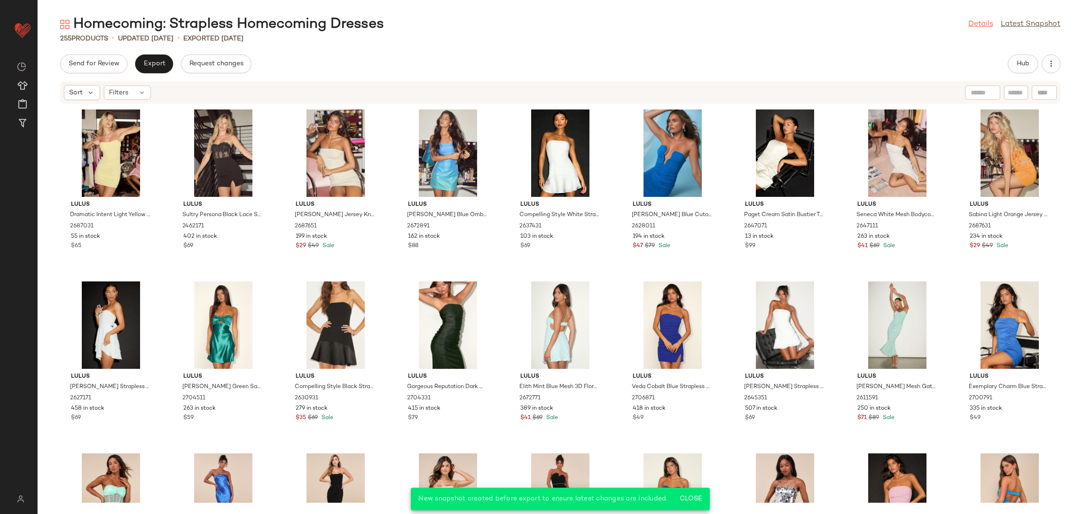
click at [979, 26] on link "Details" at bounding box center [980, 24] width 25 height 11
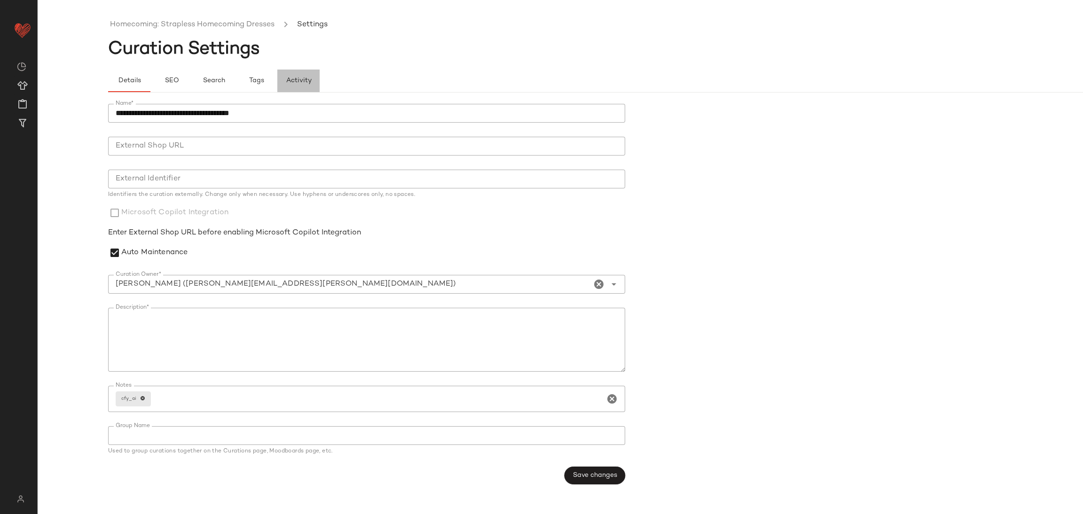
click at [297, 85] on span "Activity" at bounding box center [298, 81] width 26 height 8
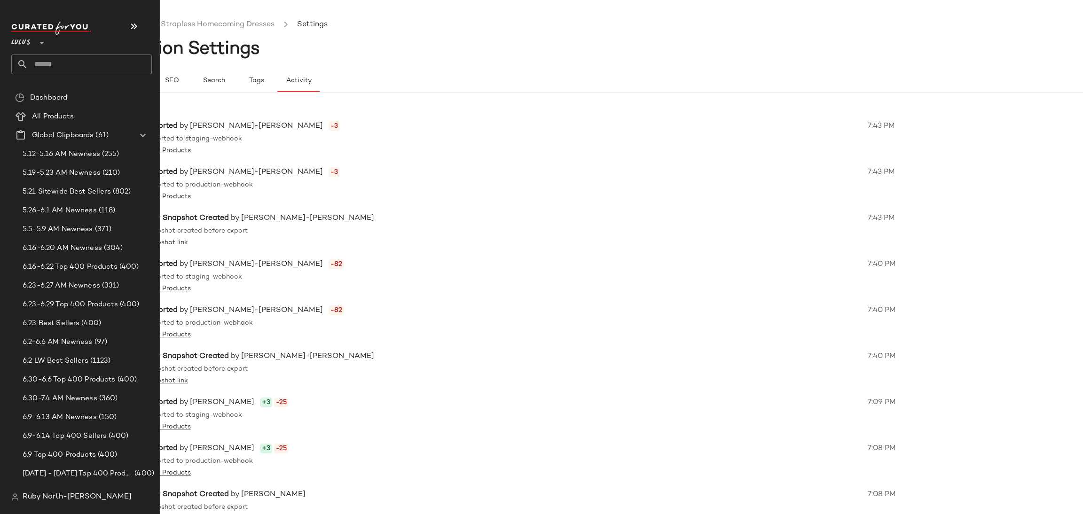
click at [39, 61] on input "text" at bounding box center [90, 65] width 124 height 20
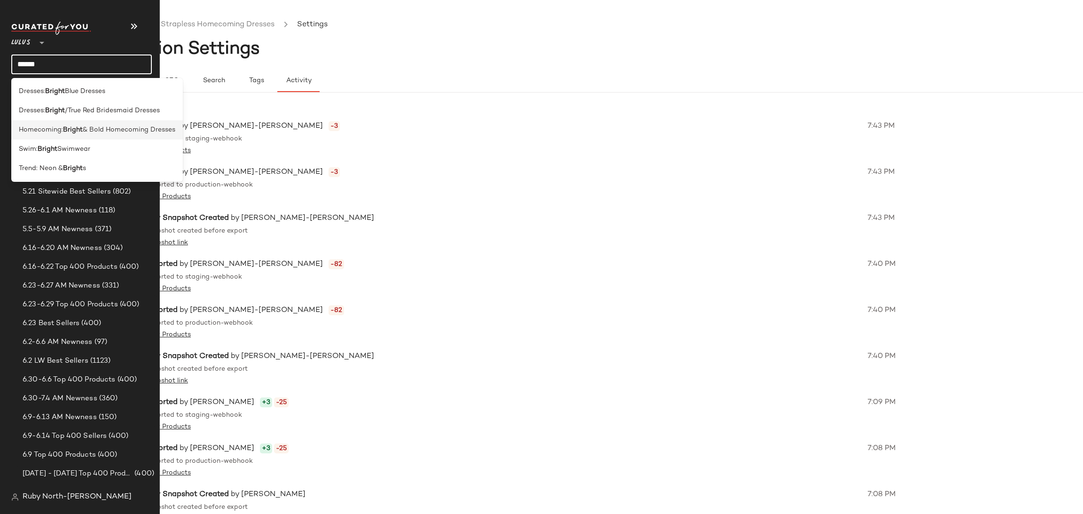
type input "******"
click at [39, 131] on span "Homecoming:" at bounding box center [41, 130] width 44 height 10
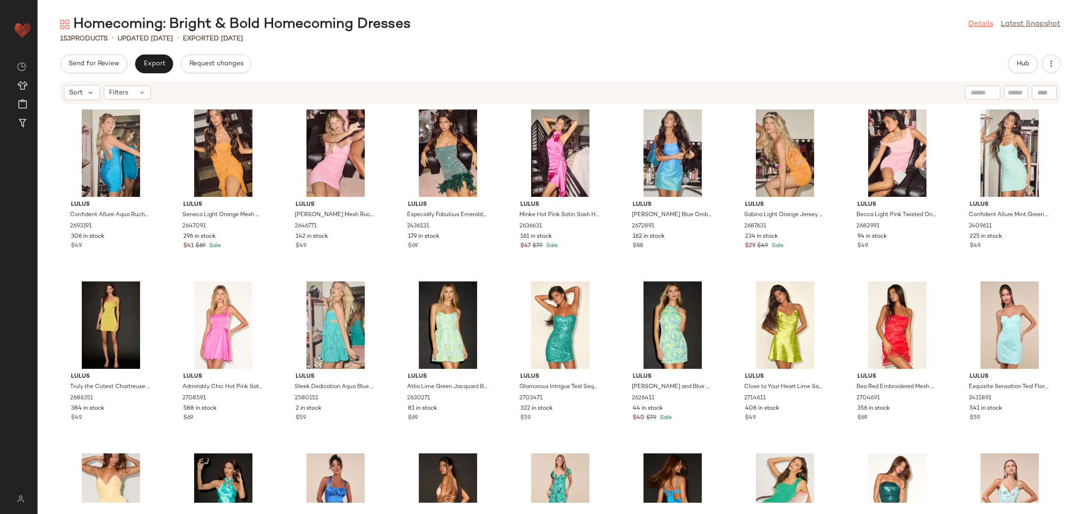
click at [972, 22] on link "Details" at bounding box center [980, 24] width 25 height 11
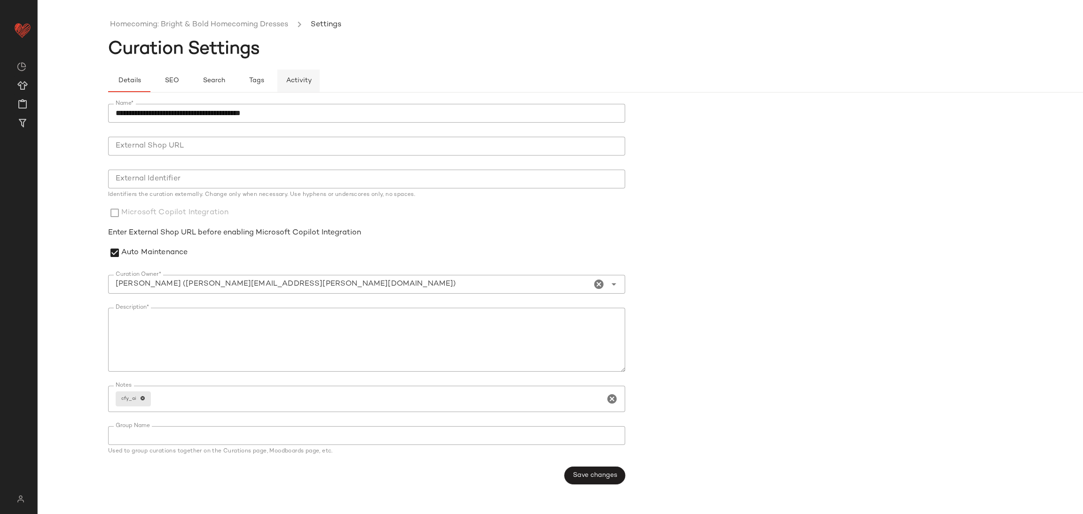
click at [292, 83] on span "Activity" at bounding box center [298, 81] width 26 height 8
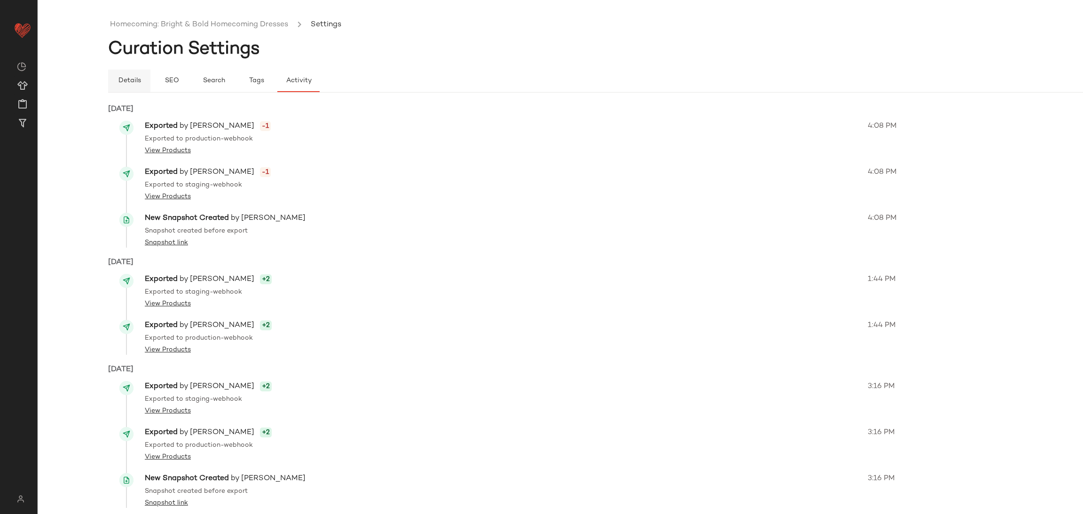
click at [131, 79] on span "Details" at bounding box center [128, 81] width 23 height 8
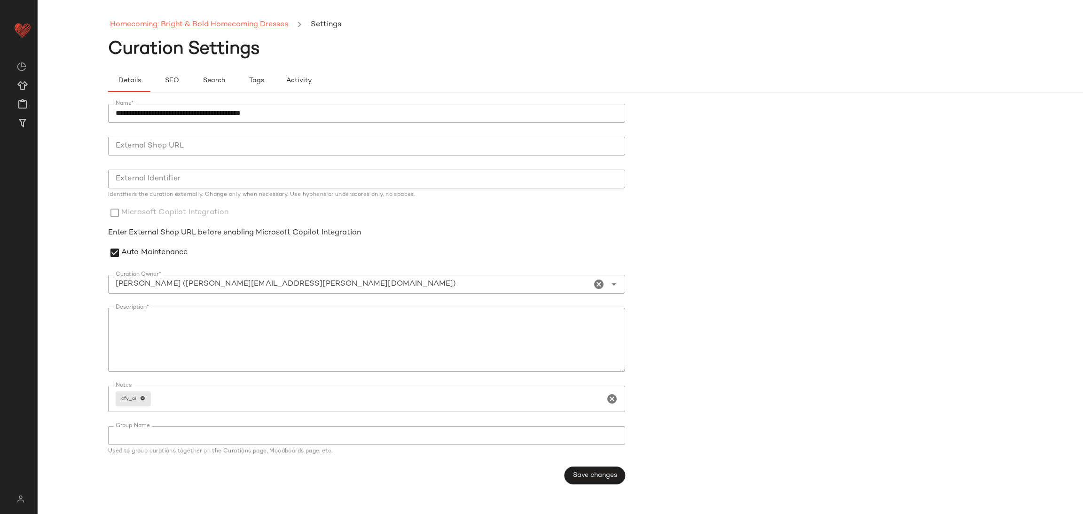
click at [261, 26] on link "Homecoming: Bright & Bold Homecoming Dresses" at bounding box center [199, 25] width 178 height 12
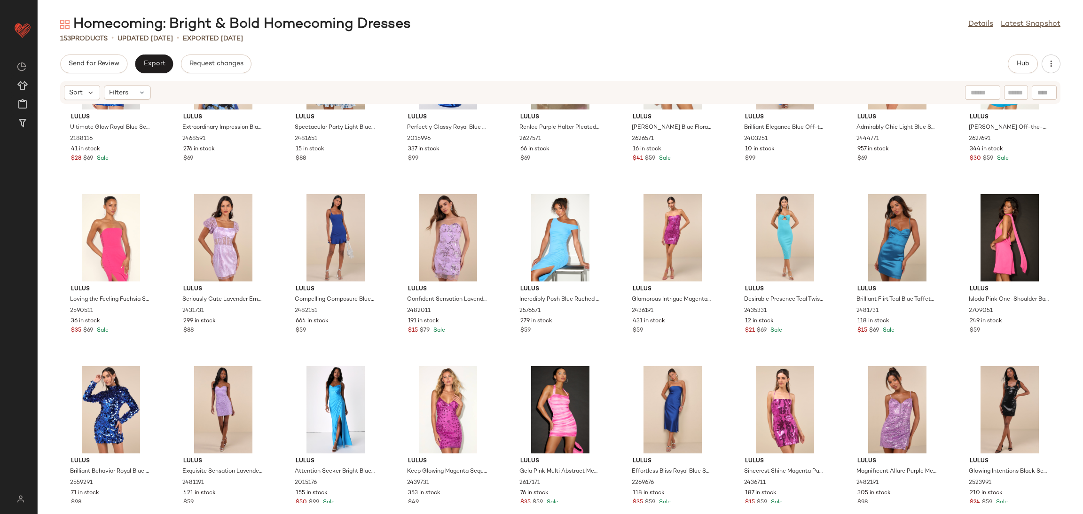
scroll to position [501, 0]
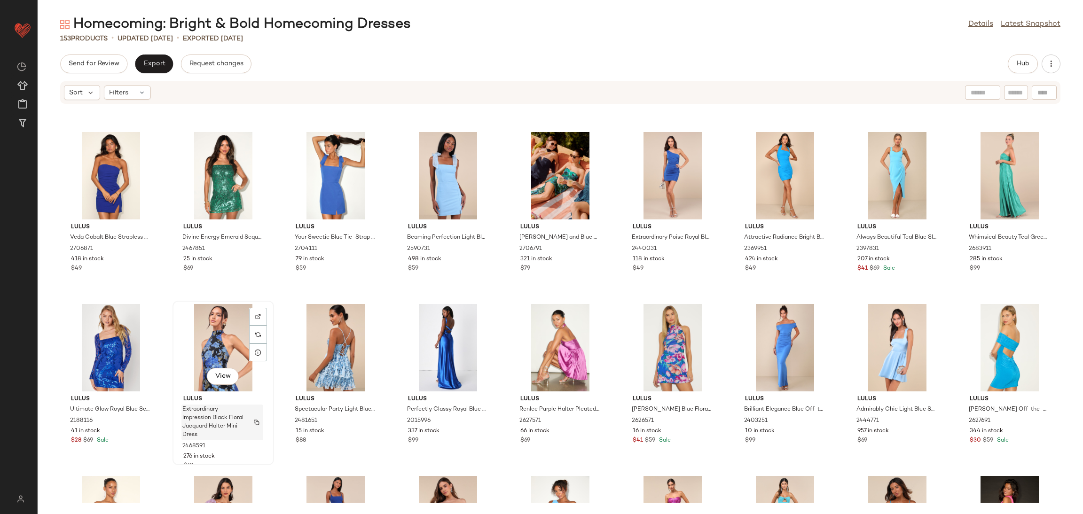
click at [217, 430] on span "Extraordinary Impression Black Floral Jacquard Halter Mini Dress" at bounding box center [213, 422] width 62 height 34
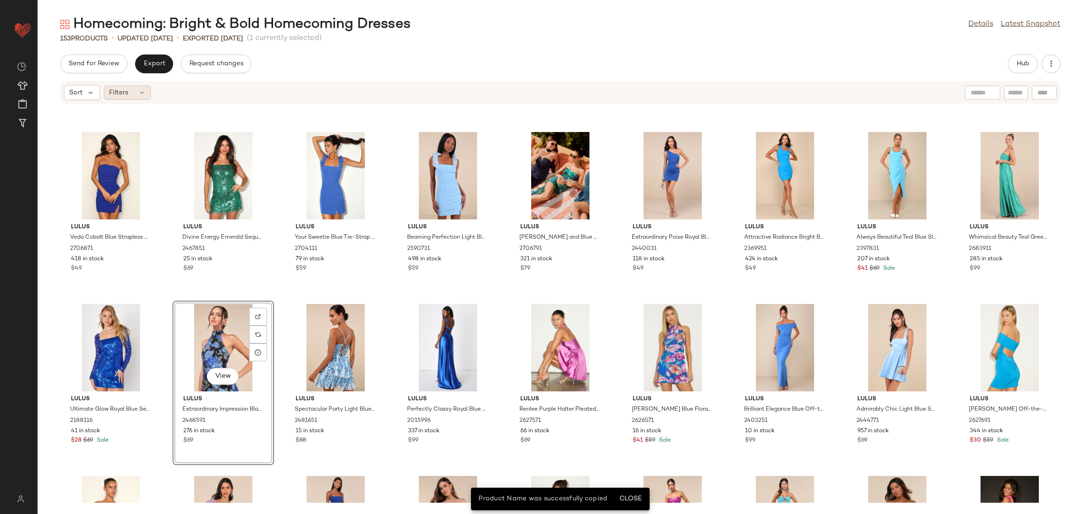
click at [145, 91] on div "Filters" at bounding box center [127, 93] width 47 height 14
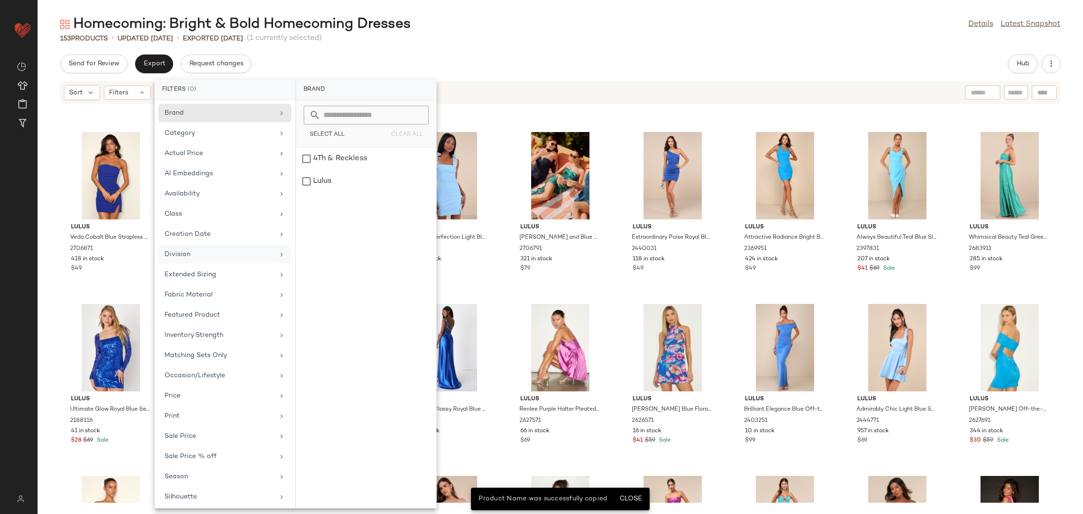
scroll to position [27, 0]
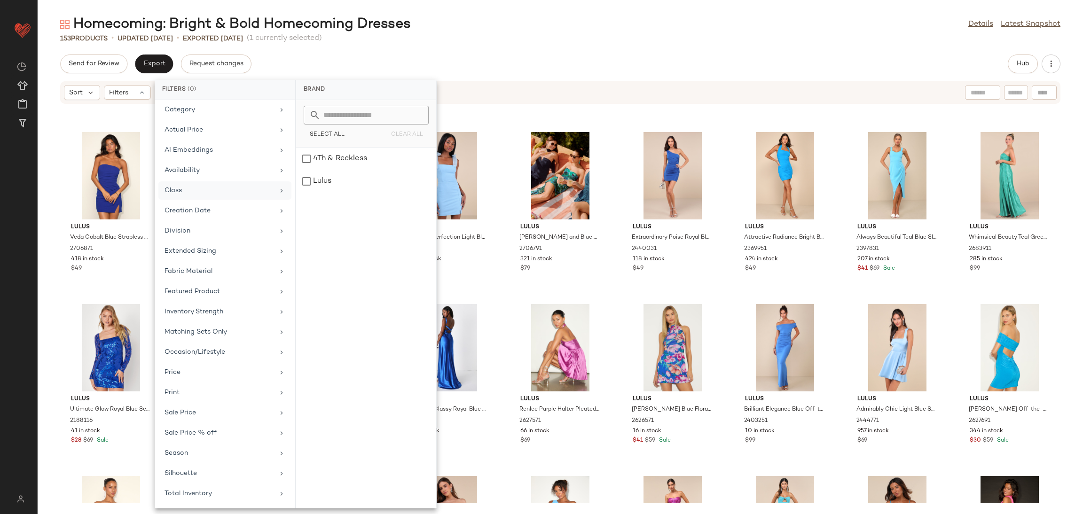
click at [201, 187] on div "Class" at bounding box center [218, 191] width 109 height 10
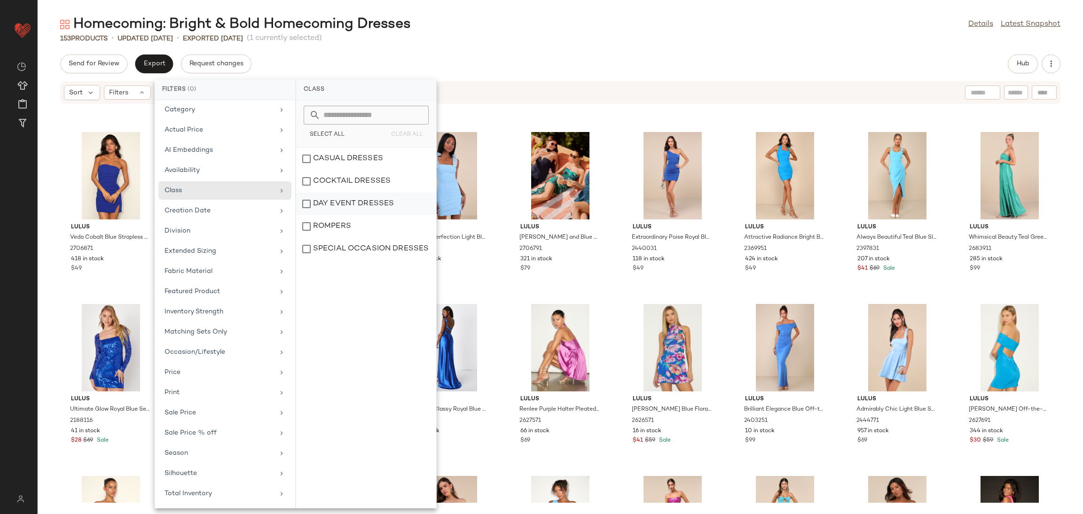
click at [346, 215] on div "DAY EVENT DRESSES" at bounding box center [366, 226] width 140 height 23
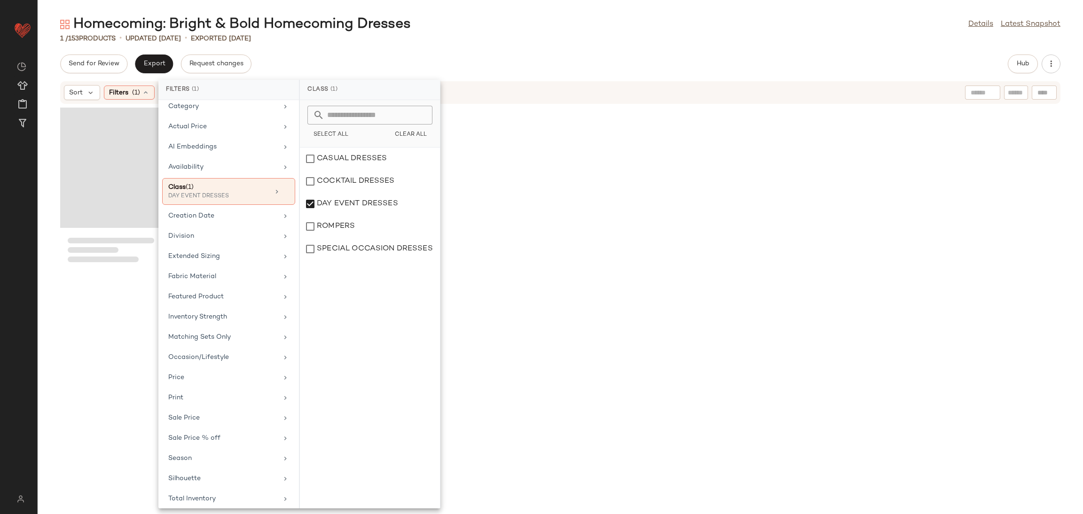
click at [570, 68] on div "Send for Review Export Request changes Hub" at bounding box center [560, 64] width 1000 height 19
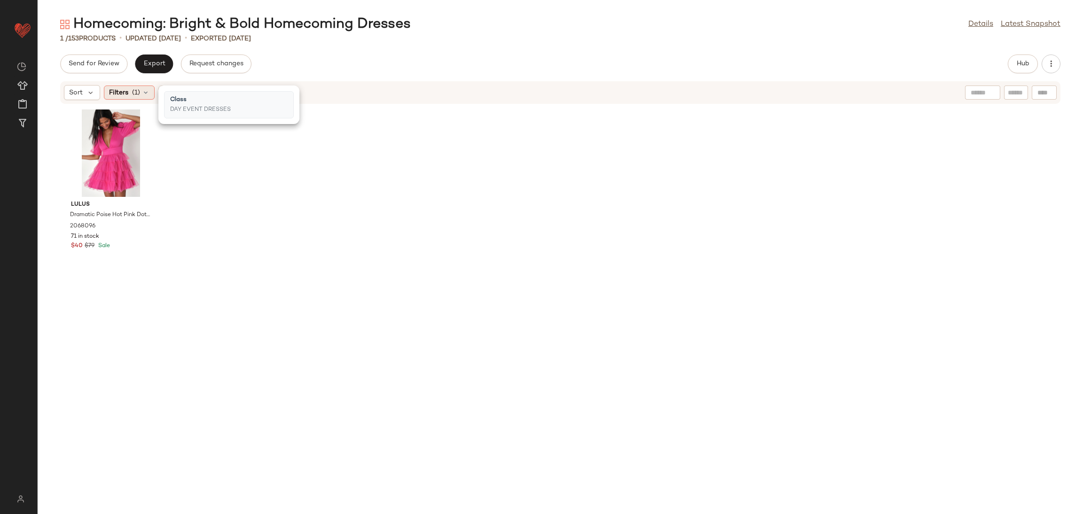
click at [142, 92] on icon at bounding box center [146, 93] width 8 height 8
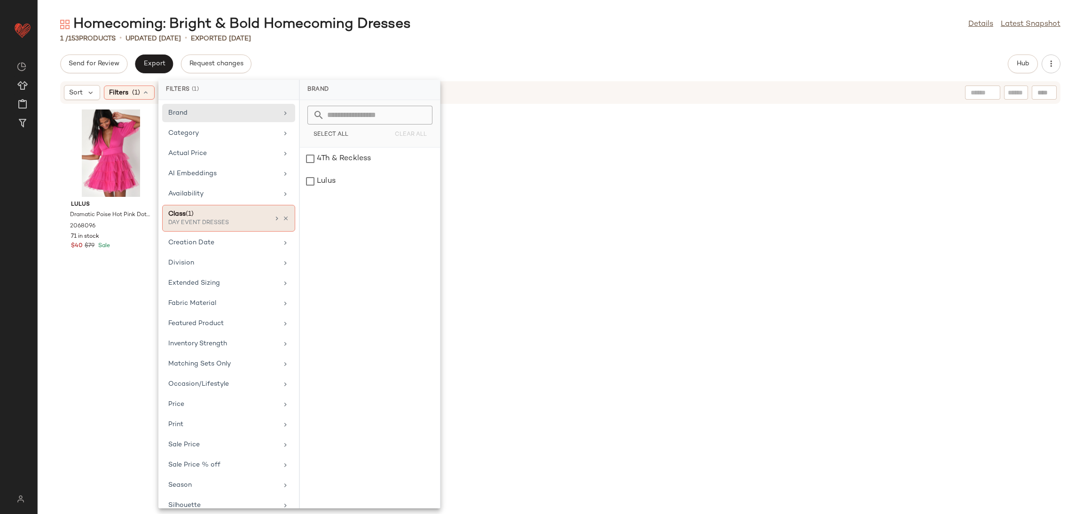
click at [277, 217] on div "Class (1) DAY EVENT DRESSES" at bounding box center [228, 218] width 133 height 27
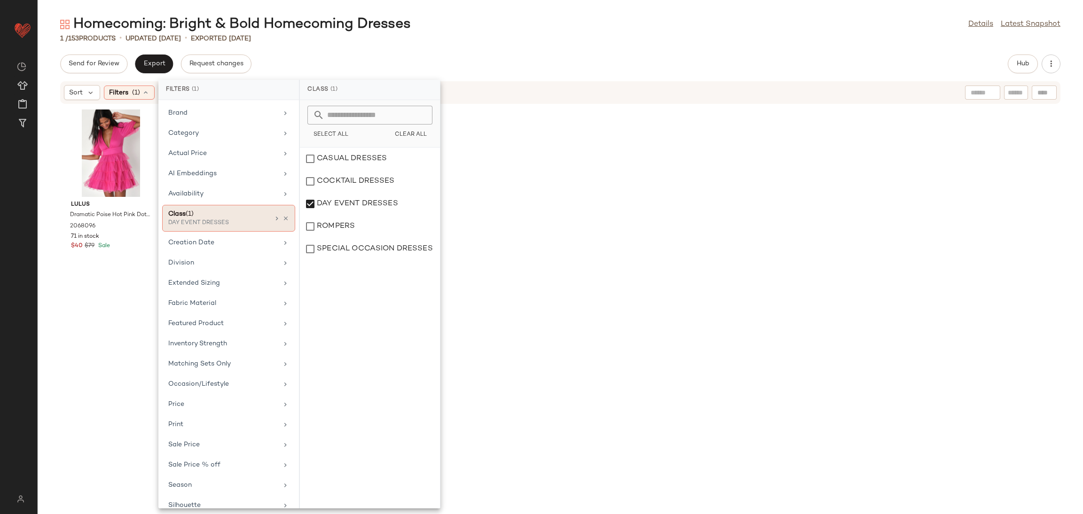
click at [277, 217] on div at bounding box center [281, 219] width 16 height 8
click at [282, 222] on icon at bounding box center [285, 218] width 7 height 7
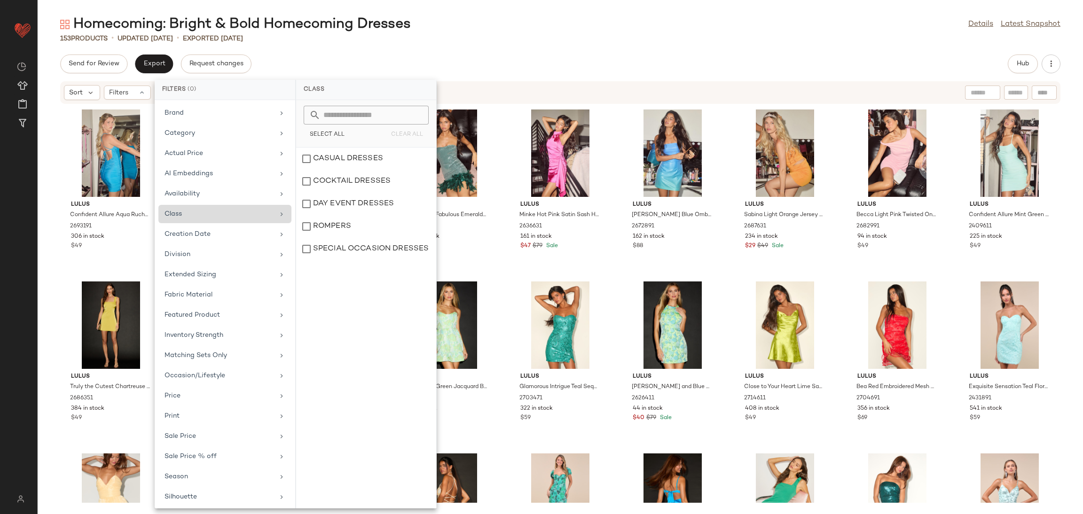
click at [610, 87] on div "Sort Filters" at bounding box center [499, 92] width 870 height 15
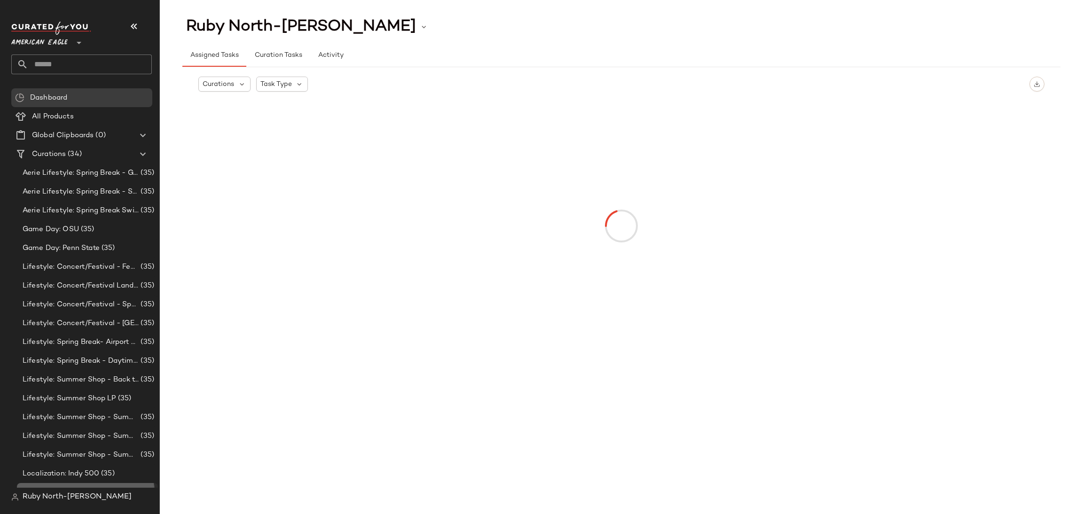
click at [17, 487] on div "Localization: Jazz Fest (35)" at bounding box center [85, 492] width 137 height 11
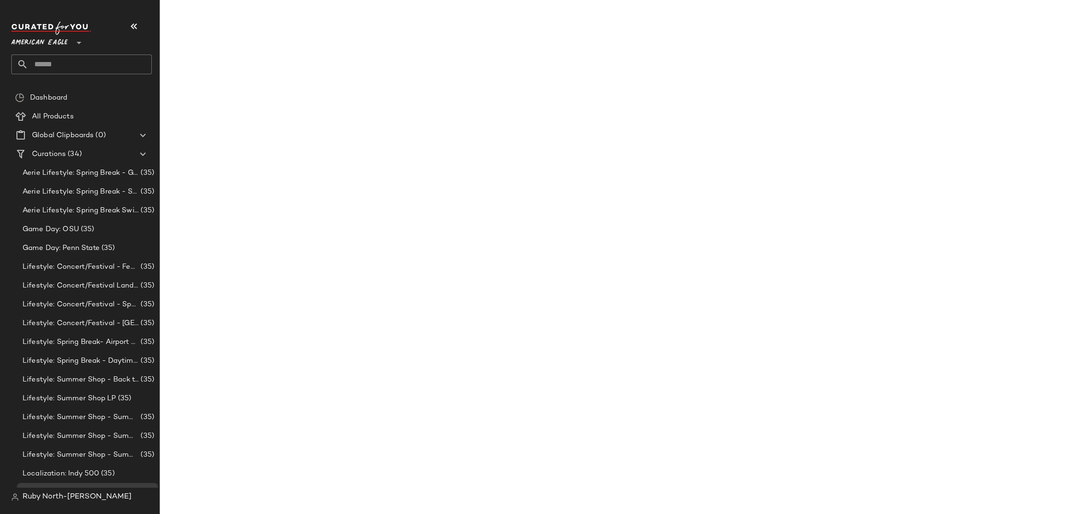
click at [44, 489] on span "Ruby North-[PERSON_NAME]" at bounding box center [77, 496] width 109 height 11
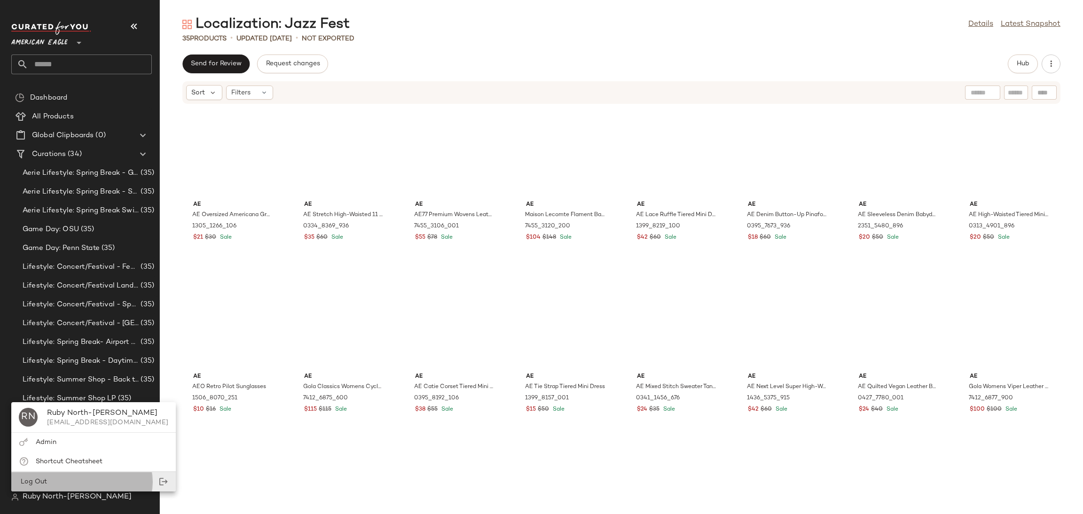
click at [82, 479] on div "Log Out" at bounding box center [93, 481] width 164 height 19
